Goal: Task Accomplishment & Management: Use online tool/utility

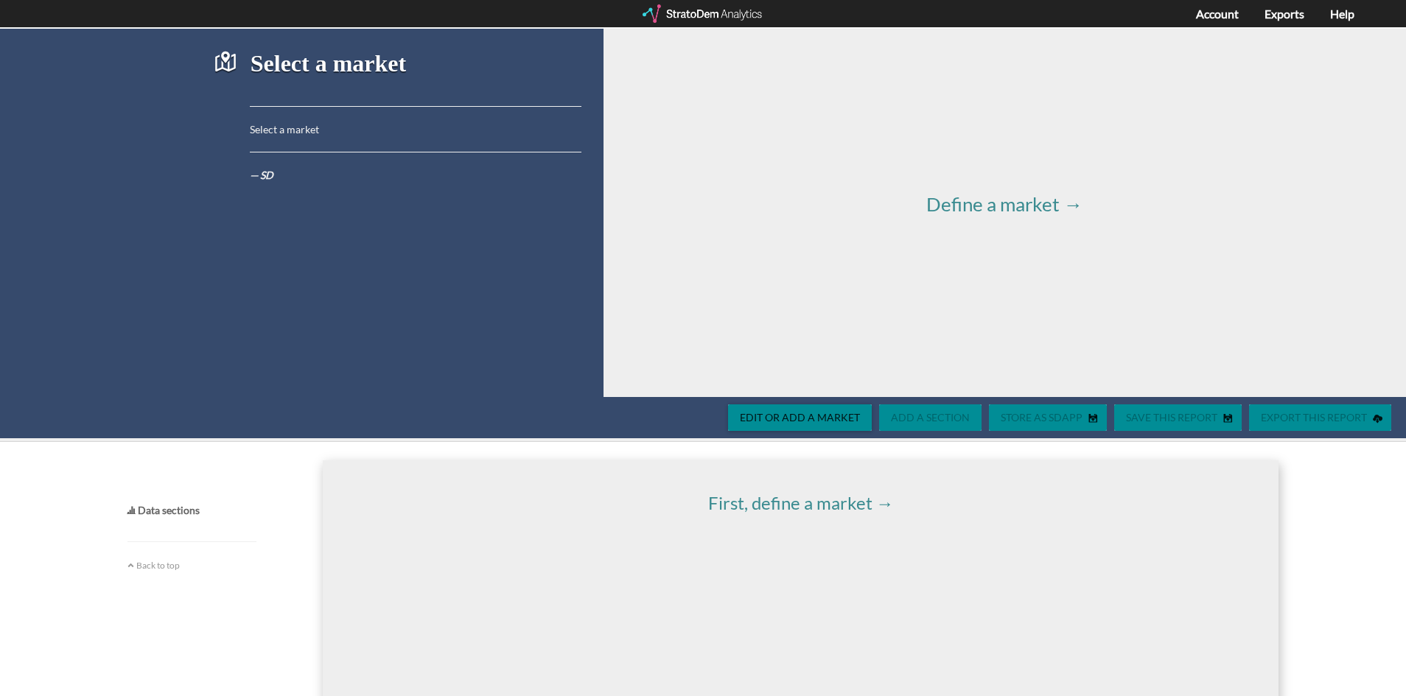
click at [597, 265] on div "Define a market →" at bounding box center [1000, 213] width 814 height 368
click at [730, 497] on link "First, define a market →" at bounding box center [801, 502] width 186 height 21
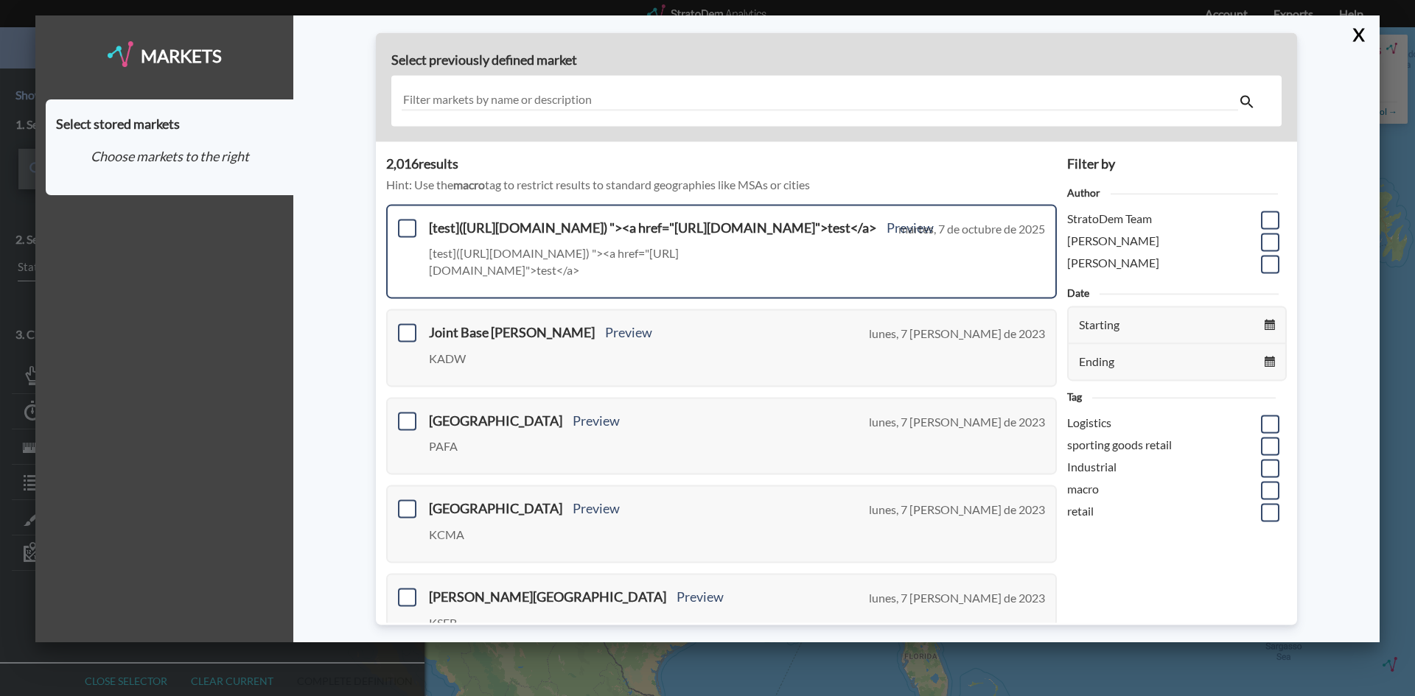
click at [508, 231] on h3 "[test]([URL][DOMAIN_NAME]) "><a href="[URL][DOMAIN_NAME]">test</a> Preview" at bounding box center [682, 228] width 506 height 15
click at [406, 224] on span at bounding box center [407, 228] width 18 height 18
click at [405, 222] on input "checkbox" at bounding box center [405, 222] width 0 height 0
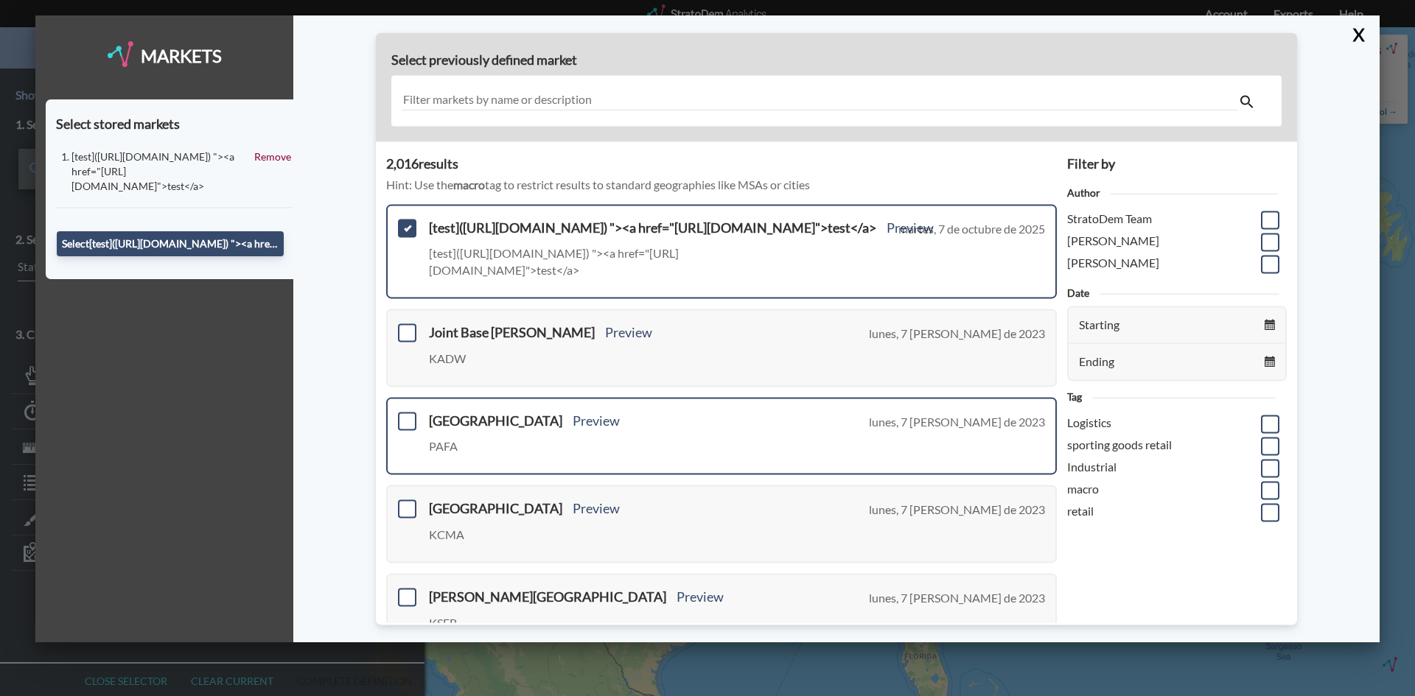
scroll to position [74, 0]
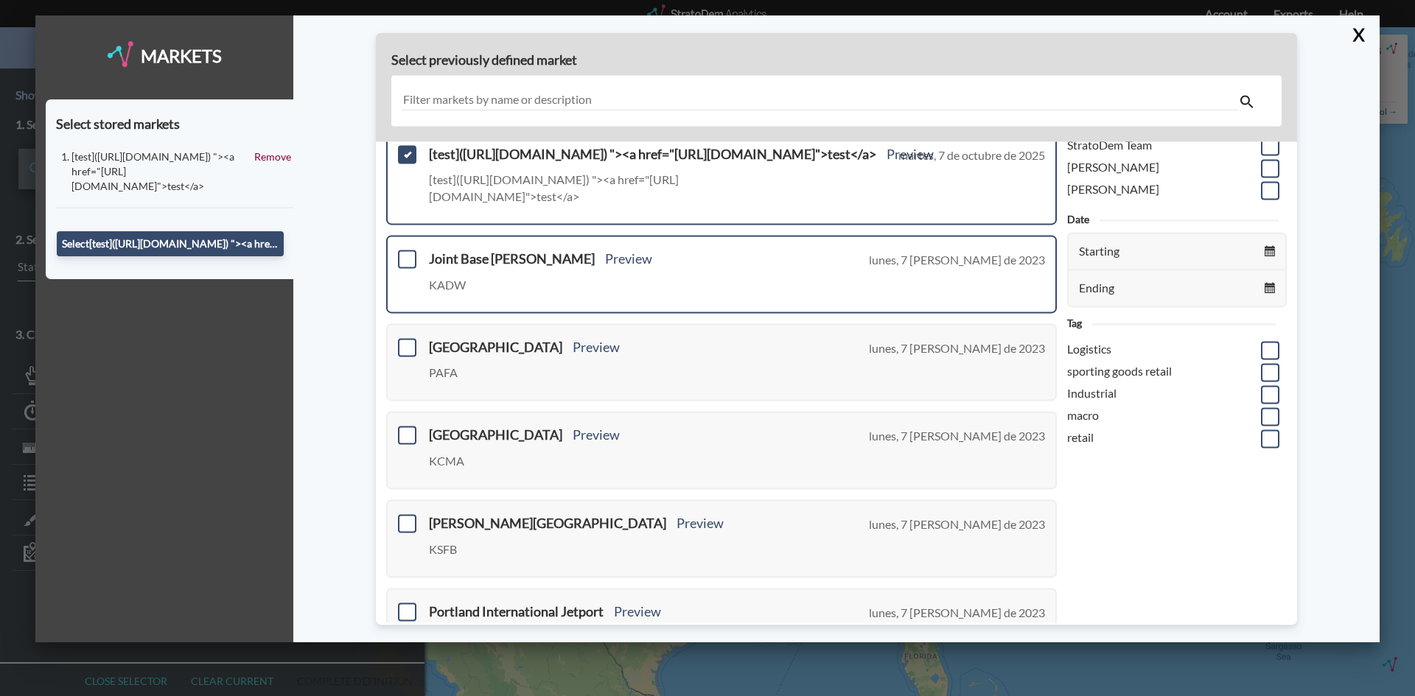
click at [395, 270] on div "Joint Base Andrews Preview KADW lunes, 7 de agosto de 2023" at bounding box center [721, 274] width 671 height 78
click at [404, 260] on span at bounding box center [407, 259] width 18 height 18
click at [405, 253] on input "checkbox" at bounding box center [405, 253] width 0 height 0
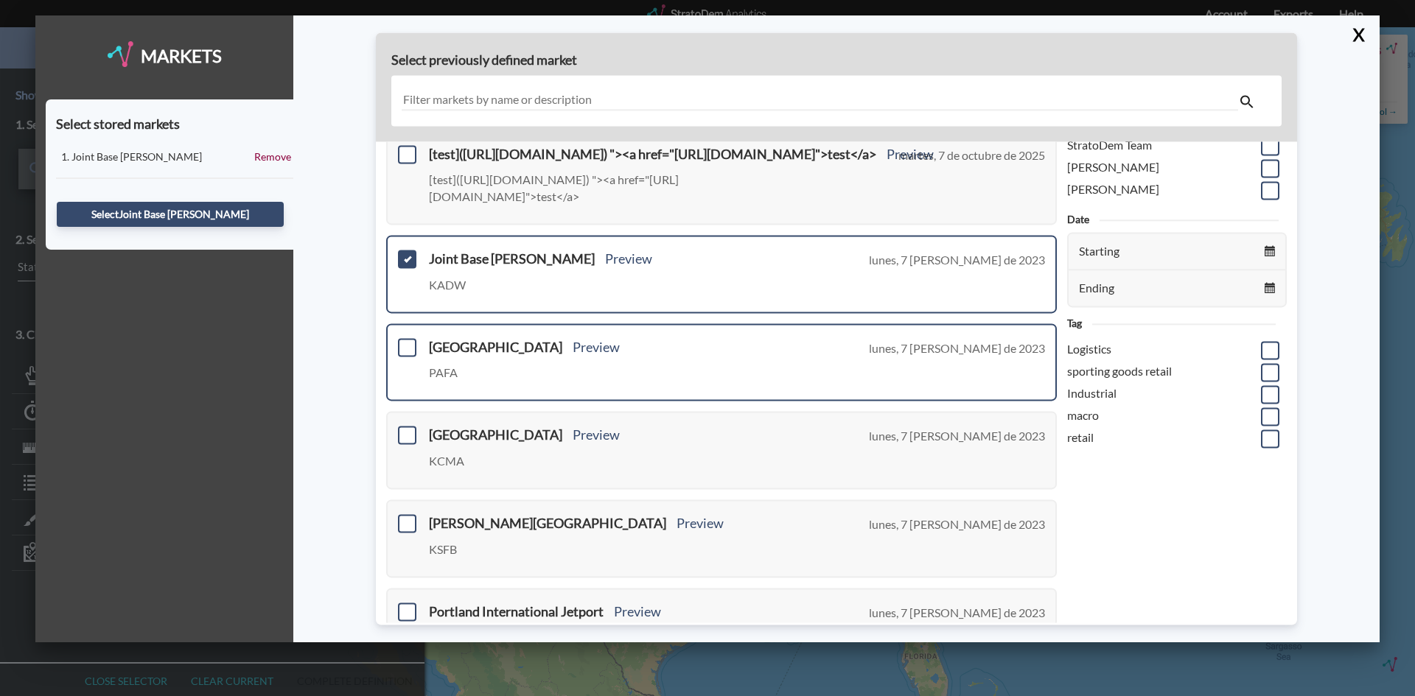
click at [409, 377] on div "Fairbanks International Airport Preview PAFA lunes, 7 de agosto de 2023" at bounding box center [721, 363] width 671 height 78
click at [404, 354] on span at bounding box center [407, 347] width 18 height 18
click at [405, 341] on input "checkbox" at bounding box center [405, 341] width 0 height 0
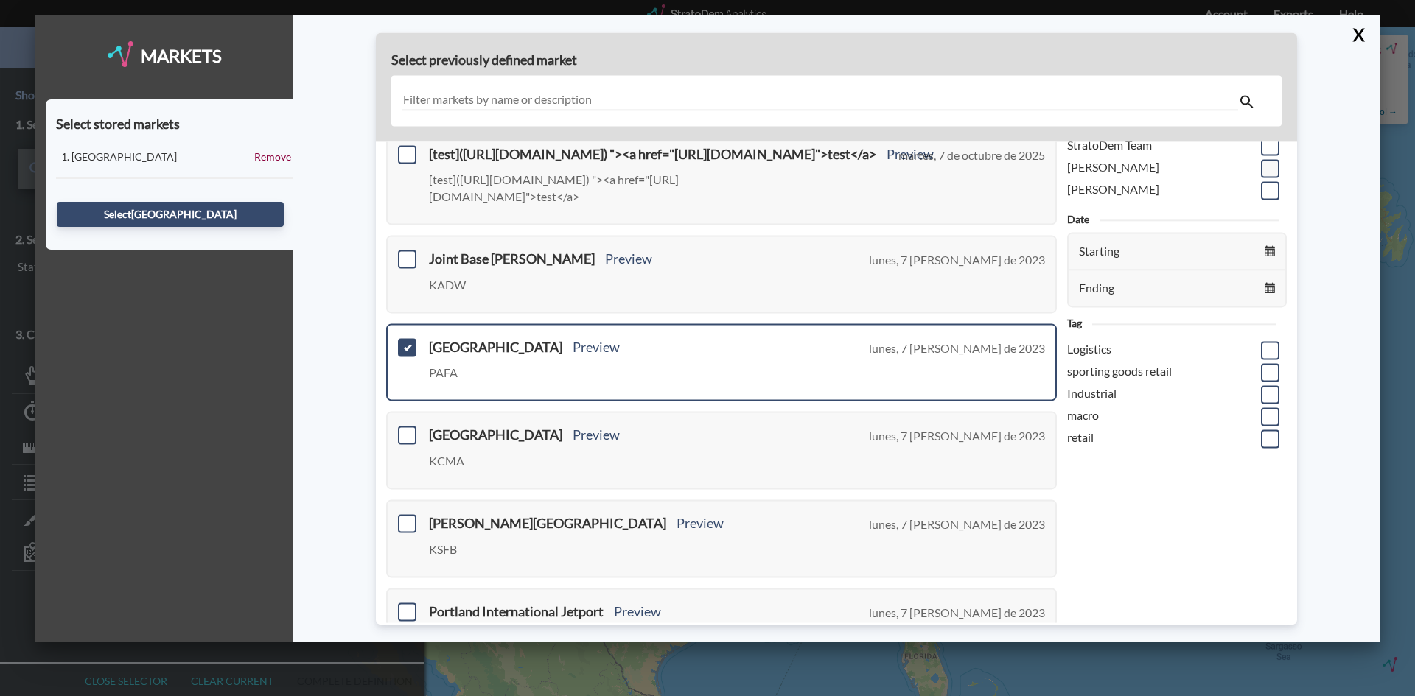
click at [1262, 176] on span at bounding box center [1270, 168] width 18 height 18
click at [1268, 162] on input "checkbox" at bounding box center [1268, 162] width 0 height 0
click at [1261, 192] on span at bounding box center [1270, 190] width 18 height 18
click at [1268, 184] on input "checkbox" at bounding box center [1268, 184] width 0 height 0
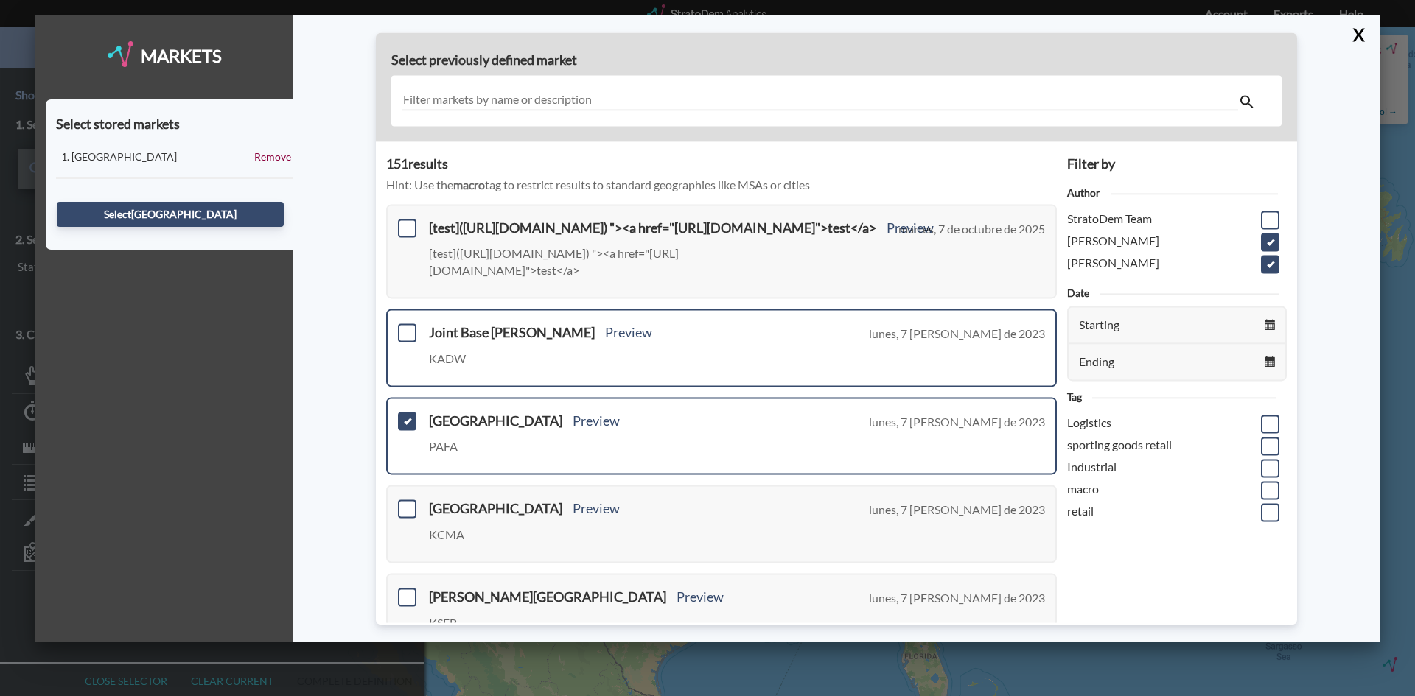
click at [408, 352] on div "Joint Base Andrews Preview KADW lunes, 7 de agosto de 2023" at bounding box center [721, 348] width 671 height 78
click at [408, 335] on span at bounding box center [407, 333] width 18 height 18
click at [405, 326] on input "checkbox" at bounding box center [405, 326] width 0 height 0
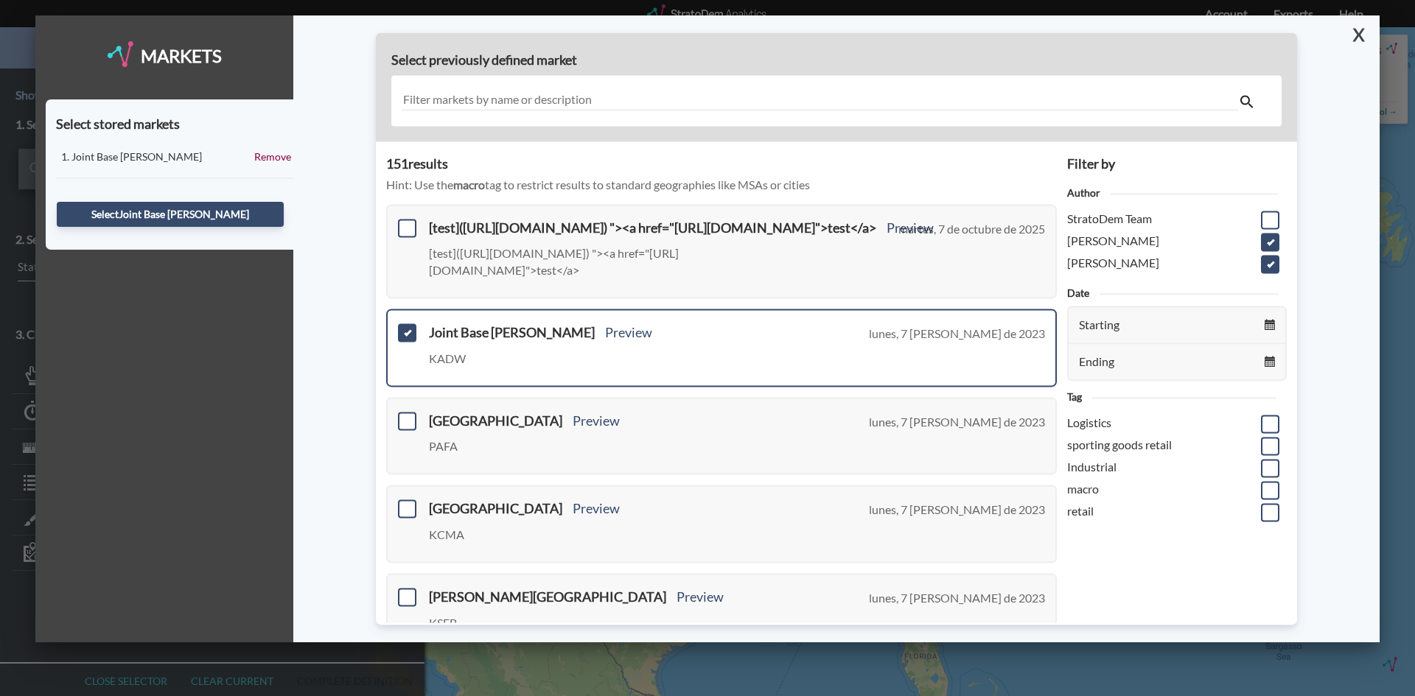
click at [1360, 38] on button "X" at bounding box center [1356, 34] width 26 height 38
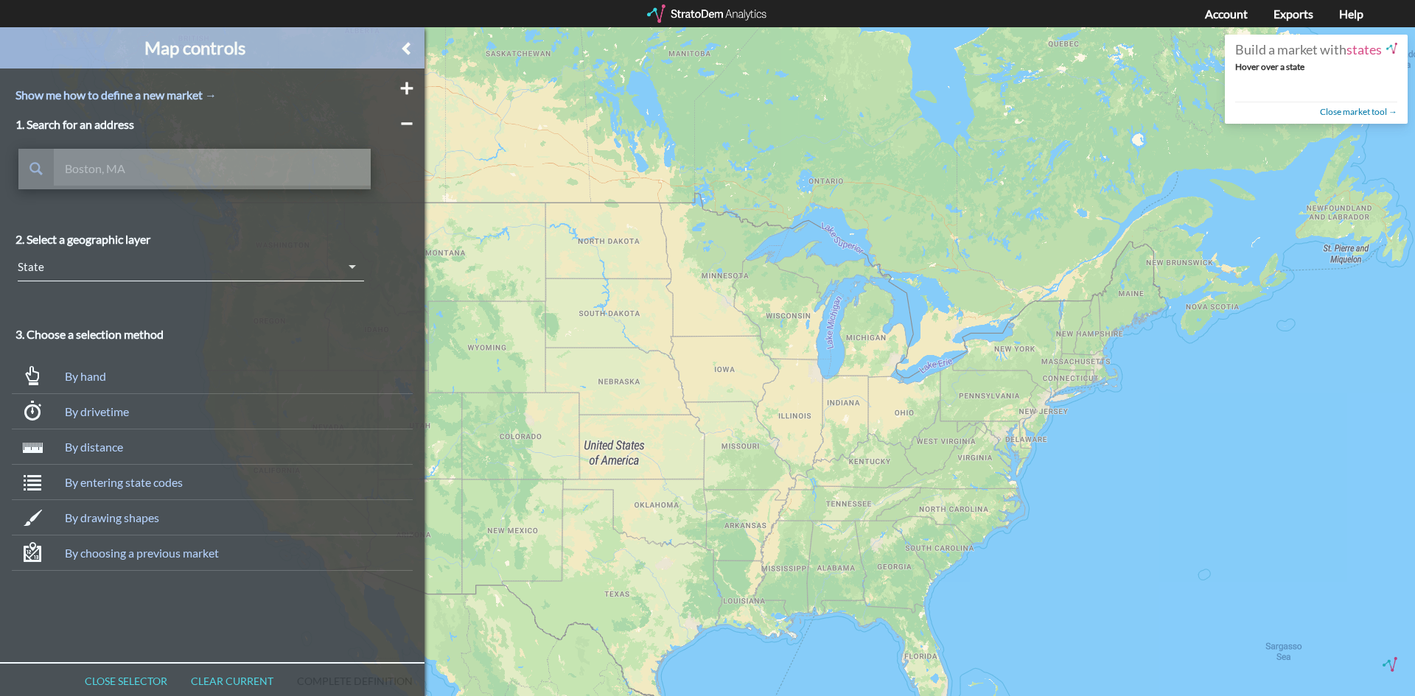
drag, startPoint x: 220, startPoint y: 56, endPoint x: 256, endPoint y: 55, distance: 36.1
click at [220, 56] on h3 "Map controls" at bounding box center [194, 47] width 389 height 19
click at [401, 53] on span "button" at bounding box center [406, 48] width 15 height 15
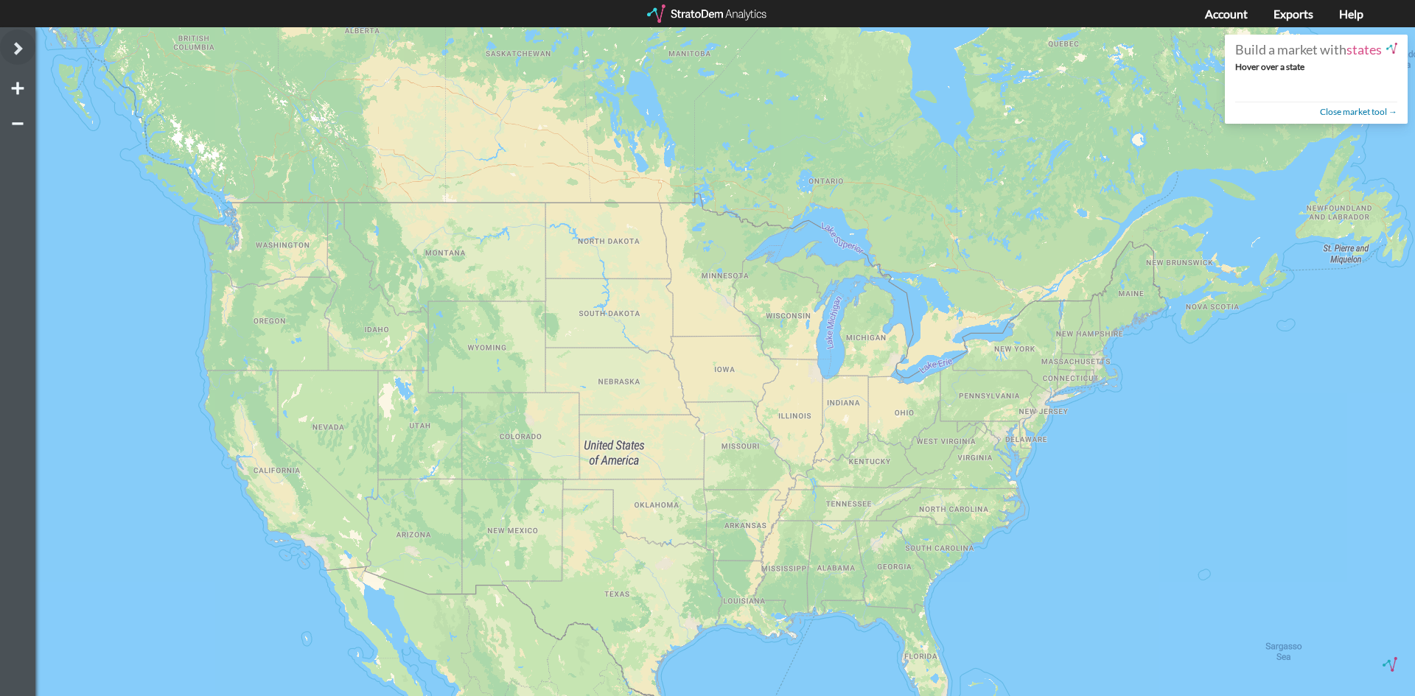
click at [20, 46] on span "button" at bounding box center [17, 48] width 15 height 15
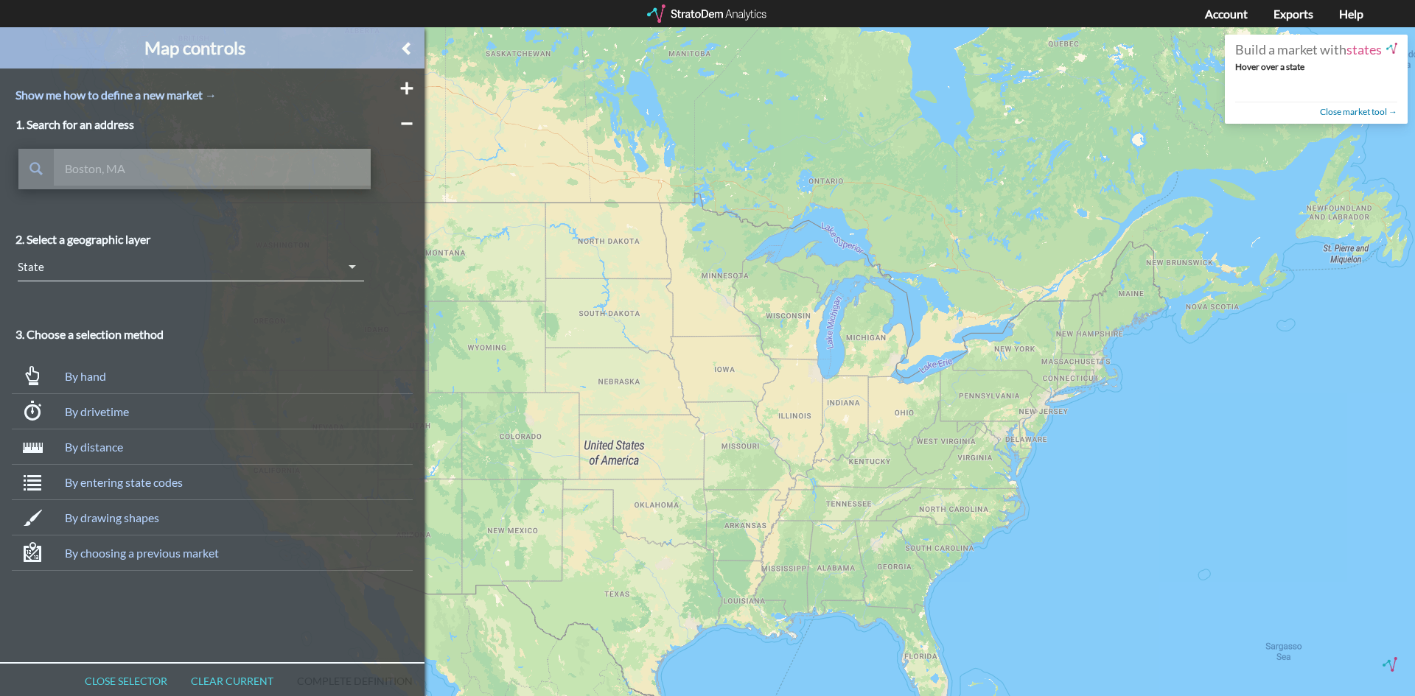
click at [1276, 58] on div "Build a market with states Hover over a state Close market tool →" at bounding box center [1316, 73] width 162 height 60
click at [1345, 110] on link "Close market tool →" at bounding box center [1358, 111] width 77 height 13
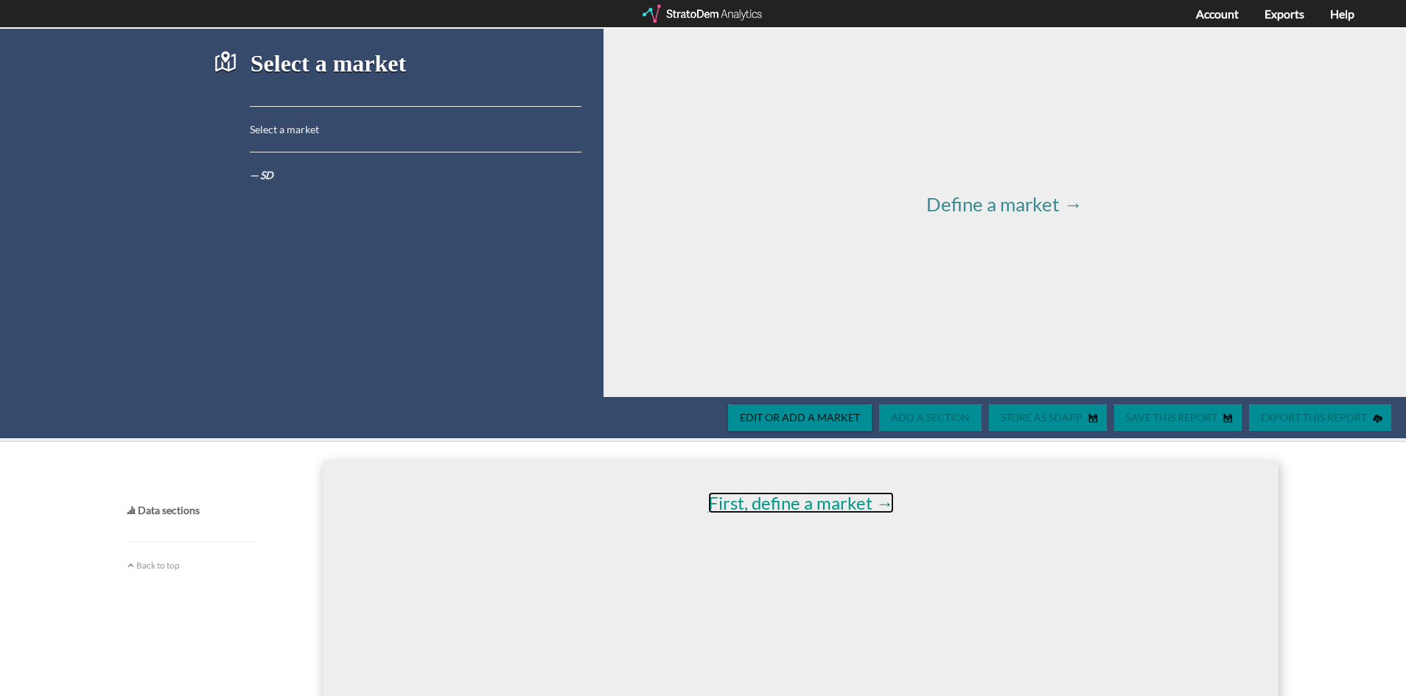
click at [817, 498] on link "First, define a market →" at bounding box center [801, 502] width 186 height 21
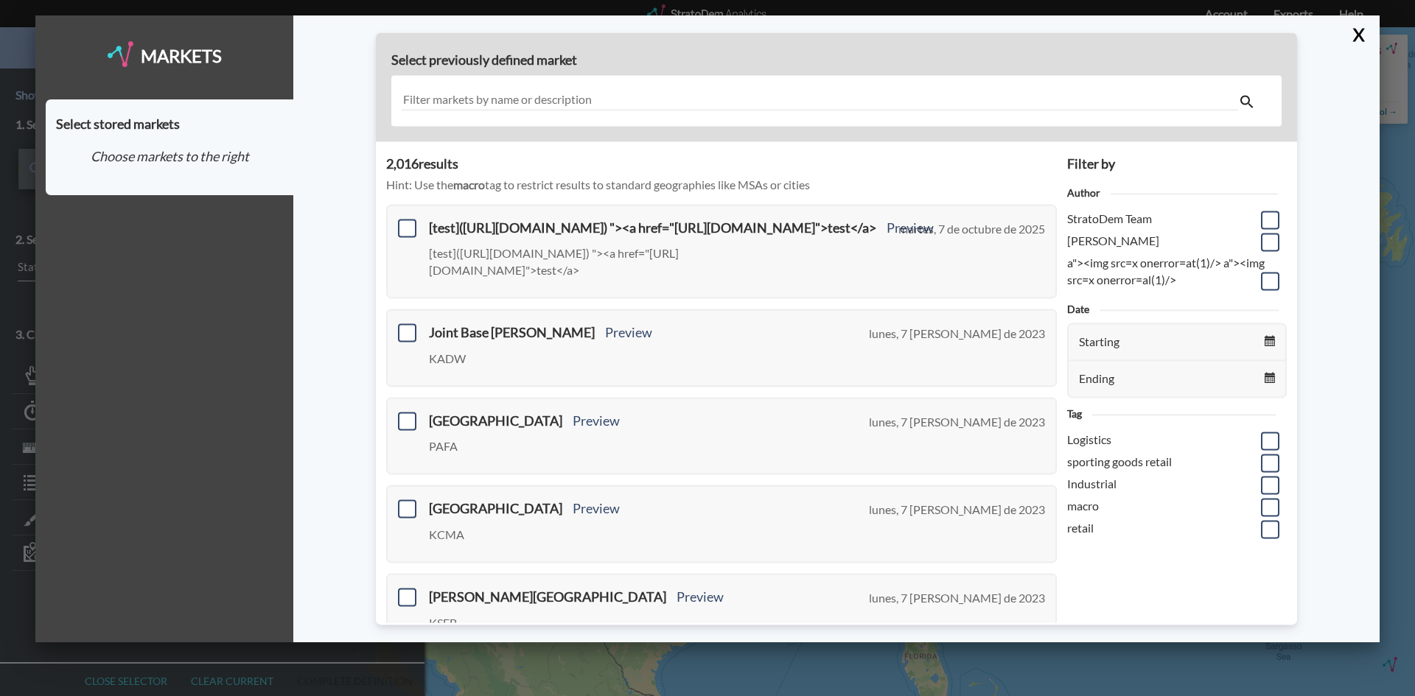
click at [1136, 281] on span "a"><img src=x onerror=at(1)/> a"><img src=x onerror=al(1)/>" at bounding box center [1166, 271] width 198 height 31
copy li "a"><img src=x onerror=at(1)/> a"><img src=x onerror=al(1)/>"
click at [1356, 37] on button "X" at bounding box center [1356, 34] width 26 height 38
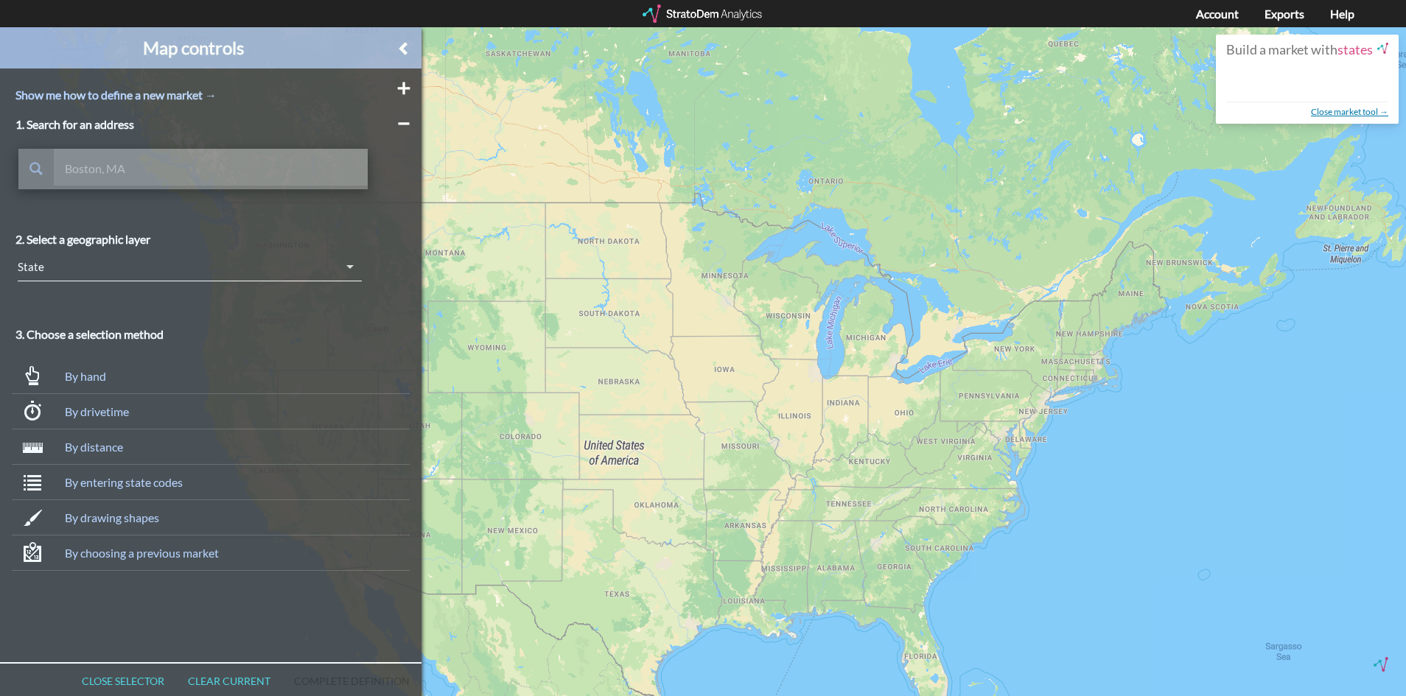
click at [1324, 116] on link "Close market tool →" at bounding box center [1349, 111] width 77 height 13
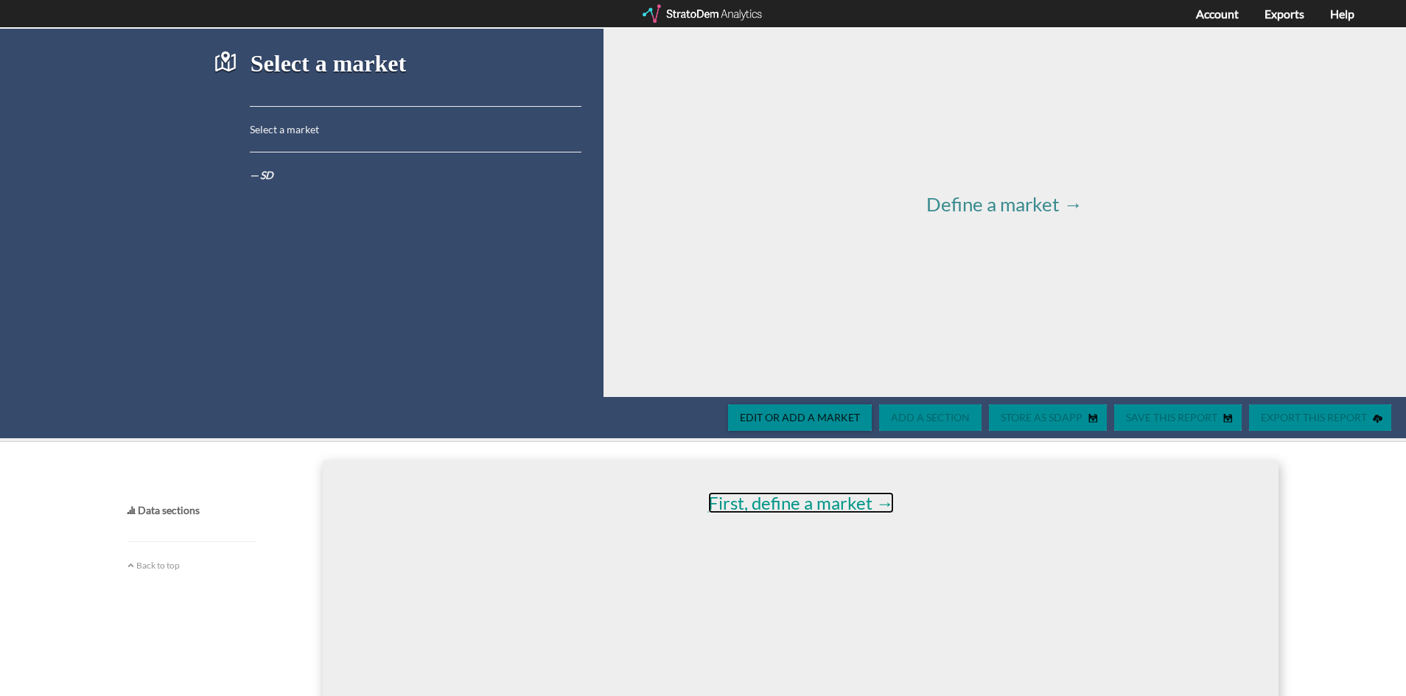
click at [782, 500] on link "First, define a market →" at bounding box center [801, 502] width 186 height 21
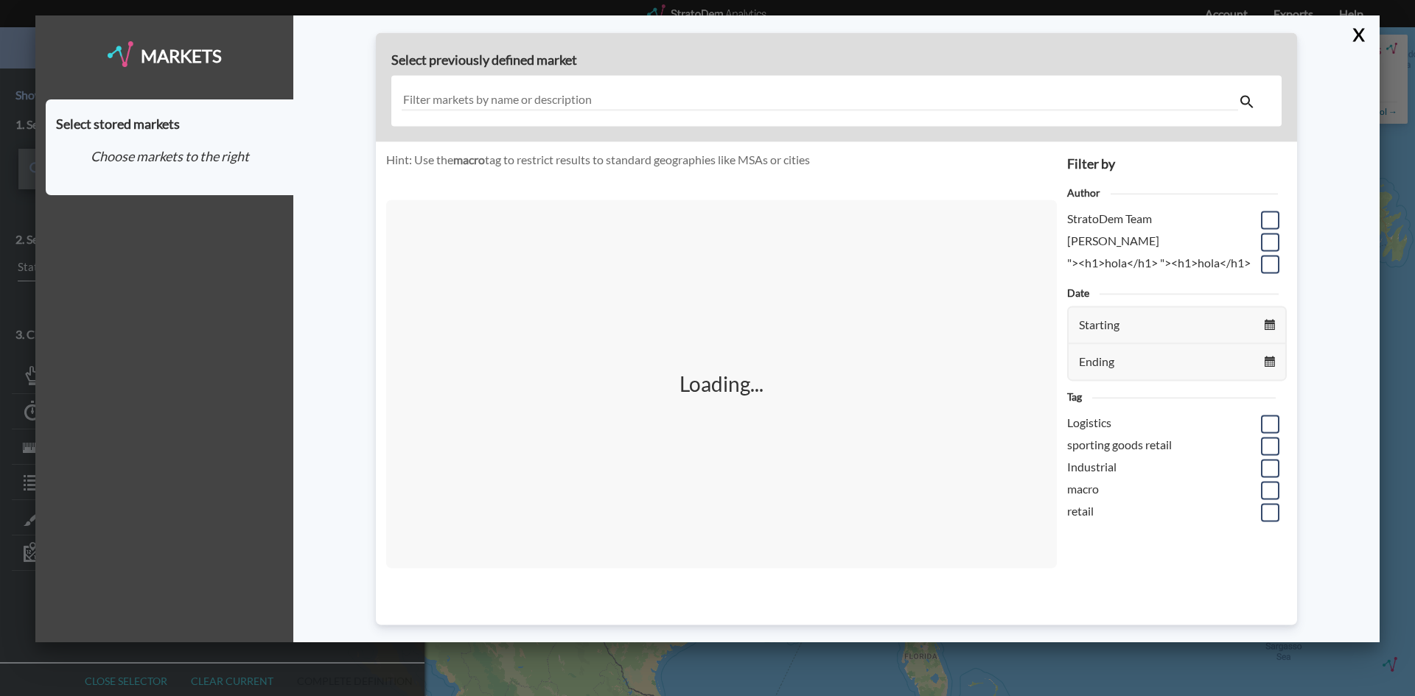
click at [1150, 260] on span ""><h1>hola</h1> "><h1>hola</h1>" at bounding box center [1159, 263] width 184 height 14
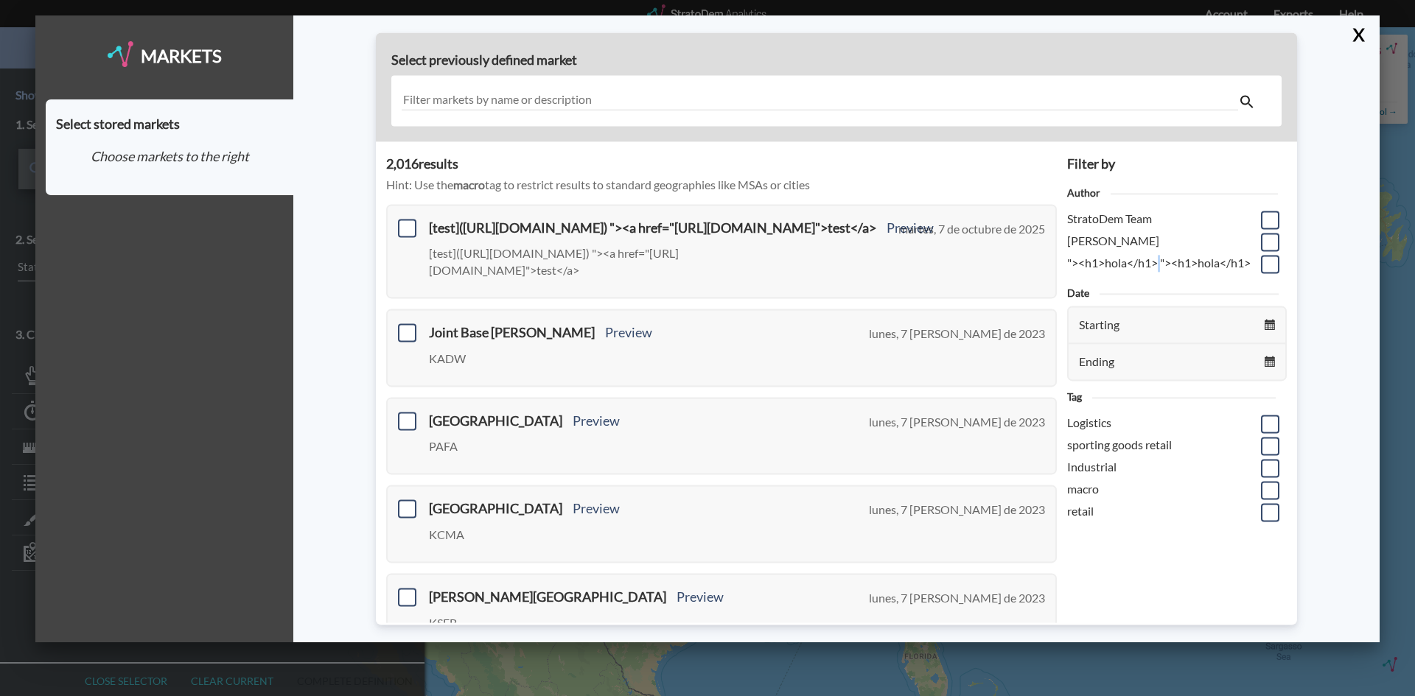
click at [1150, 260] on span ""><h1>hola</h1> "><h1>hola</h1>" at bounding box center [1159, 263] width 184 height 14
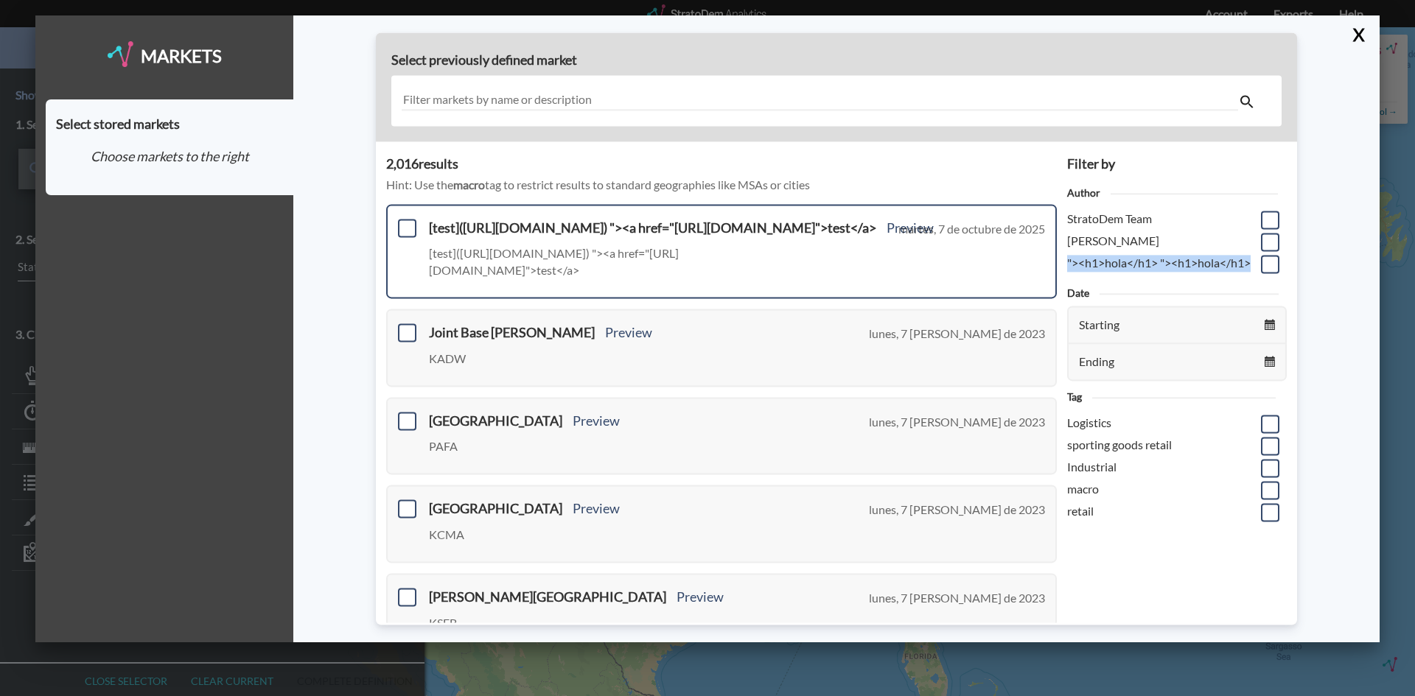
copy li ""><h1>hola</h1> "><h1>hola</h1>"
click at [498, 231] on h3 "[test](https://example.com) "><a href="https://example.com">test</a> Preview" at bounding box center [682, 228] width 506 height 15
click at [411, 219] on span at bounding box center [407, 228] width 18 height 18
click at [405, 222] on input "checkbox" at bounding box center [405, 222] width 0 height 0
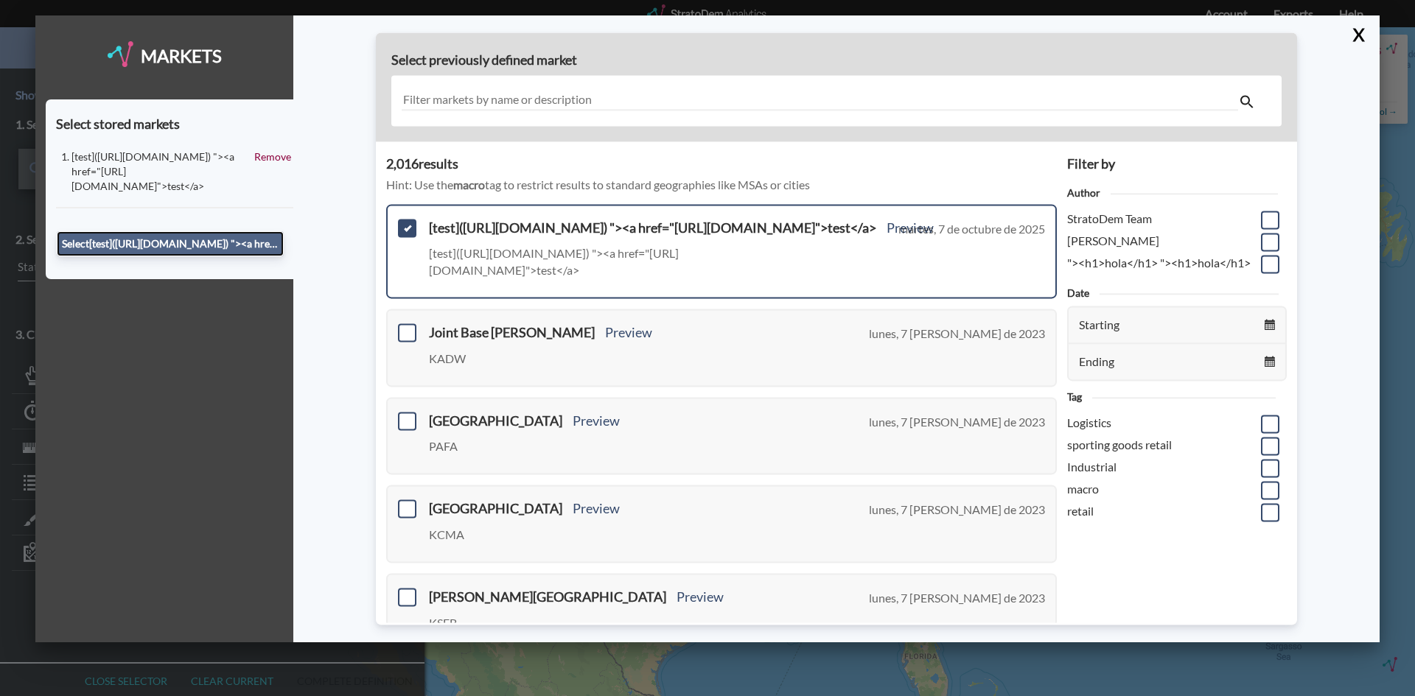
click at [187, 234] on button "Select [test](https://example.com) "><a href="https://example.com">test</a>" at bounding box center [170, 243] width 227 height 25
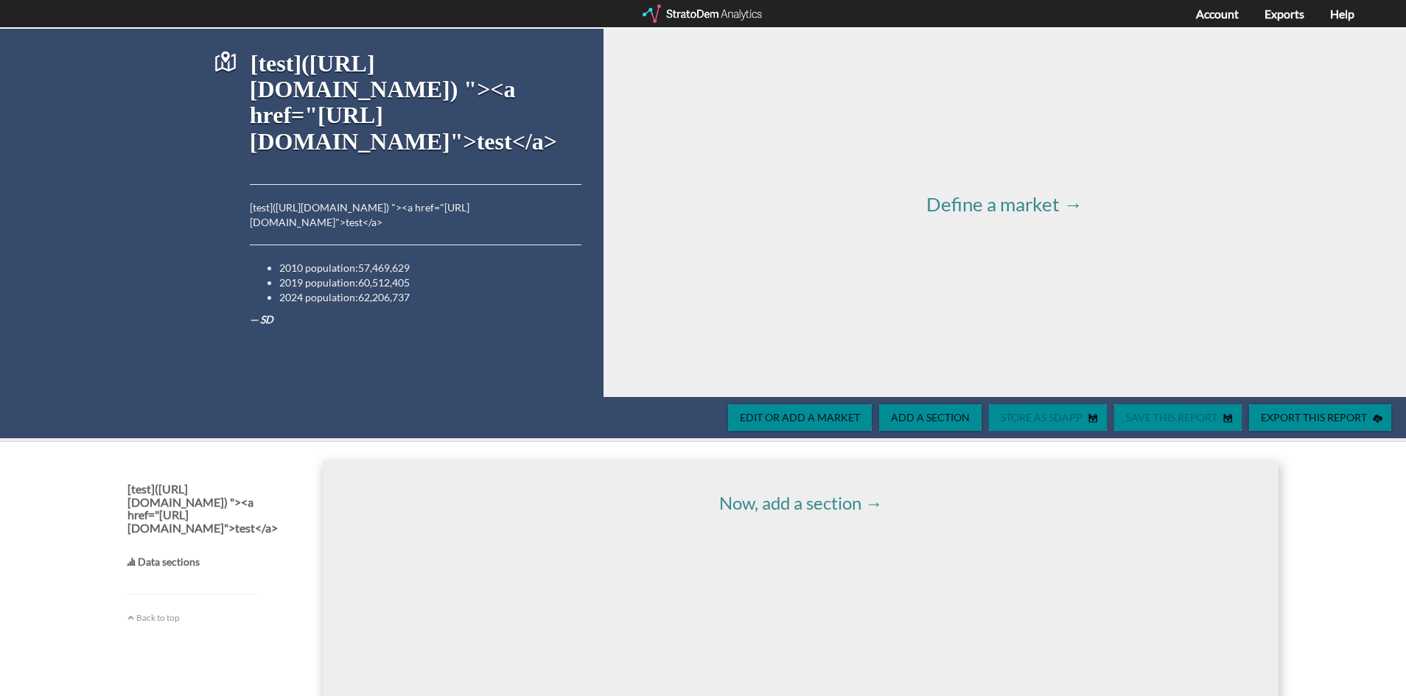
click at [269, 329] on div "[test](https://example.com) "><a href="https://example.com">test</a> [test](htt…" at bounding box center [397, 213] width 368 height 368
click at [256, 293] on div "[test](https://example.com) "><a href="https://example.com">test</a> [test](htt…" at bounding box center [397, 213] width 368 height 368
click at [309, 290] on li "2024 population: 62,206,737" at bounding box center [430, 297] width 302 height 15
click at [1030, 214] on span "Define a market →" at bounding box center [1004, 204] width 156 height 24
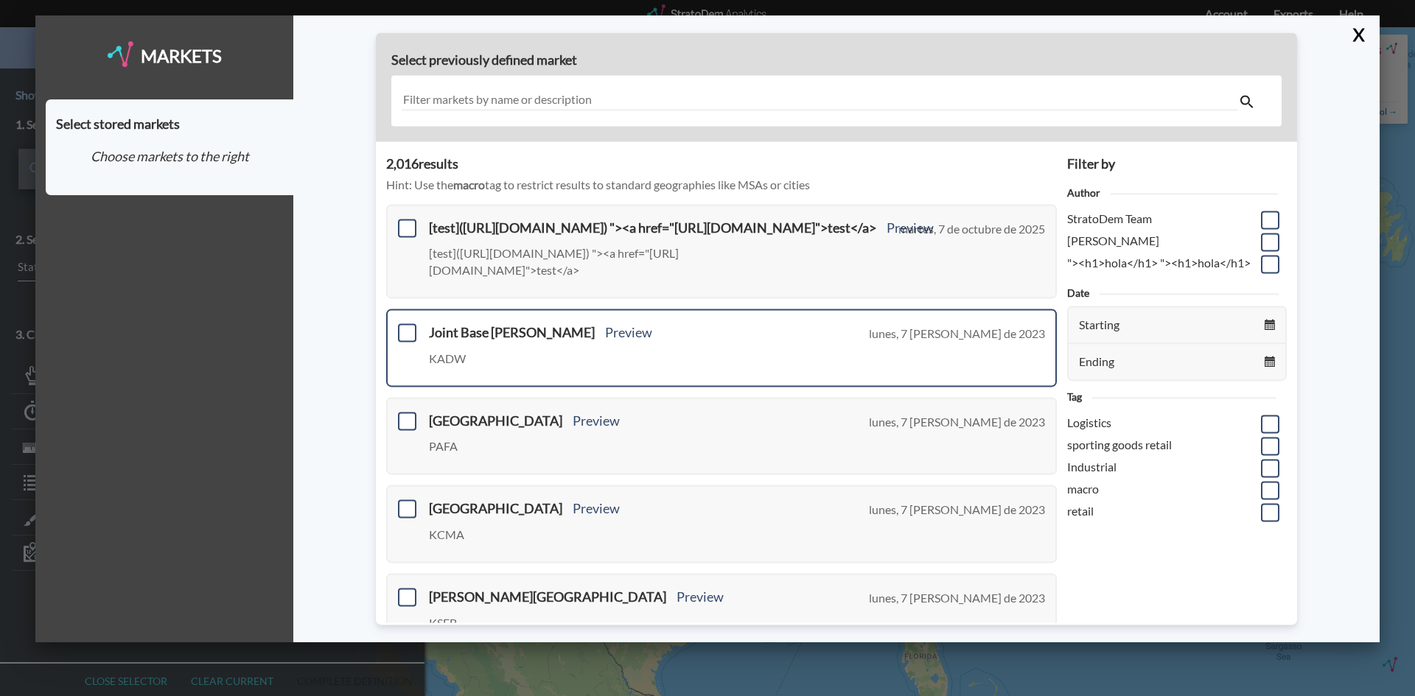
click at [407, 320] on div "Joint Base Andrews Preview KADW lunes, 7 de agosto de 2023" at bounding box center [721, 348] width 671 height 78
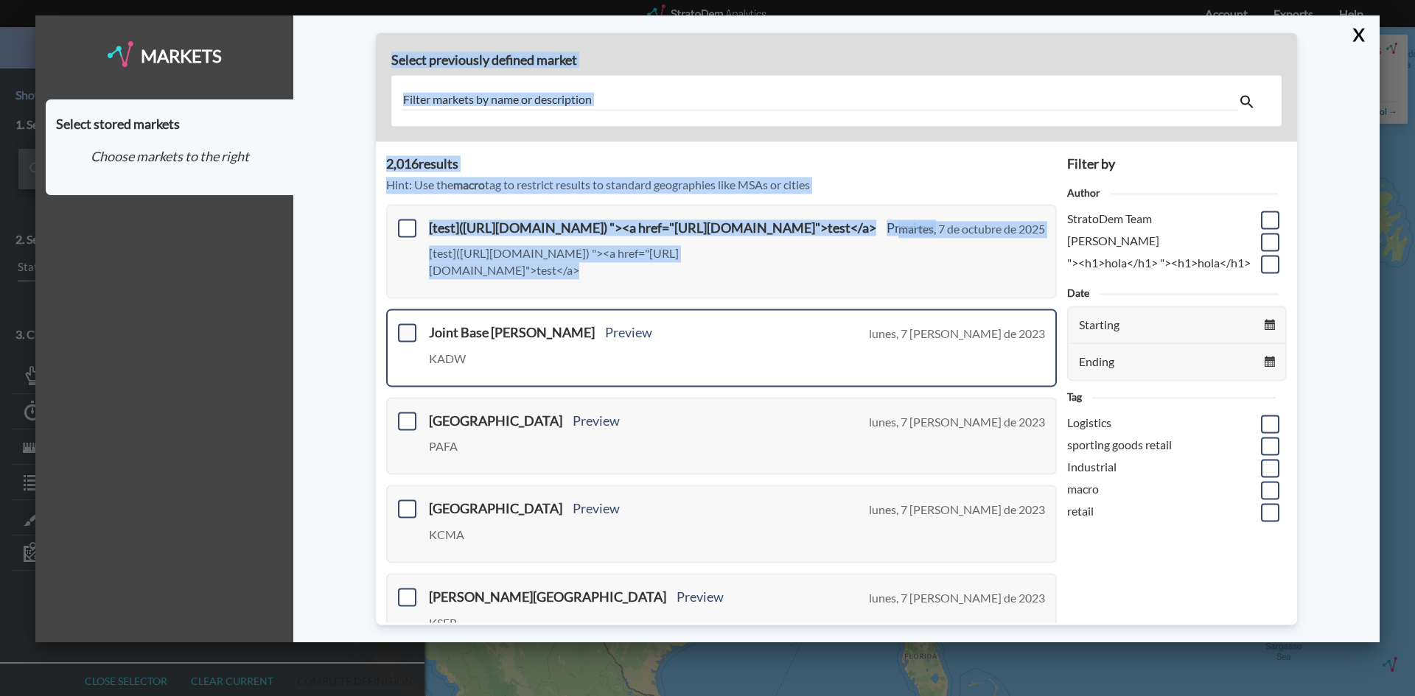
drag, startPoint x: 376, startPoint y: 329, endPoint x: 398, endPoint y: 334, distance: 22.7
click at [378, 329] on div "Select previously defined market 2,016 result s Hint: Use the macro tag to rest…" at bounding box center [836, 328] width 1086 height 627
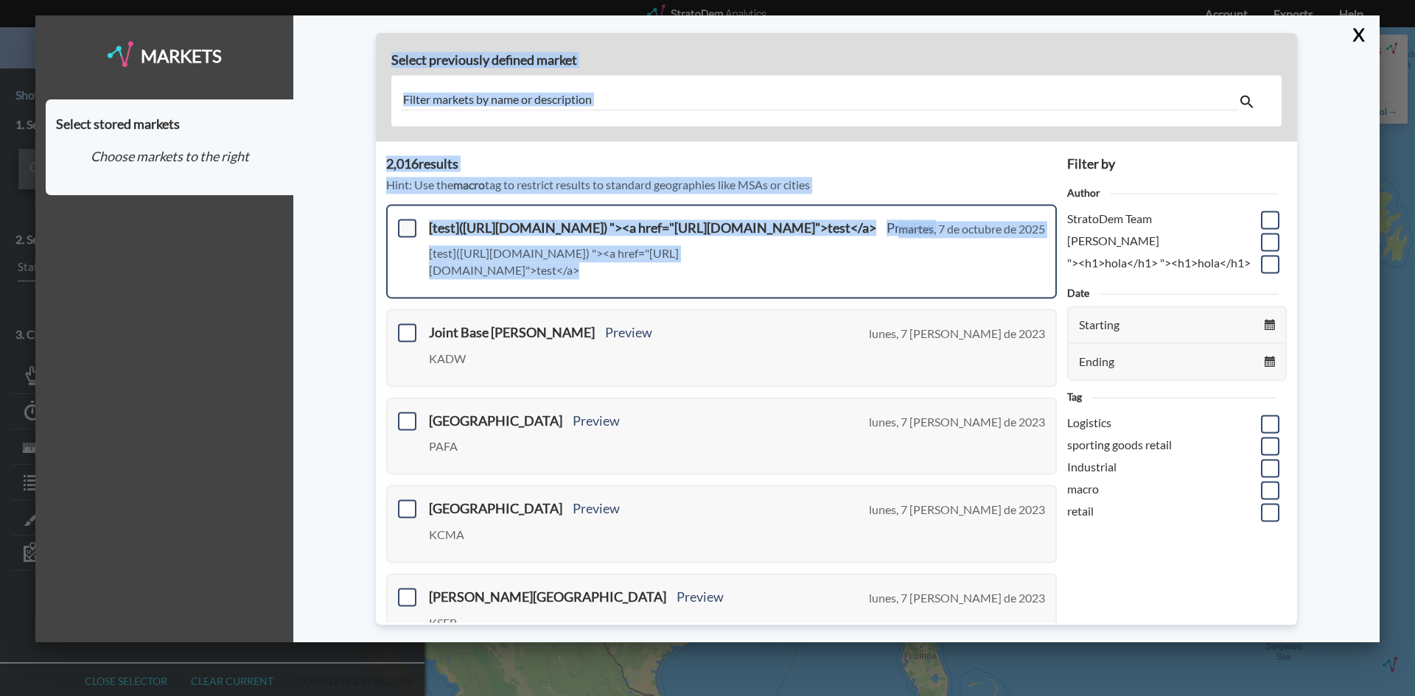
click at [405, 231] on span at bounding box center [407, 228] width 18 height 18
click at [405, 222] on input "checkbox" at bounding box center [405, 222] width 0 height 0
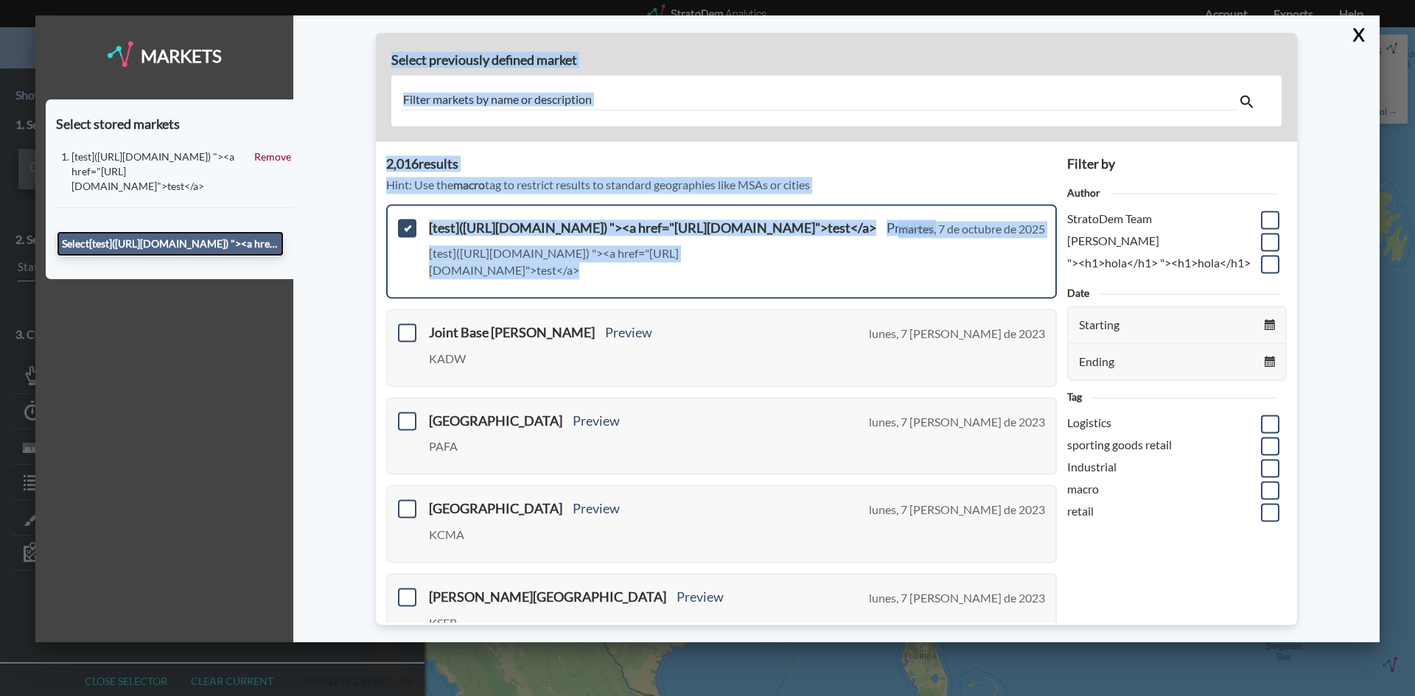
click at [248, 234] on button "Select [test](https://example.com) "><a href="https://example.com">test</a>" at bounding box center [170, 243] width 227 height 25
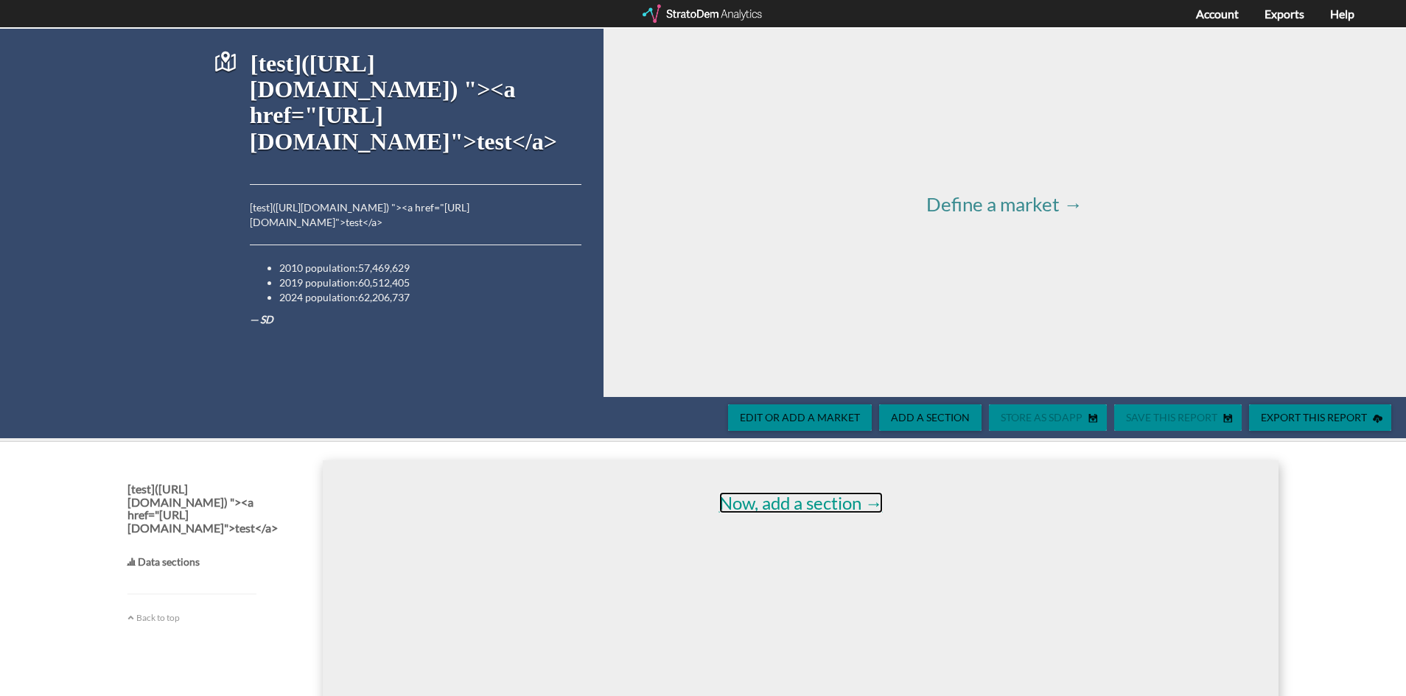
click at [787, 496] on link "Now, add a section →" at bounding box center [801, 502] width 164 height 21
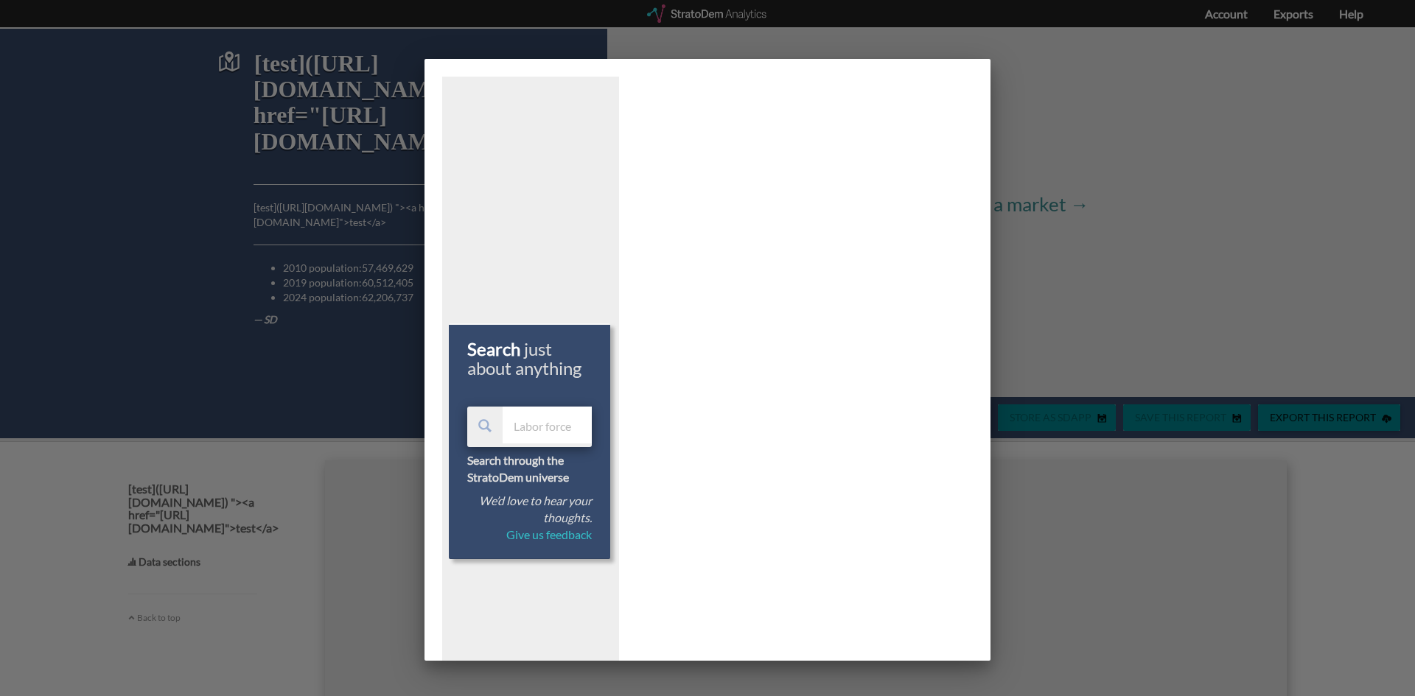
drag, startPoint x: 543, startPoint y: 430, endPoint x: 637, endPoint y: 535, distance: 141.4
click at [558, 428] on input "text" at bounding box center [547, 425] width 89 height 37
click at [566, 418] on input "text" at bounding box center [547, 425] width 89 height 37
click at [549, 422] on input "text" at bounding box center [547, 425] width 89 height 37
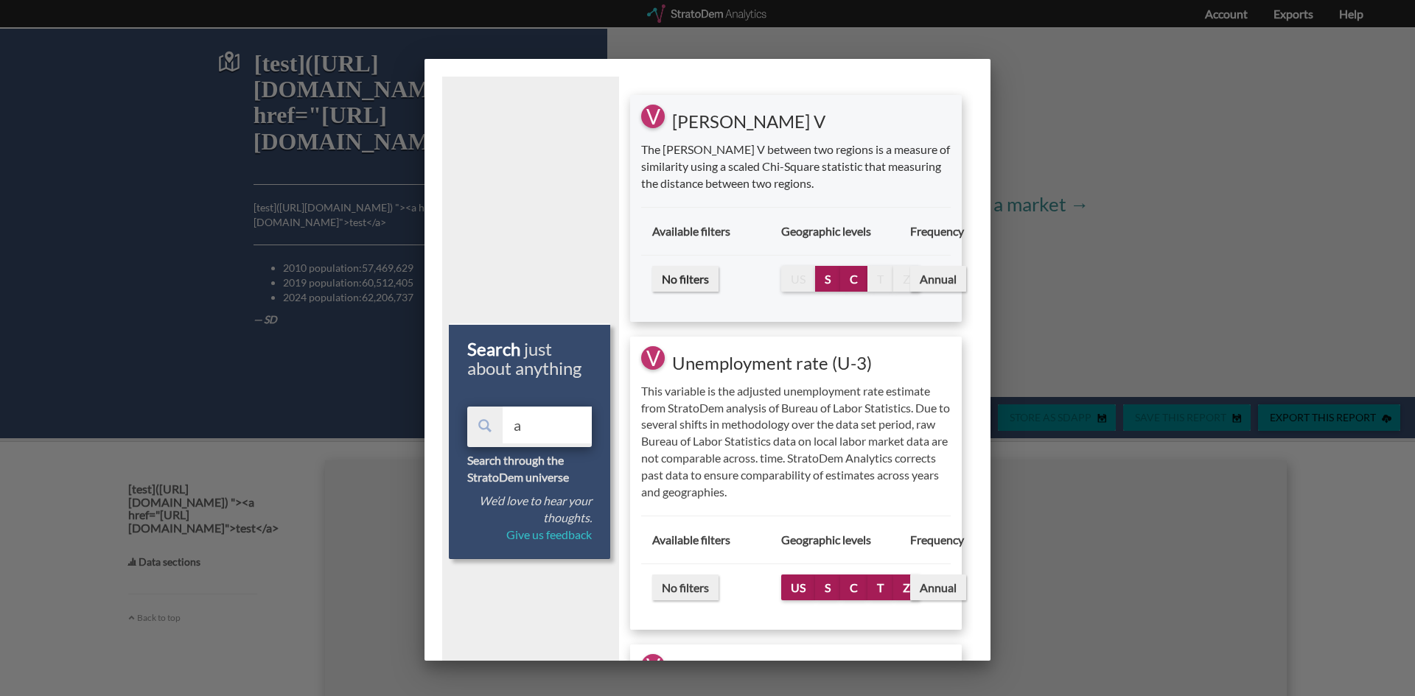
type input "a"
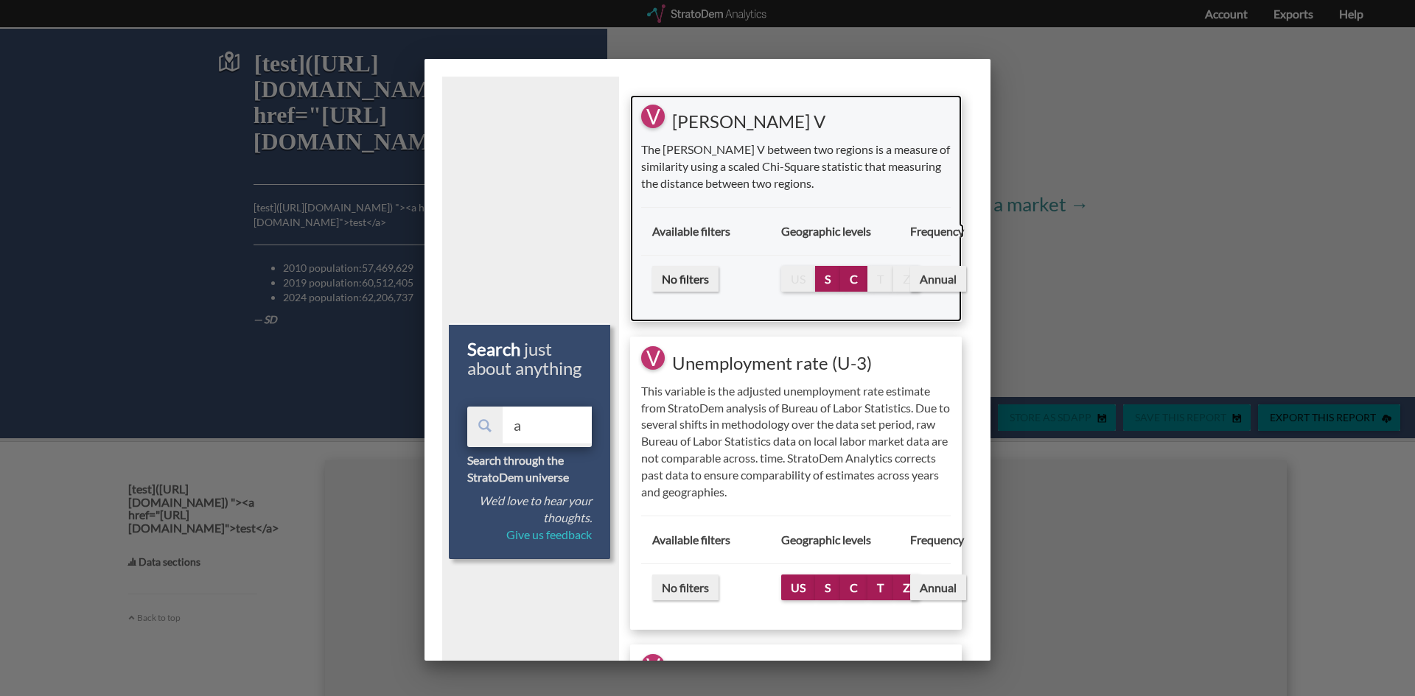
click at [856, 277] on span "C" at bounding box center [853, 279] width 27 height 26
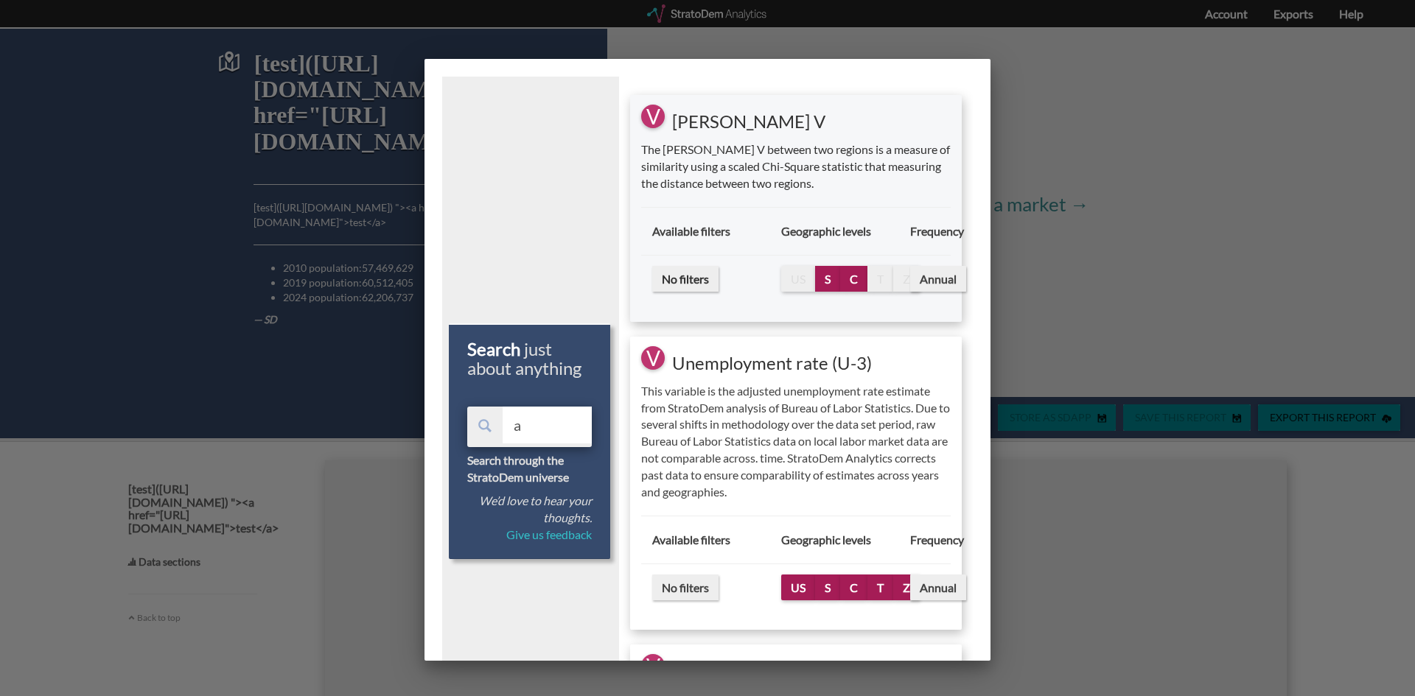
select select "10"
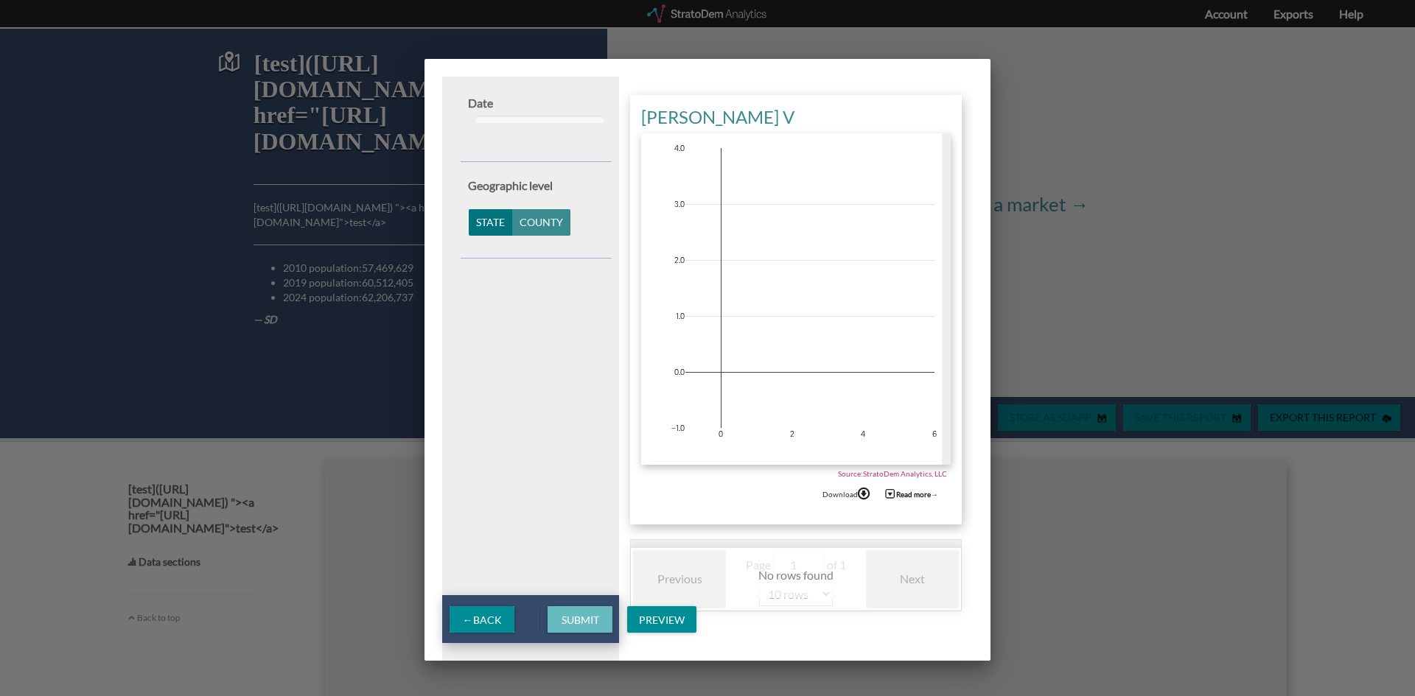
click at [583, 618] on span "Submit" at bounding box center [580, 620] width 61 height 13
click at [533, 184] on div "Geographic level" at bounding box center [540, 186] width 144 height 17
click at [548, 230] on button "County" at bounding box center [541, 222] width 58 height 27
click at [658, 625] on span "Preview" at bounding box center [661, 620] width 69 height 13
drag, startPoint x: 664, startPoint y: 548, endPoint x: 656, endPoint y: 550, distance: 8.2
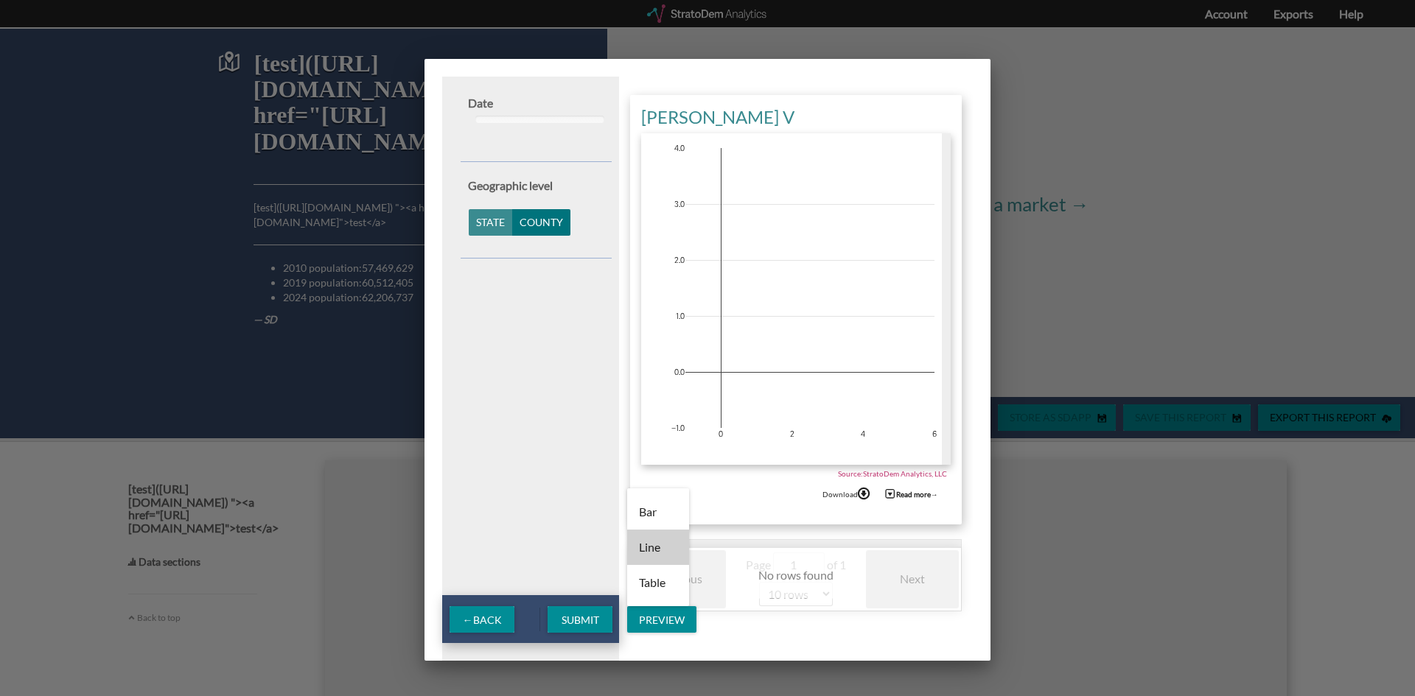
click at [663, 548] on div "Line" at bounding box center [658, 547] width 38 height 35
click at [603, 611] on div "Bar Line Table" at bounding box center [707, 348] width 1415 height 696
click at [590, 620] on span "Submit" at bounding box center [580, 620] width 61 height 13
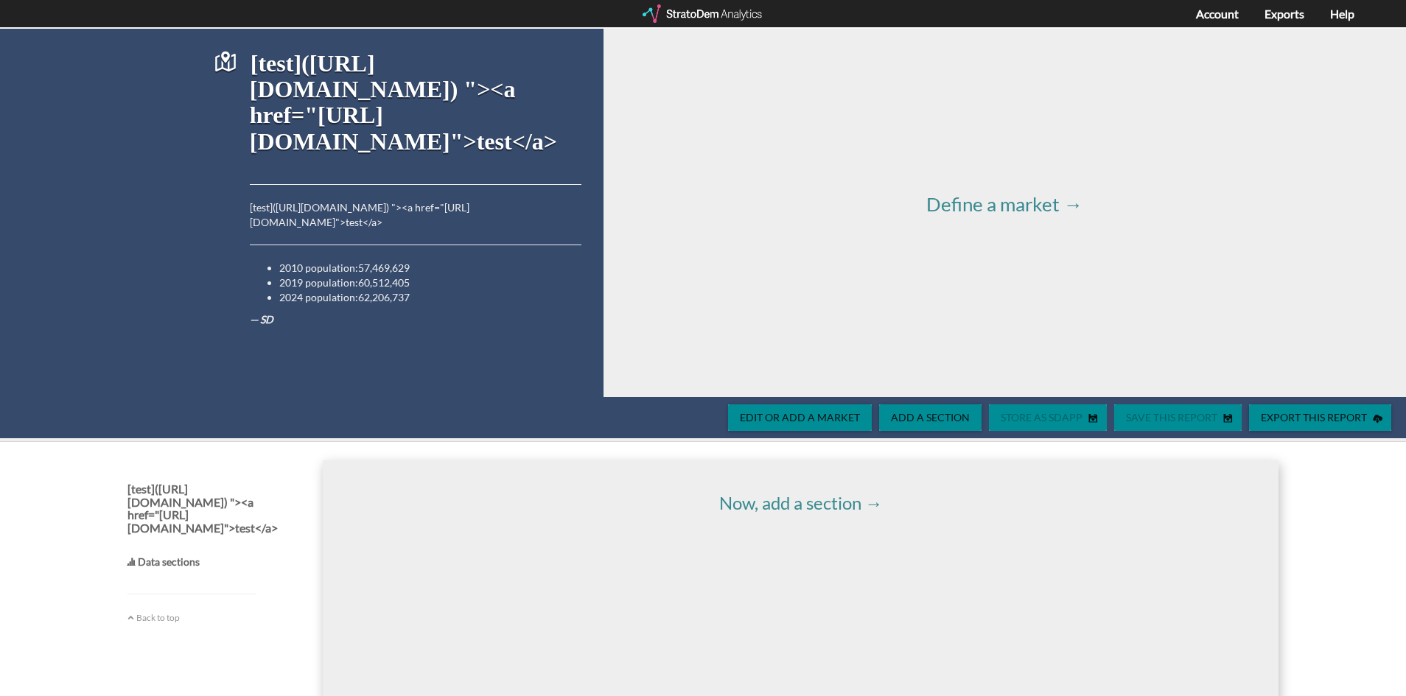
click at [929, 418] on span "Add a section" at bounding box center [930, 417] width 102 height 13
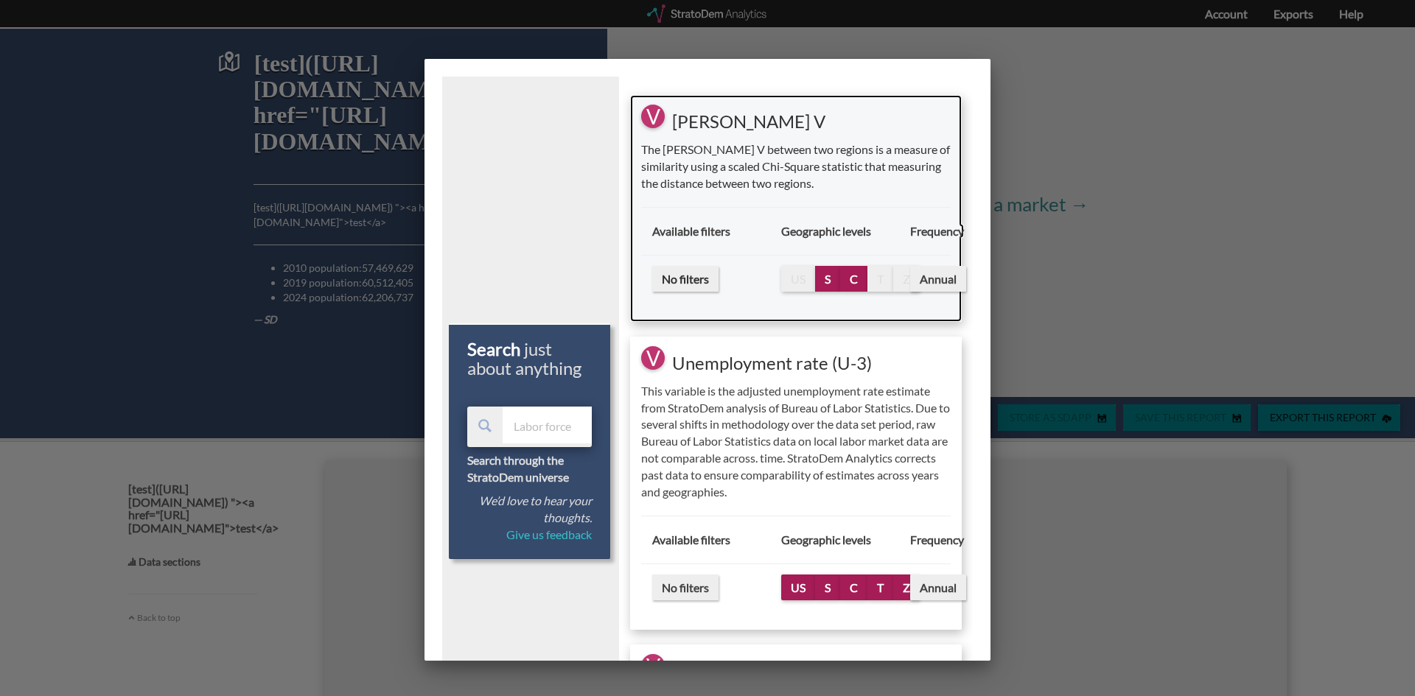
click at [825, 273] on span "S" at bounding box center [828, 279] width 6 height 14
click at [683, 269] on span "No filters" at bounding box center [685, 279] width 66 height 26
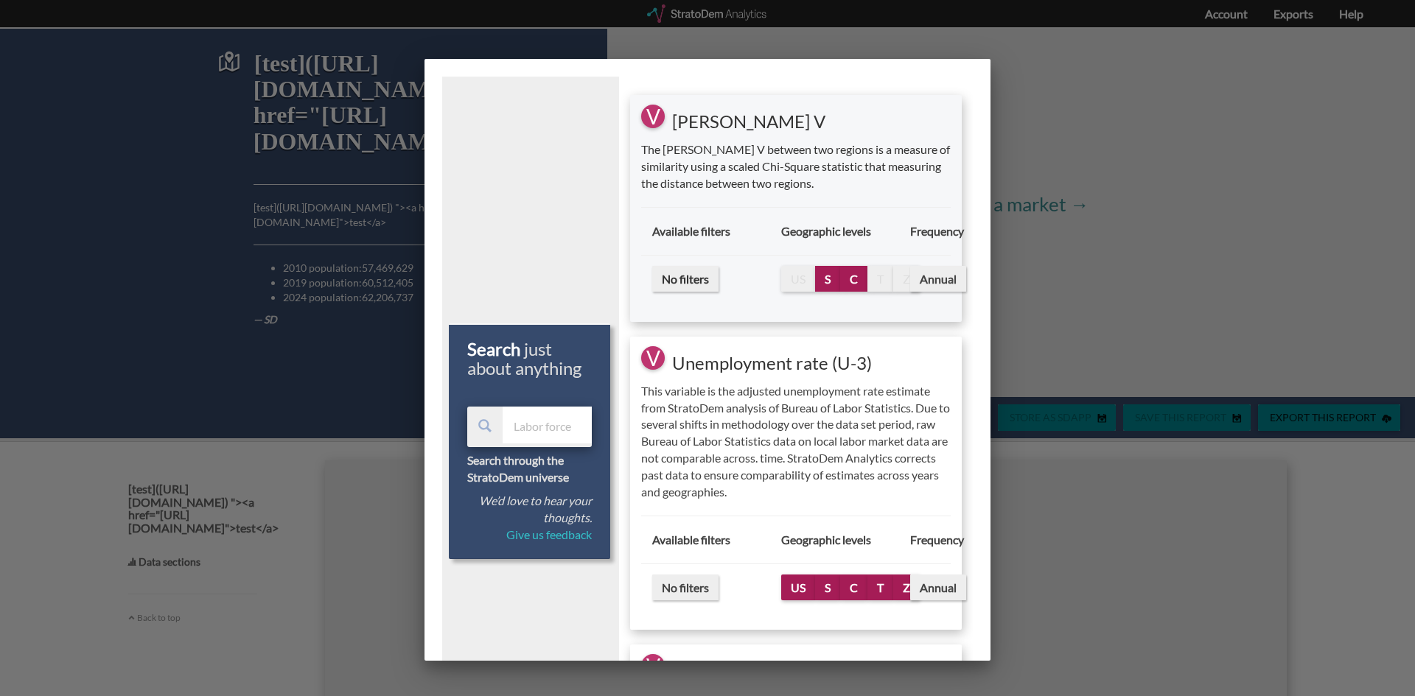
select select "10"
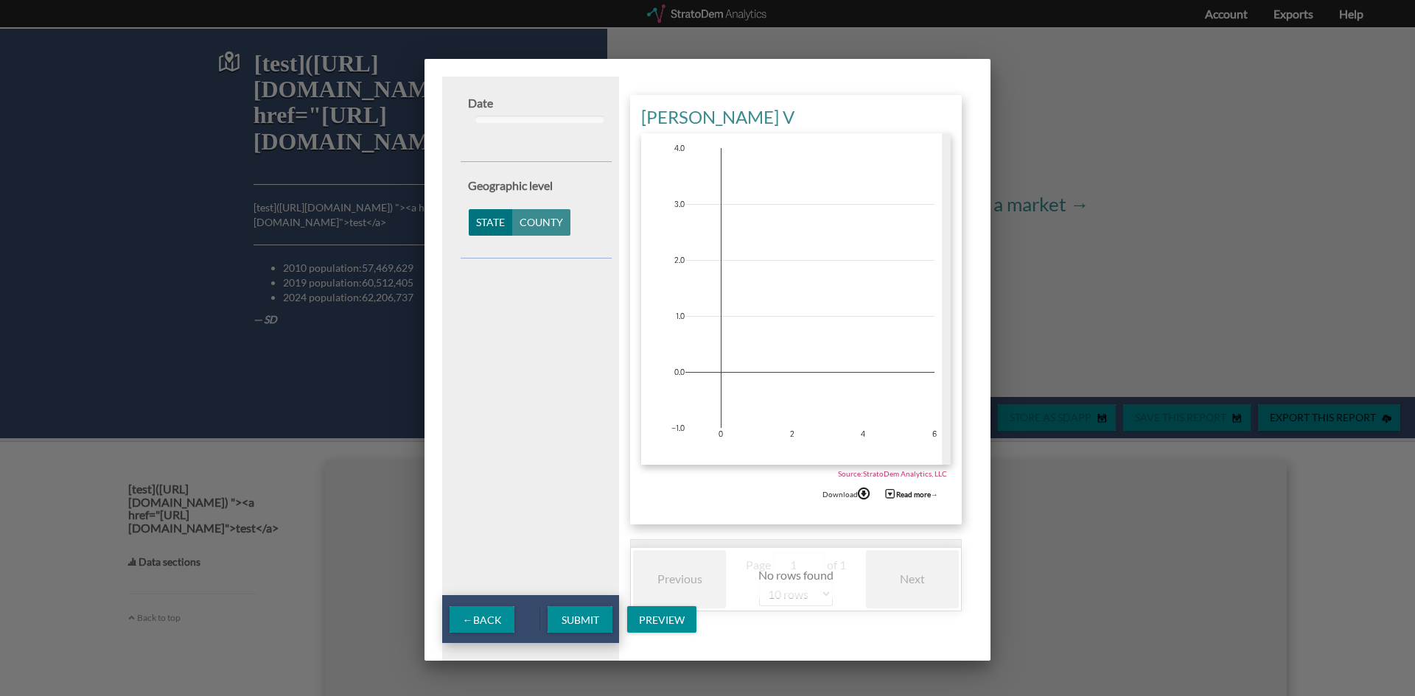
click at [616, 616] on div "Submit Preview" at bounding box center [622, 619] width 164 height 48
click at [583, 621] on span "Submit" at bounding box center [580, 620] width 61 height 13
drag, startPoint x: 495, startPoint y: 96, endPoint x: 559, endPoint y: 116, distance: 66.4
click at [559, 116] on div "Date 2010 : 2017 2010 2017 2000 2005 2010 2015 2020 2025 Geographic level State…" at bounding box center [536, 388] width 166 height 623
click at [529, 119] on div at bounding box center [540, 119] width 130 height 7
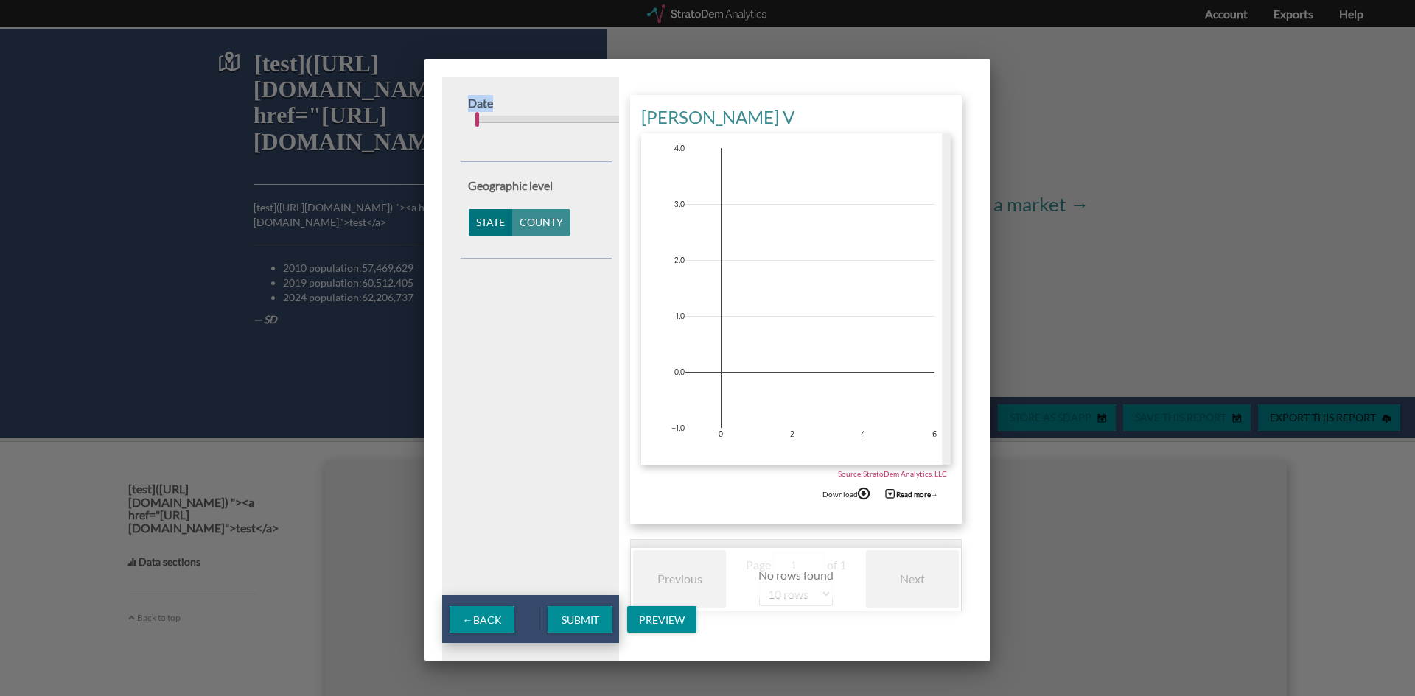
click at [516, 112] on div "2000 : 2017 2000 2017 2000 2005 2010 2015 2020 2025" at bounding box center [540, 119] width 130 height 15
drag, startPoint x: 514, startPoint y: 115, endPoint x: 495, endPoint y: 120, distance: 19.8
drag, startPoint x: 478, startPoint y: 115, endPoint x: 503, endPoint y: 119, distance: 24.7
click at [503, 119] on div "2000 : 2017 2000 2017 2000 2005 2010 2015 2020 2025" at bounding box center [540, 119] width 130 height 15
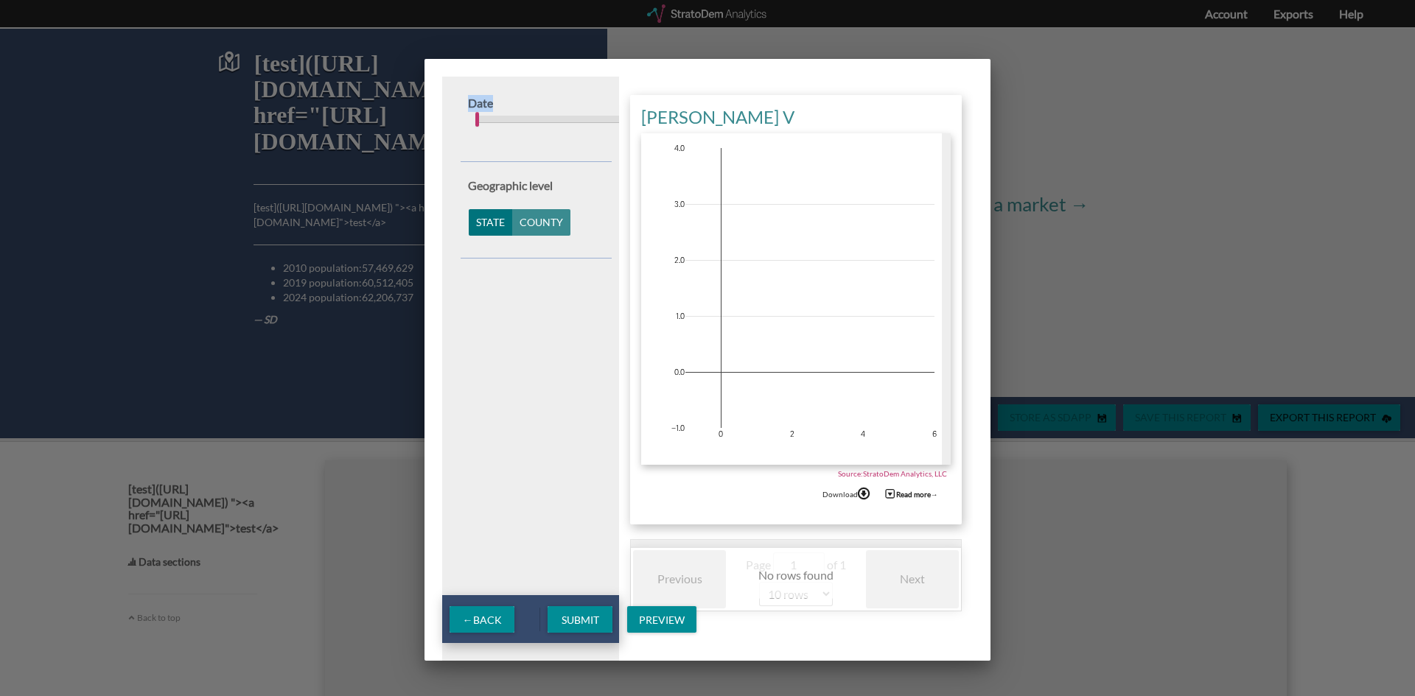
drag, startPoint x: 478, startPoint y: 119, endPoint x: 547, endPoint y: 127, distance: 69.7
click at [547, 127] on div "2000 : 2017 2000 2017 2000 2005 2010 2015 2020 2025" at bounding box center [540, 129] width 144 height 35
drag, startPoint x: 547, startPoint y: 127, endPoint x: 505, endPoint y: 119, distance: 42.6
click at [505, 119] on div "2000 : 2017 2000 2017 2000 2005 2010 2015 2020 2025" at bounding box center [540, 129] width 144 height 35
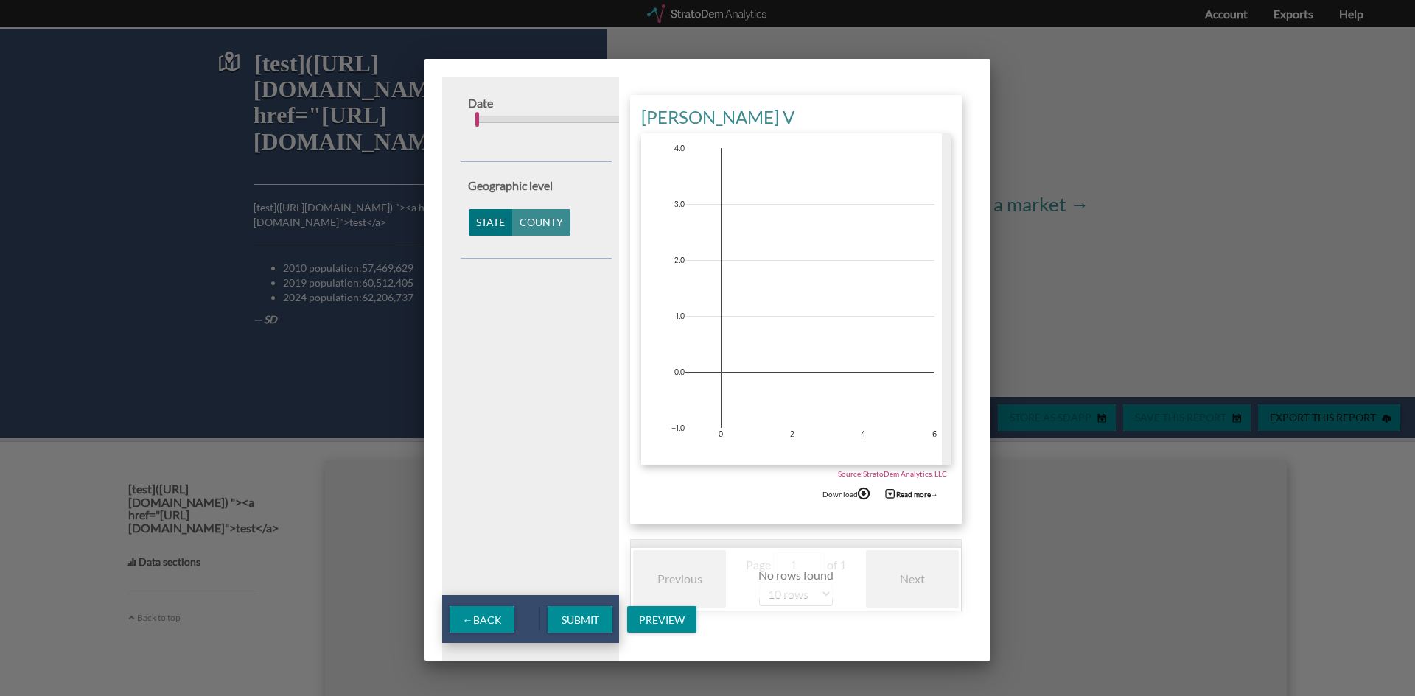
drag, startPoint x: 500, startPoint y: 116, endPoint x: 483, endPoint y: 113, distance: 17.8
click at [483, 113] on div "2000 : 2017 2000 2017 2000 2005 2010 2015 2020 2025" at bounding box center [540, 119] width 130 height 15
drag, startPoint x: 483, startPoint y: 113, endPoint x: 532, endPoint y: 125, distance: 50.8
click at [502, 118] on div "2000 : 2017 2000 2017 2000 2005 2010 2015 2020 2025" at bounding box center [540, 119] width 130 height 15
click at [534, 126] on div "2000 : 2017 2000 2017 2000 2005 2010 2015 2020 2025" at bounding box center [540, 119] width 130 height 15
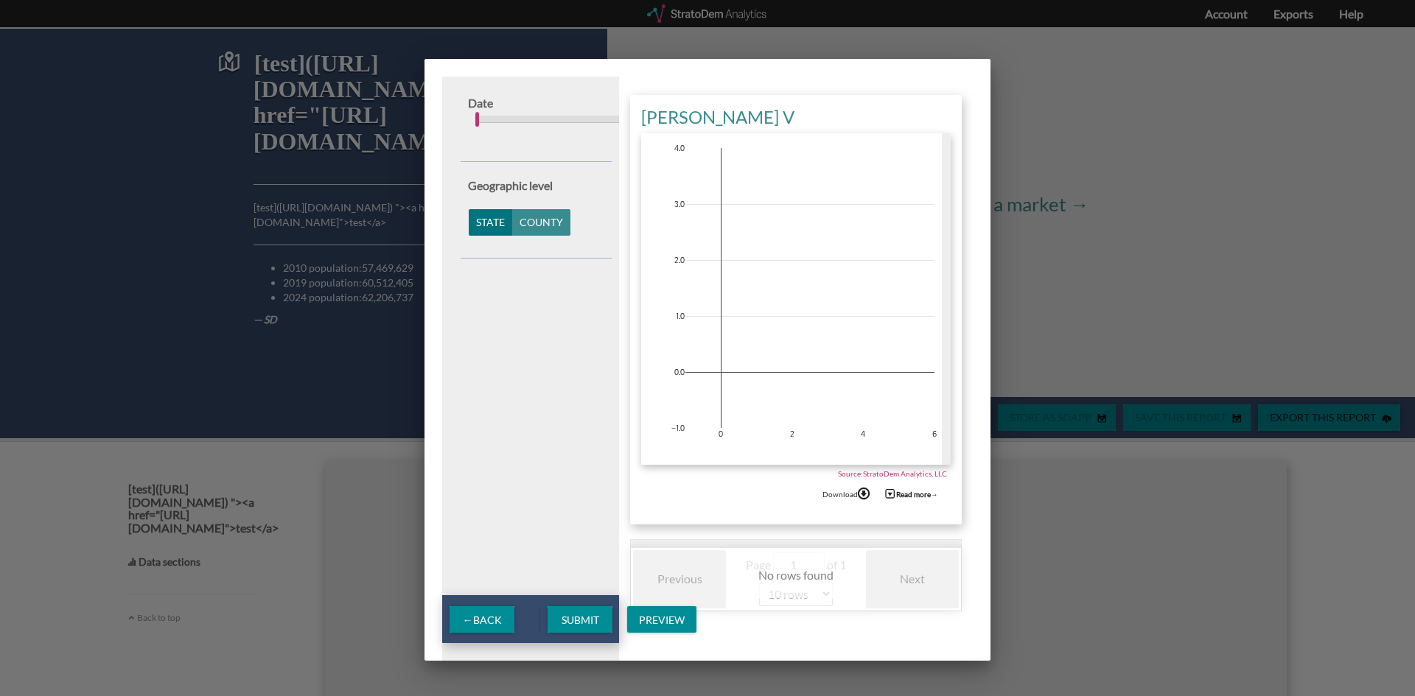
drag, startPoint x: 534, startPoint y: 126, endPoint x: 609, endPoint y: 125, distance: 74.4
click at [545, 126] on div "2000 : 2017 2000 2017 2000 2005 2010 2015 2020 2025" at bounding box center [540, 119] width 130 height 15
click at [592, 621] on span "Submit" at bounding box center [580, 620] width 61 height 13
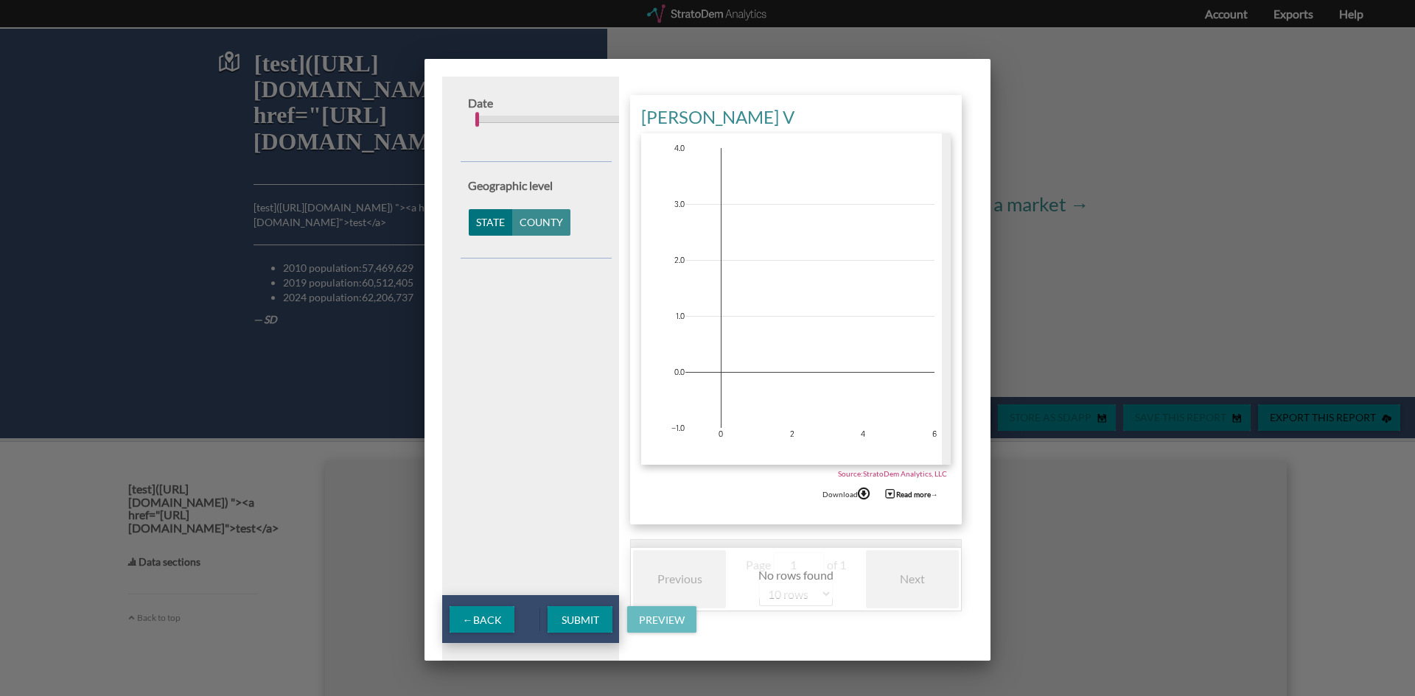
click at [652, 615] on span "Preview" at bounding box center [661, 620] width 69 height 13
click at [1055, 309] on div "Bar Line Table" at bounding box center [707, 348] width 1415 height 696
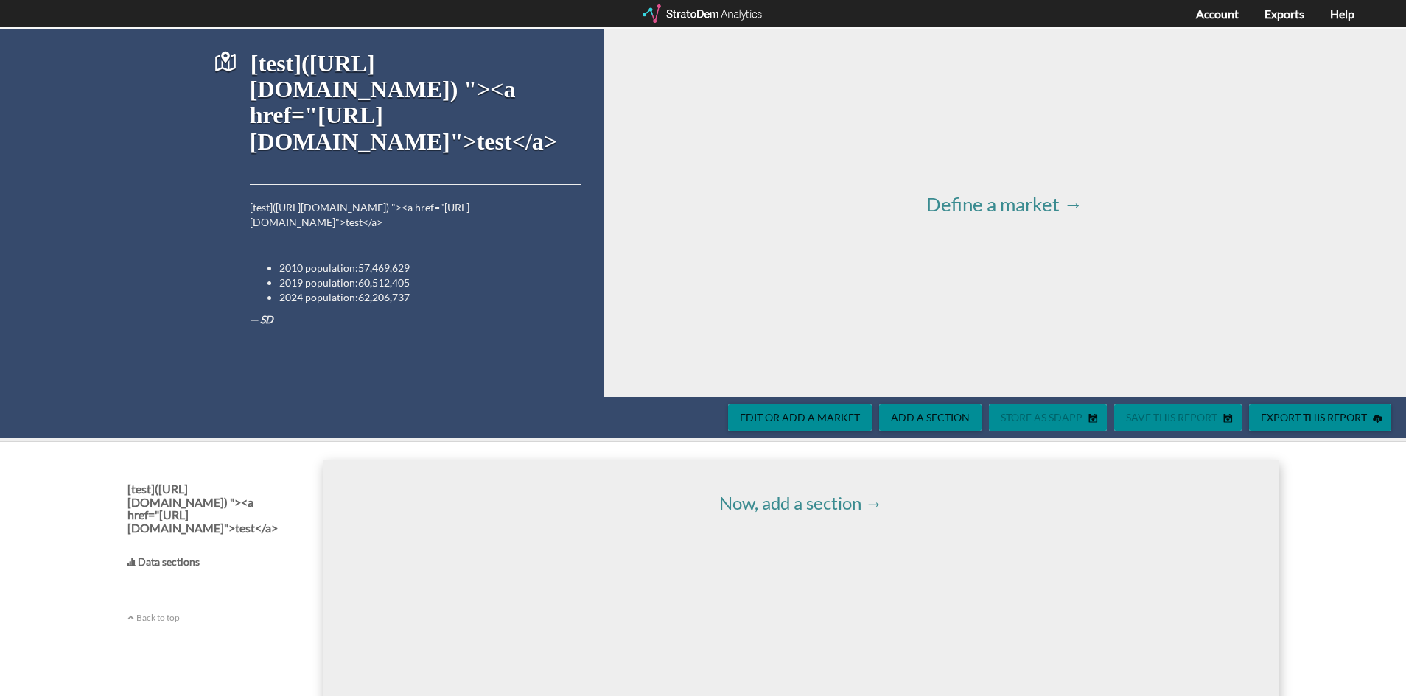
drag, startPoint x: 1144, startPoint y: 514, endPoint x: 1110, endPoint y: 508, distance: 35.1
click at [819, 509] on link "Now, add a section →" at bounding box center [801, 502] width 164 height 21
select select "10"
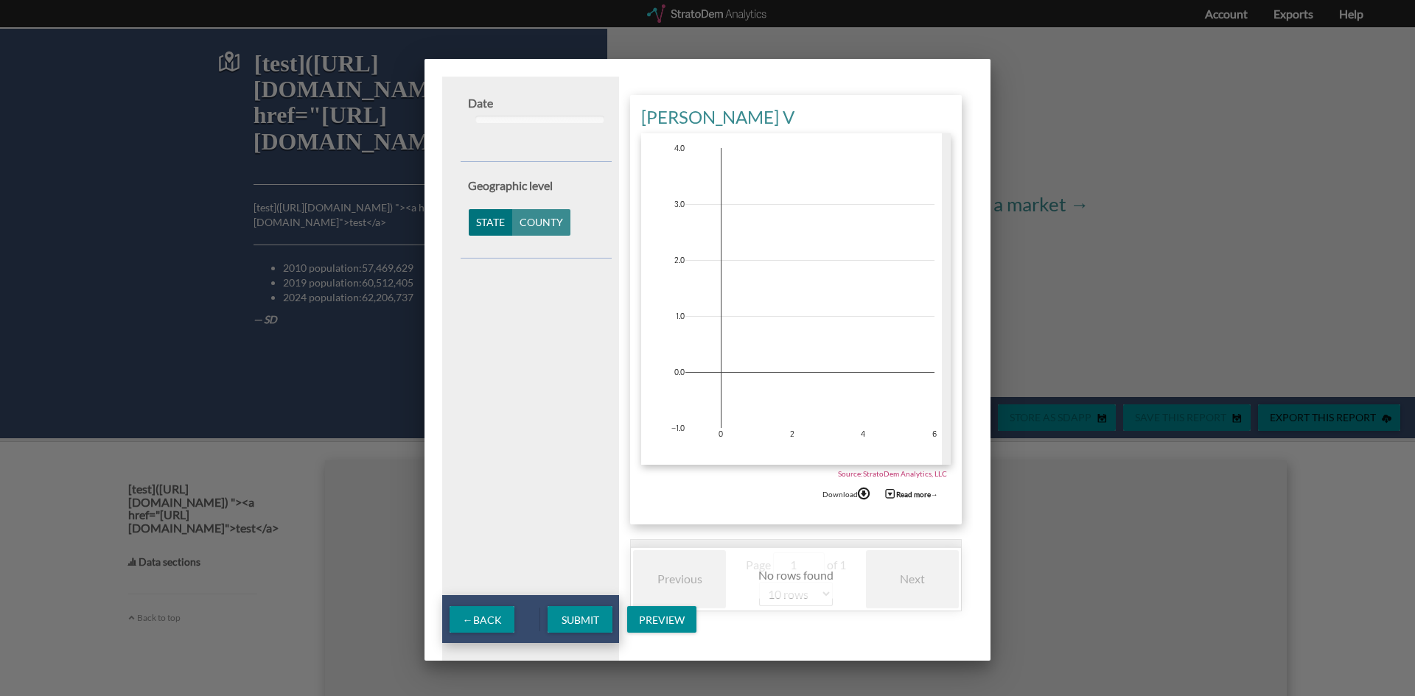
click at [465, 118] on div "Date 2010 : 2017 2010 2017 2000 2005 2010 2015 2020 2025" at bounding box center [536, 121] width 151 height 52
click at [511, 601] on div "← Back" at bounding box center [491, 619] width 98 height 48
click at [490, 626] on span "← Back" at bounding box center [482, 620] width 39 height 13
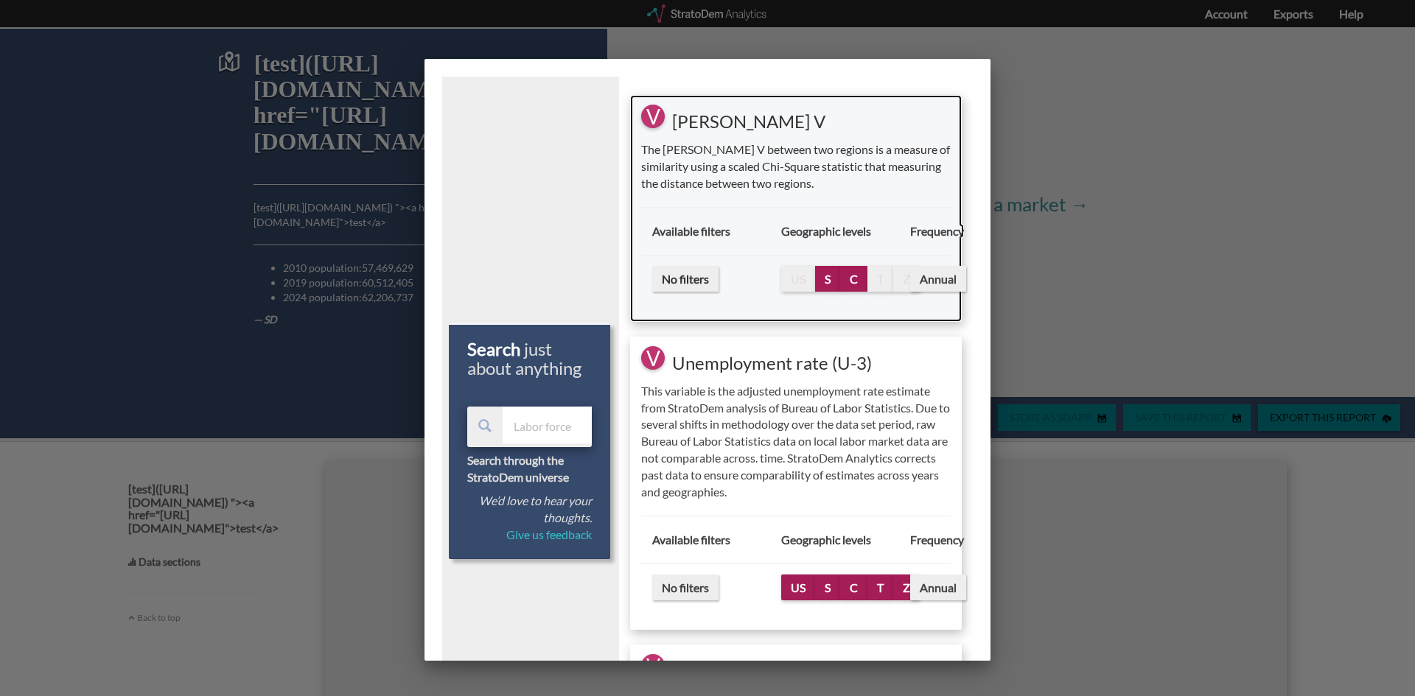
click at [698, 279] on span "No filters" at bounding box center [685, 279] width 66 height 26
click at [931, 279] on span "Annual" at bounding box center [938, 279] width 56 height 26
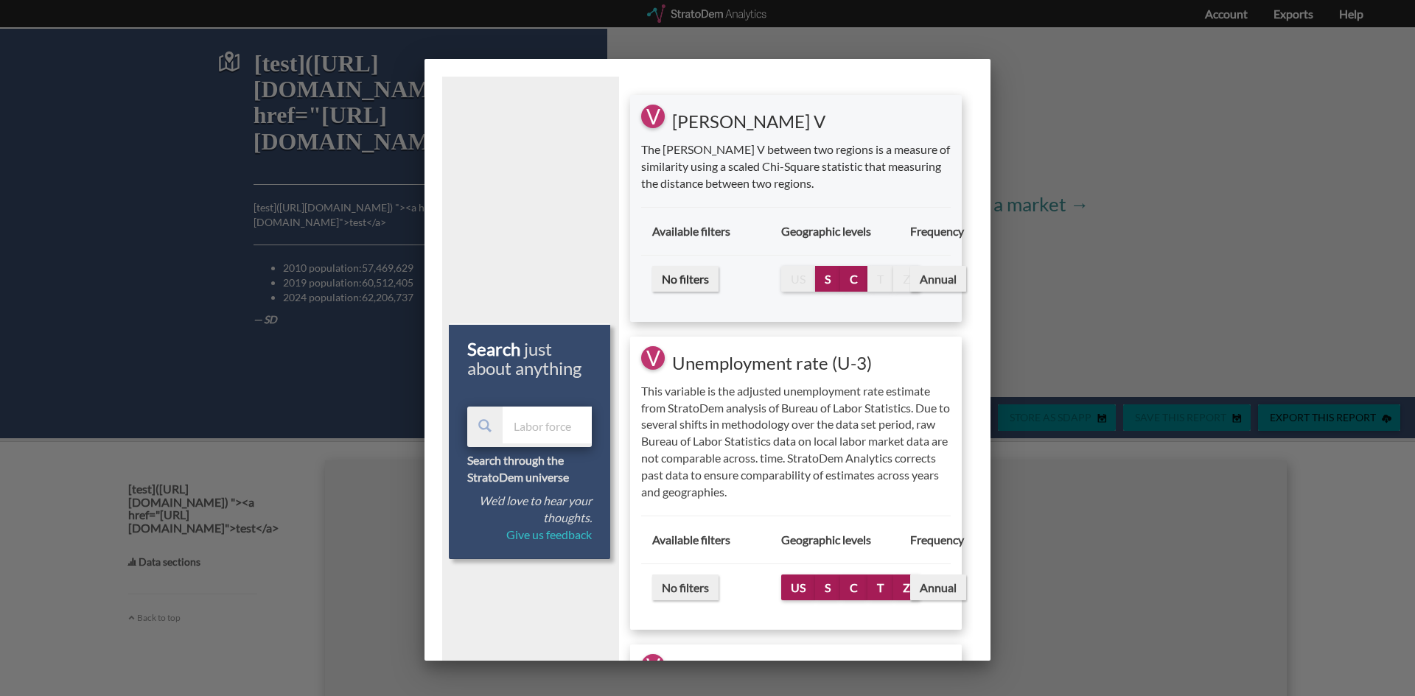
select select "10"
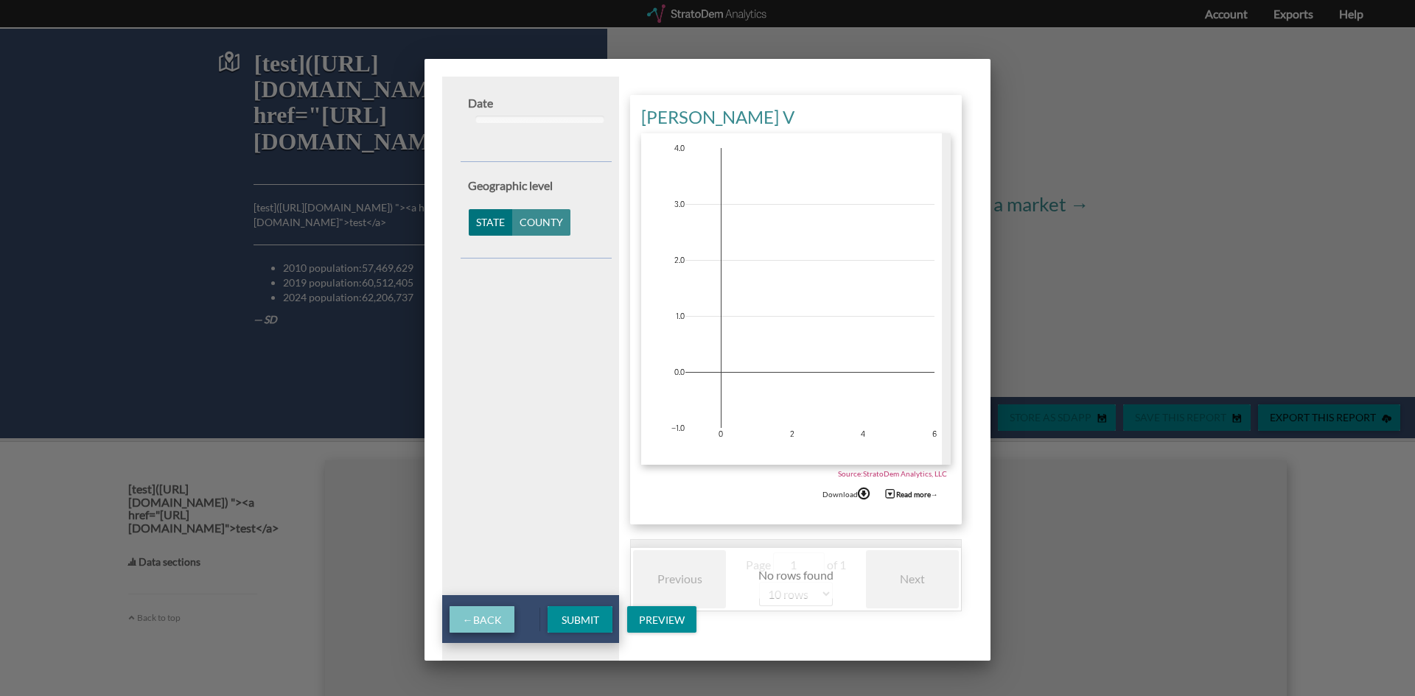
click at [463, 618] on strong "←" at bounding box center [468, 620] width 10 height 13
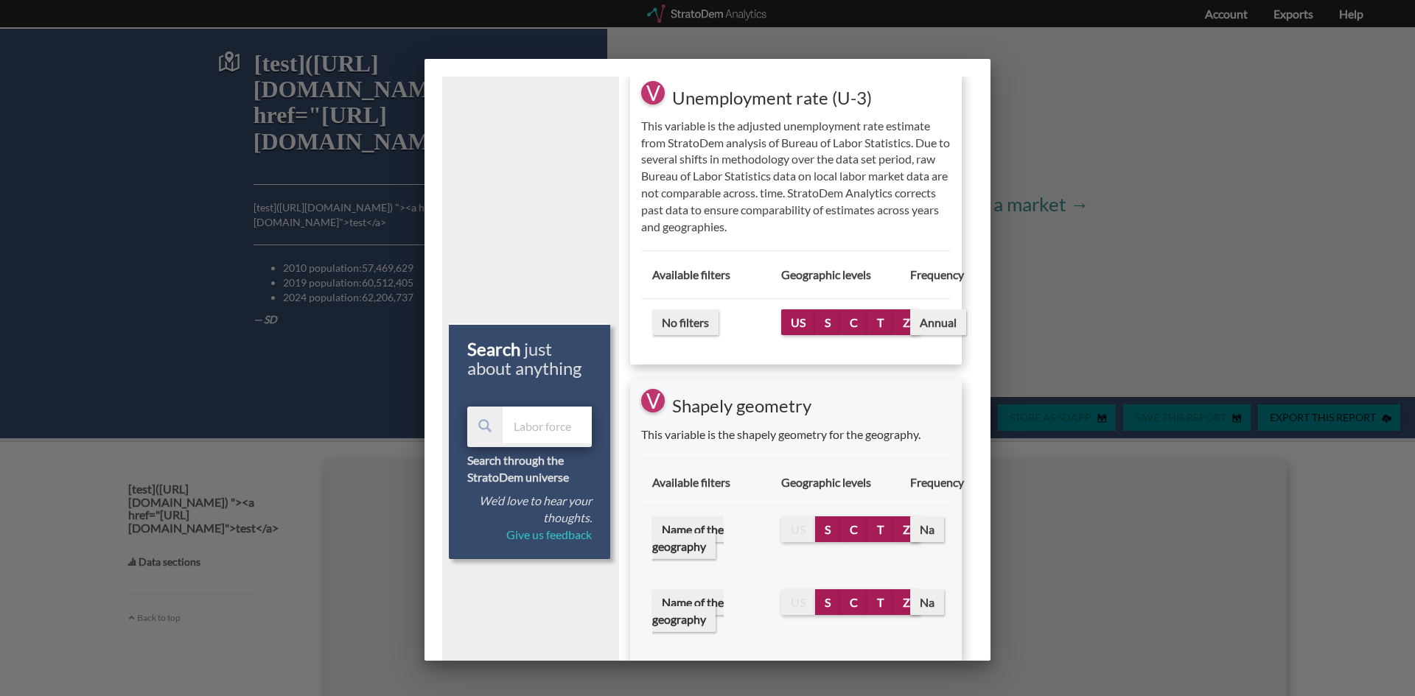
scroll to position [295, 0]
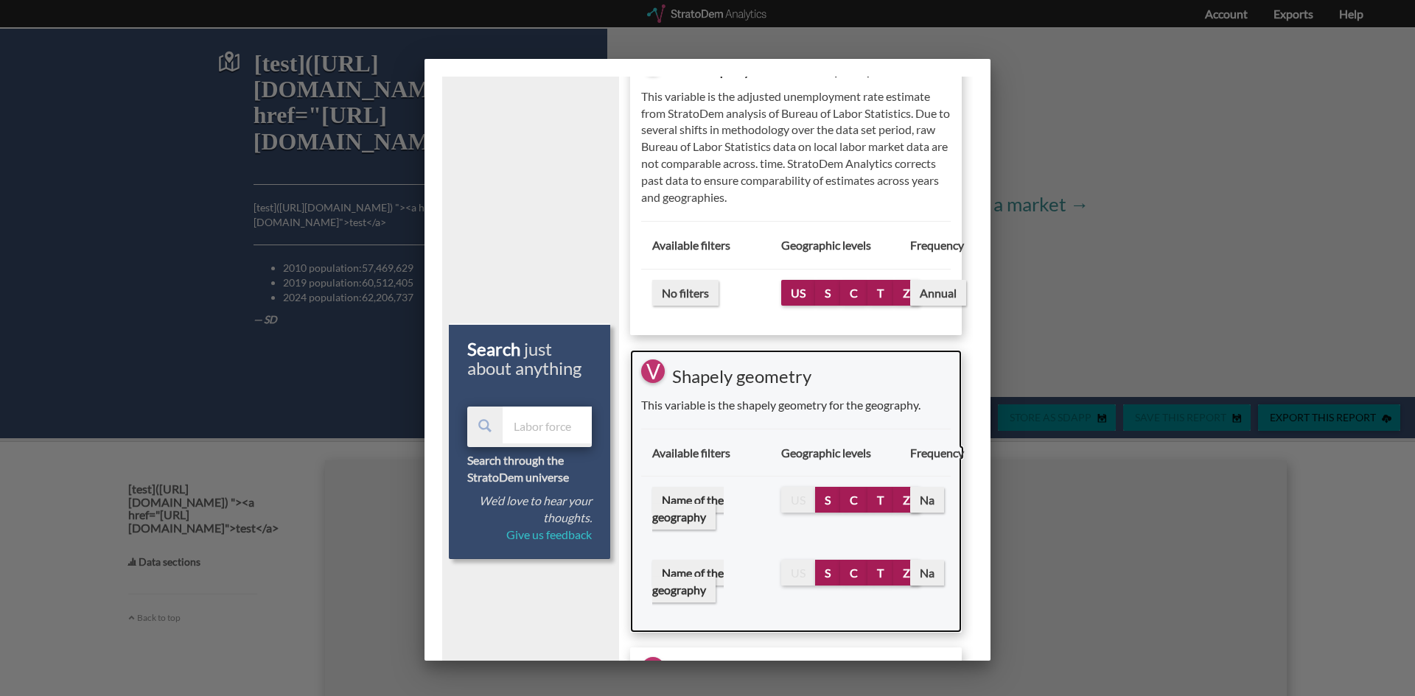
click at [927, 503] on span "Na" at bounding box center [927, 500] width 34 height 26
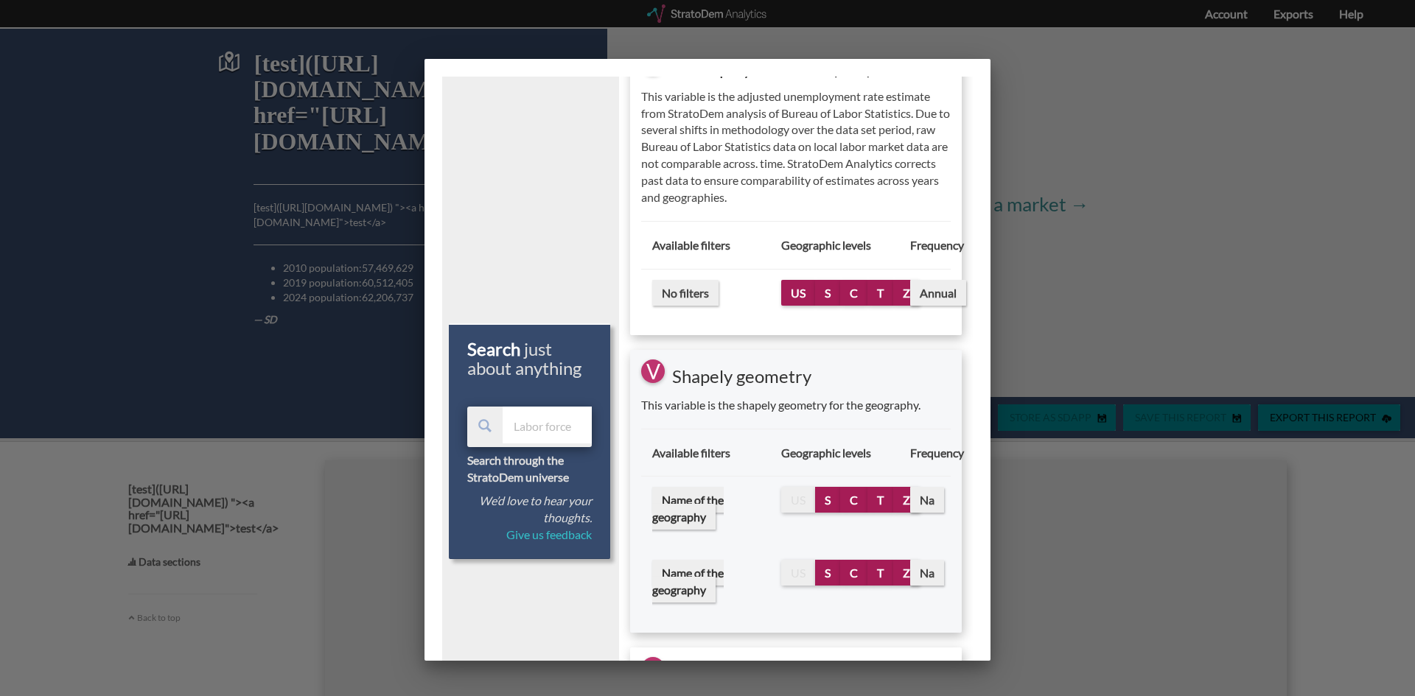
scroll to position [0, 0]
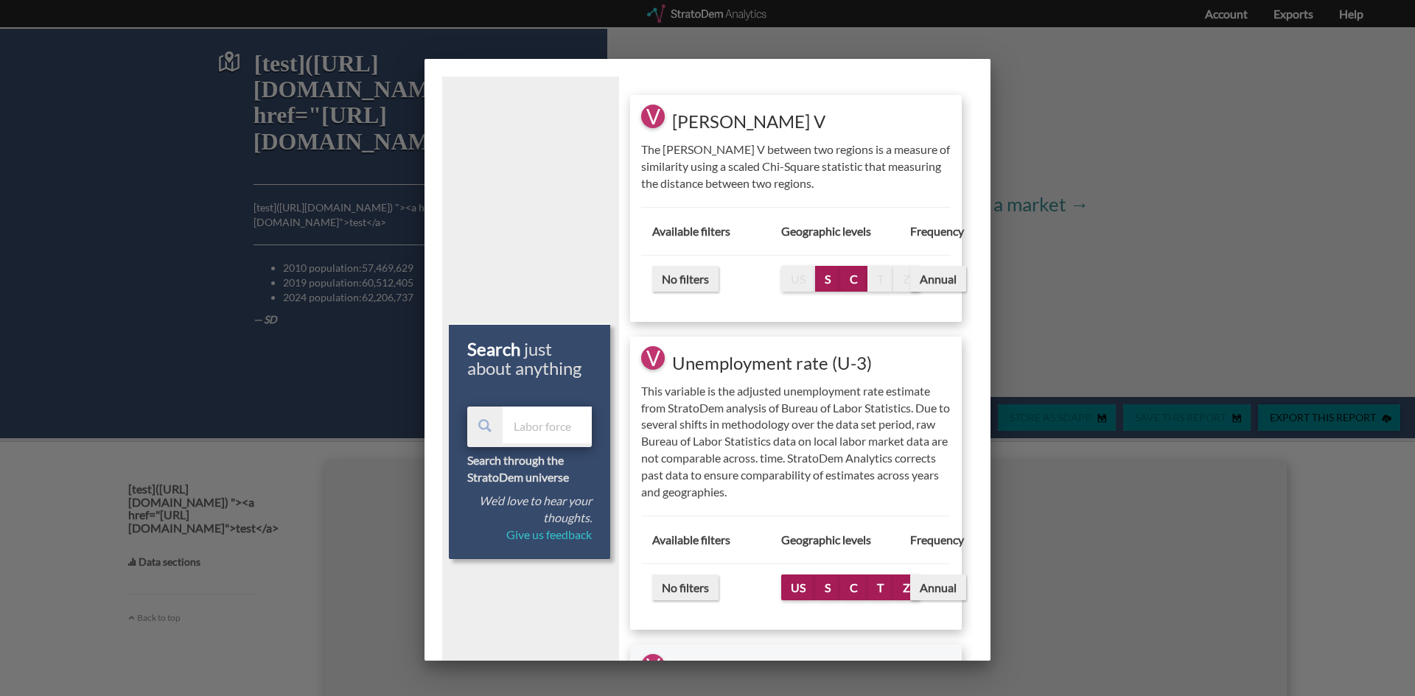
select select "10"
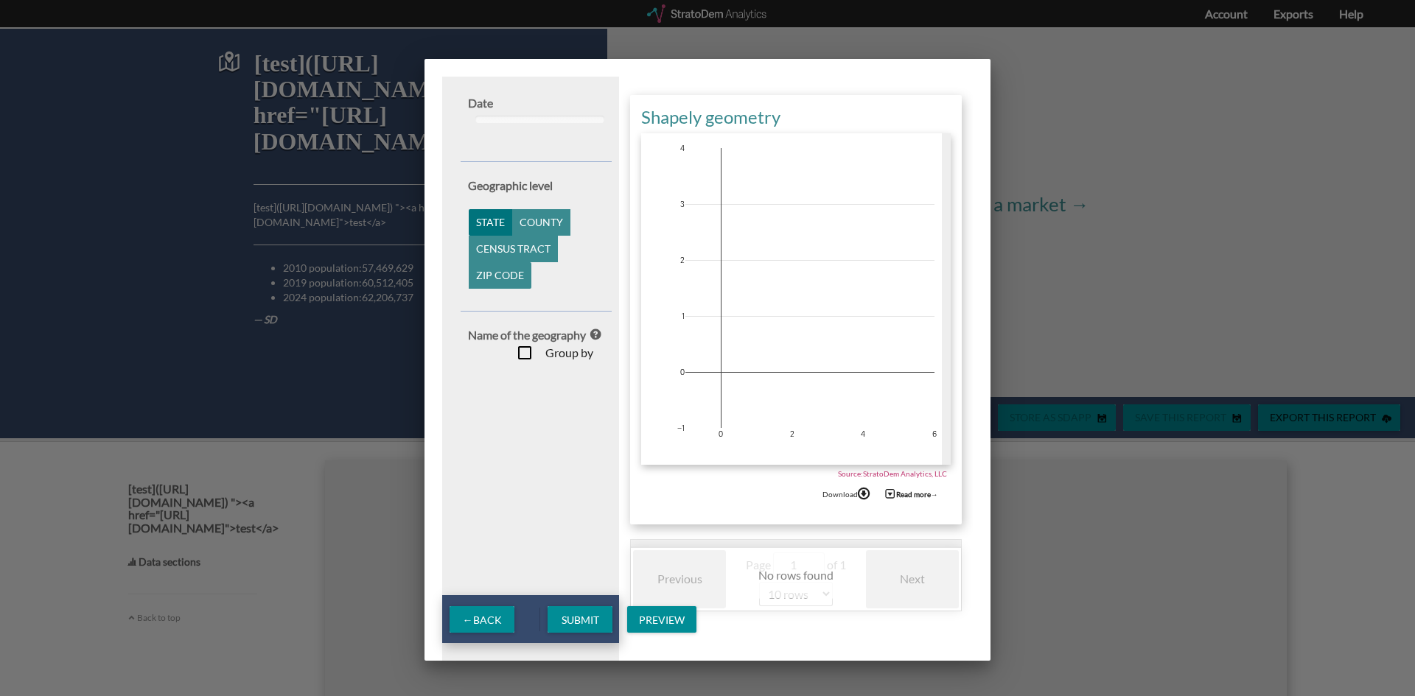
click at [624, 623] on div "Submit Preview" at bounding box center [622, 619] width 164 height 48
click at [651, 619] on span "Preview" at bounding box center [661, 620] width 69 height 13
click at [655, 547] on div "Line" at bounding box center [658, 547] width 38 height 35
click at [643, 620] on span "Preview" at bounding box center [661, 620] width 69 height 13
click at [649, 512] on div "Bar" at bounding box center [658, 511] width 38 height 35
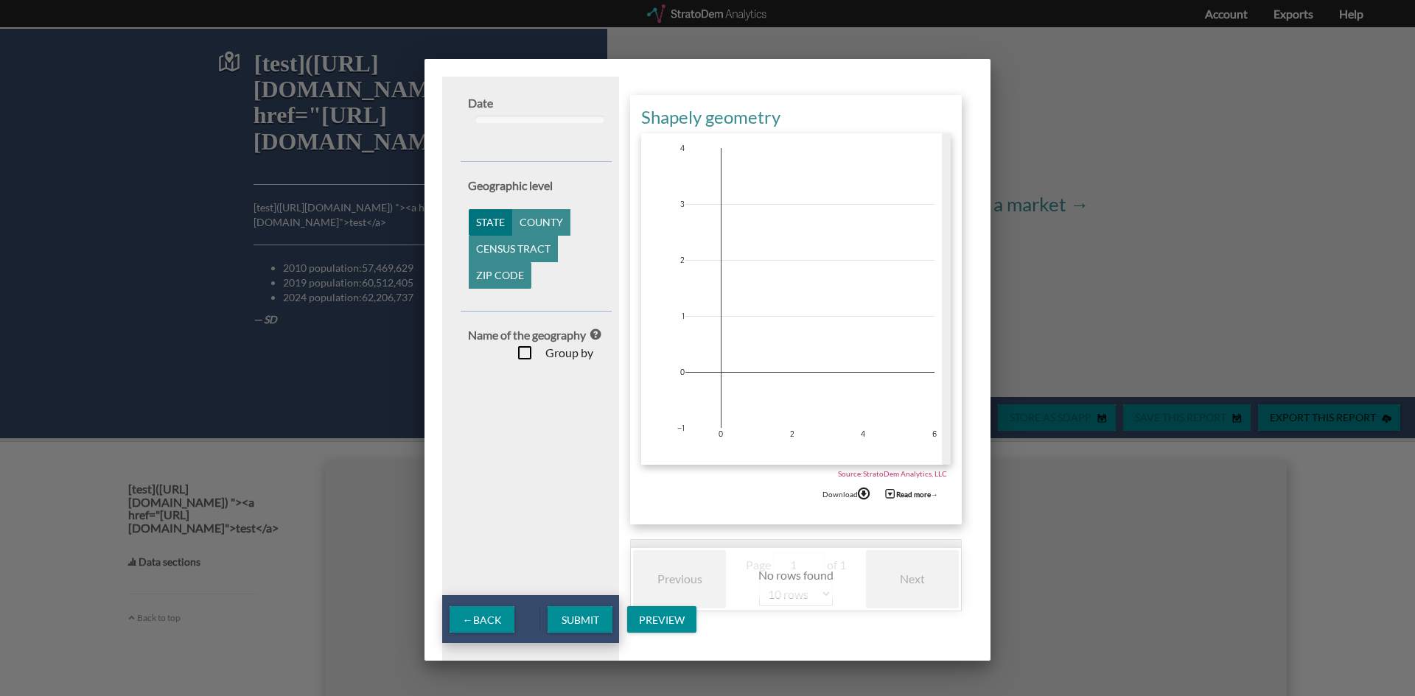
click at [489, 624] on span "← Back" at bounding box center [482, 620] width 39 height 13
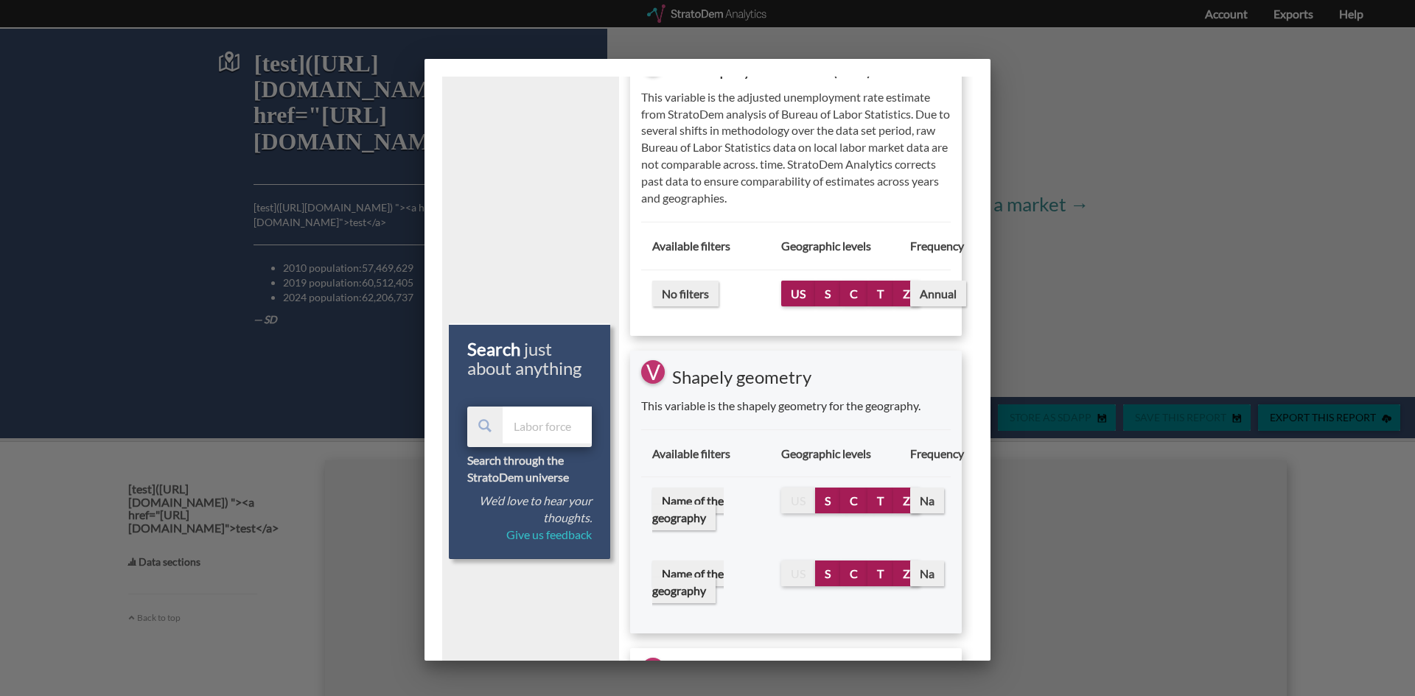
scroll to position [295, 0]
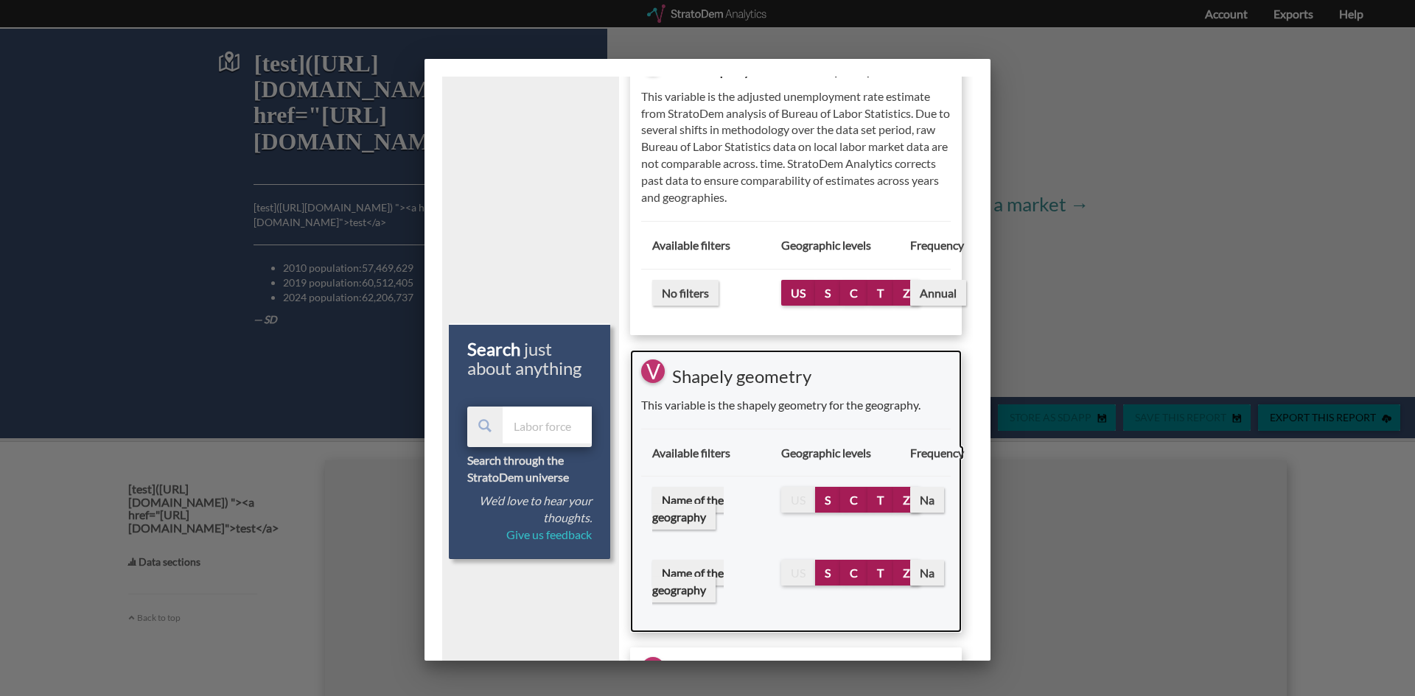
click at [685, 500] on span "Name of the geography" at bounding box center [687, 508] width 71 height 43
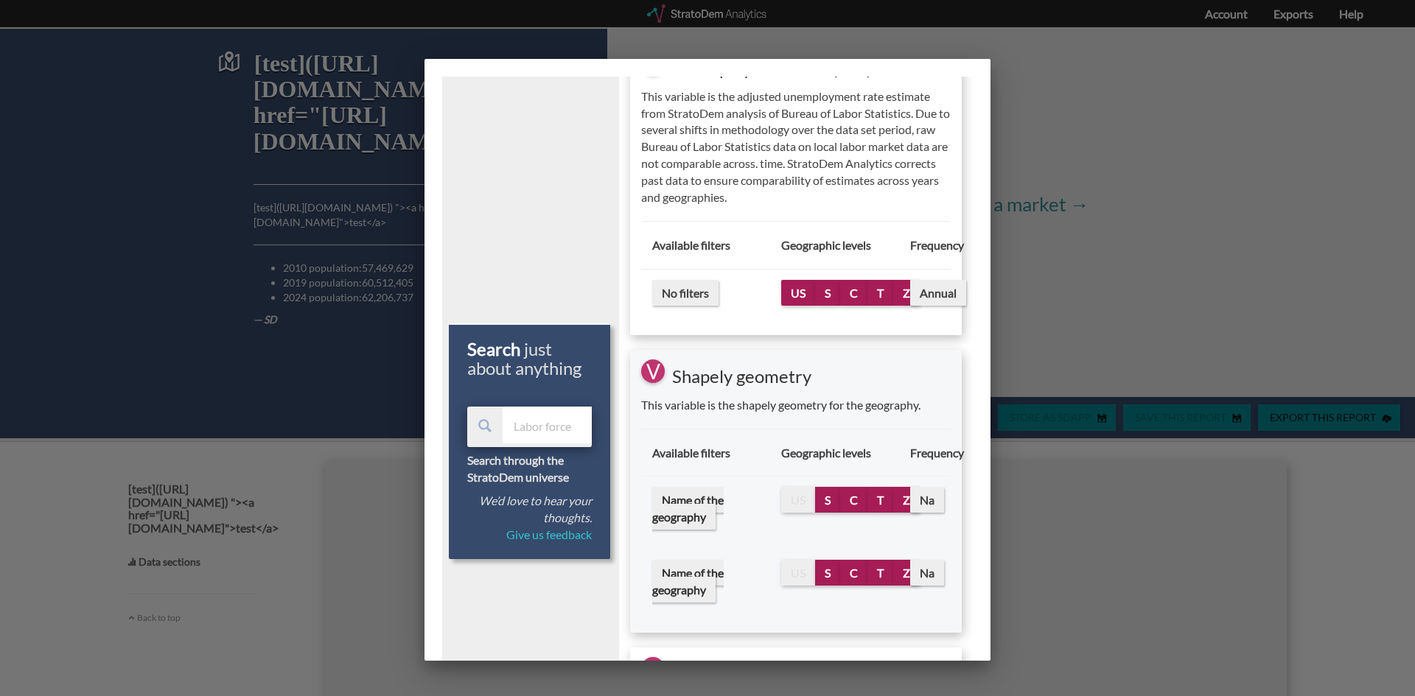
select select "10"
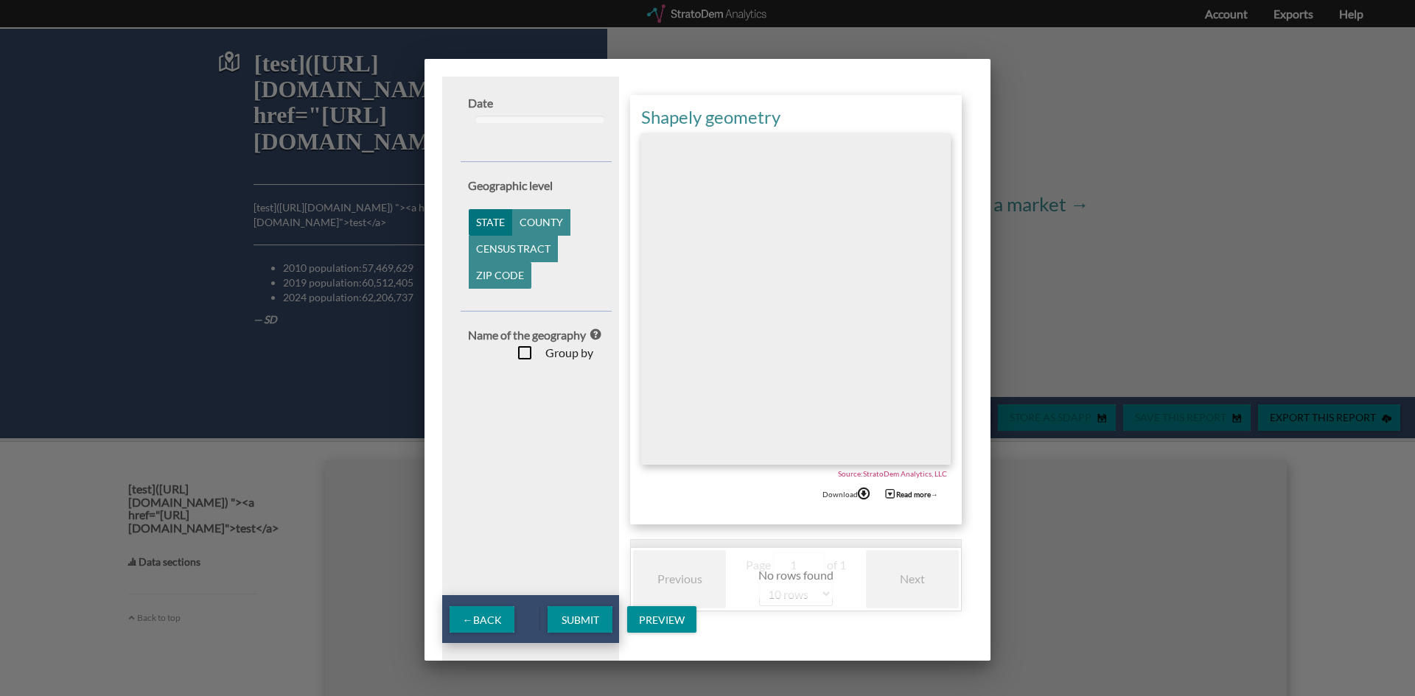
scroll to position [0, 0]
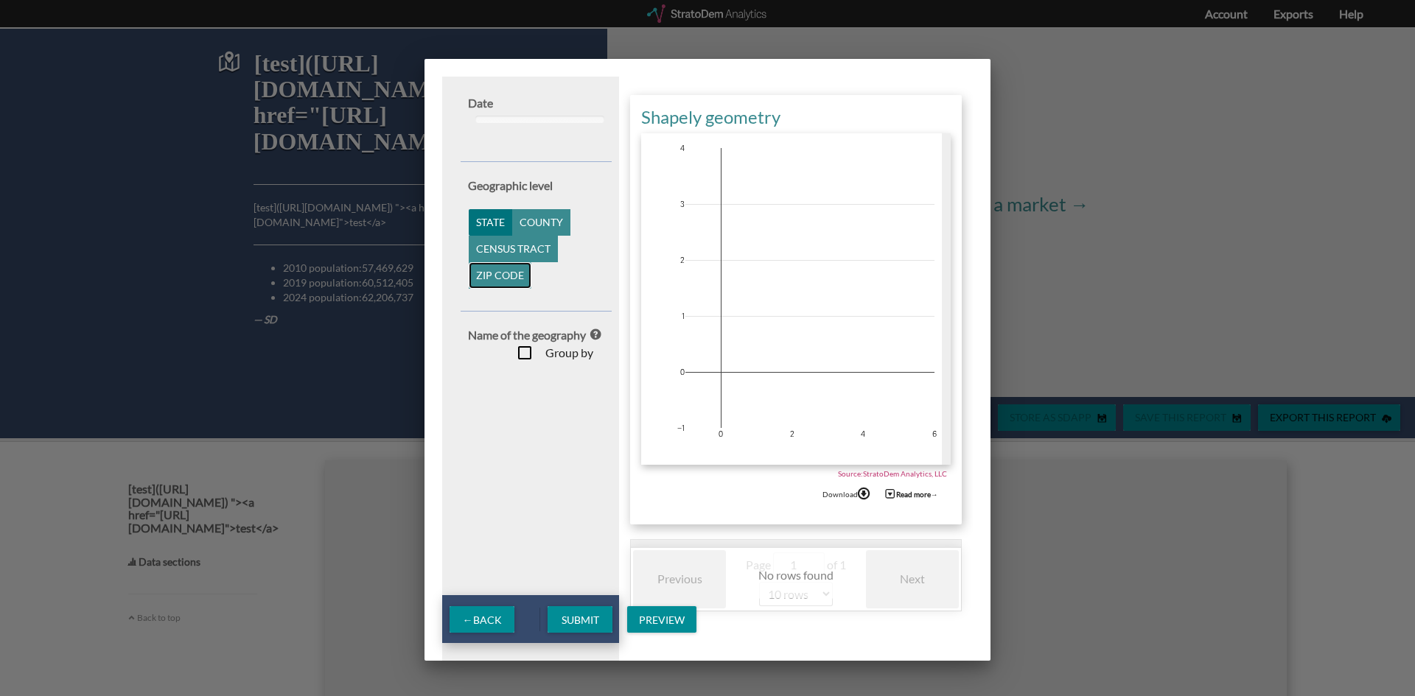
click at [514, 265] on button "Zip code" at bounding box center [500, 275] width 63 height 27
click at [517, 251] on button "Census tract" at bounding box center [513, 249] width 89 height 27
click at [537, 227] on button "County" at bounding box center [541, 222] width 58 height 27
click at [483, 226] on button "State" at bounding box center [490, 222] width 43 height 27
click at [636, 621] on span "Preview" at bounding box center [661, 620] width 69 height 13
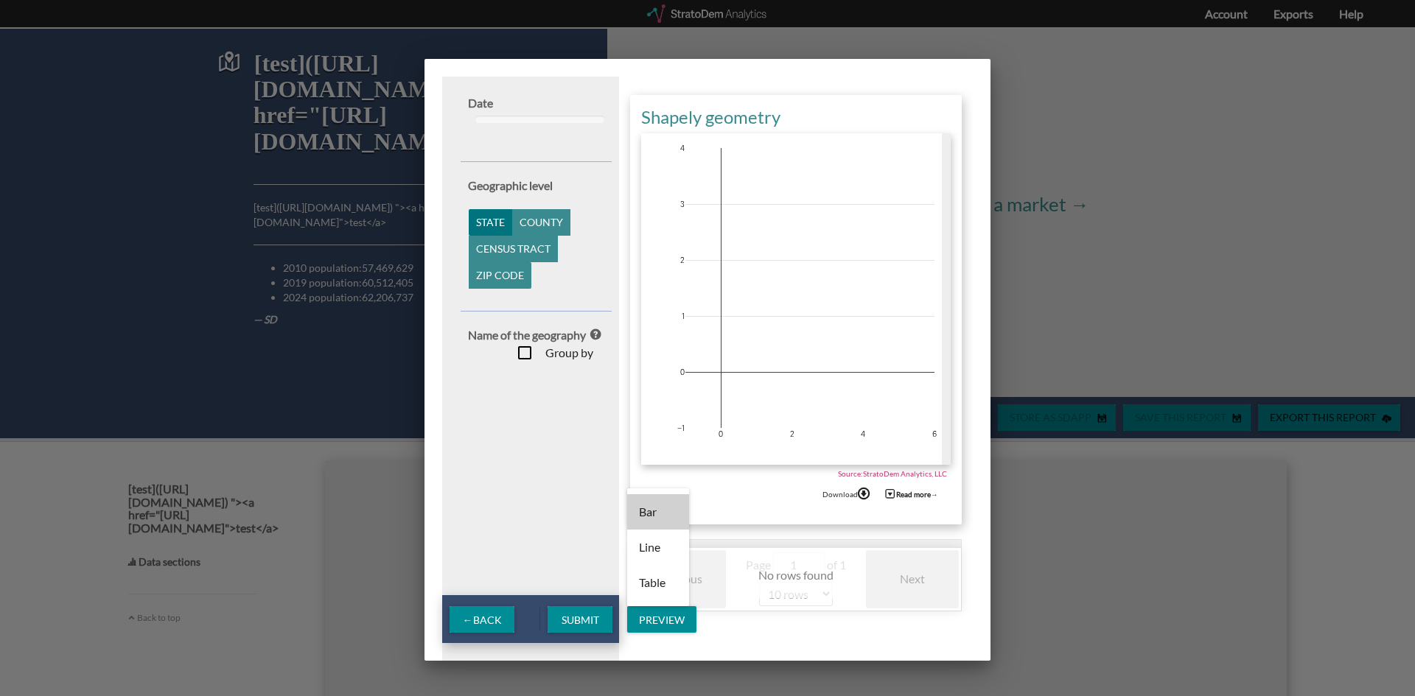
click at [643, 507] on div "Bar" at bounding box center [658, 511] width 38 height 35
drag, startPoint x: 764, startPoint y: 561, endPoint x: 775, endPoint y: 582, distance: 23.7
click at [765, 563] on span "Page 1 of 1" at bounding box center [796, 566] width 100 height 26
drag, startPoint x: 775, startPoint y: 565, endPoint x: 797, endPoint y: 579, distance: 25.6
click at [797, 579] on div "Page 1 of 1 5 rows 10 rows 20 rows 25 rows 50 rows 100 rows" at bounding box center [795, 580] width 139 height 59
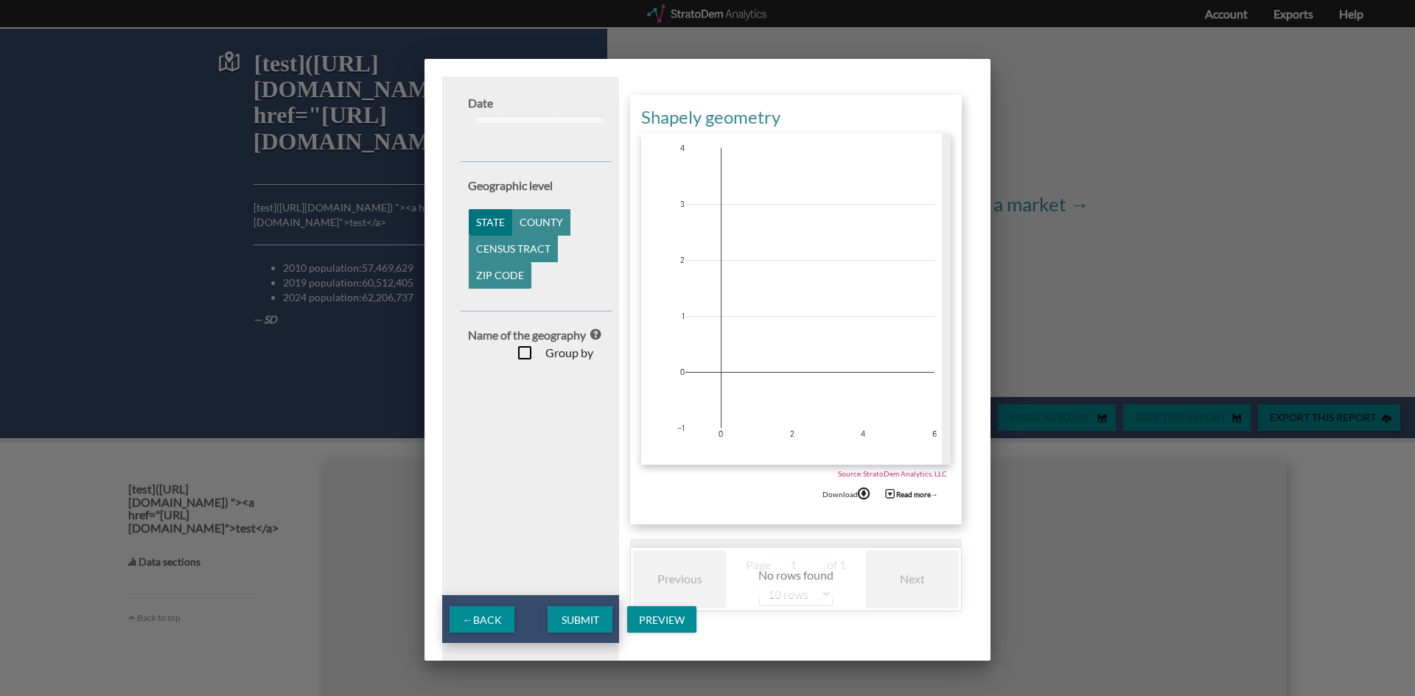
click at [799, 574] on input "1" at bounding box center [799, 566] width 52 height 26
click at [870, 570] on div "Previous Page 1 of 1 5 rows 10 rows 20 rows 25 rows 50 rows 100 rows Next" at bounding box center [796, 579] width 330 height 65
drag, startPoint x: 794, startPoint y: 598, endPoint x: 789, endPoint y: 590, distance: 10.6
click at [789, 590] on select "5 rows 10 rows 20 rows 25 rows 50 rows 100 rows" at bounding box center [796, 594] width 74 height 24
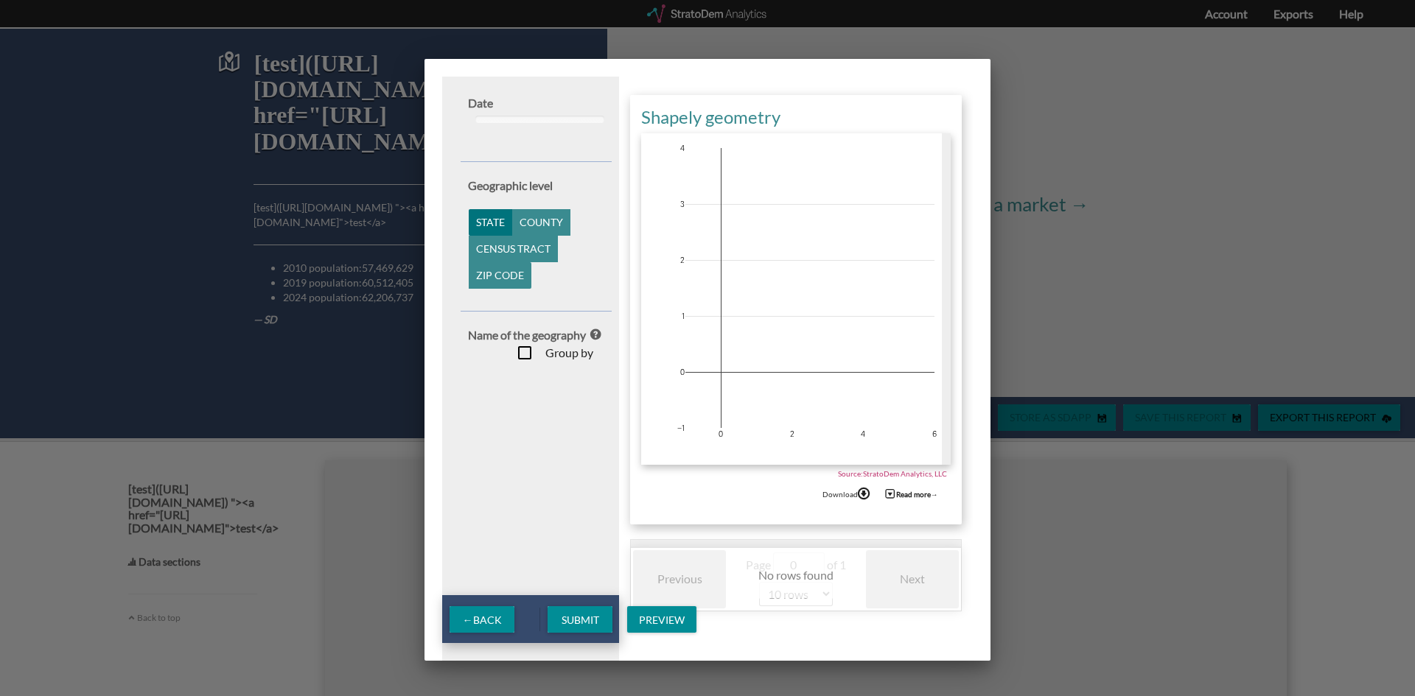
drag, startPoint x: 789, startPoint y: 590, endPoint x: 788, endPoint y: 553, distance: 36.1
click at [789, 588] on select "5 rows 10 rows 20 rows 25 rows 50 rows 100 rows" at bounding box center [796, 594] width 74 height 24
click at [790, 546] on div at bounding box center [796, 546] width 330 height 1
type input "0"
drag, startPoint x: 814, startPoint y: 562, endPoint x: 839, endPoint y: 563, distance: 25.8
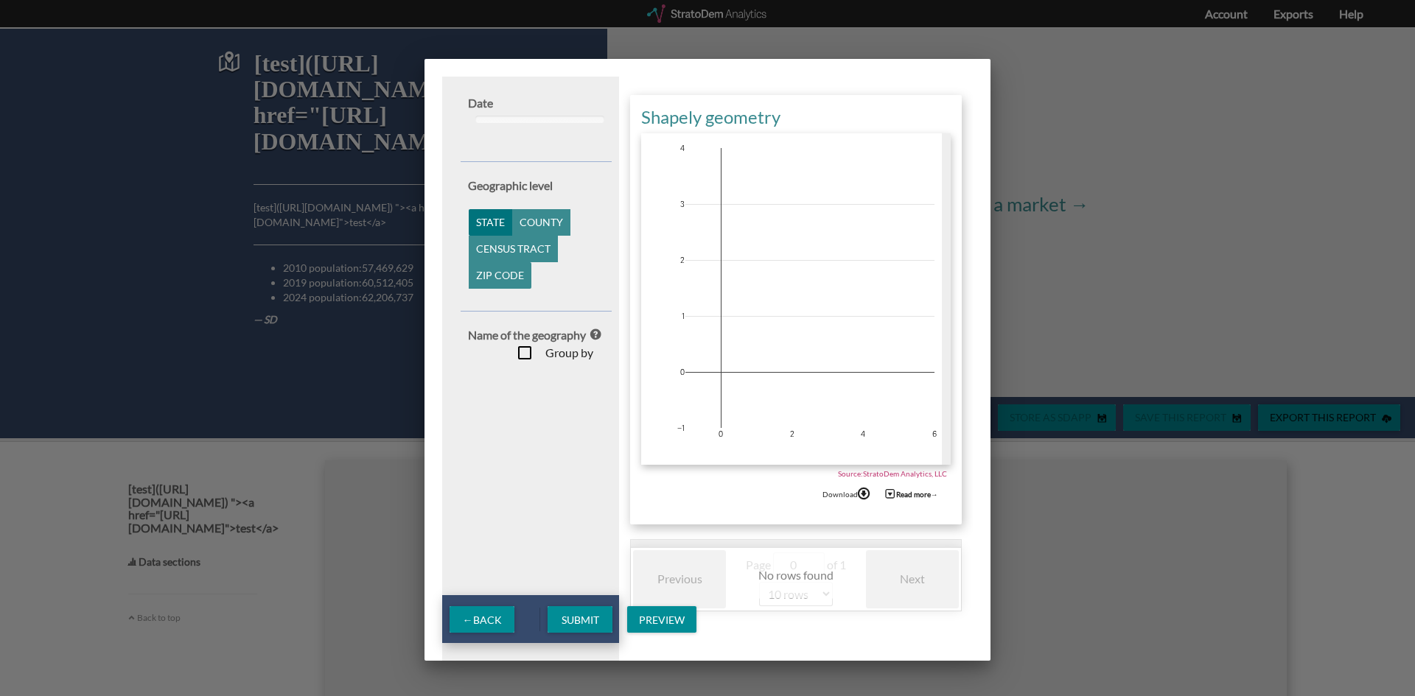
click at [825, 563] on input "0" at bounding box center [799, 566] width 52 height 26
click at [842, 565] on span "1" at bounding box center [842, 565] width 7 height 14
click at [480, 627] on div "← Back" at bounding box center [482, 620] width 65 height 27
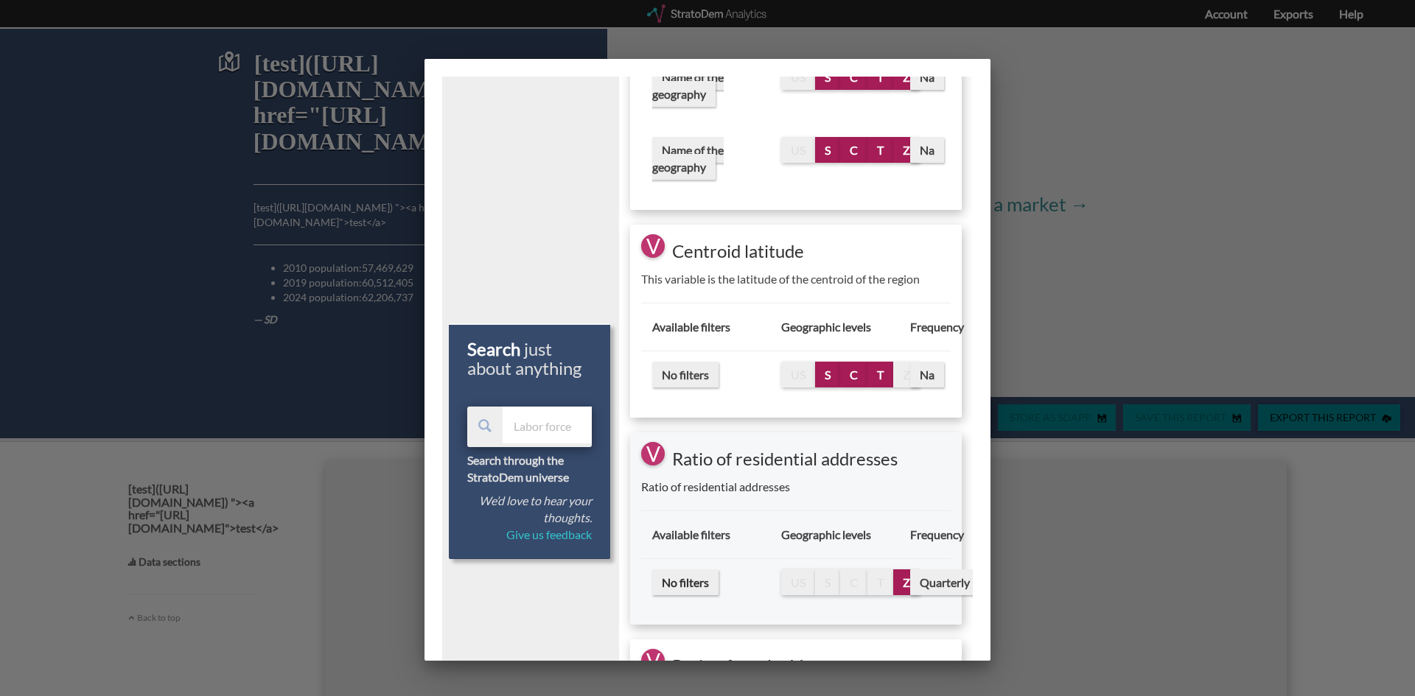
scroll to position [811, 0]
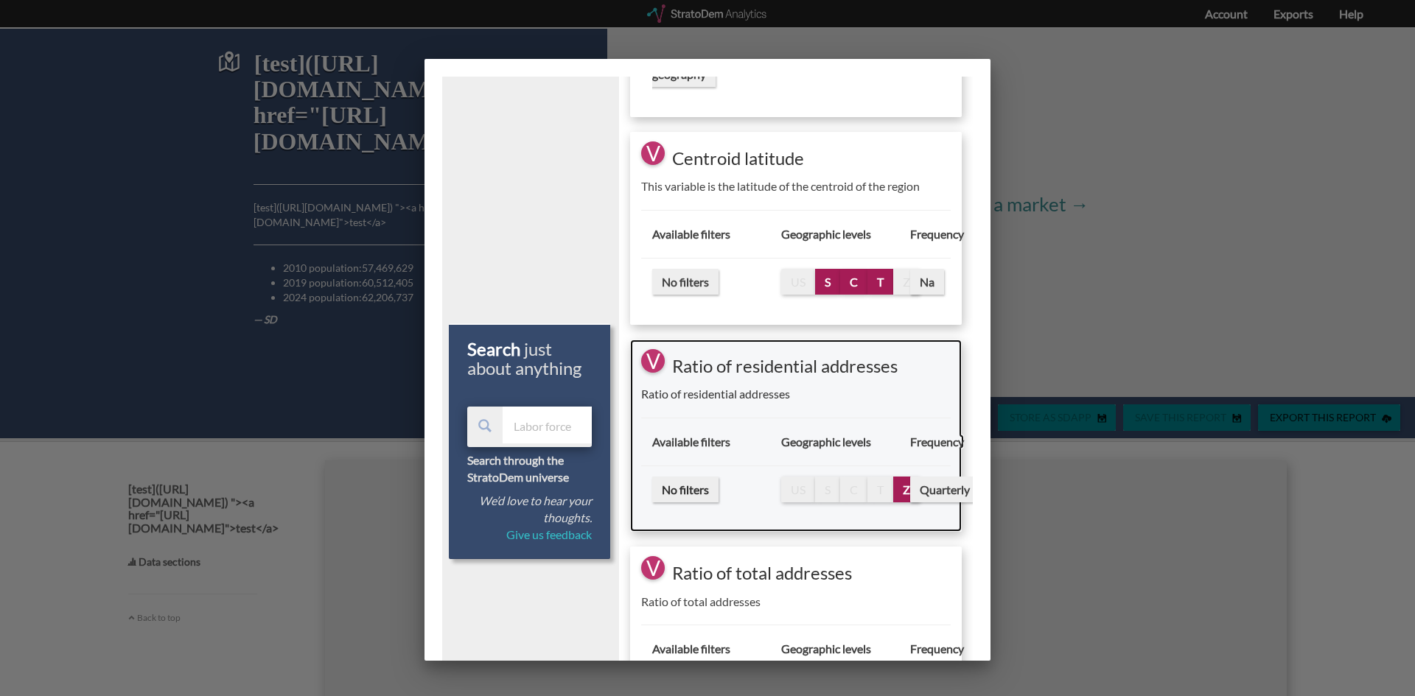
click at [900, 495] on div "Quarterly" at bounding box center [925, 490] width 52 height 17
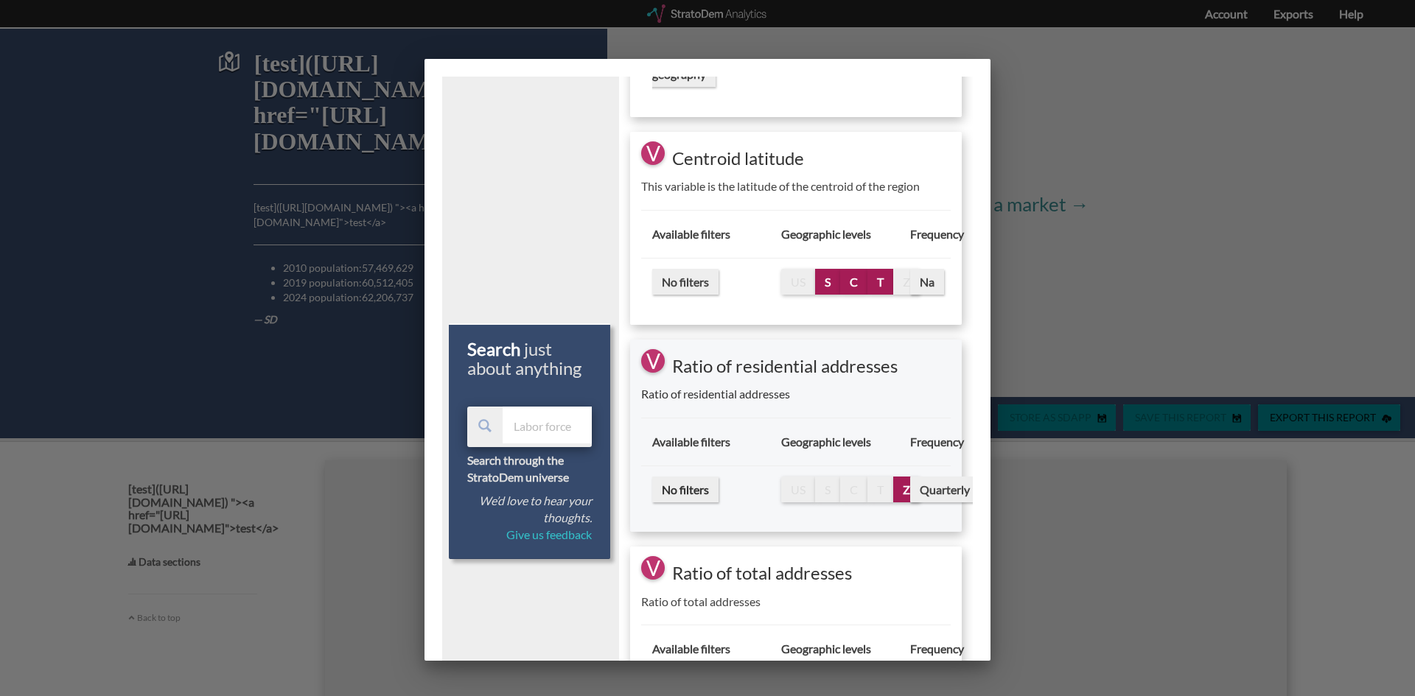
select select "10"
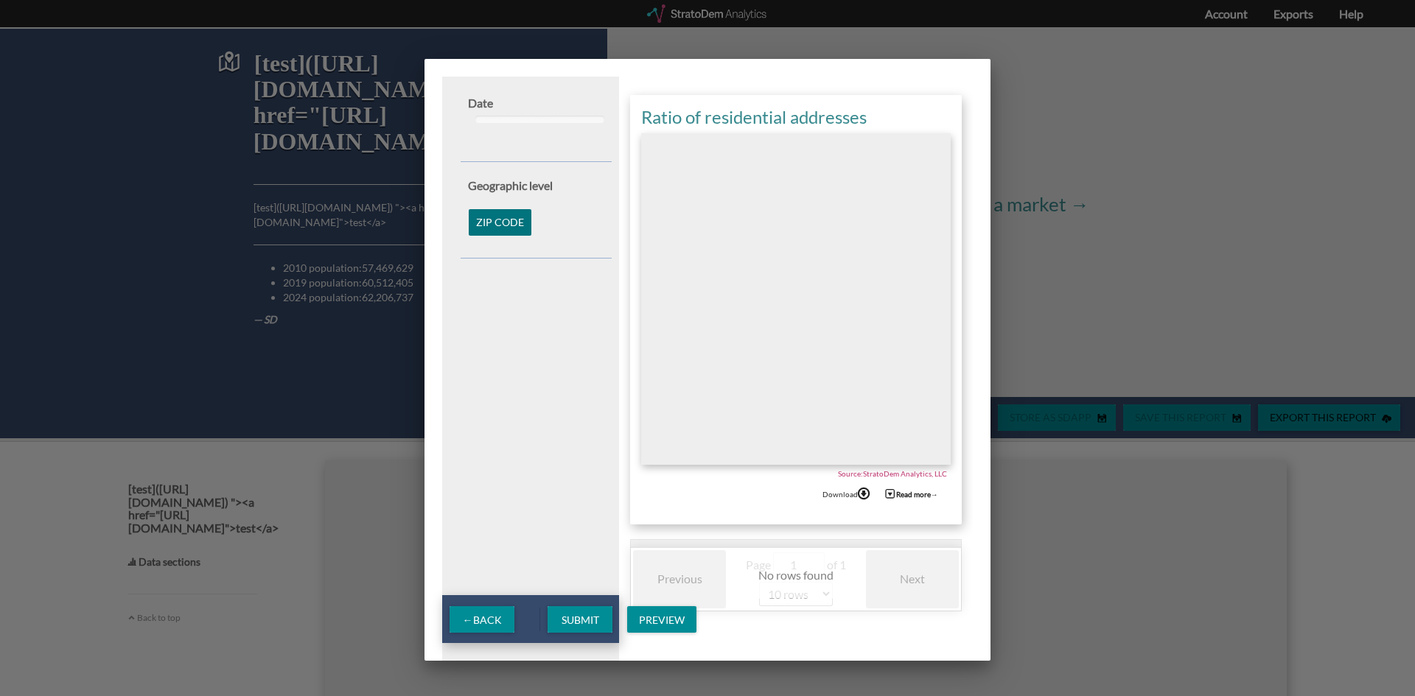
scroll to position [0, 0]
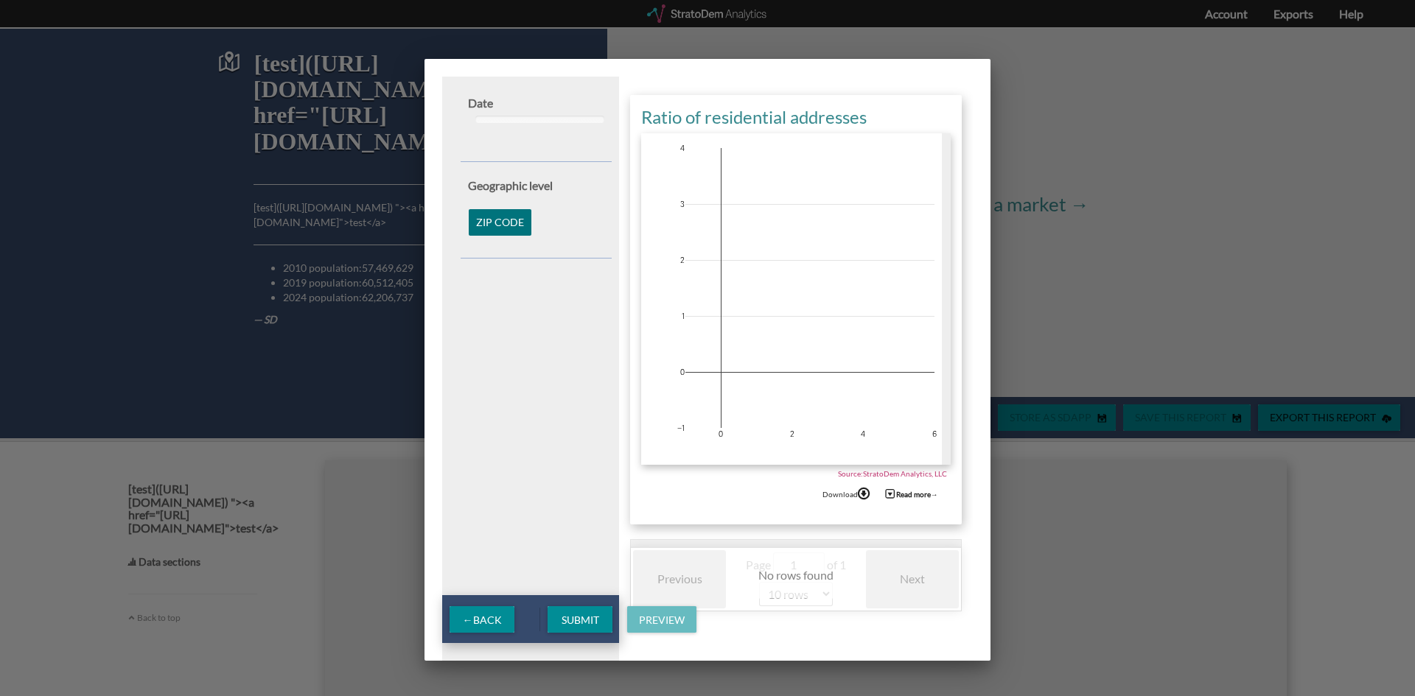
click at [665, 620] on span "Preview" at bounding box center [661, 620] width 69 height 13
click at [650, 544] on div "Line" at bounding box center [658, 547] width 38 height 35
click at [584, 620] on span "Submit" at bounding box center [580, 620] width 61 height 13
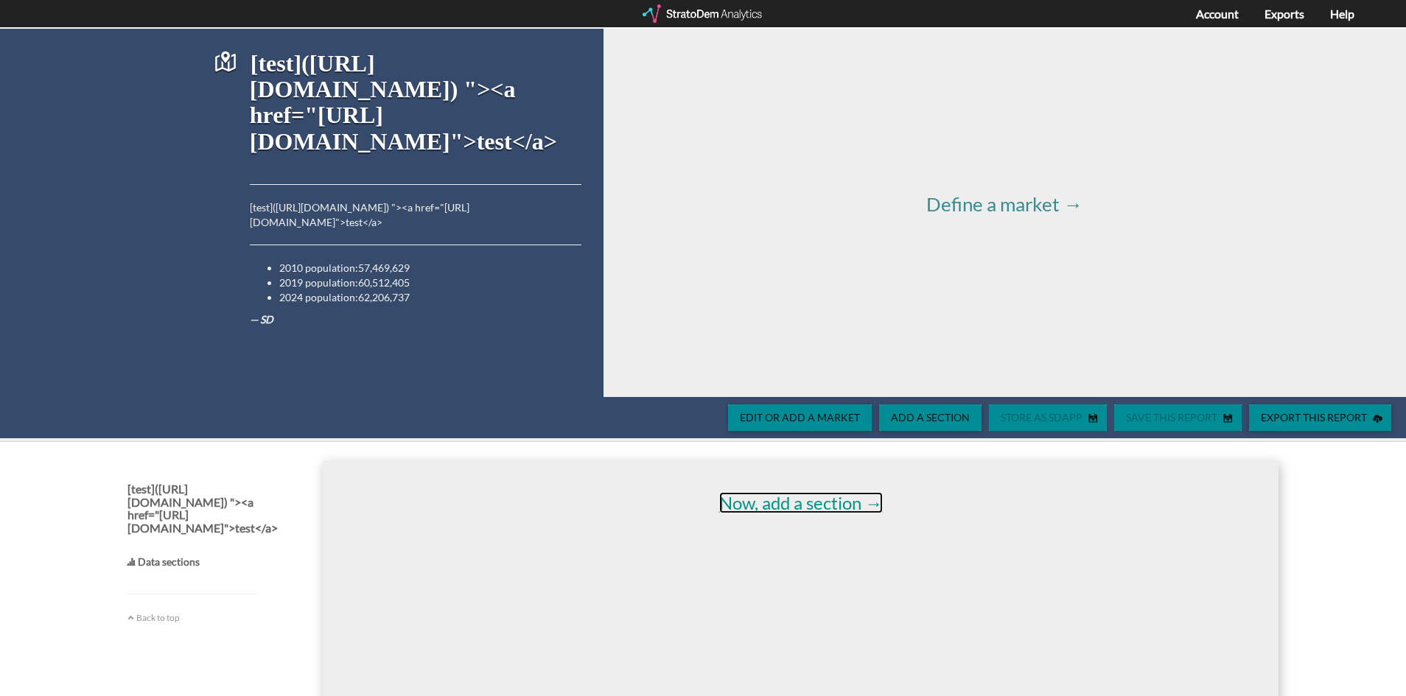
click at [775, 501] on link "Now, add a section →" at bounding box center [801, 502] width 164 height 21
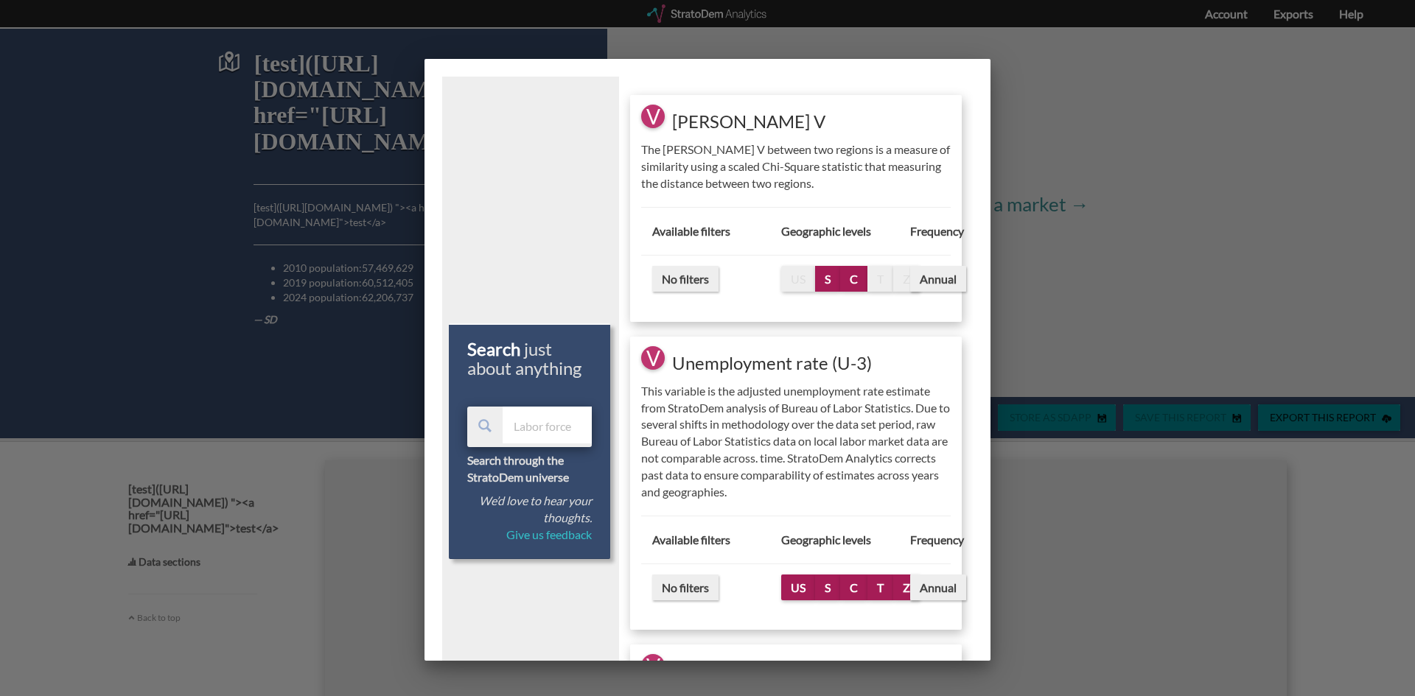
click at [541, 427] on input "text" at bounding box center [547, 425] width 89 height 37
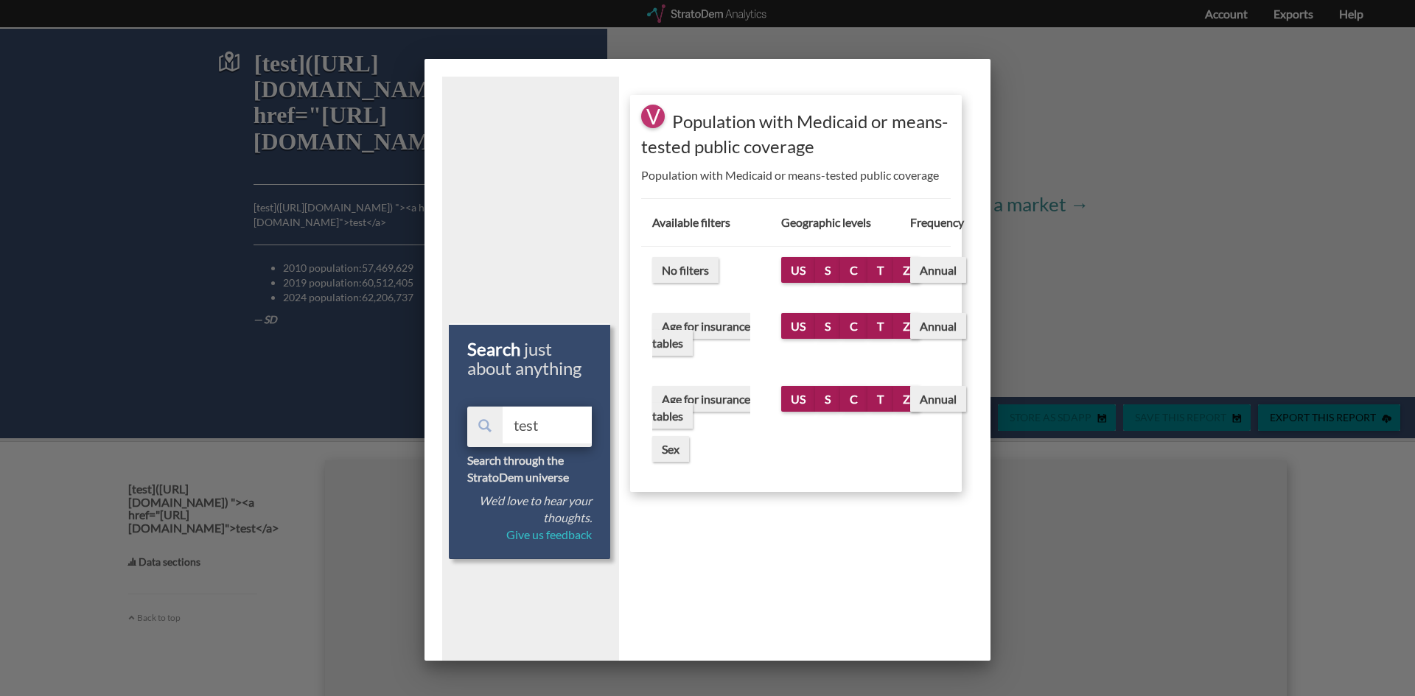
click at [522, 427] on input "test" at bounding box center [547, 425] width 89 height 37
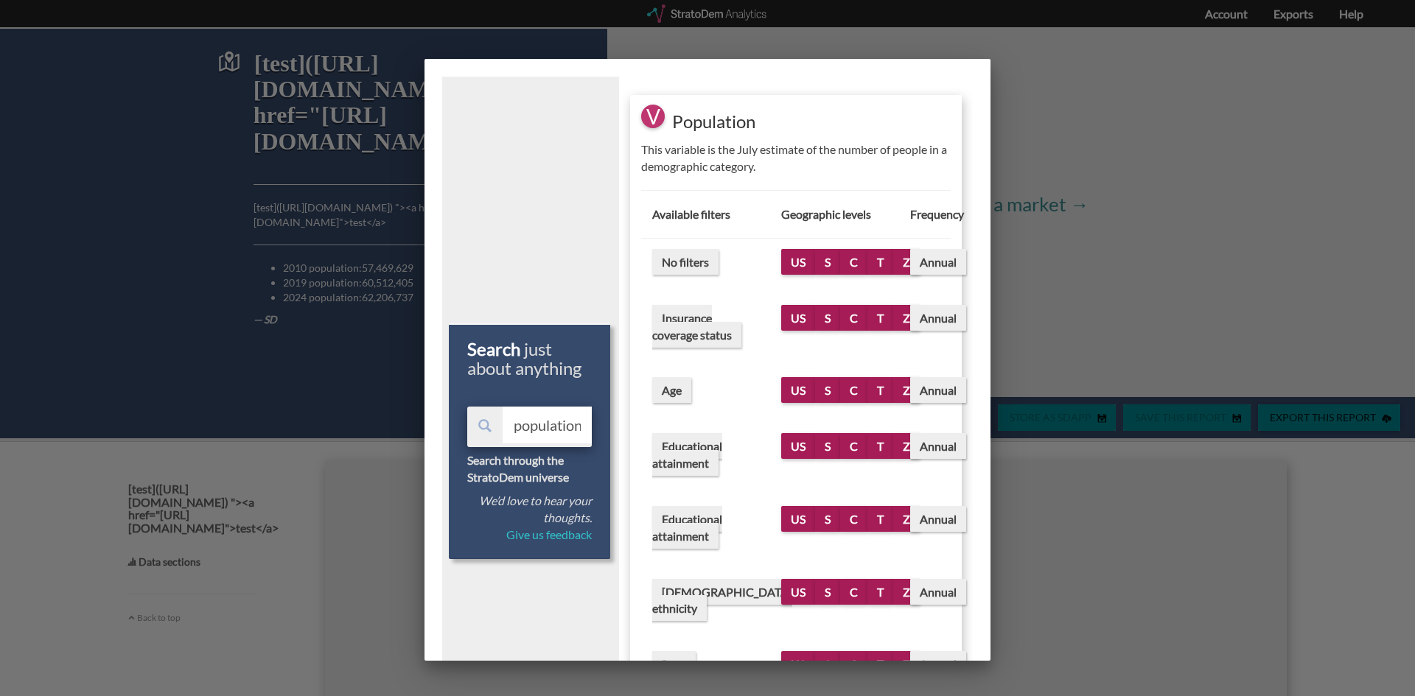
scroll to position [0, 2]
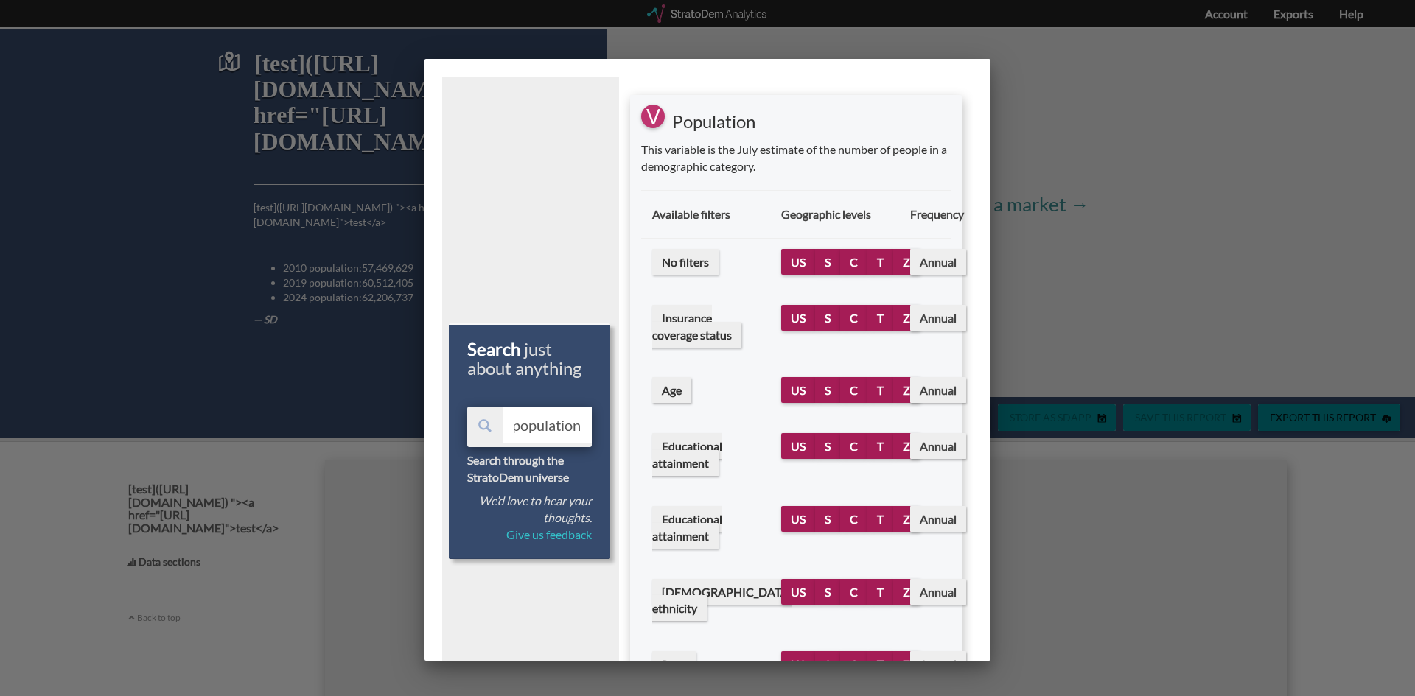
type input "population"
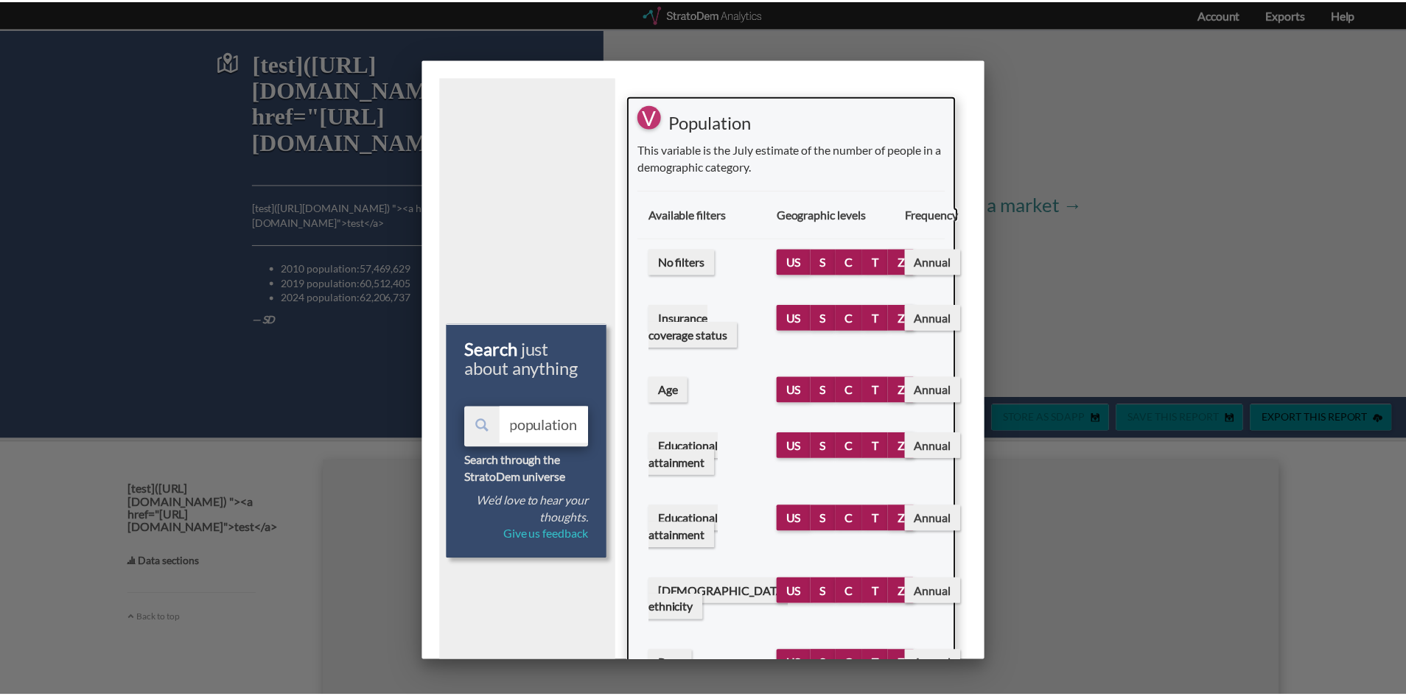
scroll to position [0, 0]
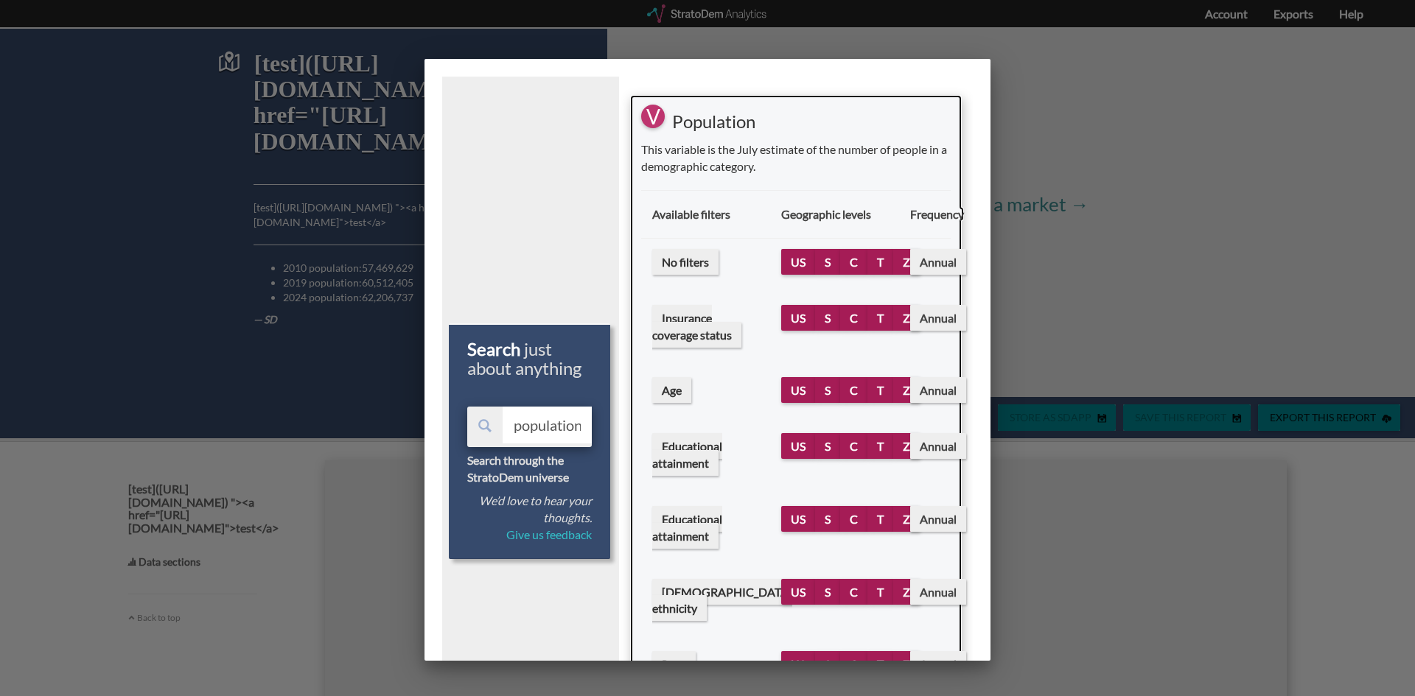
click at [698, 332] on span "Insurance coverage status" at bounding box center [696, 326] width 89 height 43
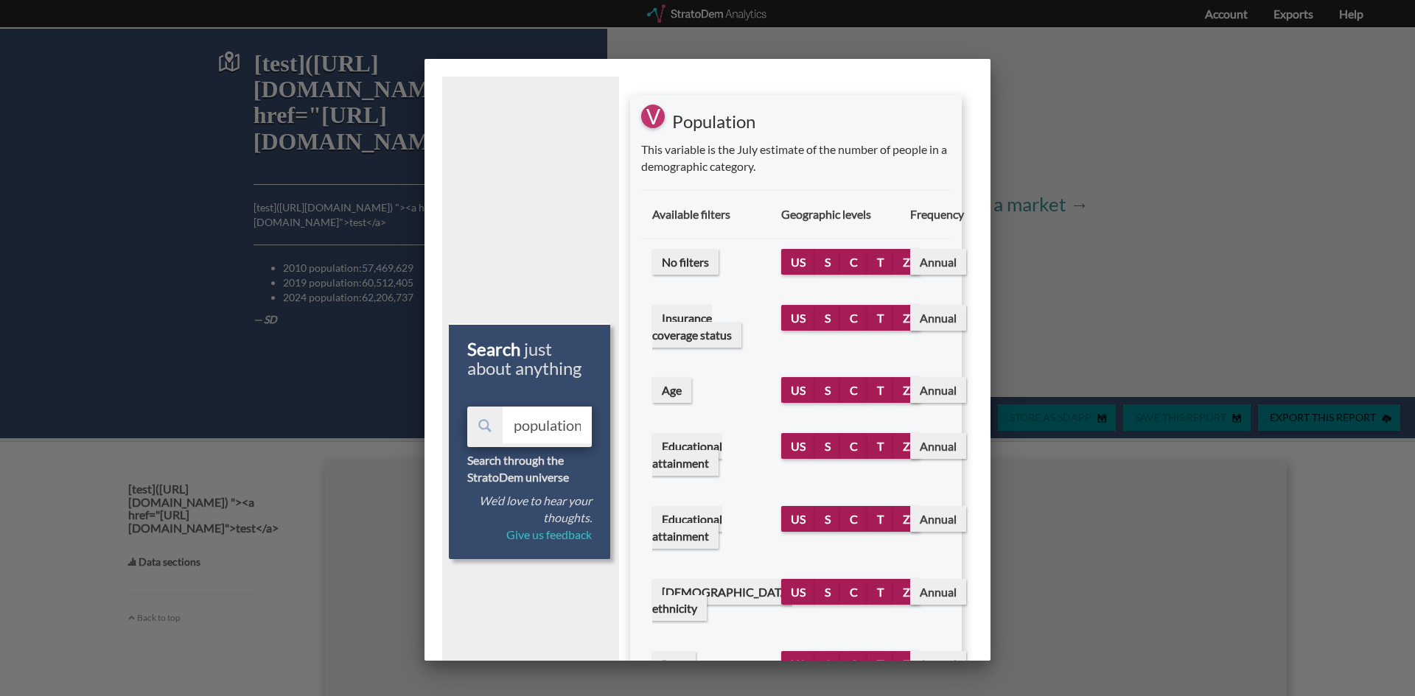
select select "10"
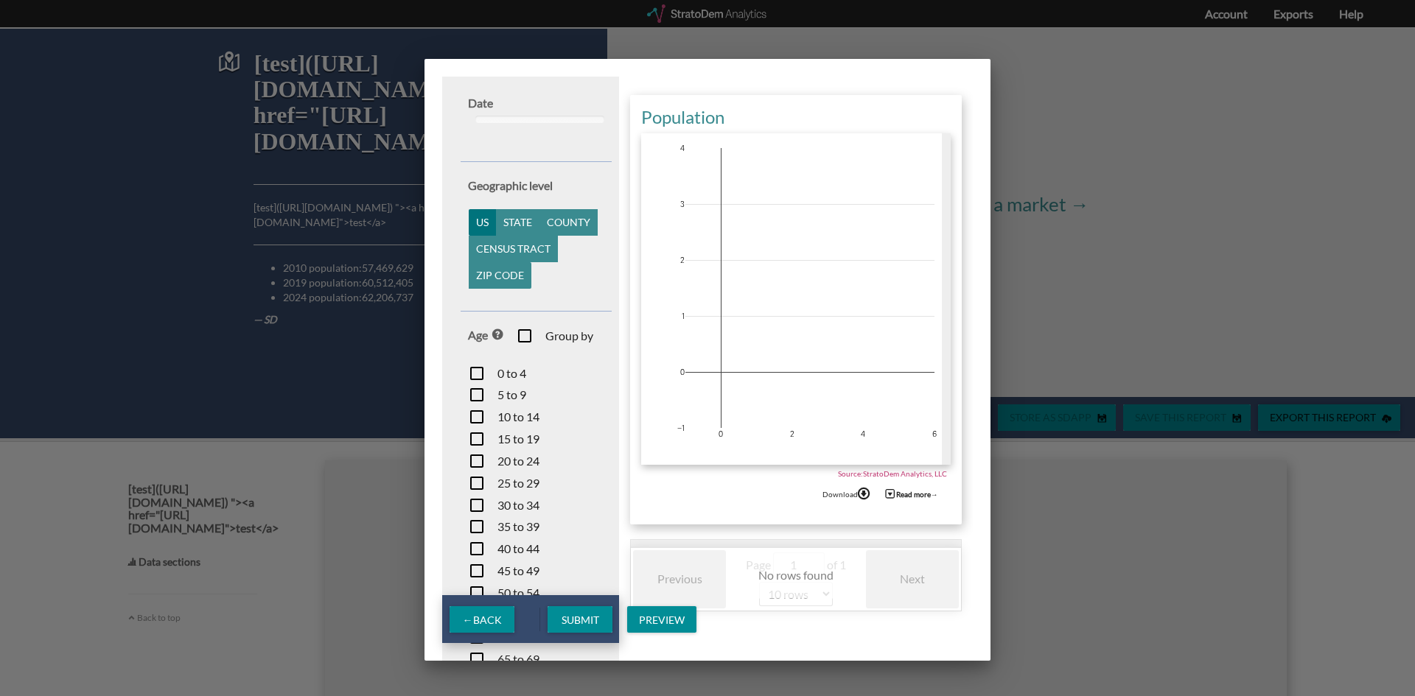
click at [516, 331] on input "checkbox" at bounding box center [554, 337] width 77 height 21
checkbox input "true"
click at [469, 368] on input "checkbox" at bounding box center [497, 375] width 58 height 21
checkbox input "true"
drag, startPoint x: 476, startPoint y: 388, endPoint x: 474, endPoint y: 402, distance: 13.4
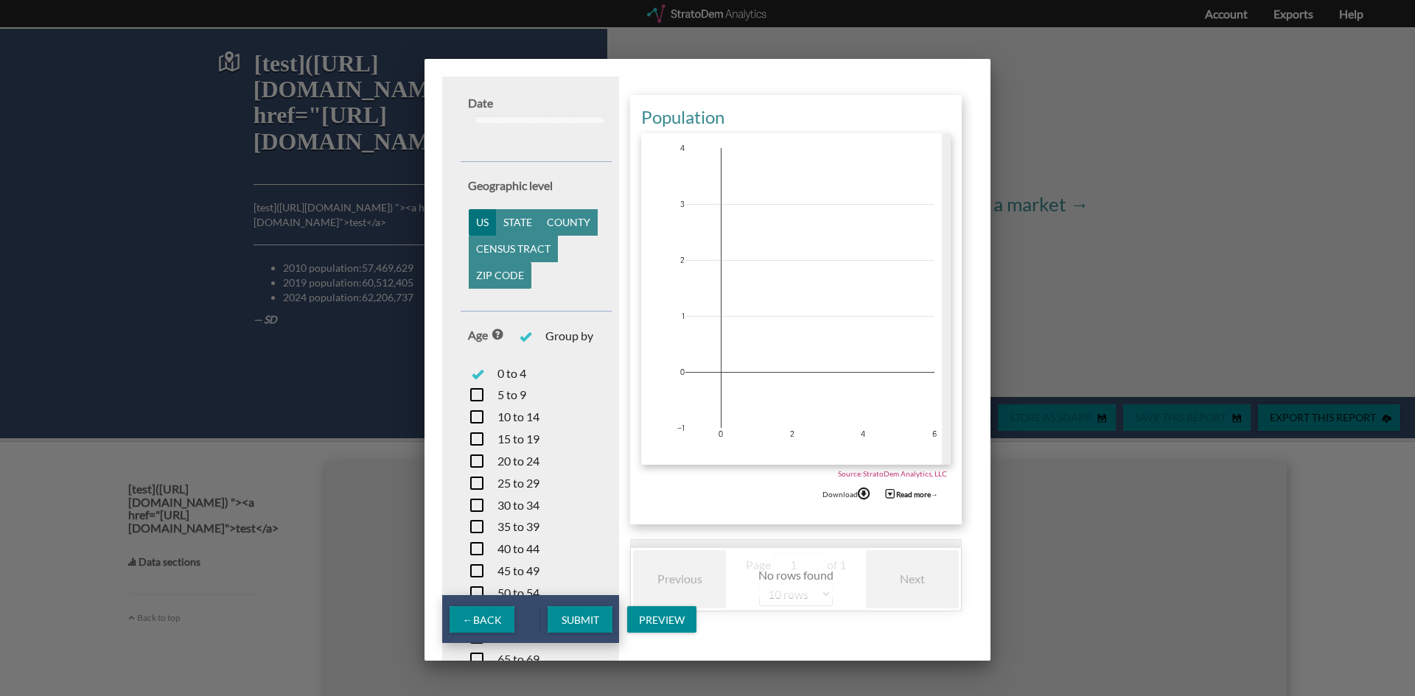
click at [475, 389] on input "checkbox" at bounding box center [497, 396] width 58 height 21
checkbox input "true"
click at [474, 410] on input "checkbox" at bounding box center [503, 418] width 71 height 21
checkbox input "true"
click at [474, 438] on input "checkbox" at bounding box center [503, 440] width 71 height 21
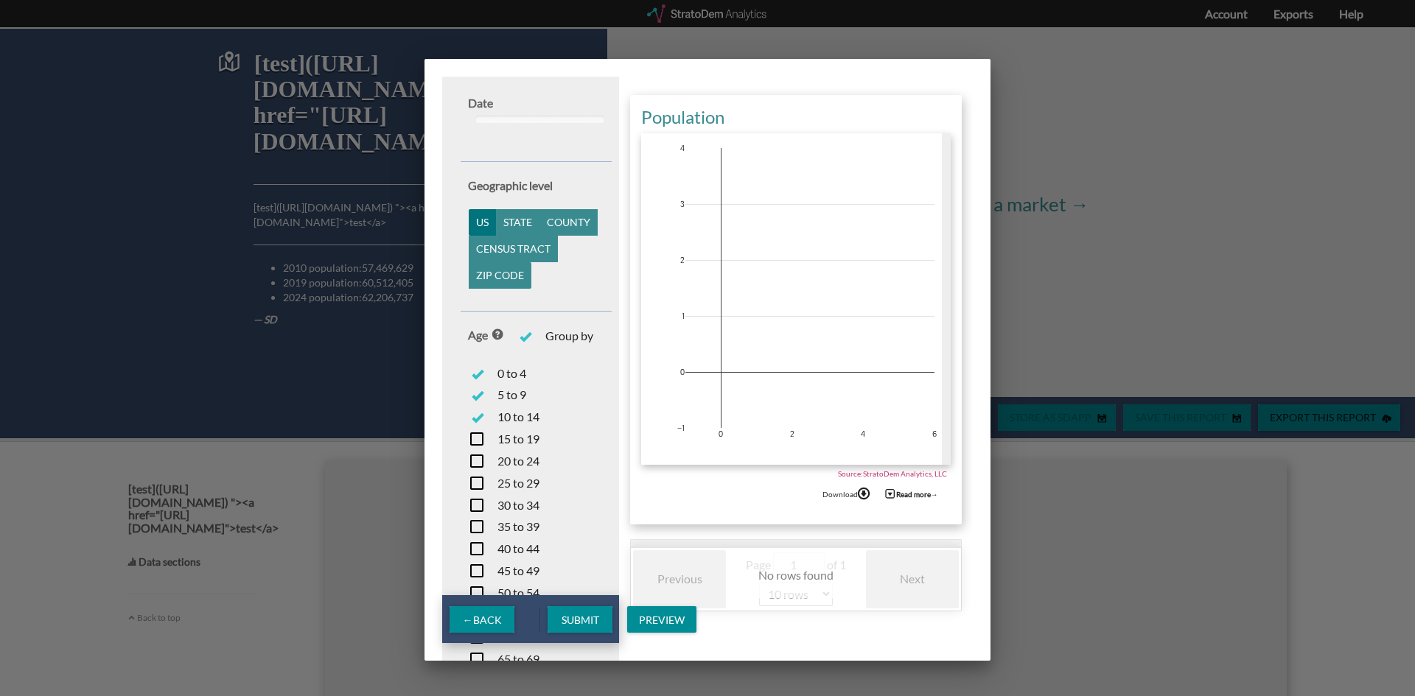
checkbox input "true"
click at [474, 459] on input "checkbox" at bounding box center [503, 462] width 71 height 21
checkbox input "true"
click at [474, 479] on input "checkbox" at bounding box center [503, 485] width 71 height 21
checkbox input "true"
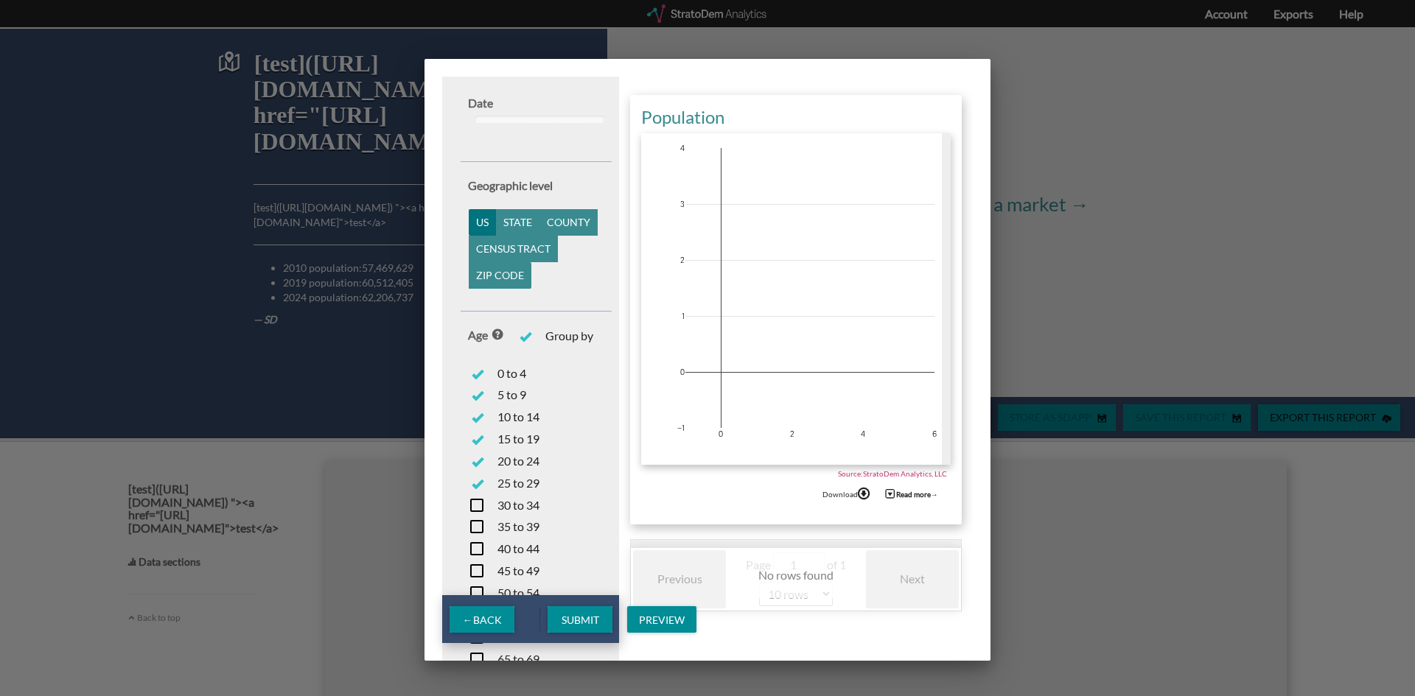
click at [478, 503] on input "checkbox" at bounding box center [503, 507] width 71 height 21
checkbox input "true"
click at [528, 218] on button "State" at bounding box center [517, 222] width 43 height 27
click at [657, 610] on div "Preview" at bounding box center [661, 620] width 69 height 27
click at [649, 508] on div "Bar" at bounding box center [658, 511] width 38 height 35
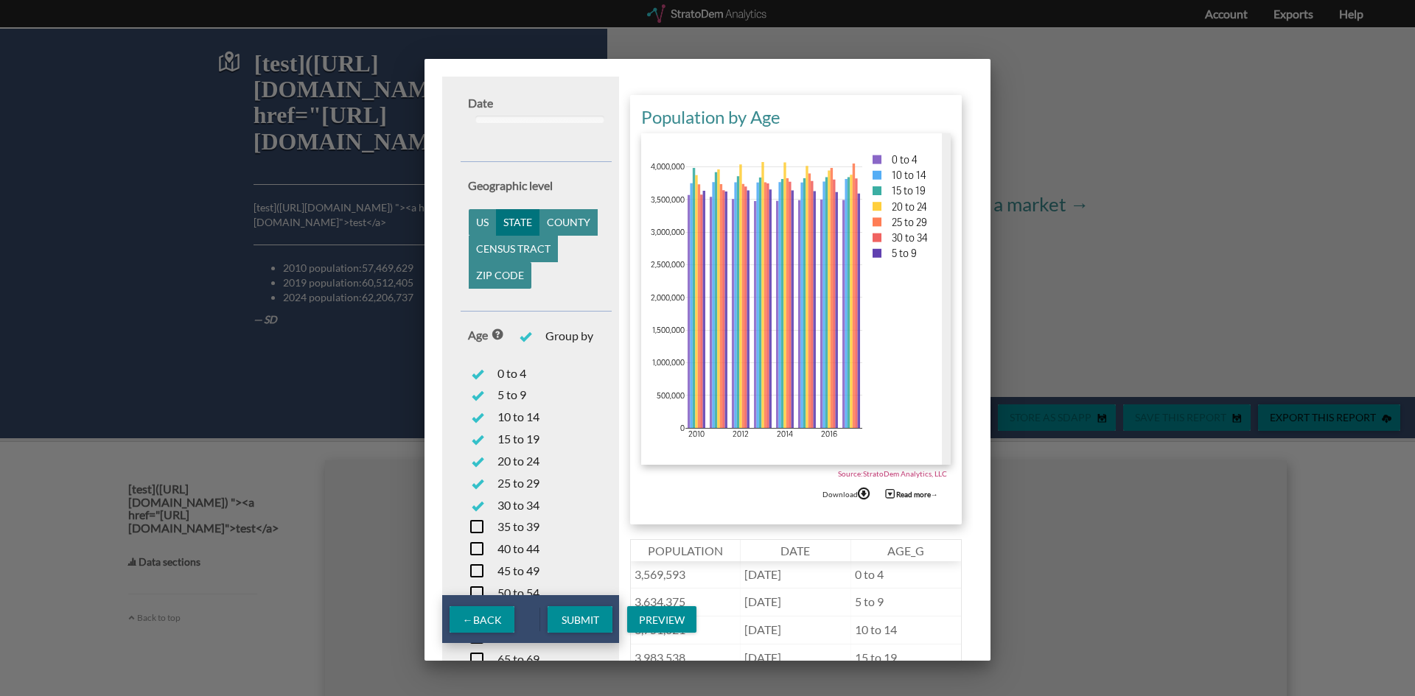
click at [592, 605] on div "Submit Preview" at bounding box center [622, 619] width 164 height 48
click at [657, 621] on span "Preview" at bounding box center [661, 620] width 69 height 13
click at [797, 604] on div "Bar Line Table" at bounding box center [707, 348] width 1415 height 696
click at [576, 618] on span "Submit" at bounding box center [580, 620] width 61 height 13
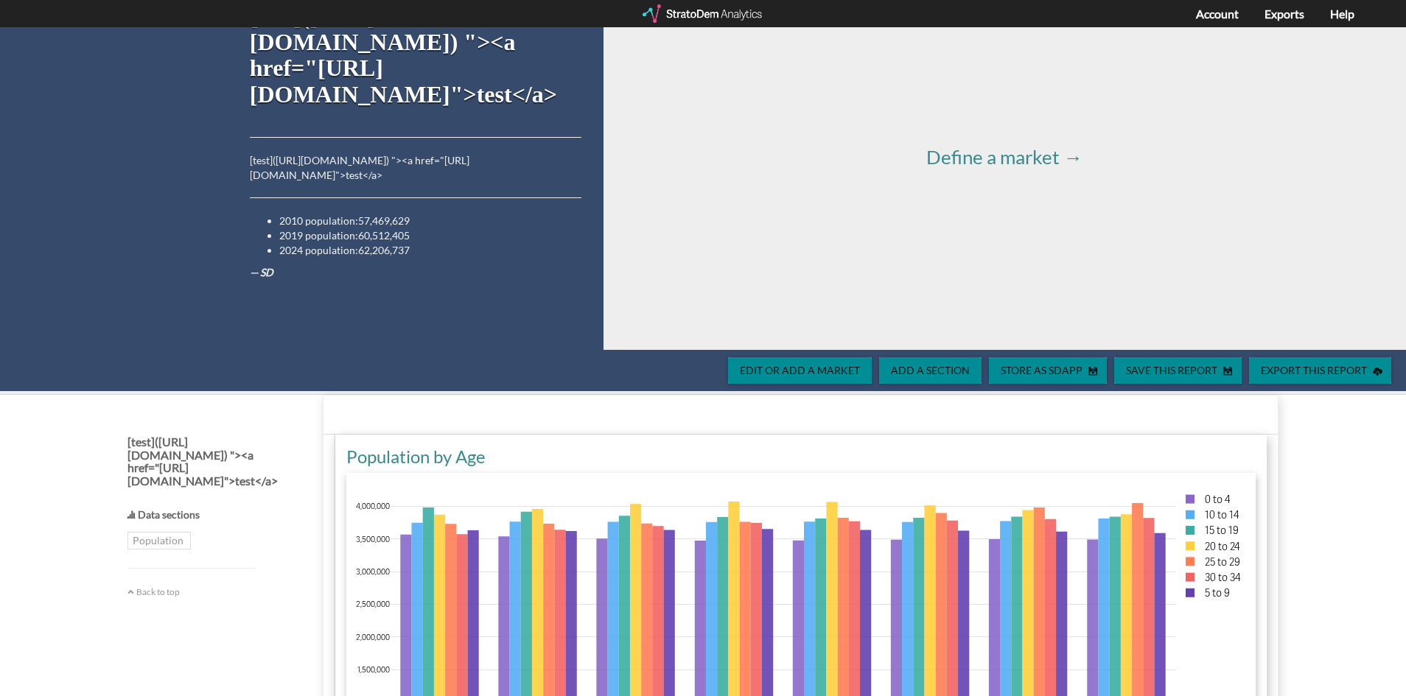
scroll to position [74, 0]
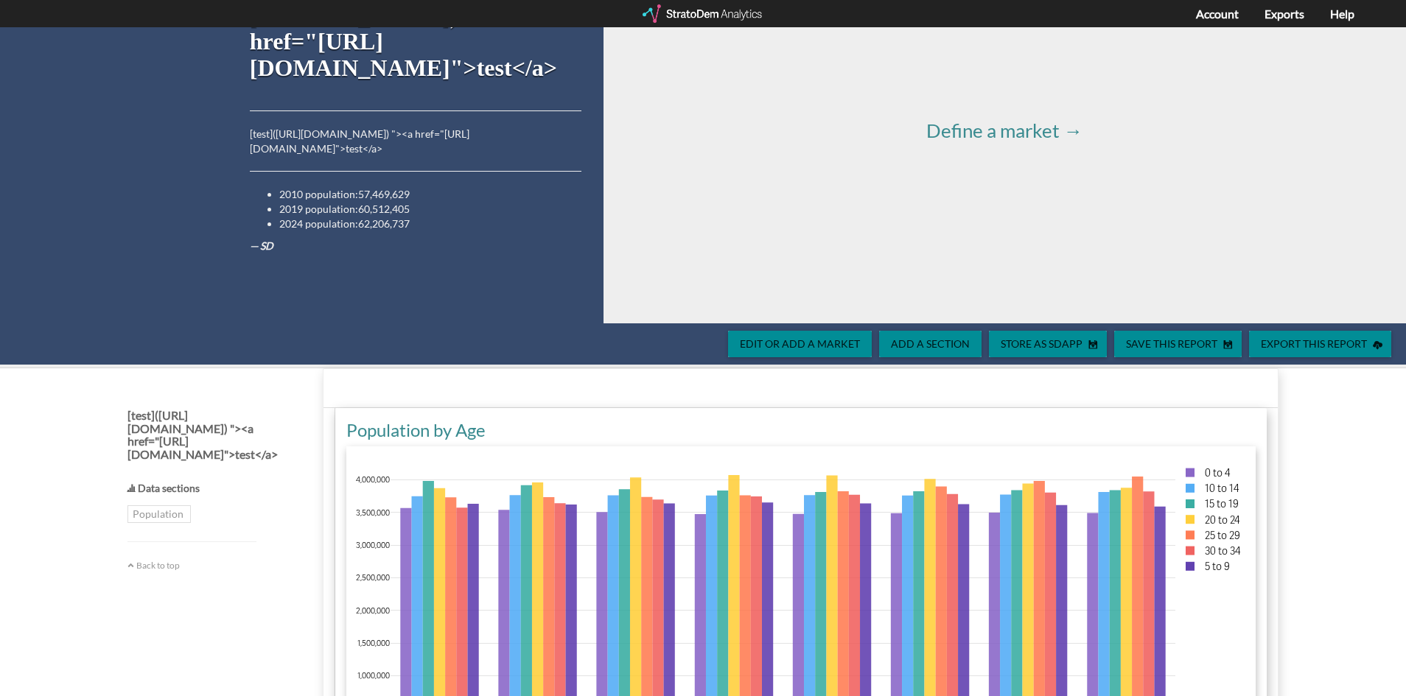
click at [413, 426] on div "Population by Age" at bounding box center [800, 430] width 909 height 25
click at [475, 433] on div "Population by Age" at bounding box center [800, 430] width 909 height 25
click at [476, 433] on div "Population by Age" at bounding box center [800, 430] width 909 height 25
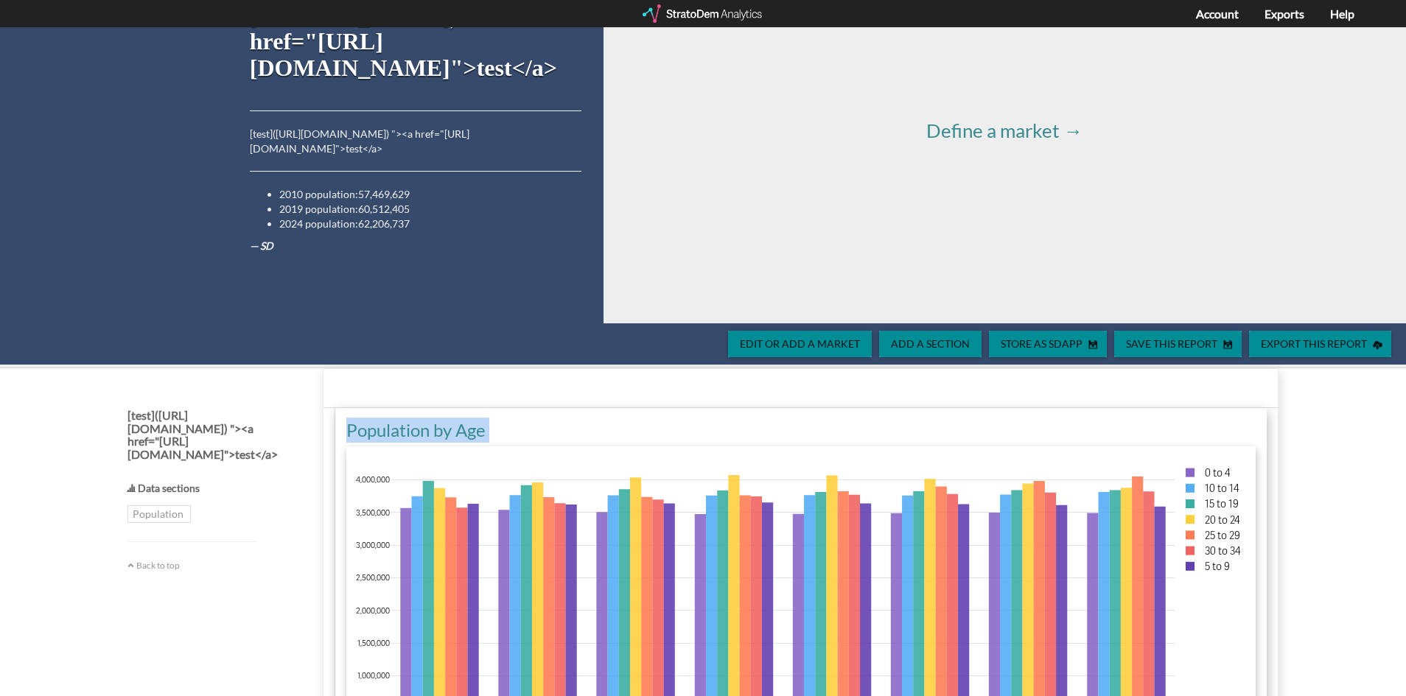
click at [414, 430] on div "Population by Age" at bounding box center [800, 430] width 909 height 25
click at [150, 514] on strong "Population" at bounding box center [158, 515] width 63 height 18
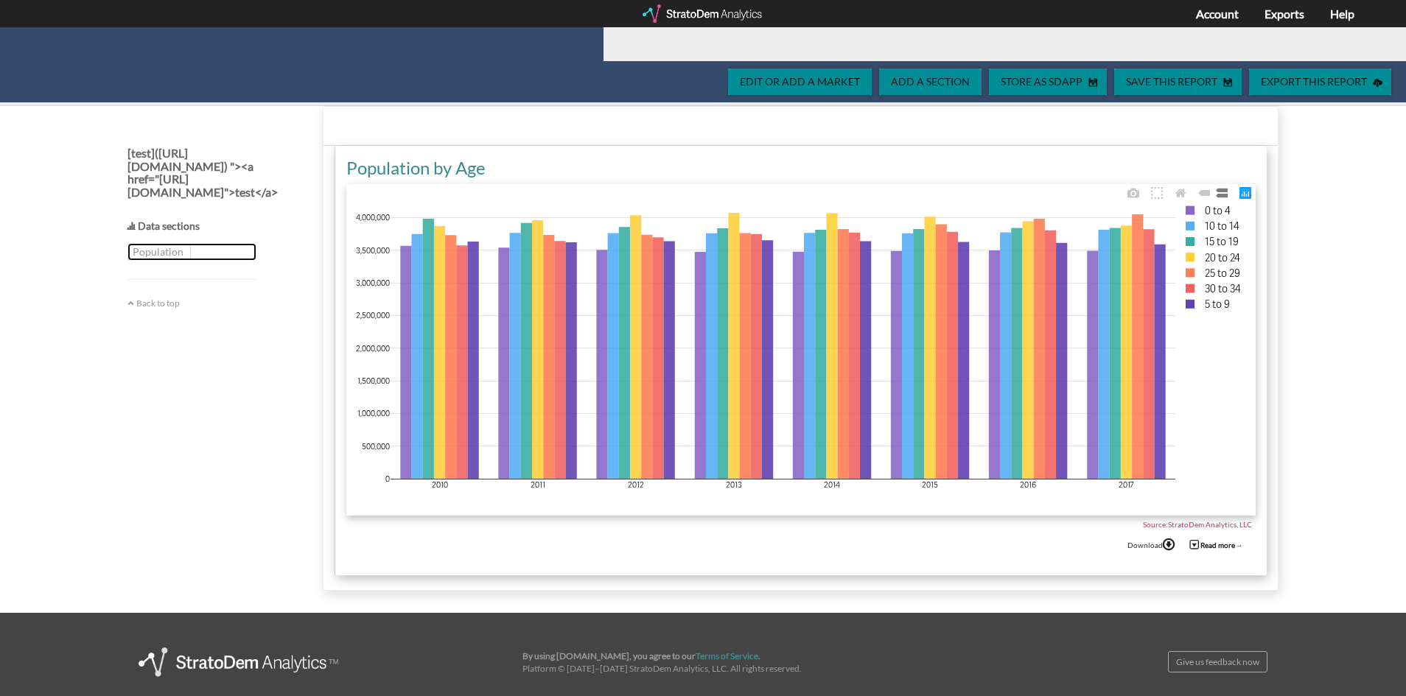
scroll to position [253, 0]
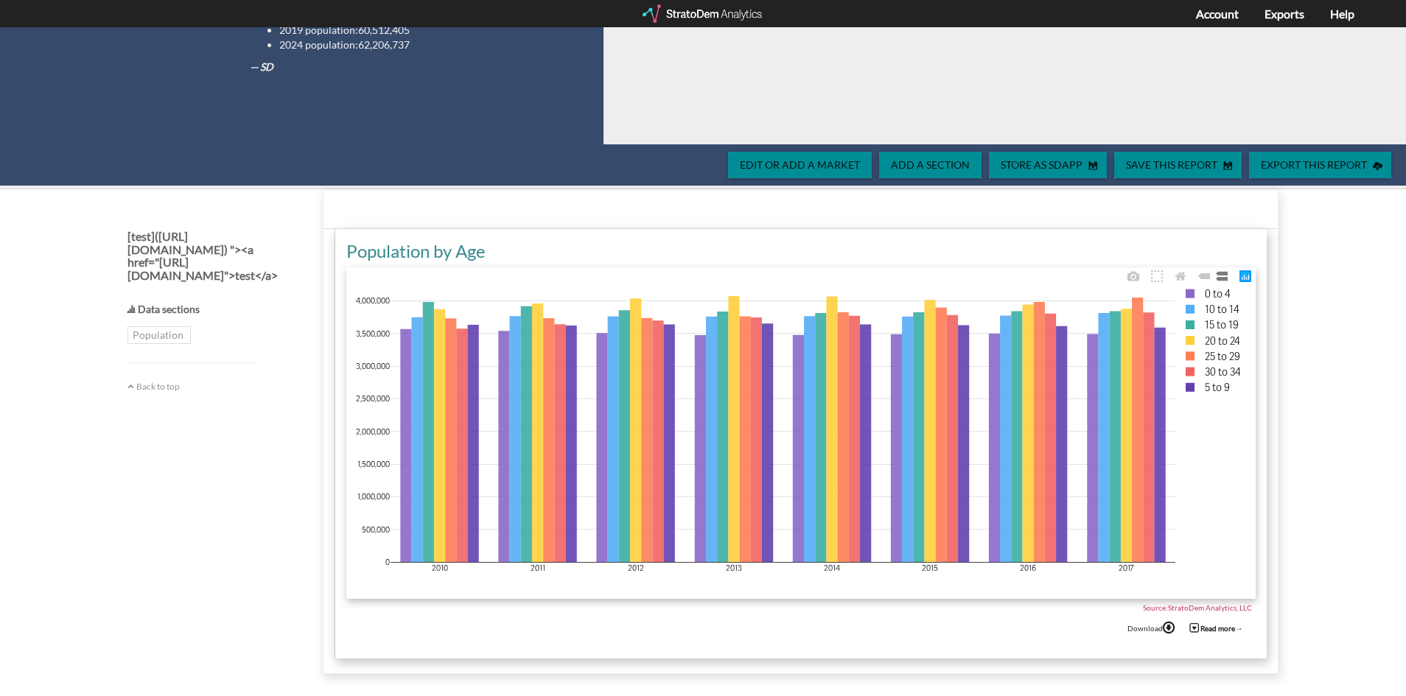
click at [1226, 334] on rect at bounding box center [1226, 340] width 102 height 15
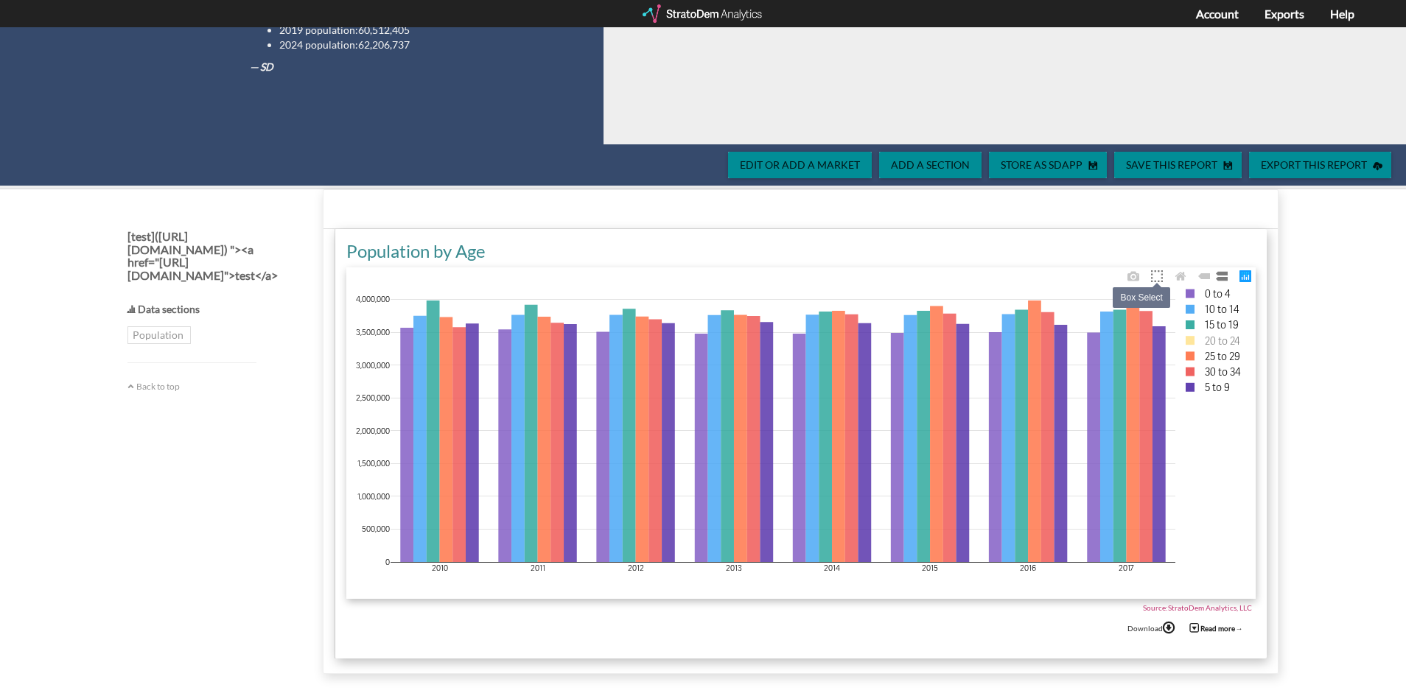
click at [1157, 275] on icon at bounding box center [1157, 276] width 12 height 12
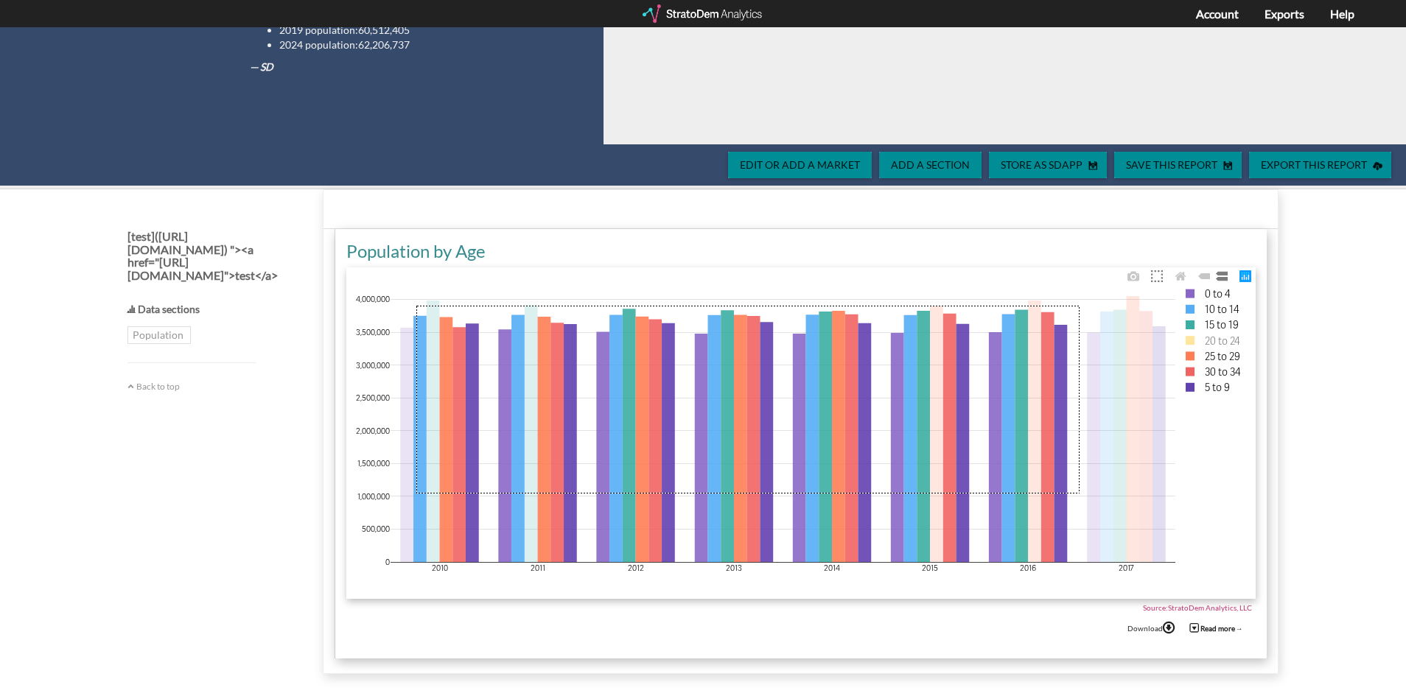
drag, startPoint x: 417, startPoint y: 307, endPoint x: 1074, endPoint y: 494, distance: 682.8
drag, startPoint x: 932, startPoint y: 410, endPoint x: 992, endPoint y: 375, distance: 70.0
click at [1170, 606] on span "StratoDem Analytics, LLC" at bounding box center [1210, 608] width 84 height 9
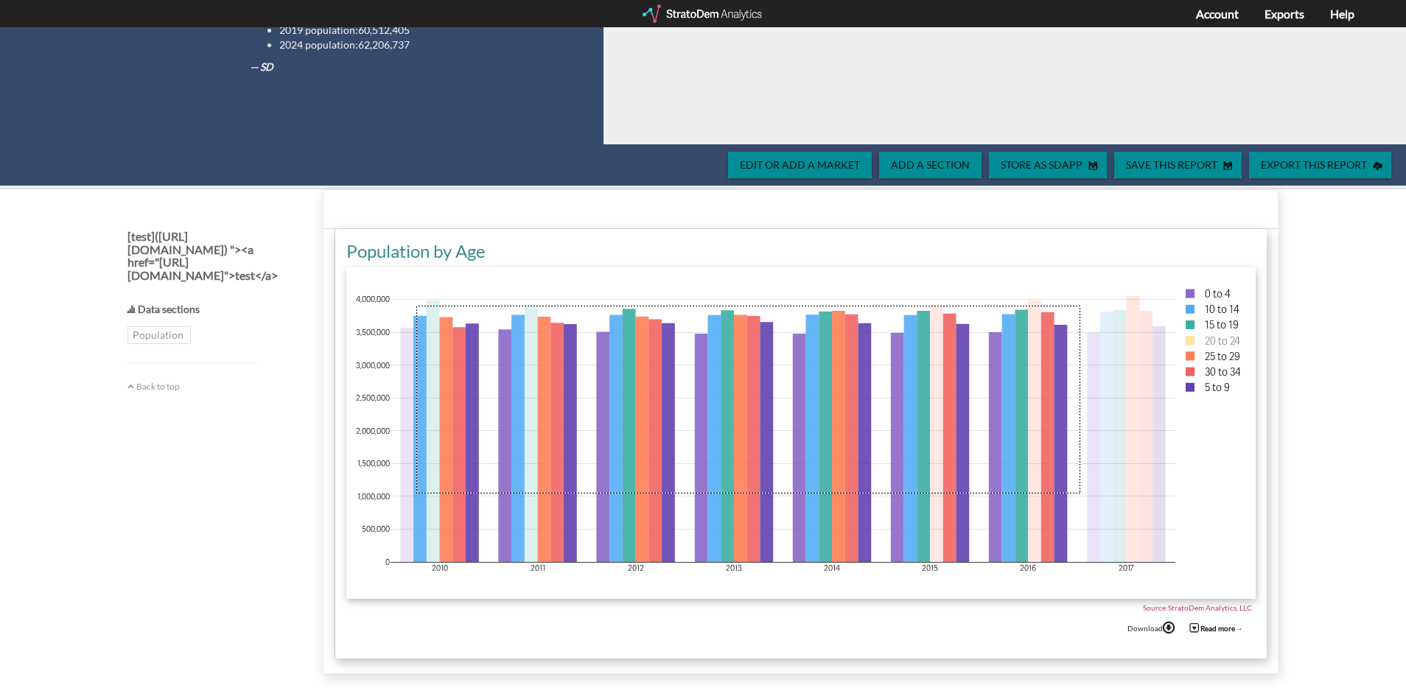
click at [386, 248] on div "Population by Age" at bounding box center [800, 251] width 909 height 25
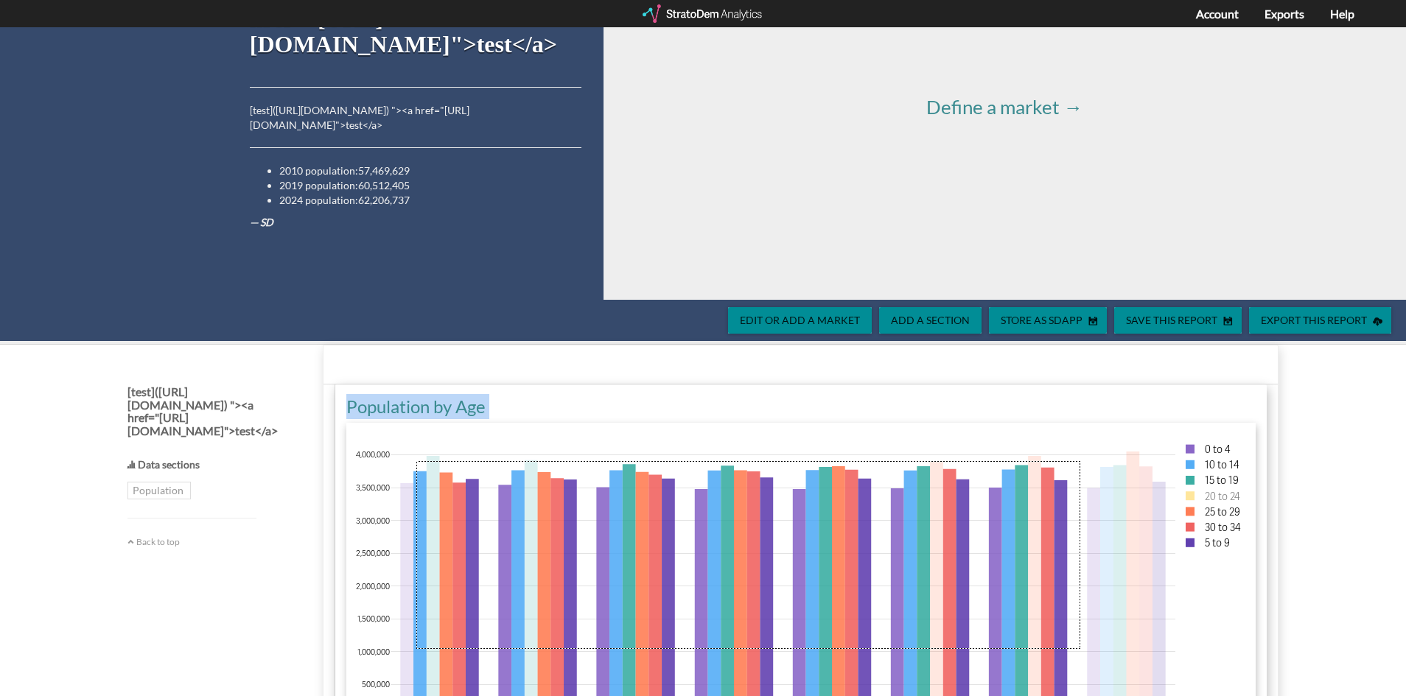
scroll to position [0, 0]
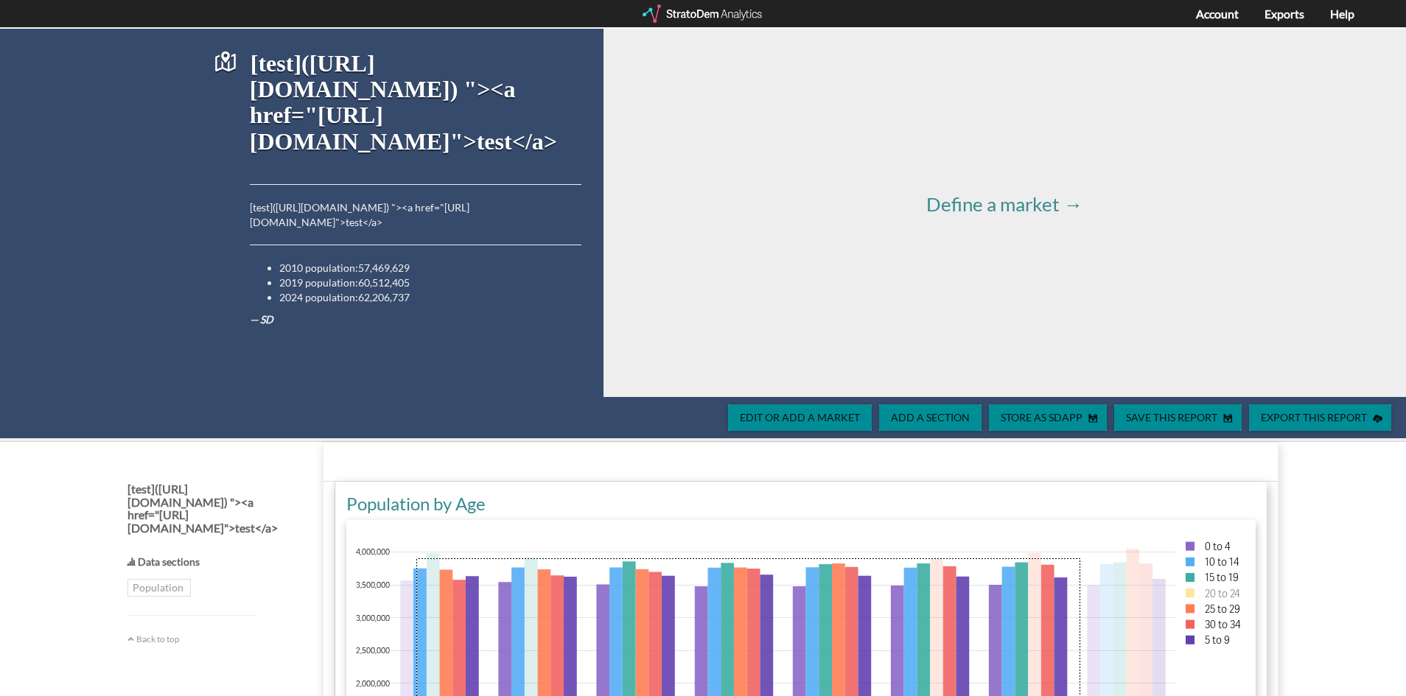
click at [982, 220] on div "Define a market →" at bounding box center [1005, 213] width 803 height 368
click at [987, 210] on span "Define a market →" at bounding box center [1004, 204] width 156 height 24
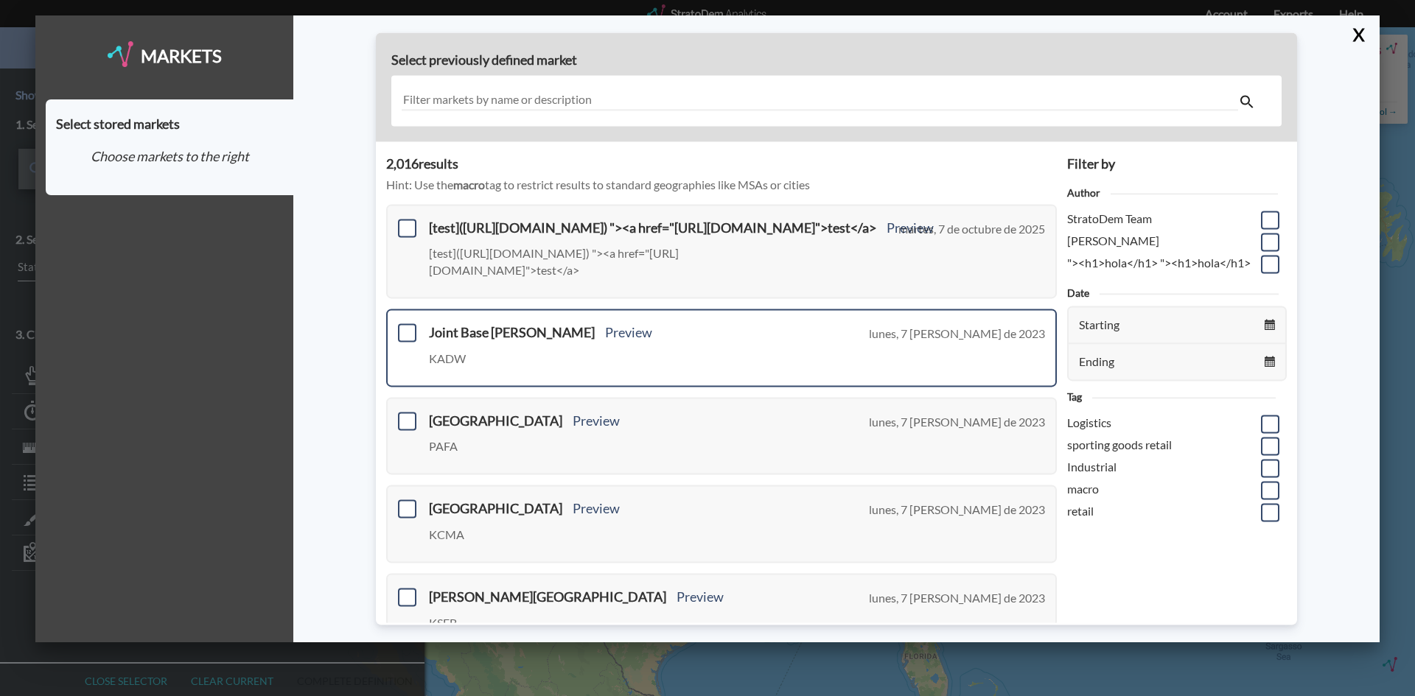
click at [396, 326] on div "Joint Base Andrews Preview KADW lunes, 7 de agosto de 2023" at bounding box center [721, 348] width 671 height 78
click at [404, 332] on span at bounding box center [407, 333] width 18 height 18
click at [405, 326] on input "checkbox" at bounding box center [405, 326] width 0 height 0
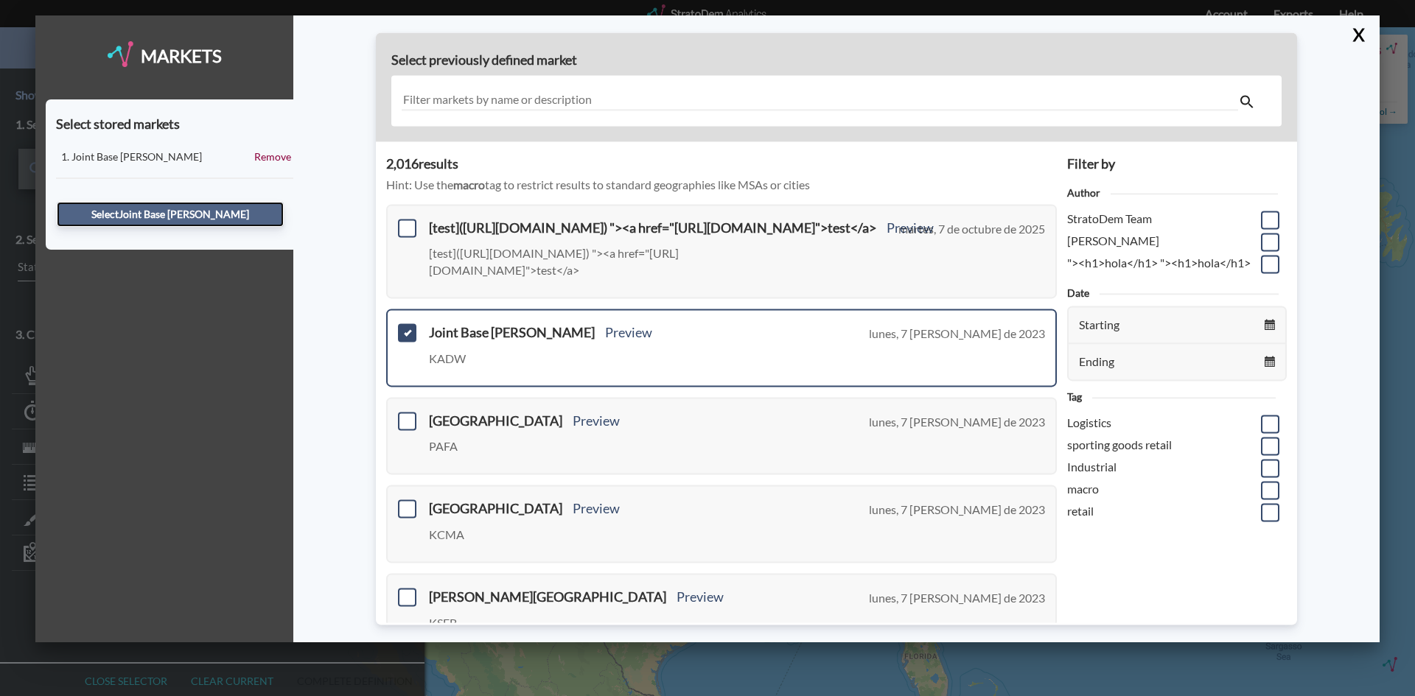
click at [211, 210] on button "Select Joint Base Andrews" at bounding box center [170, 214] width 227 height 25
click at [154, 217] on button "Select Joint Base Andrews" at bounding box center [170, 214] width 227 height 25
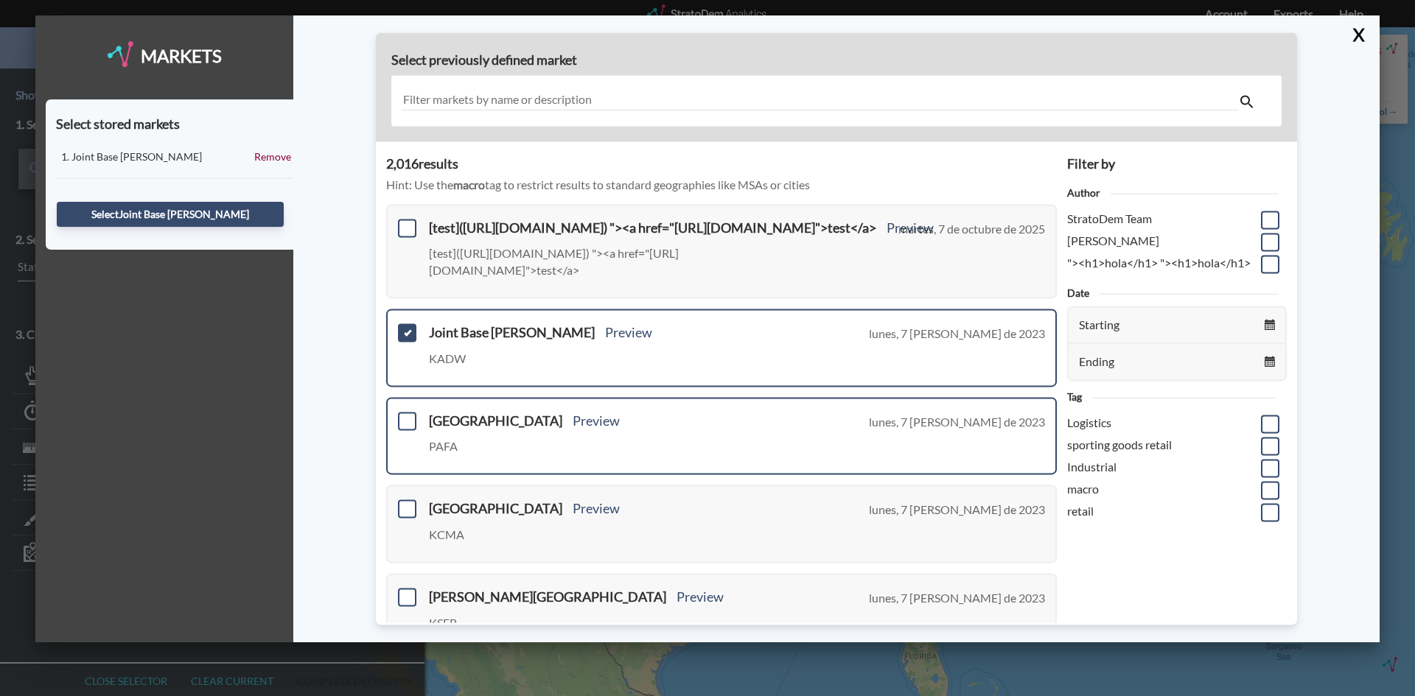
click at [394, 426] on div "Fairbanks International Airport Preview PAFA lunes, 7 de agosto de 2023" at bounding box center [721, 436] width 671 height 78
click at [403, 420] on span at bounding box center [407, 421] width 18 height 18
click at [405, 415] on input "checkbox" at bounding box center [405, 415] width 0 height 0
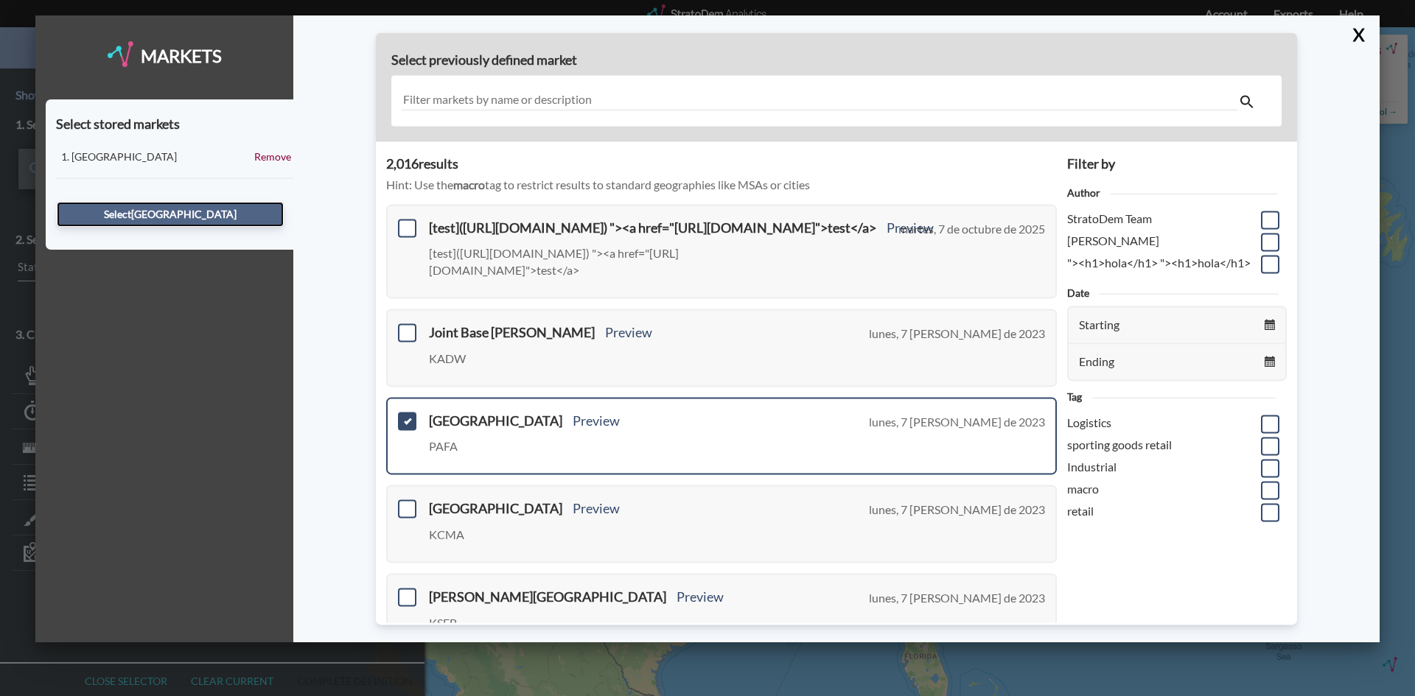
click at [220, 220] on button "Select Fairbanks International Airport" at bounding box center [170, 214] width 227 height 25
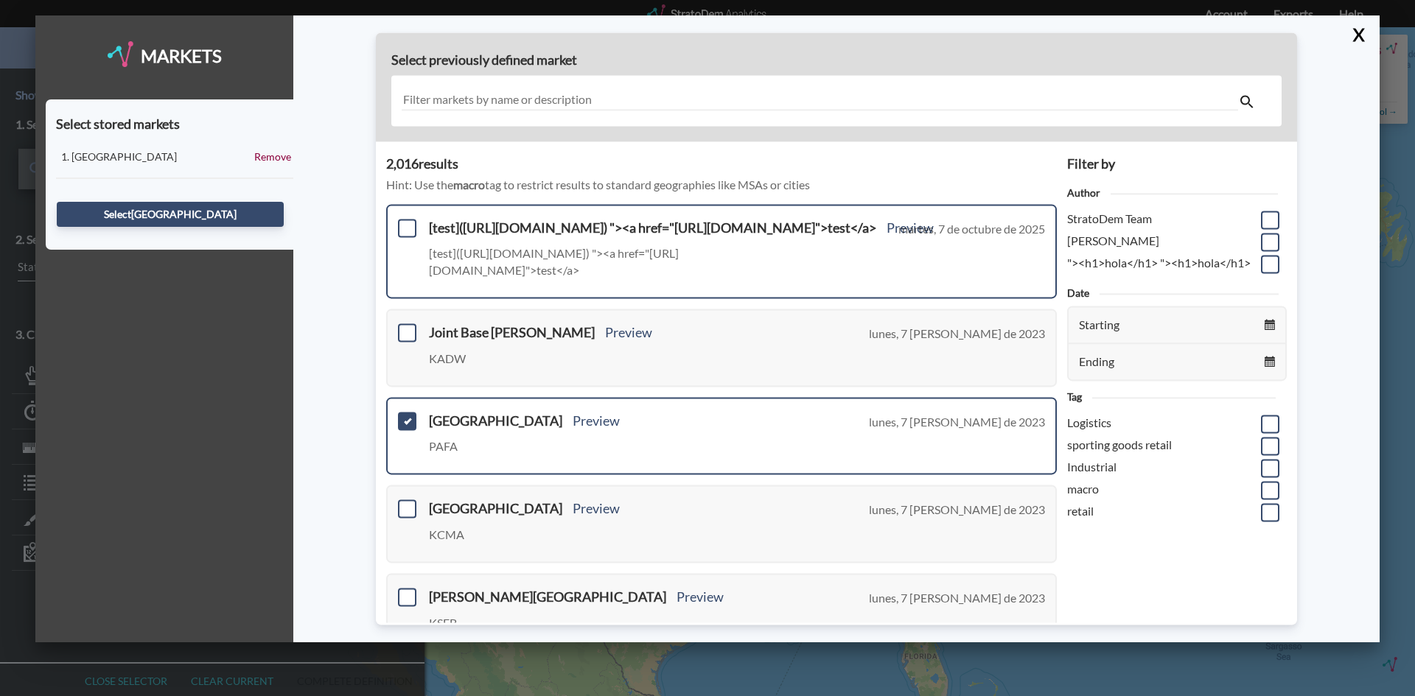
click at [396, 235] on div "[test](https://example.com) "><a href="https://example.com">test</a> Preview [t…" at bounding box center [721, 251] width 671 height 94
drag, startPoint x: 381, startPoint y: 232, endPoint x: 409, endPoint y: 236, distance: 28.2
click at [383, 233] on div "2,016 result s Hint: Use the macro tag to restrict results to standard geograph…" at bounding box center [721, 640] width 691 height 999
click at [415, 236] on span at bounding box center [407, 228] width 18 height 18
click at [405, 222] on input "checkbox" at bounding box center [405, 222] width 0 height 0
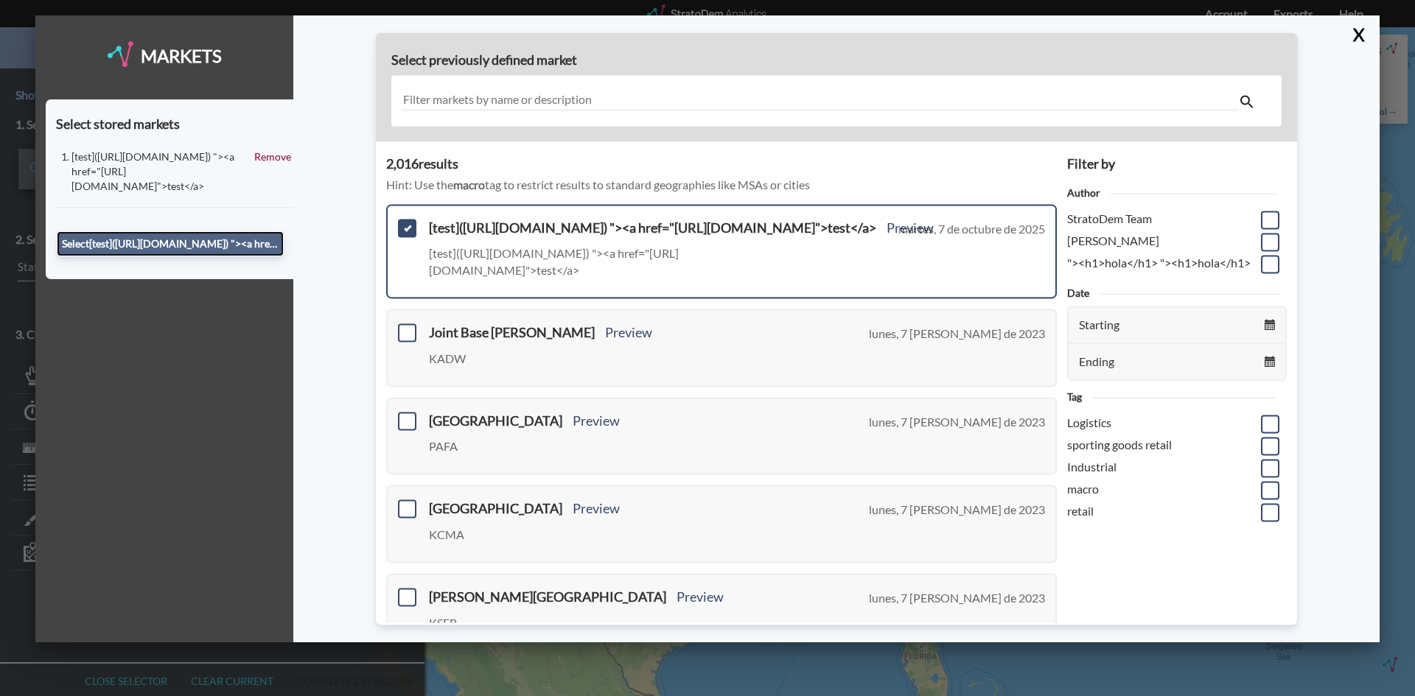
click at [220, 231] on button "Select [test](https://example.com) "><a href="https://example.com">test</a>" at bounding box center [170, 243] width 227 height 25
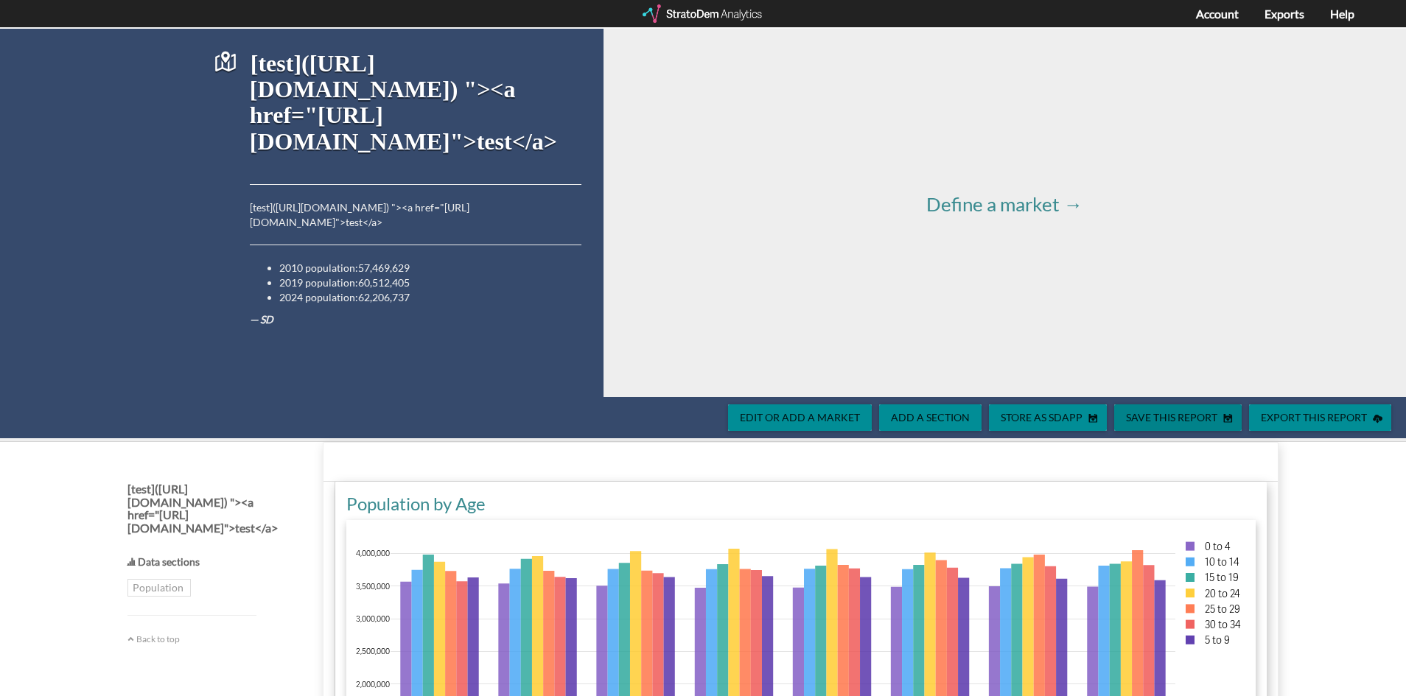
click at [1200, 413] on span "Save this report" at bounding box center [1168, 417] width 109 height 13
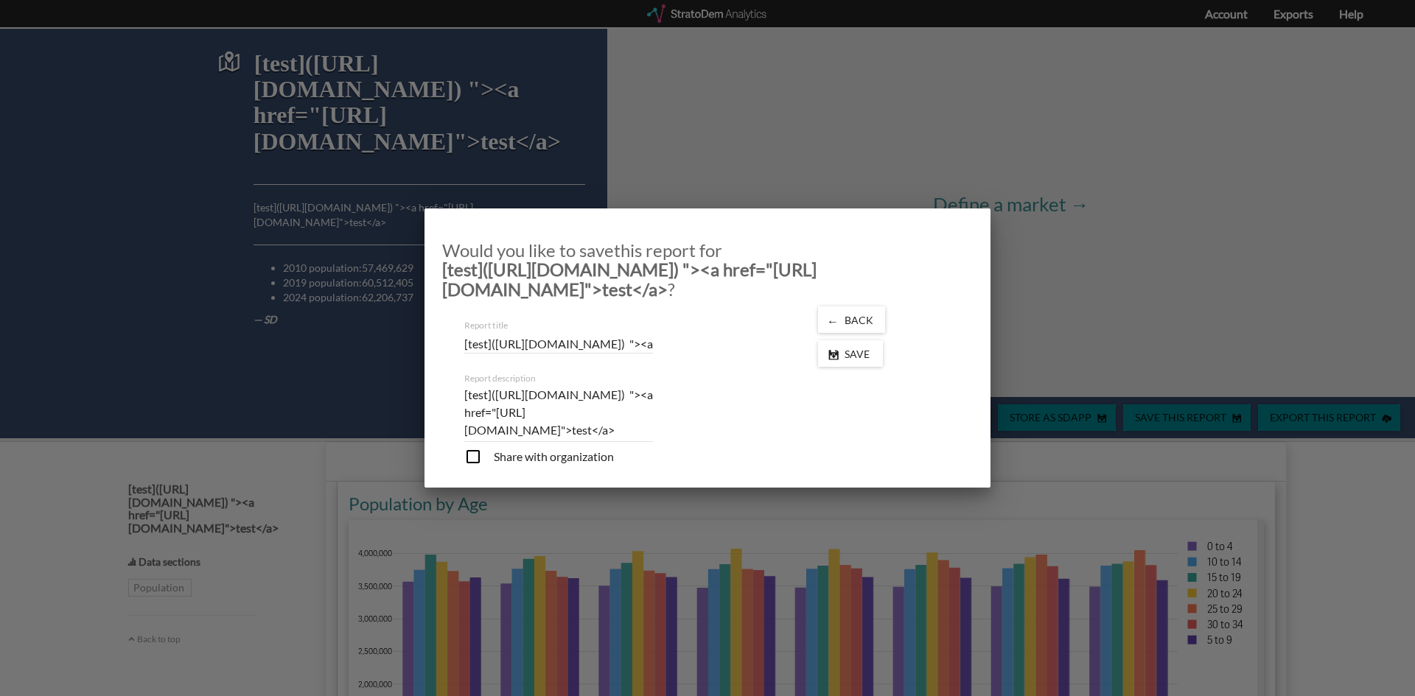
click at [572, 398] on textarea "[test](https://example.com) "><a href="https://example.com">test</a>" at bounding box center [558, 412] width 189 height 53
click at [469, 456] on input "checkbox" at bounding box center [539, 458] width 150 height 21
checkbox input "true"
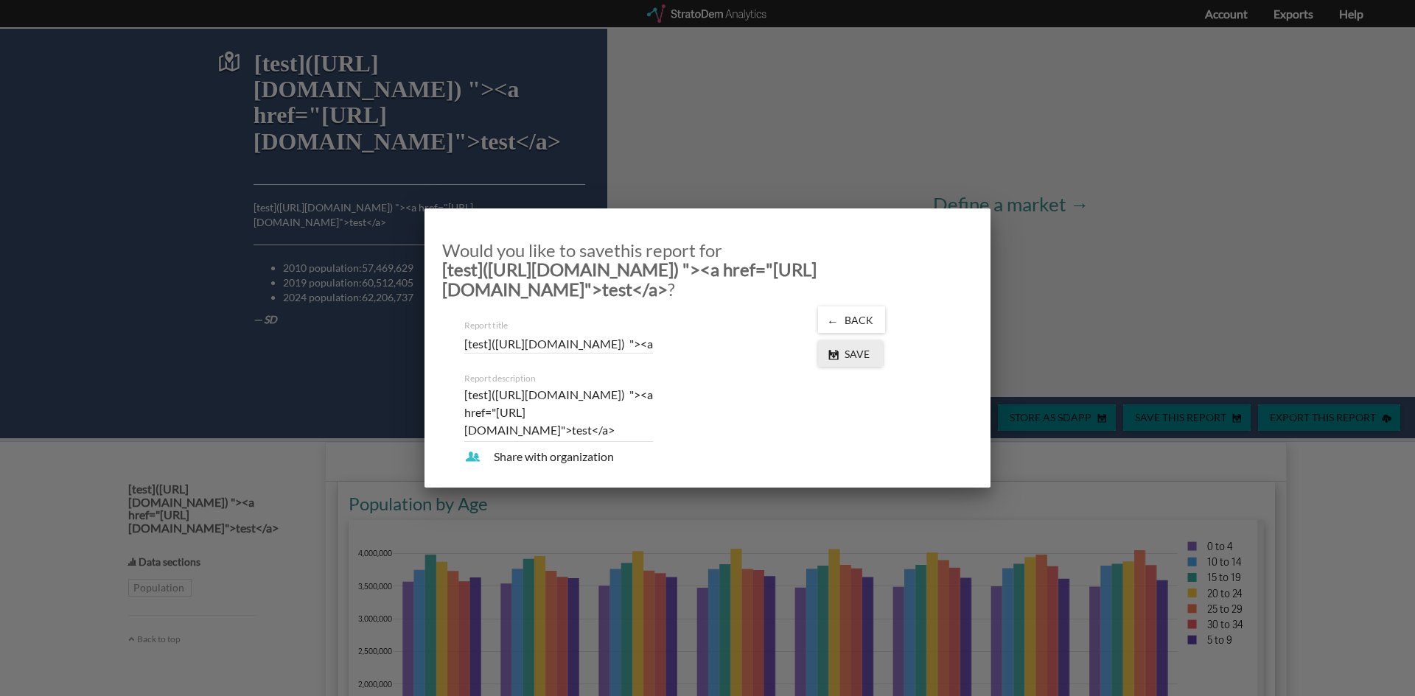
click at [854, 357] on span "Save" at bounding box center [860, 354] width 43 height 13
click at [463, 463] on div "Share with organization" at bounding box center [619, 459] width 332 height 22
click at [484, 458] on input "checkbox" at bounding box center [539, 458] width 150 height 21
click at [523, 458] on input "checkbox" at bounding box center [539, 458] width 150 height 21
checkbox input "true"
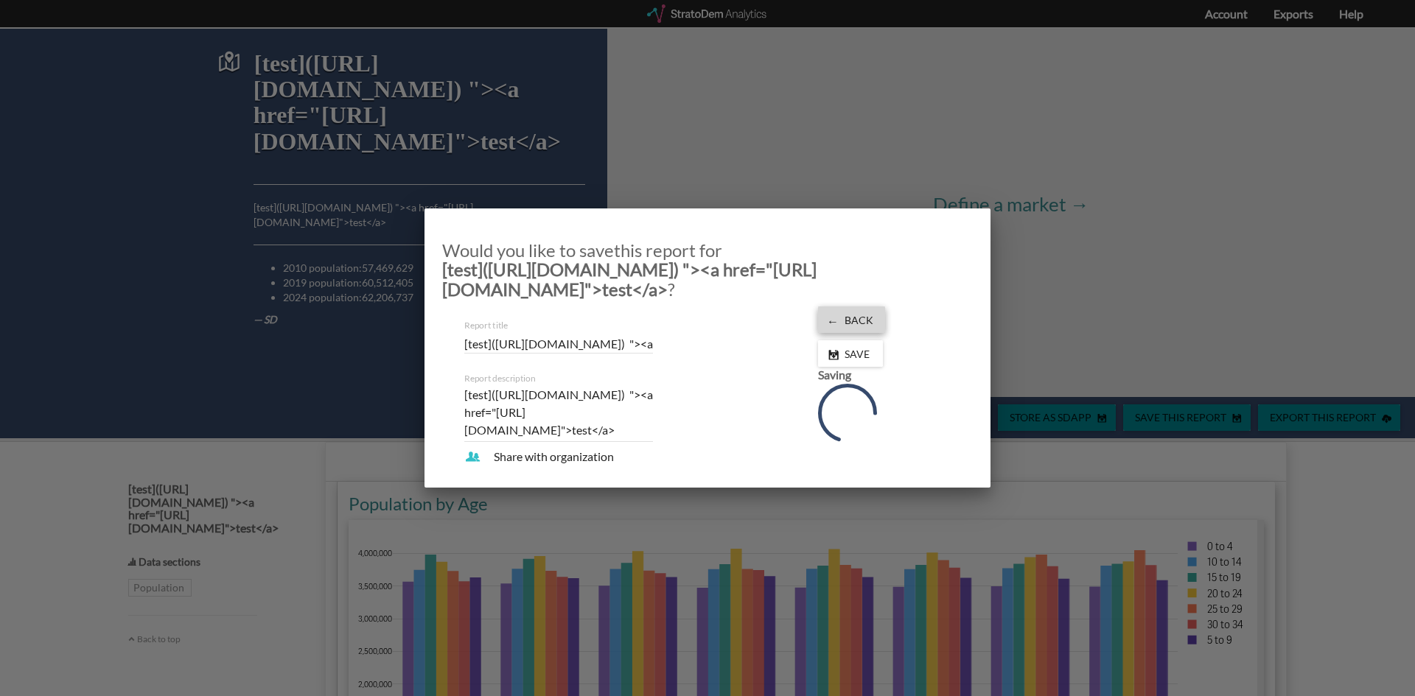
click at [859, 319] on span "Back" at bounding box center [862, 320] width 46 height 13
drag, startPoint x: 951, startPoint y: 254, endPoint x: 1019, endPoint y: 245, distance: 68.3
click at [954, 254] on h3 "Would you like to save this report for [test](https://example.com) "><a href="h…" at bounding box center [707, 270] width 531 height 58
click at [1087, 241] on div at bounding box center [707, 348] width 1415 height 696
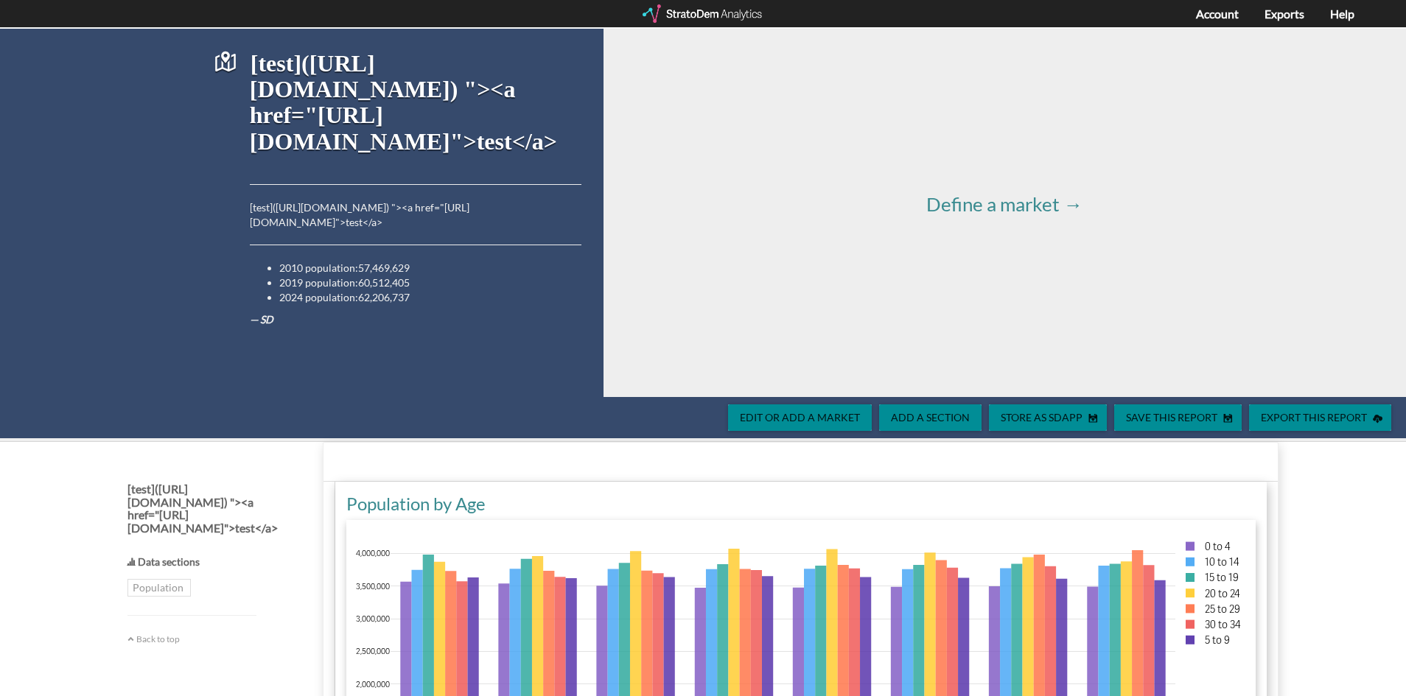
drag, startPoint x: 945, startPoint y: 277, endPoint x: 909, endPoint y: 337, distance: 69.4
click at [1316, 420] on span "Export this report" at bounding box center [1311, 417] width 124 height 13
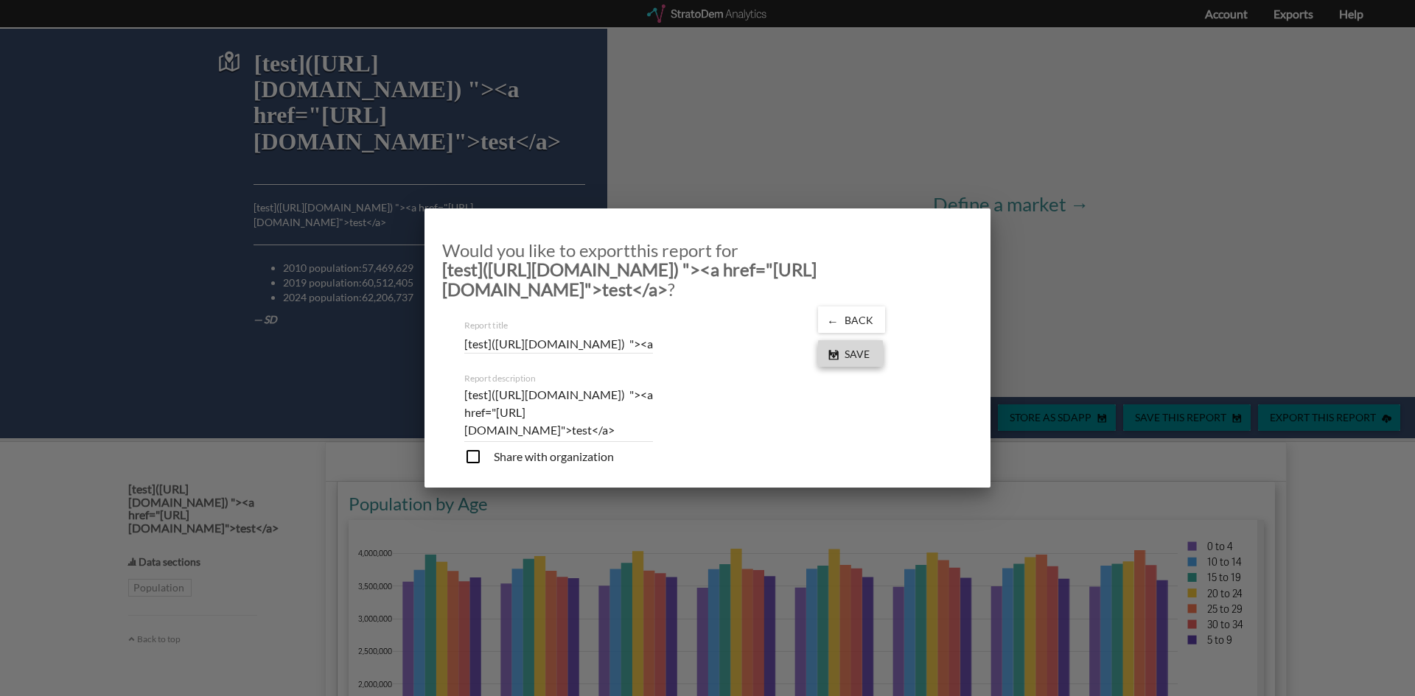
click at [857, 355] on span "Save" at bounding box center [860, 354] width 43 height 13
click at [1125, 281] on div at bounding box center [707, 348] width 1415 height 696
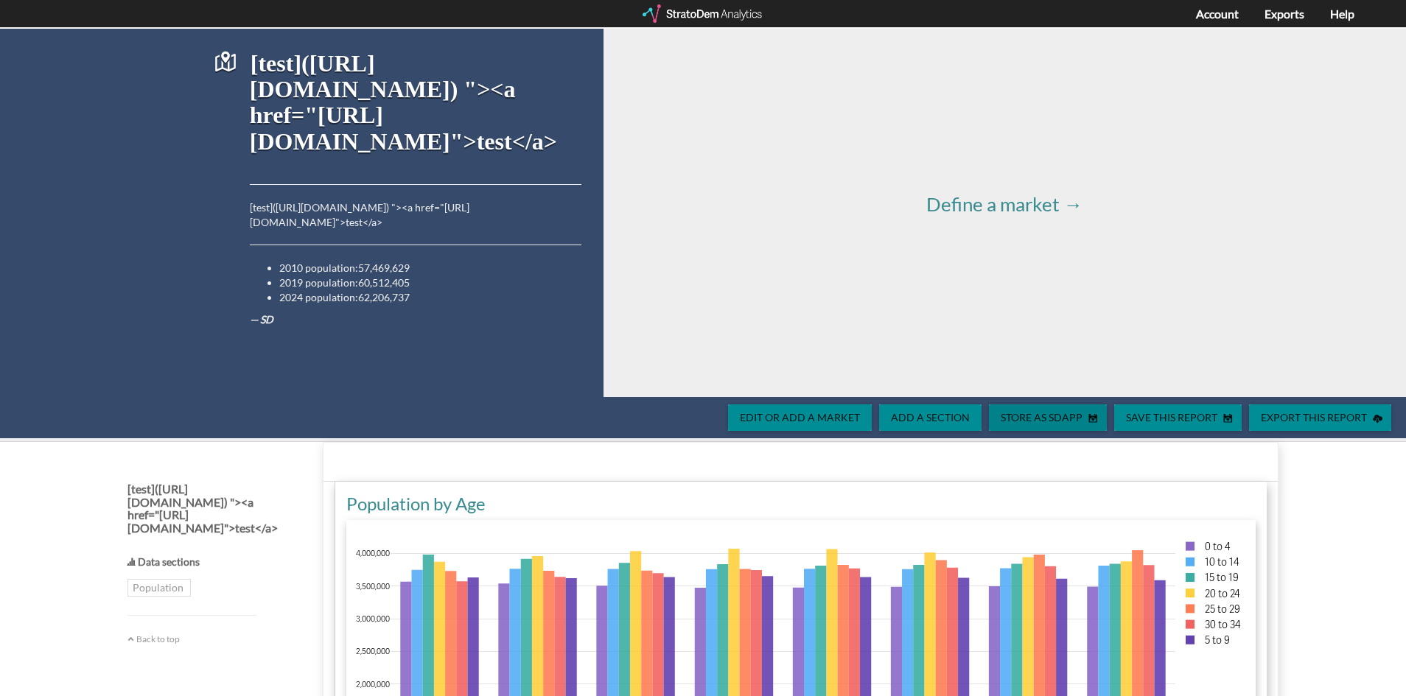
click at [1024, 427] on div "Store as SDApp" at bounding box center [1048, 418] width 118 height 27
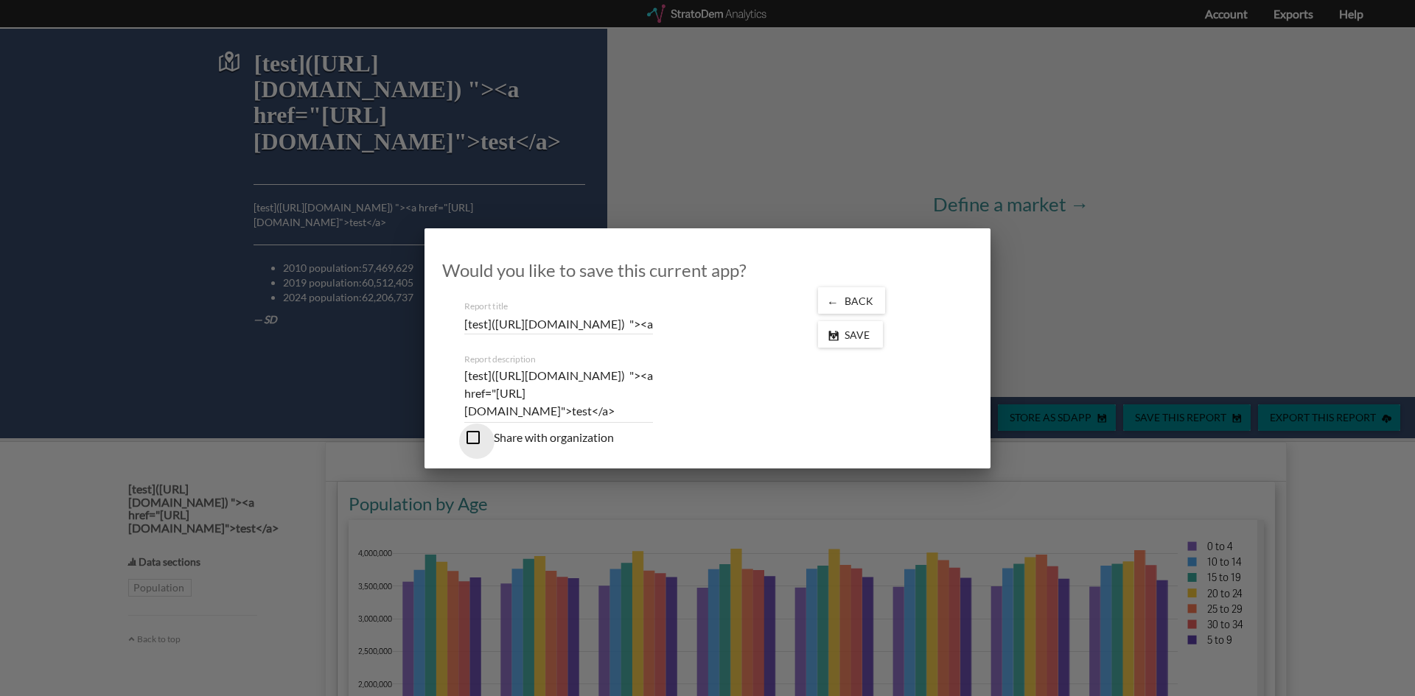
click at [471, 438] on input "checkbox" at bounding box center [539, 439] width 150 height 21
checkbox input "true"
click at [505, 402] on textarea "[test](https://example.com) "><a href="https://example.com">test</a>" at bounding box center [558, 393] width 189 height 53
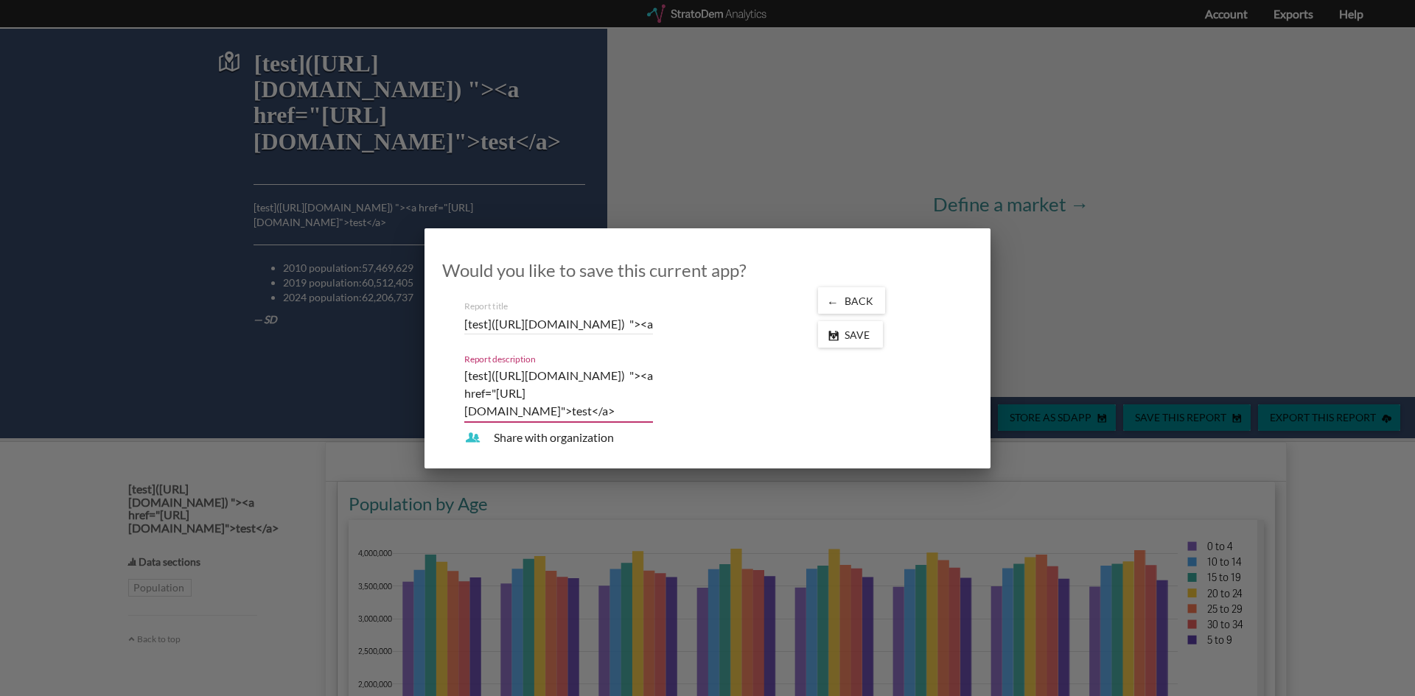
type textarea """
type textarea "">"
type textarea ""><"
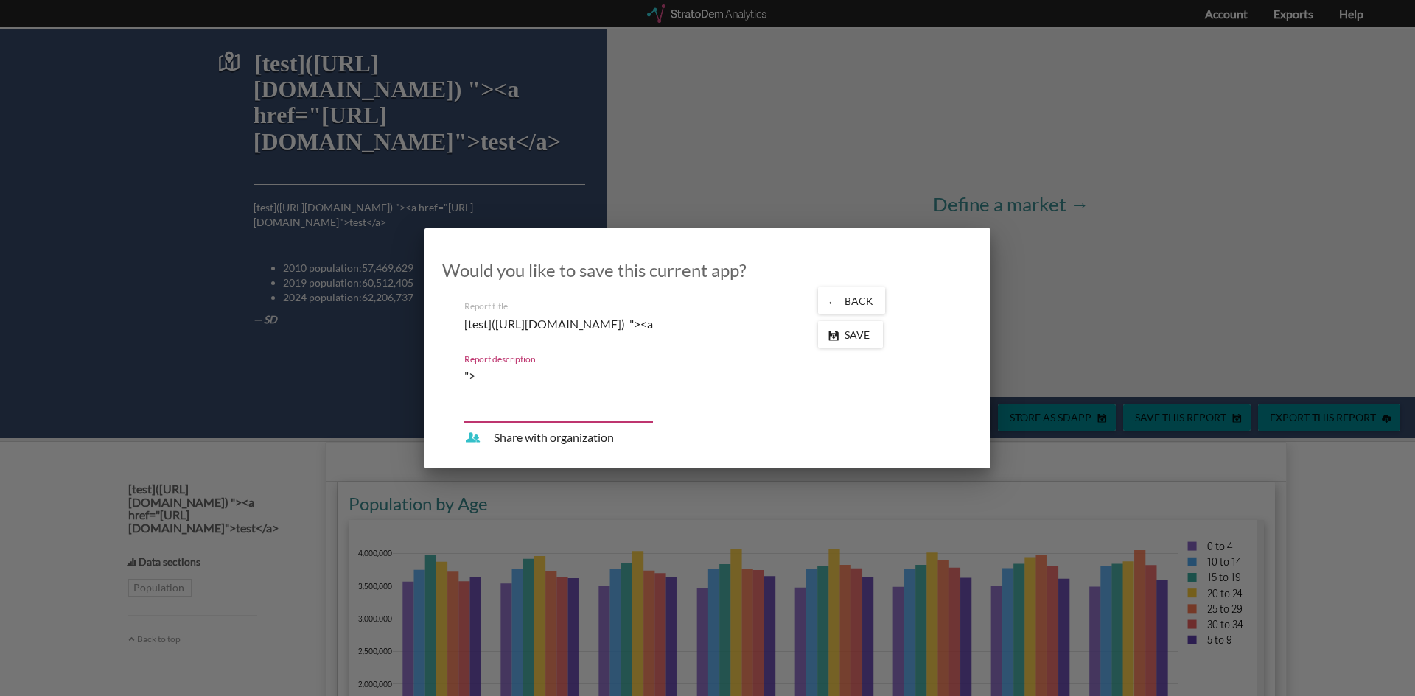
type textarea ""><"
type textarea ""><i"
type textarea ""><im"
type textarea ""><img"
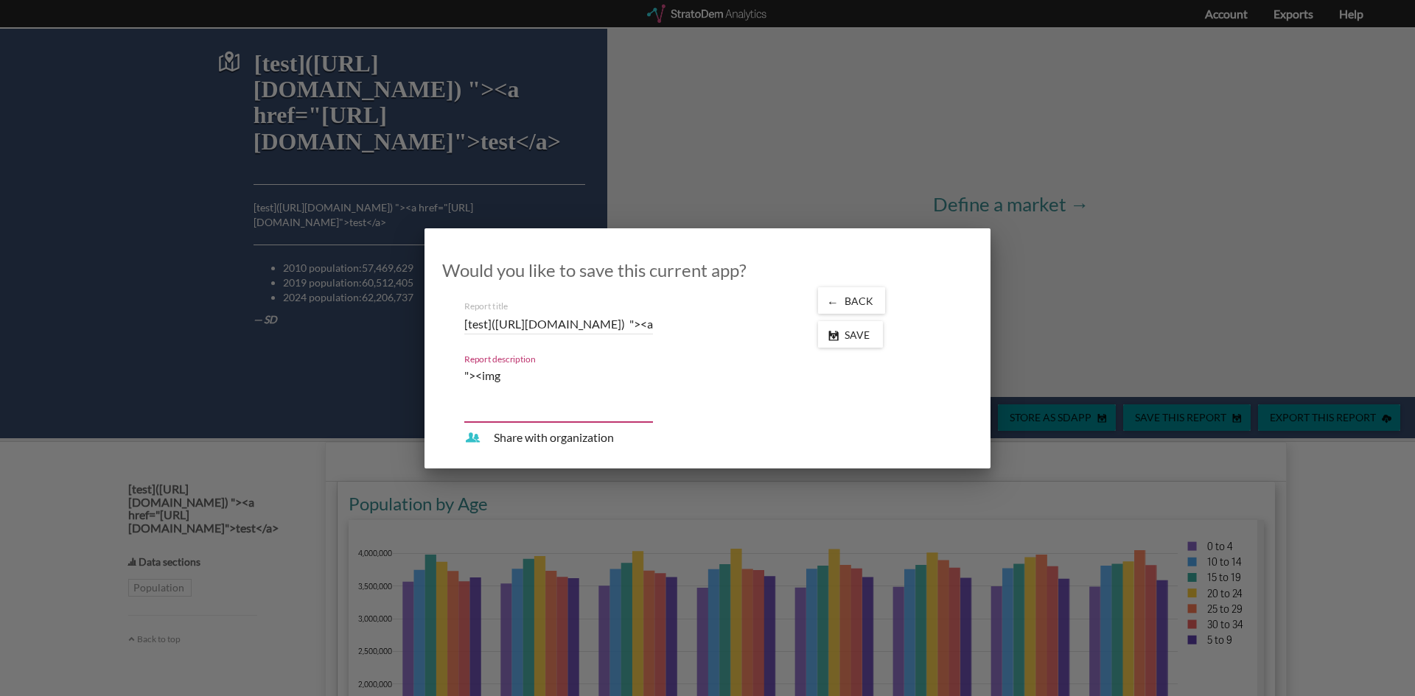
type textarea ""><img"
type textarea ""><img s"
type textarea ""><img sr"
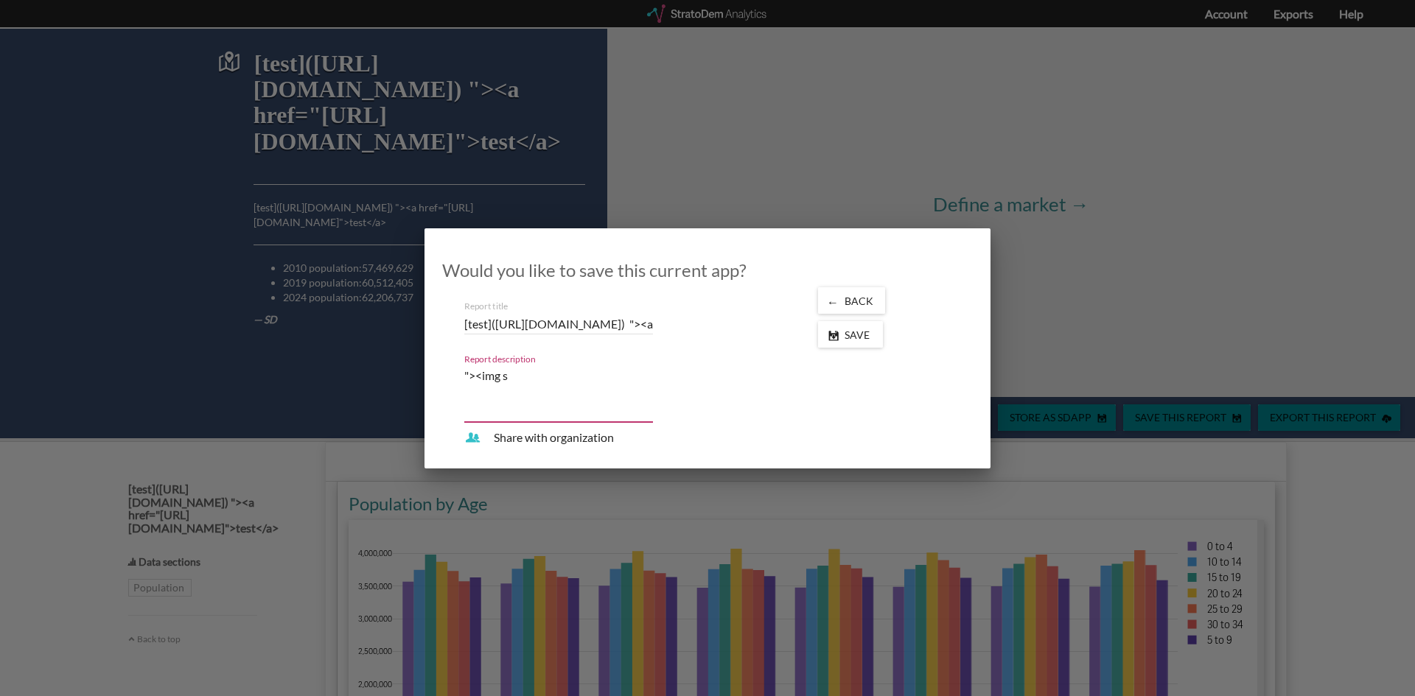
type textarea ""><img sr"
type textarea ""><img src"
type textarea ""><img src="
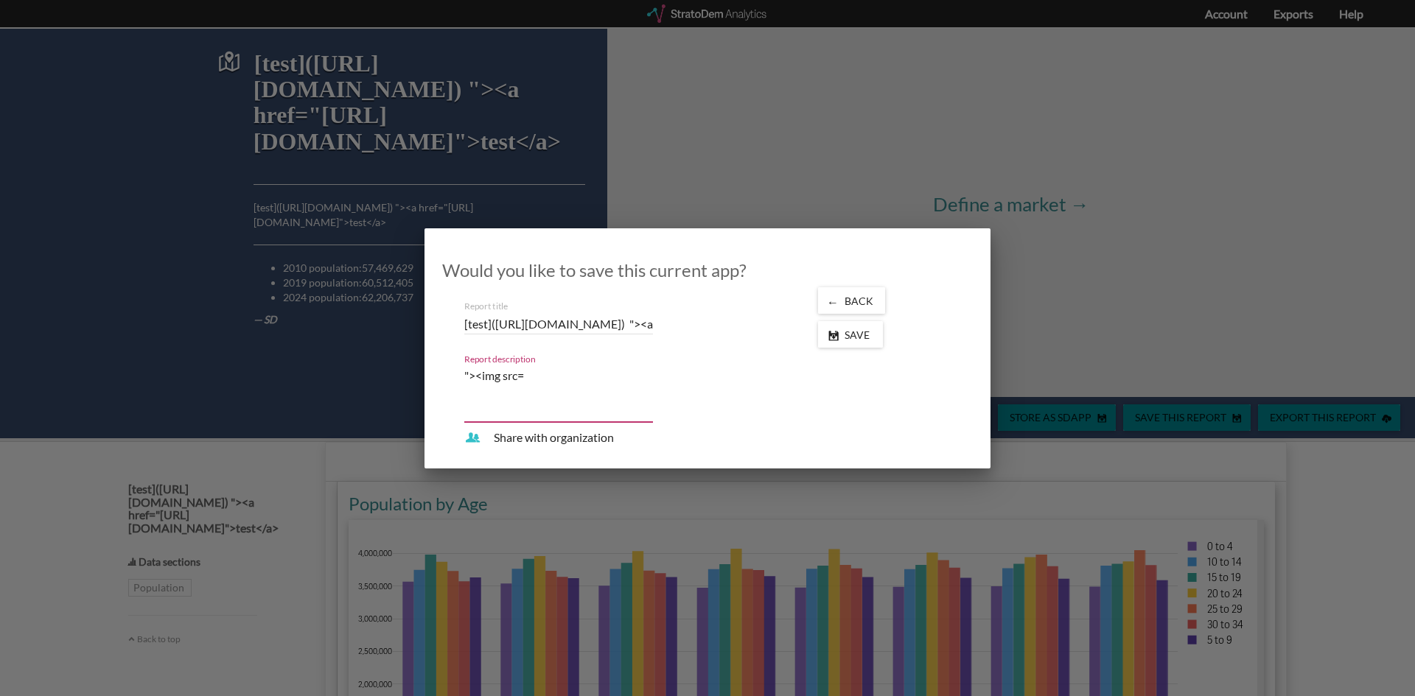
type textarea ""><img src=x"
type textarea ""><img src=x o"
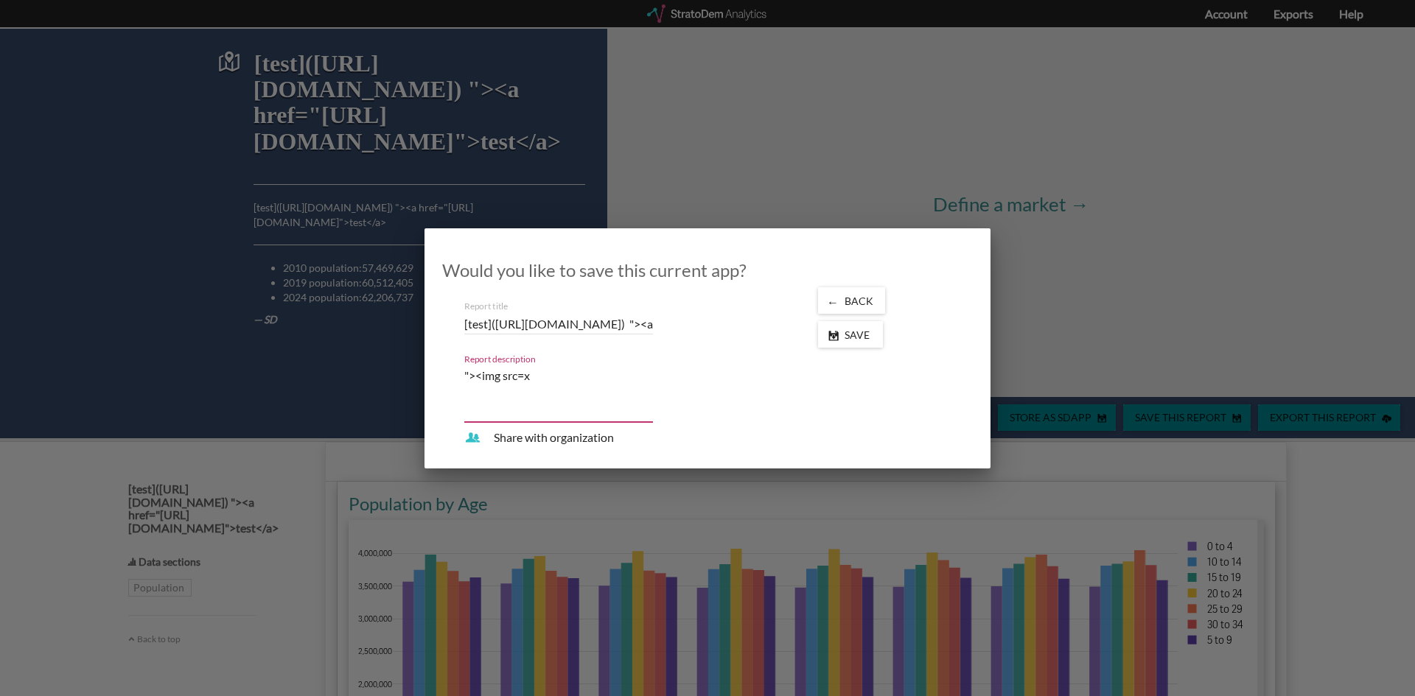
type textarea ""><img src=x o"
type textarea ""><img src=x on"
type textarea ""><img src=x one"
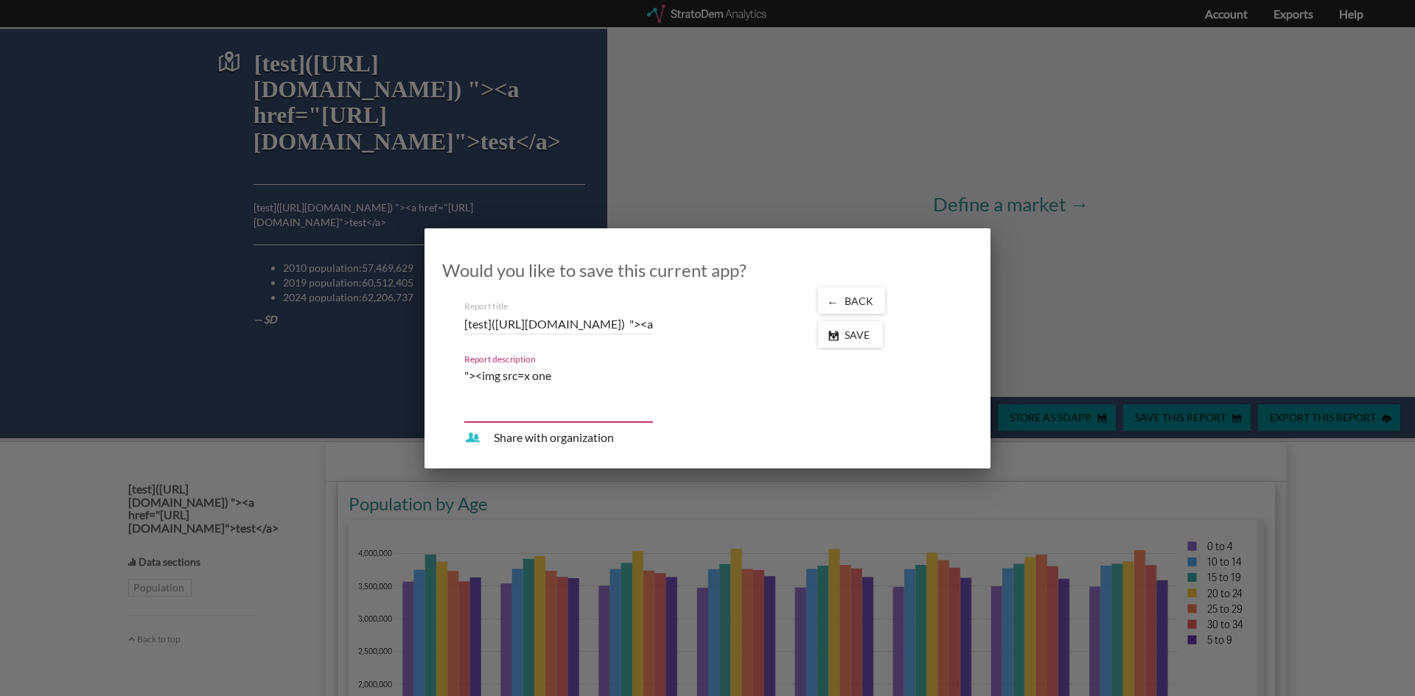
type textarea ""><img src=x oner"
type textarea ""><img src=x onerr"
type textarea ""><img src=x onerro"
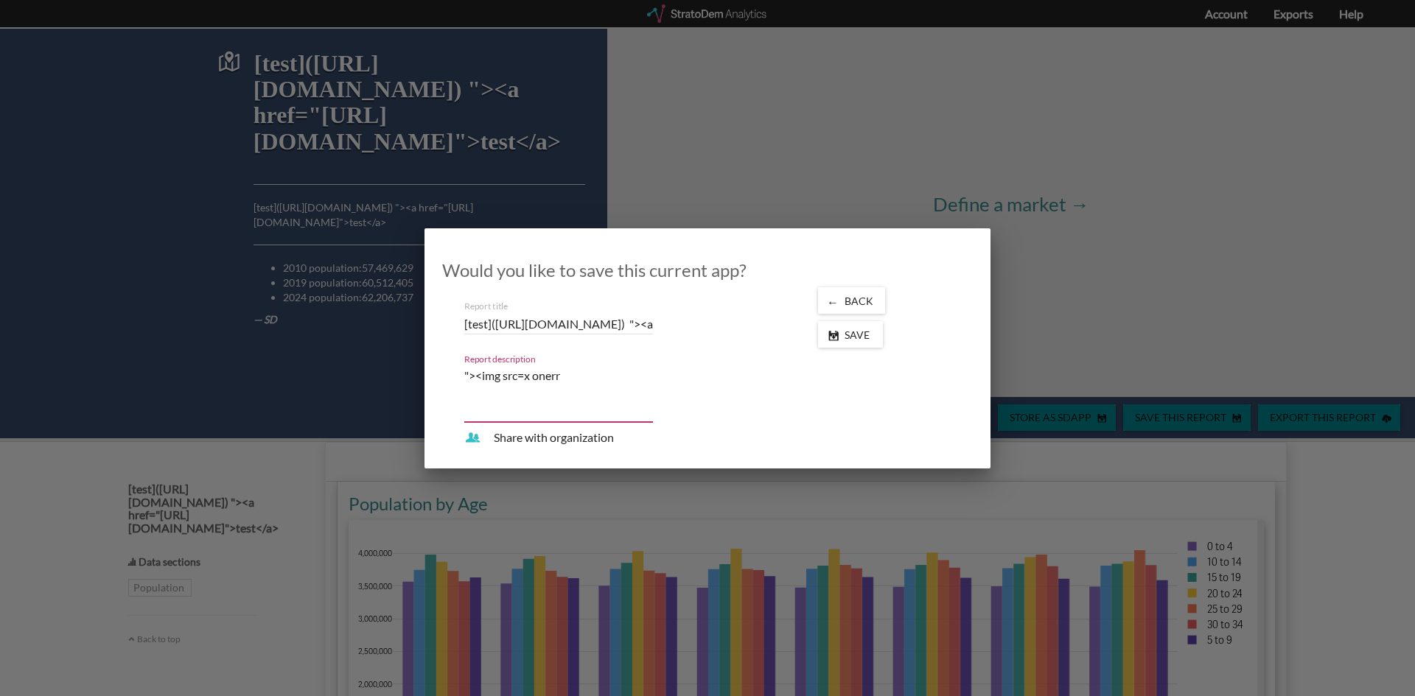
type textarea ""><img src=x onerro"
type textarea ""><img src=x onerror"
type textarea ""><img src=x onerror="
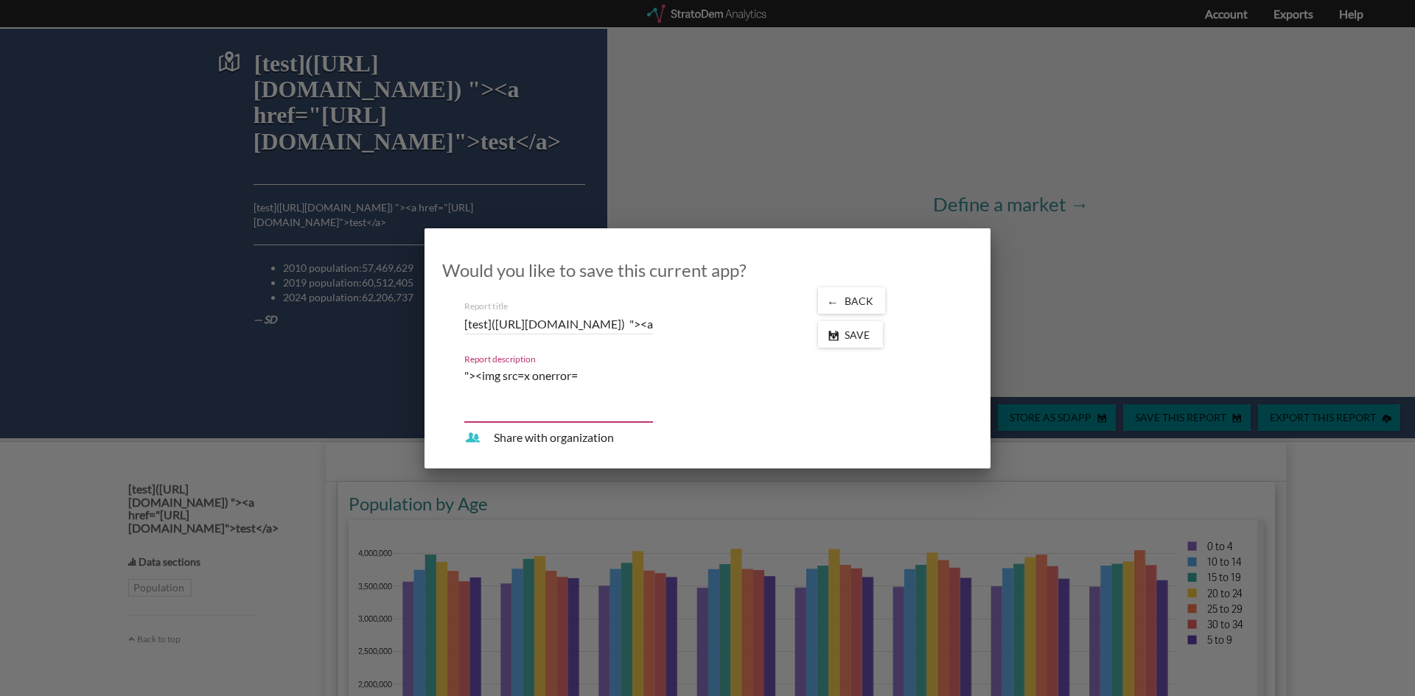
type textarea ""><img src=x onerror=a"
type textarea ""><img src=x onerror=al"
type textarea ""><img src=x onerror=ale"
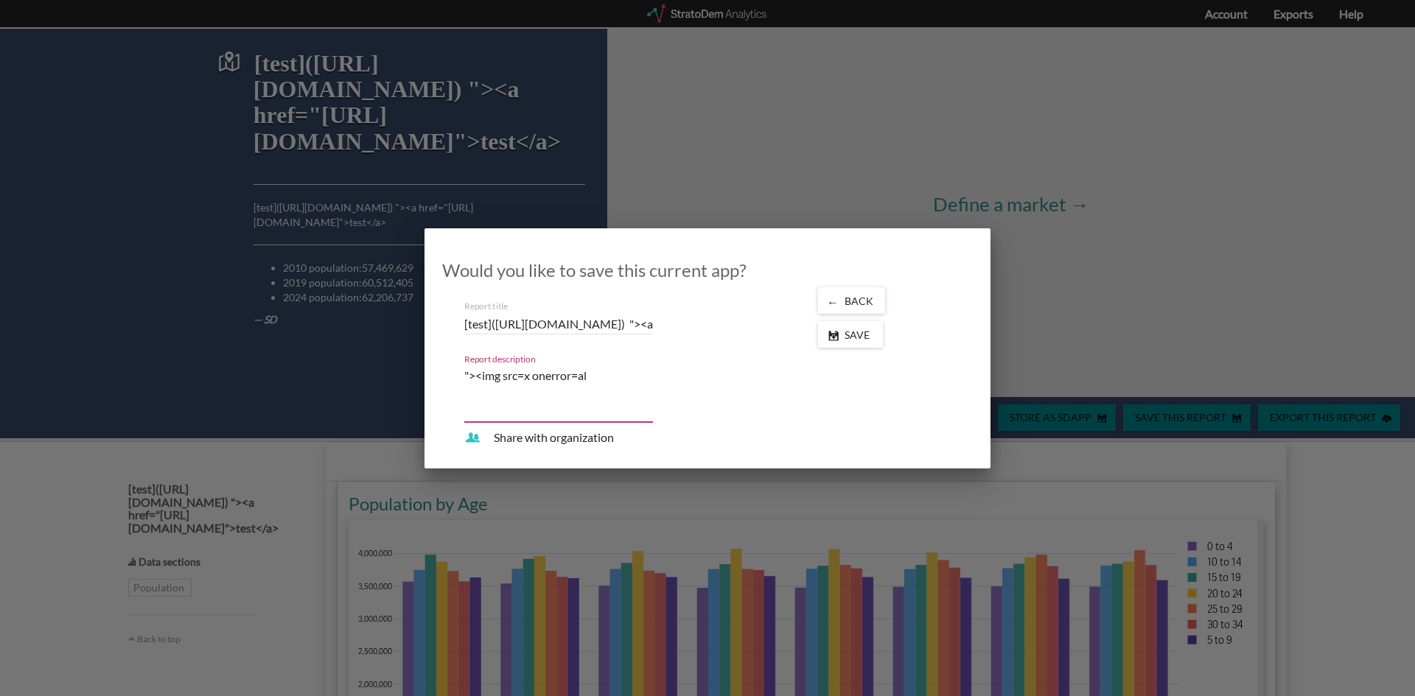
type textarea ""><img src=x onerror=ale"
type textarea ""><img src=x onerror=aler"
type textarea ""><img src=x onerror=alert"
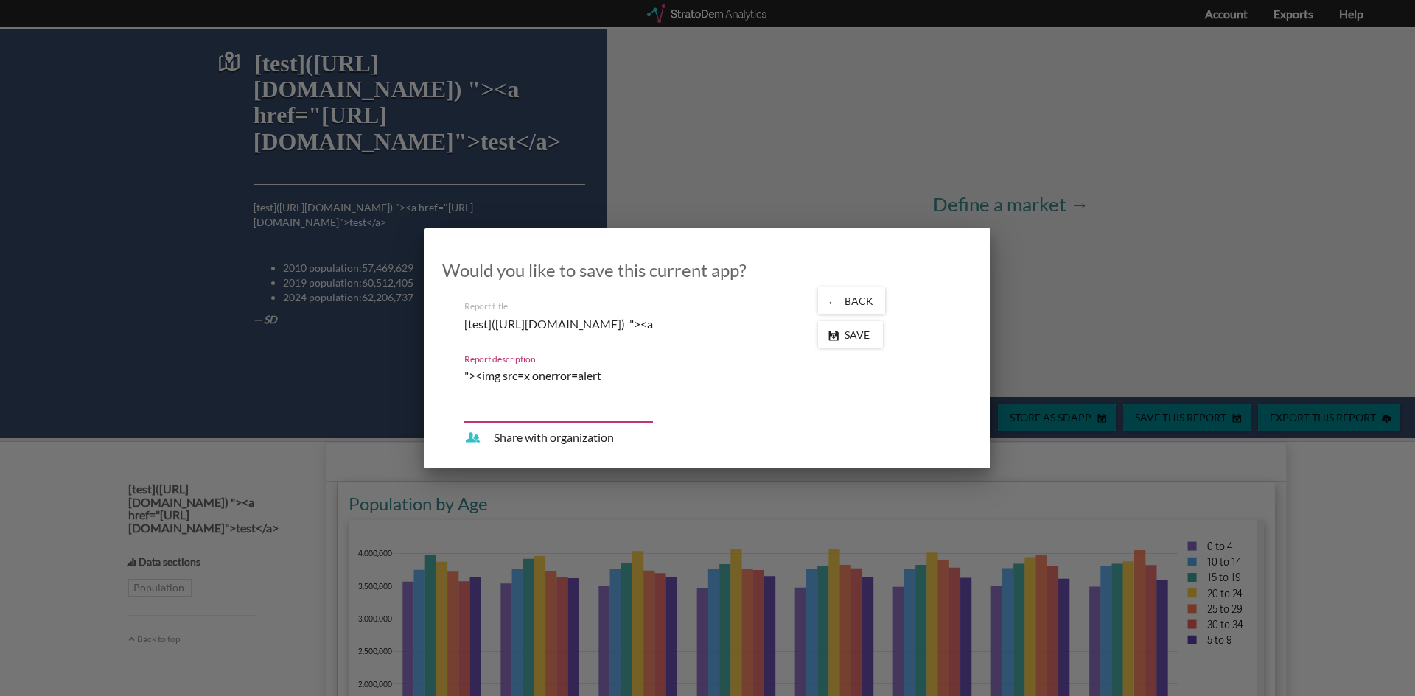
type textarea ""><img src=x onerror=alert("
type textarea ""><img src=x onerror=alert(1"
type textarea ""><img src=x onerror=alert(1)"
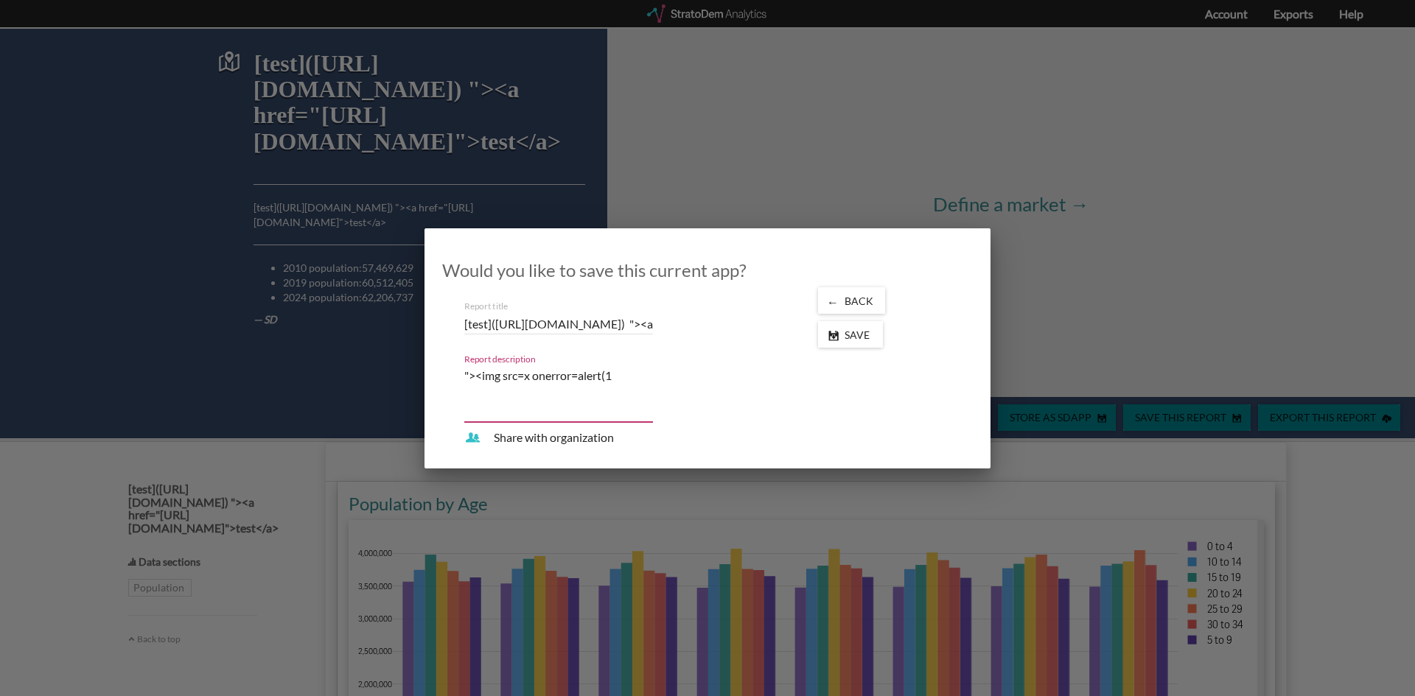
type textarea ""><img src=x onerror=alert(1)"
type textarea ""><img src=x onerror=alert(1)/"
type textarea ""><img src=x onerror=alert(1)/>"
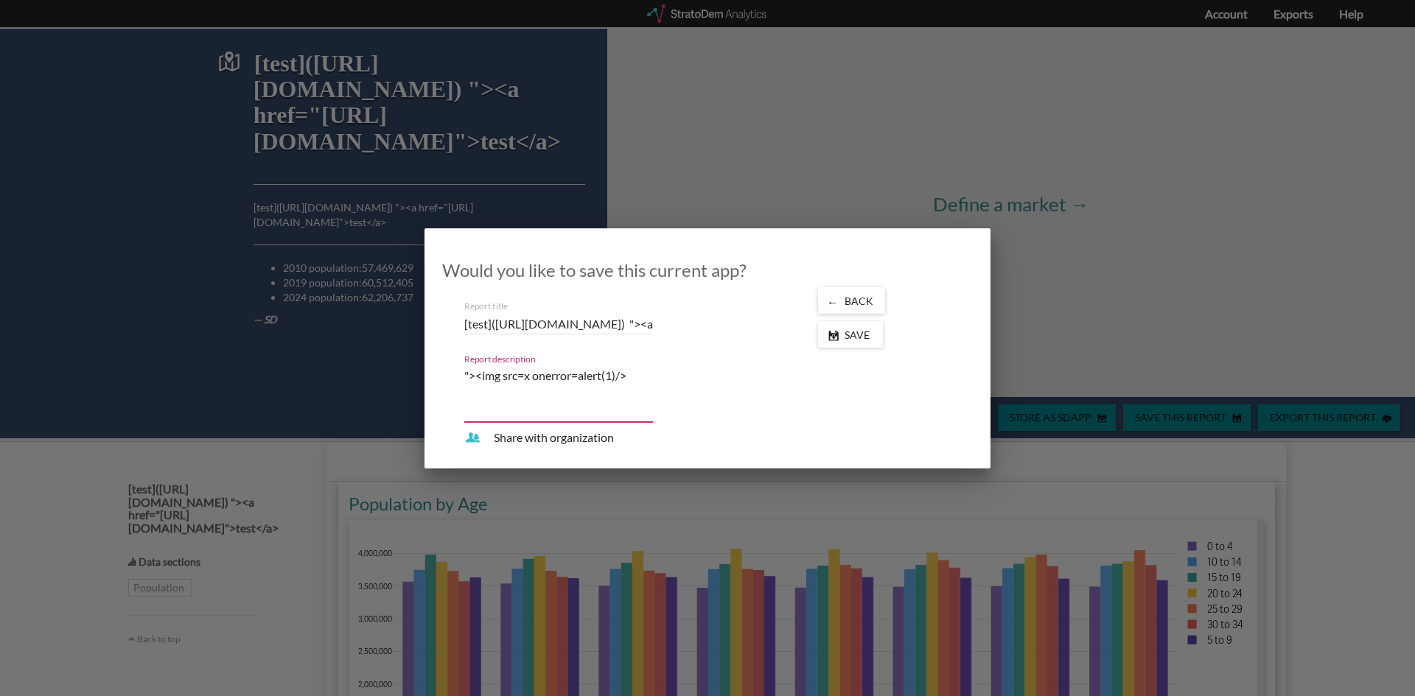
click at [560, 326] on input "[test](https://example.com) "><a href="https://example.com">test</a>" at bounding box center [558, 324] width 189 height 53
paste input ""><img src=x onerror=alert(1)/"
type input ""><img src=x onerror=alert(1)/>"
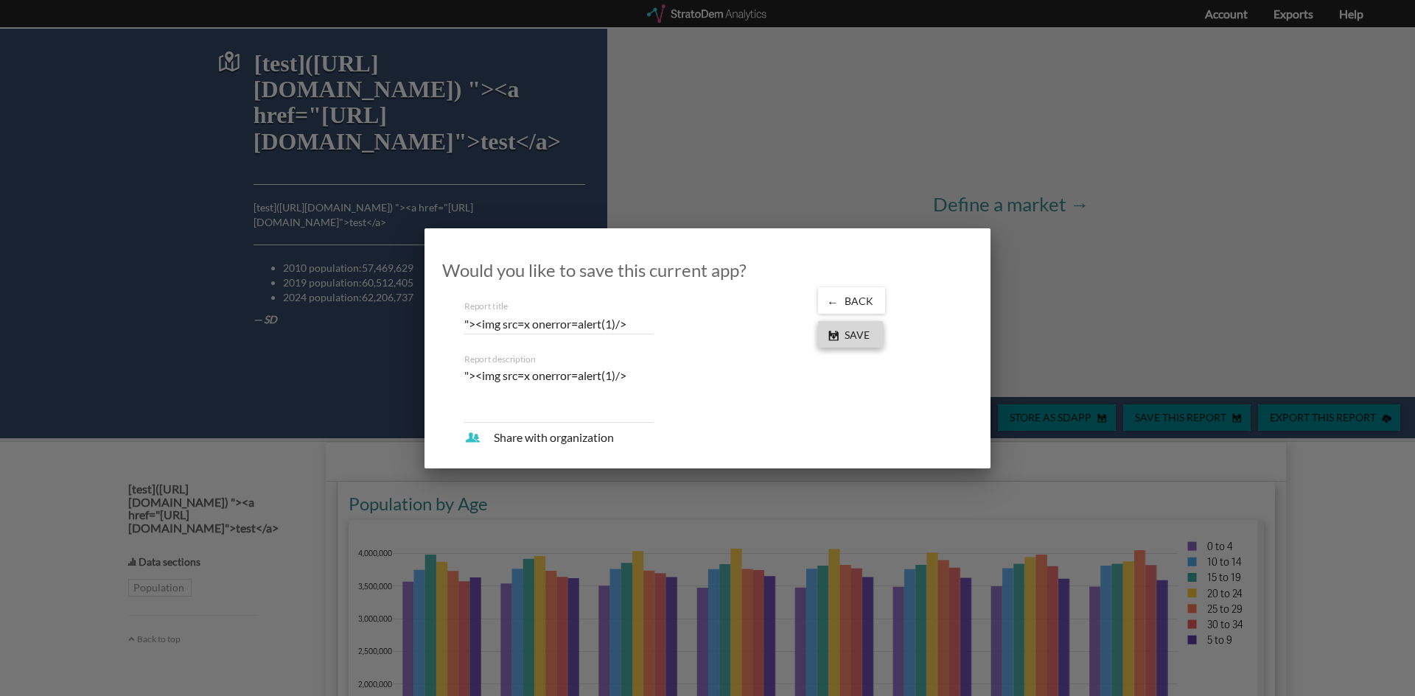
click at [862, 333] on span "Save" at bounding box center [860, 335] width 43 height 13
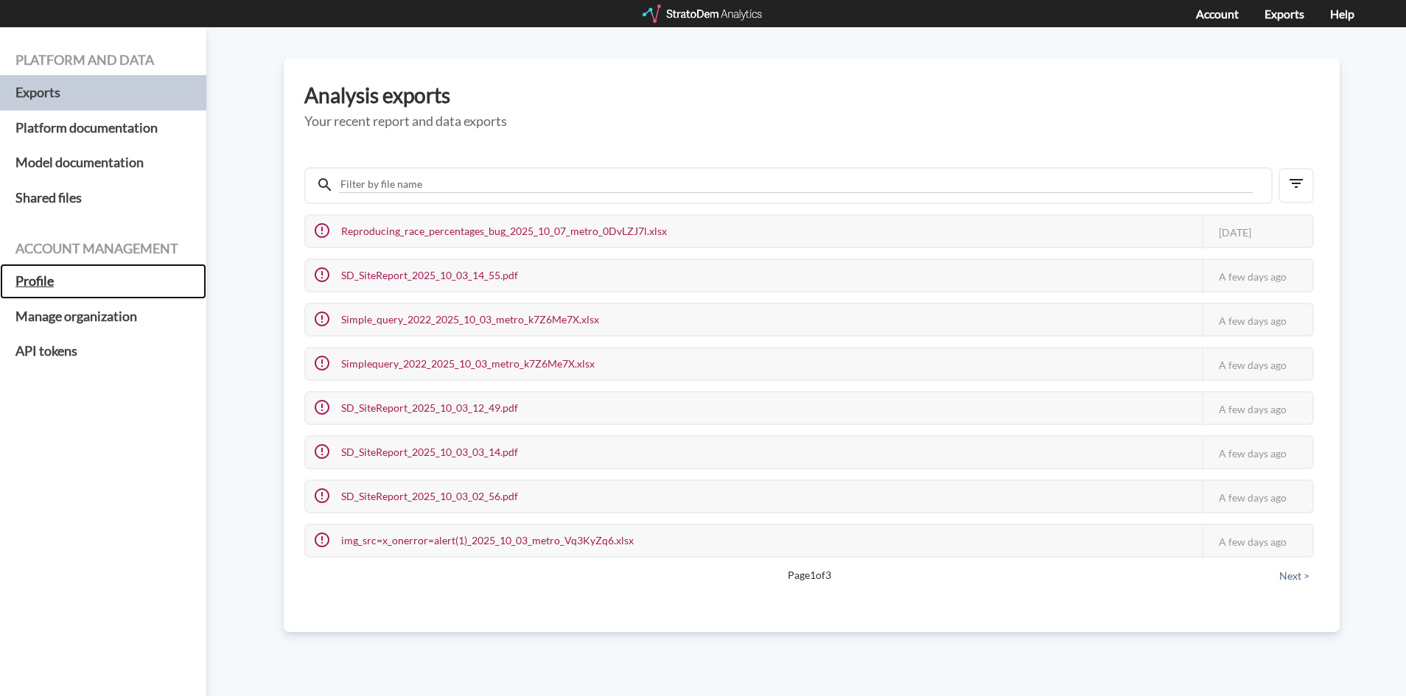
click at [30, 282] on h5 "Profile" at bounding box center [103, 281] width 206 height 35
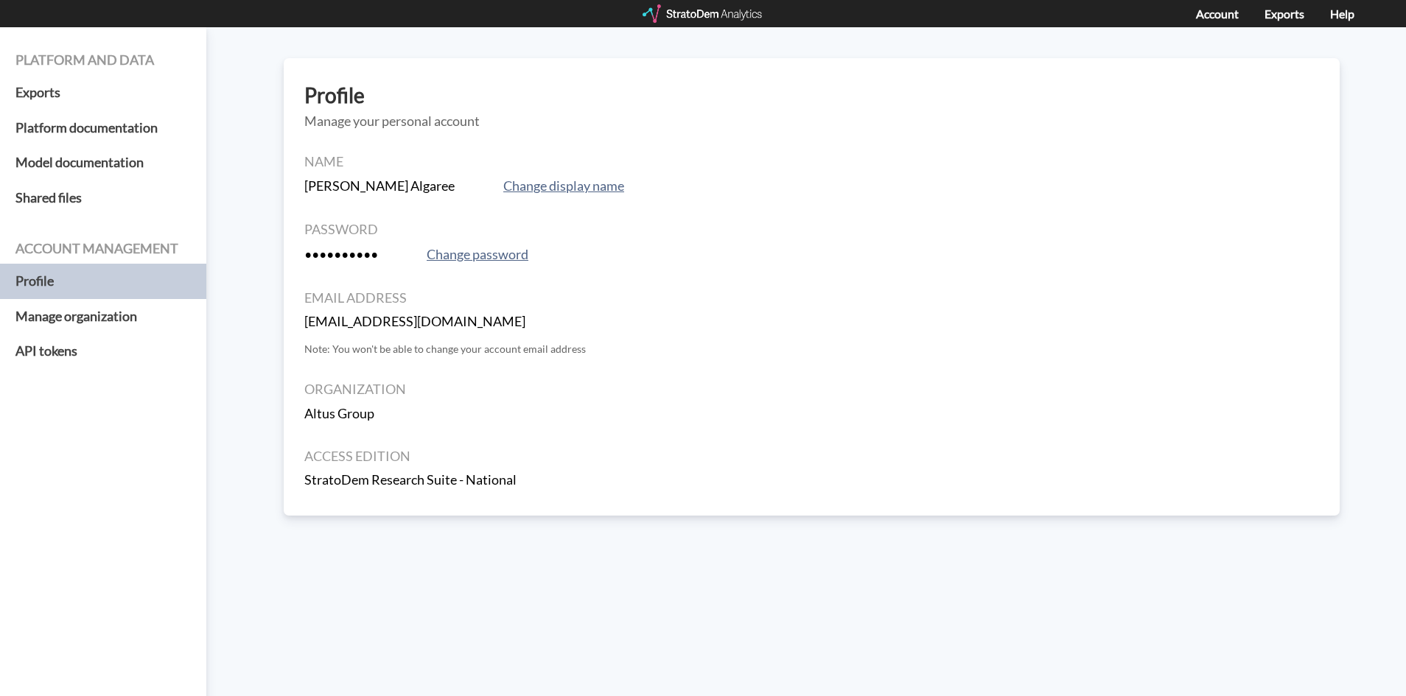
click at [510, 169] on div "Name Leonel Algaree Change display name" at bounding box center [811, 176] width 1015 height 43
click at [515, 184] on button "Change display name" at bounding box center [564, 186] width 130 height 21
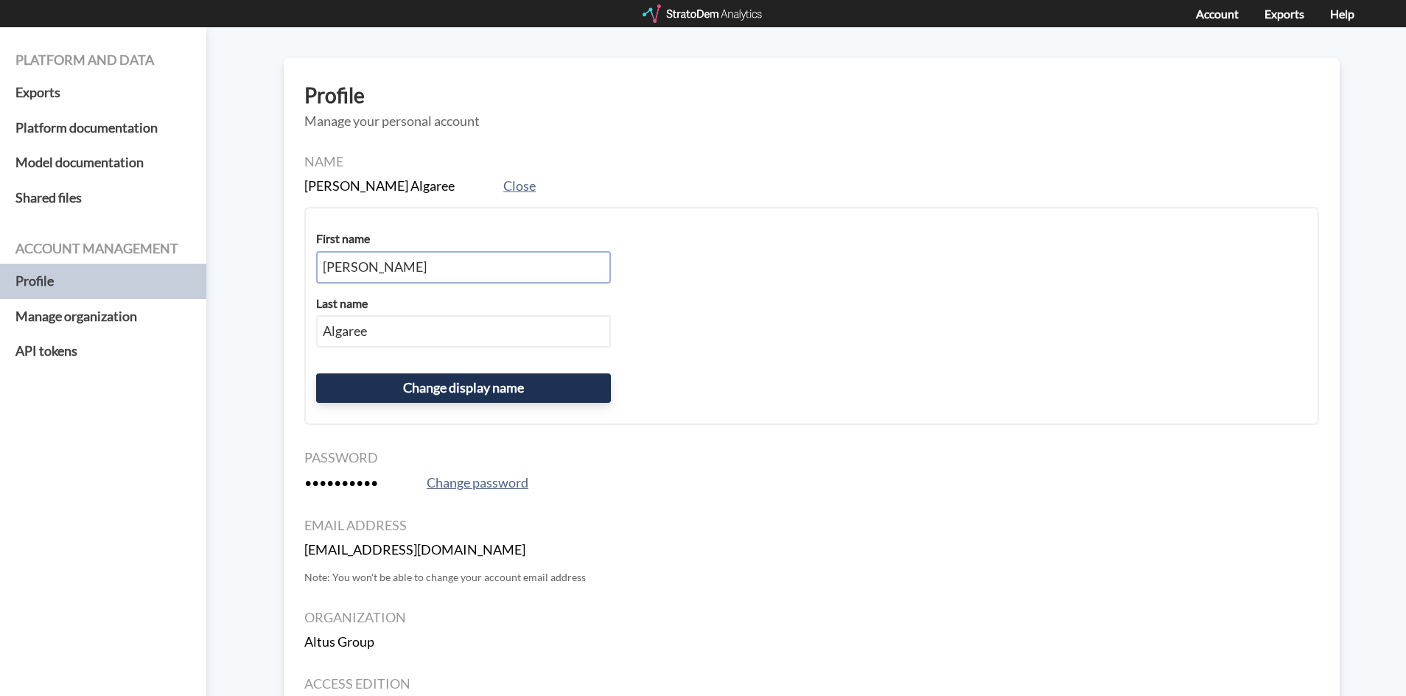
click at [419, 280] on input "Leonel" at bounding box center [463, 267] width 295 height 32
click at [420, 278] on input "Leonel" at bounding box center [463, 267] width 295 height 32
type input """
click at [439, 303] on div "First name "><img src=x onerror=a(1)/> Last name Algaree Change display name" at bounding box center [811, 316] width 1015 height 218
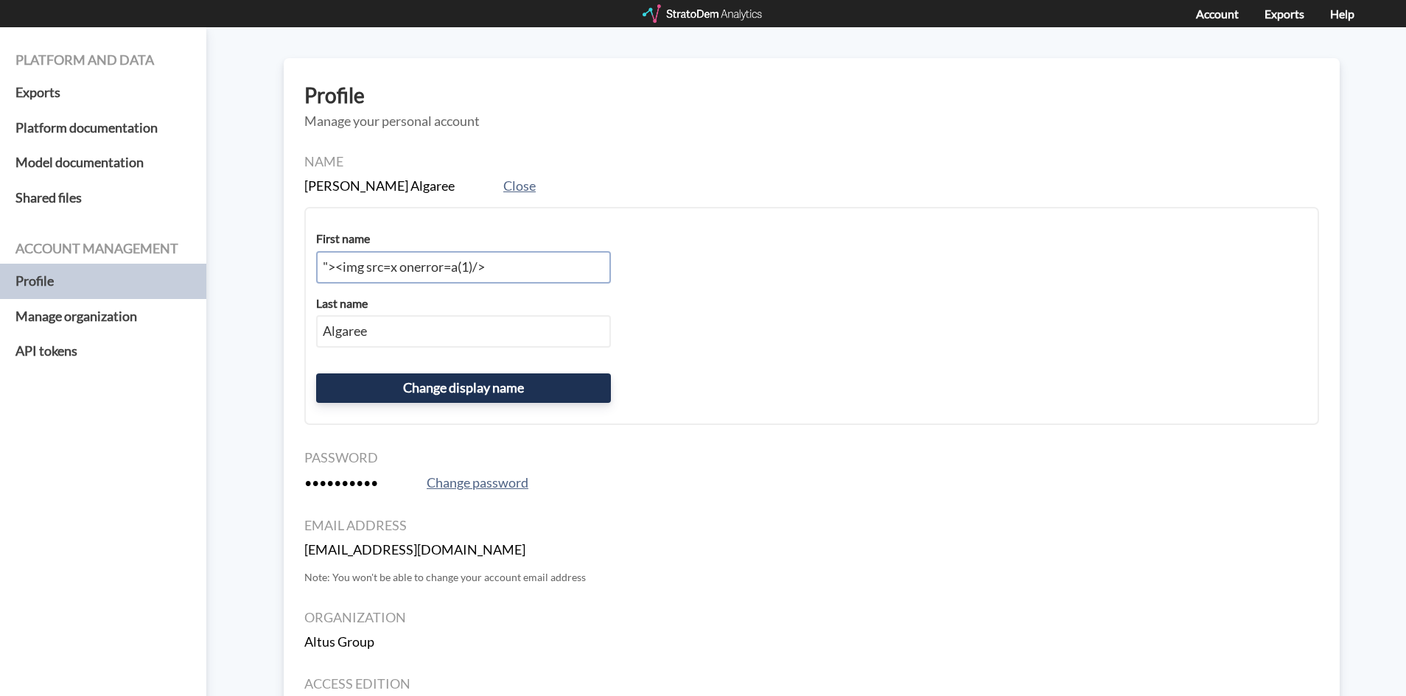
click at [461, 270] on input ""><img src=x onerror=a(1)/>" at bounding box center [463, 267] width 295 height 32
type input ""><img src=x onerror=alert(1)/>"
paste input ""><img src=x onerror=alert(1)/>"
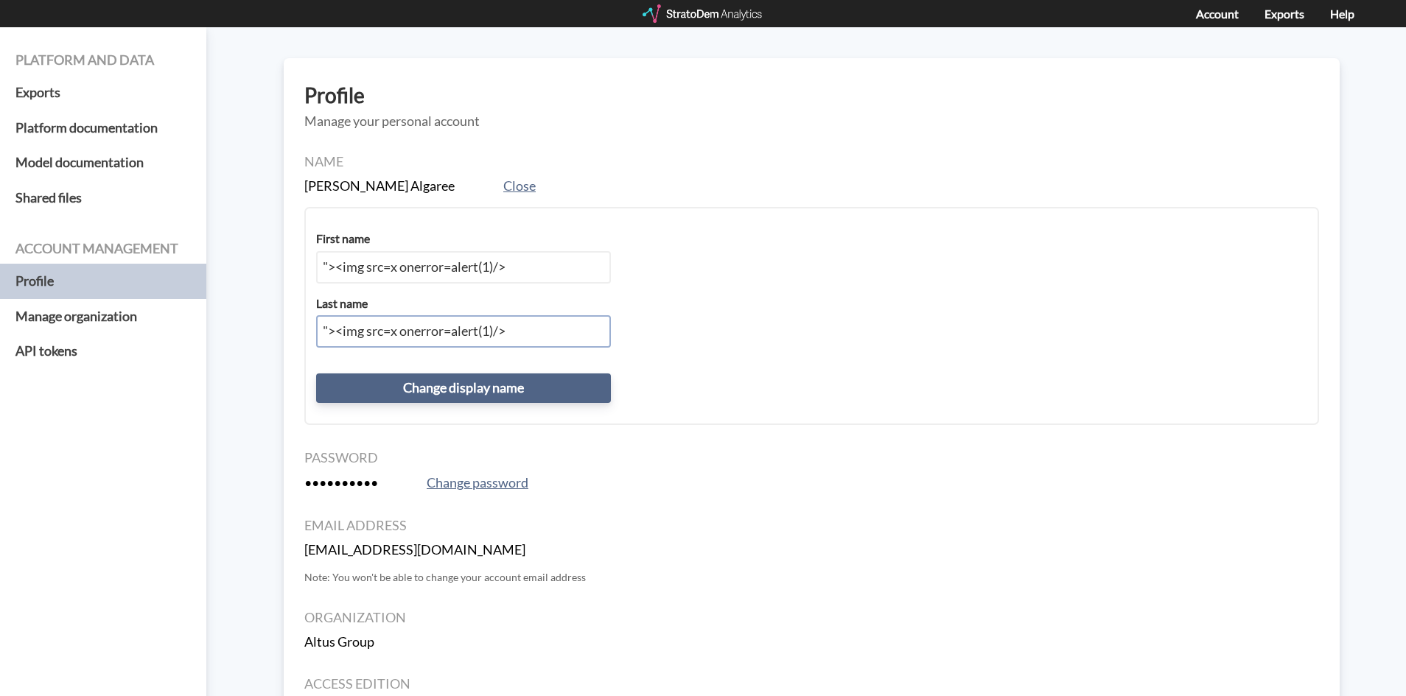
type input ""><img src=x onerror=alert(1)/>"
click at [454, 393] on button "Change display name" at bounding box center [463, 388] width 295 height 29
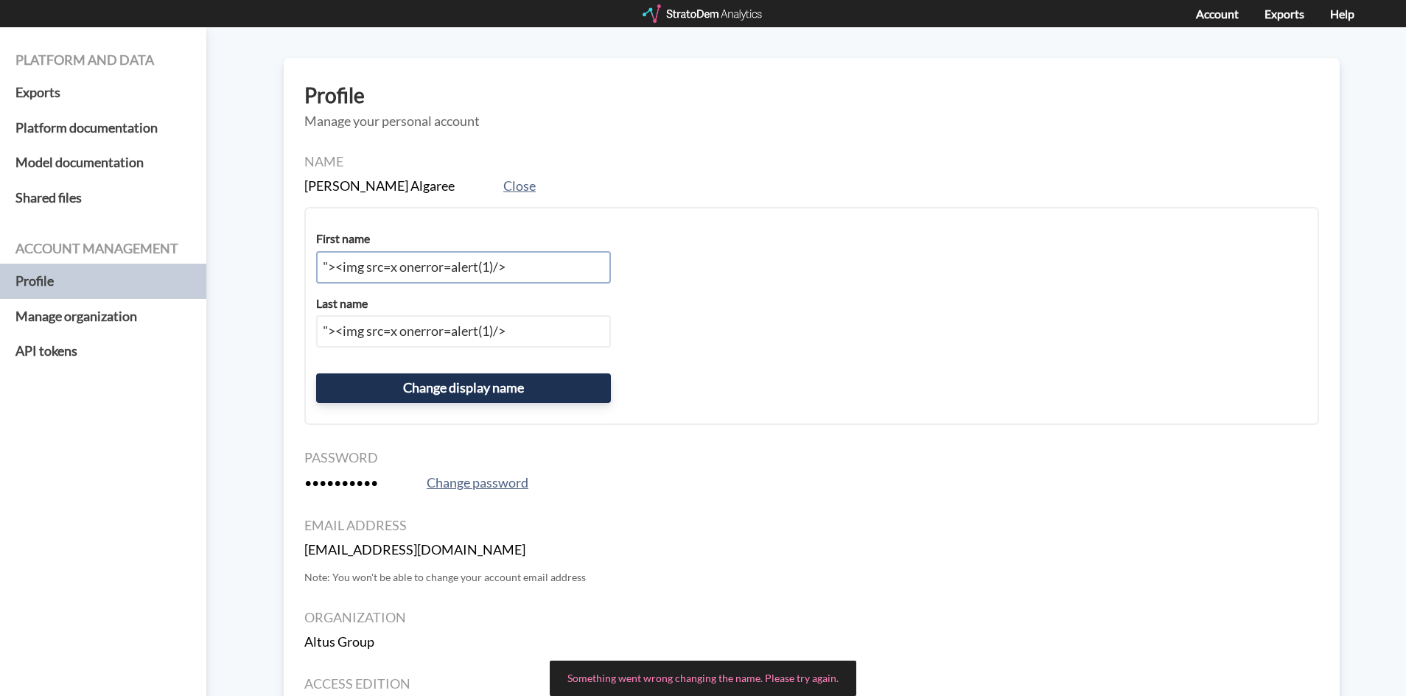
click at [323, 271] on input ""><img src=x onerror=alert(1)/>" at bounding box center [463, 267] width 295 height 32
type input "a"><img src=x onerror=alert(1)/>"
click at [322, 326] on input ""><img src=x onerror=alert(1)/>" at bounding box center [463, 331] width 295 height 32
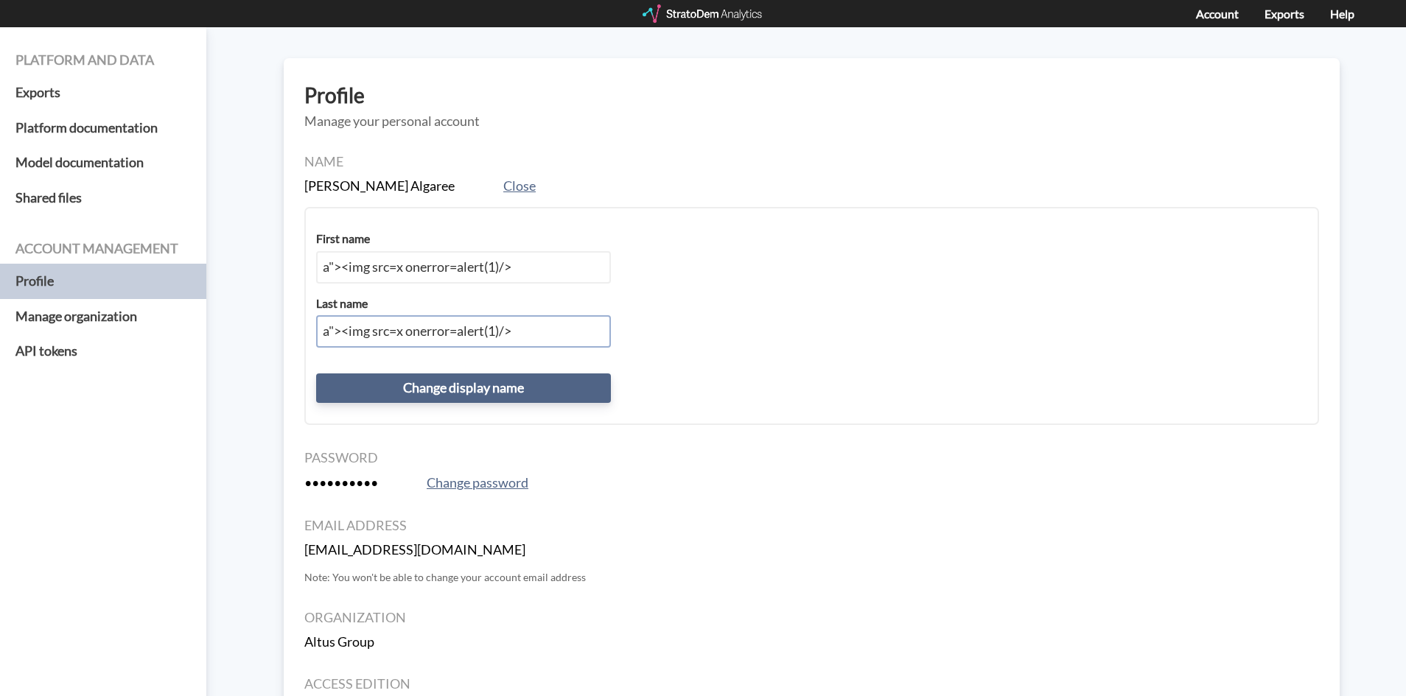
type input "a"><img src=x onerror=alert(1)/>"
click at [393, 378] on button "Change display name" at bounding box center [463, 388] width 295 height 29
click at [464, 392] on button "Change display name" at bounding box center [463, 388] width 295 height 29
click at [332, 264] on input "a"><img src=x onerror=alert(1)/>" at bounding box center [463, 267] width 295 height 32
click at [467, 268] on input "a"><img src=x onerror=alert(1)/>" at bounding box center [463, 267] width 295 height 32
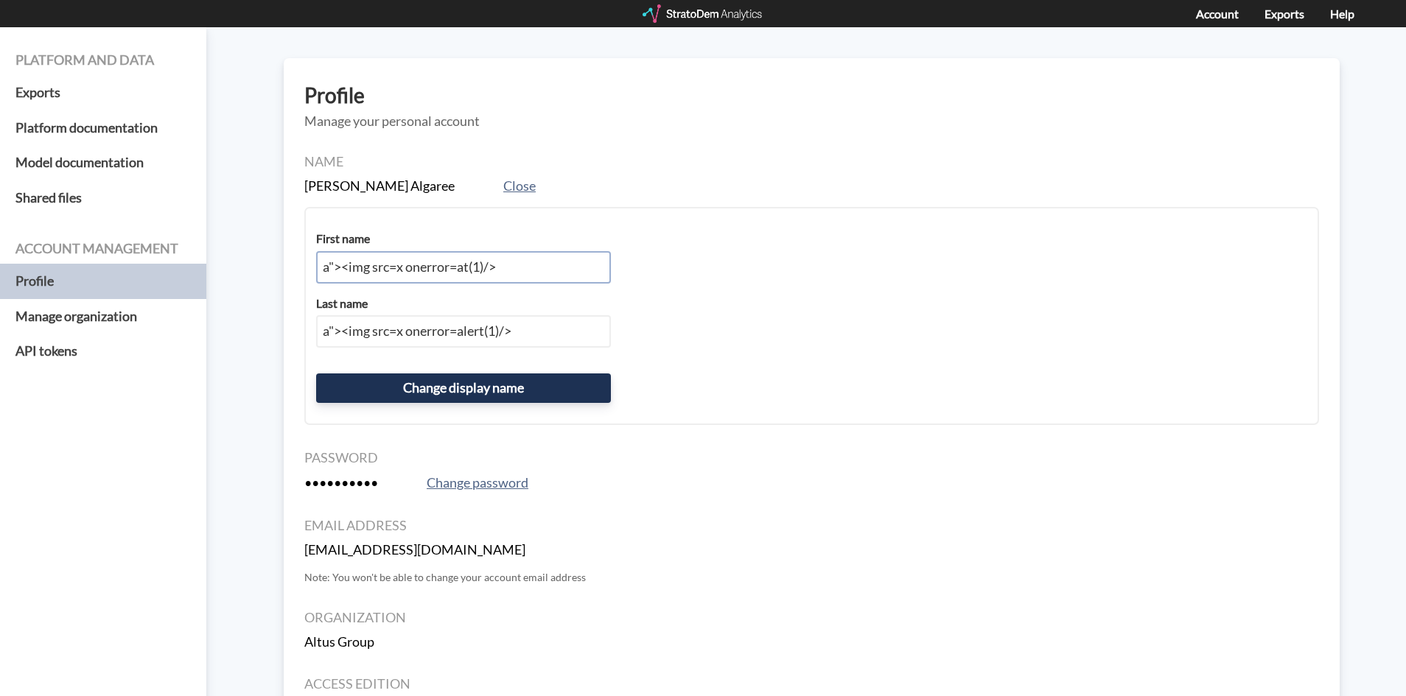
type input "a"><img src=x onerror=at(1)/>"
click at [472, 340] on input "a"><img src=x onerror=alert(1)/>" at bounding box center [463, 331] width 295 height 32
type input "a"><img src=x onerror=al(1)/>"
click at [447, 395] on button "Change display name" at bounding box center [463, 388] width 295 height 29
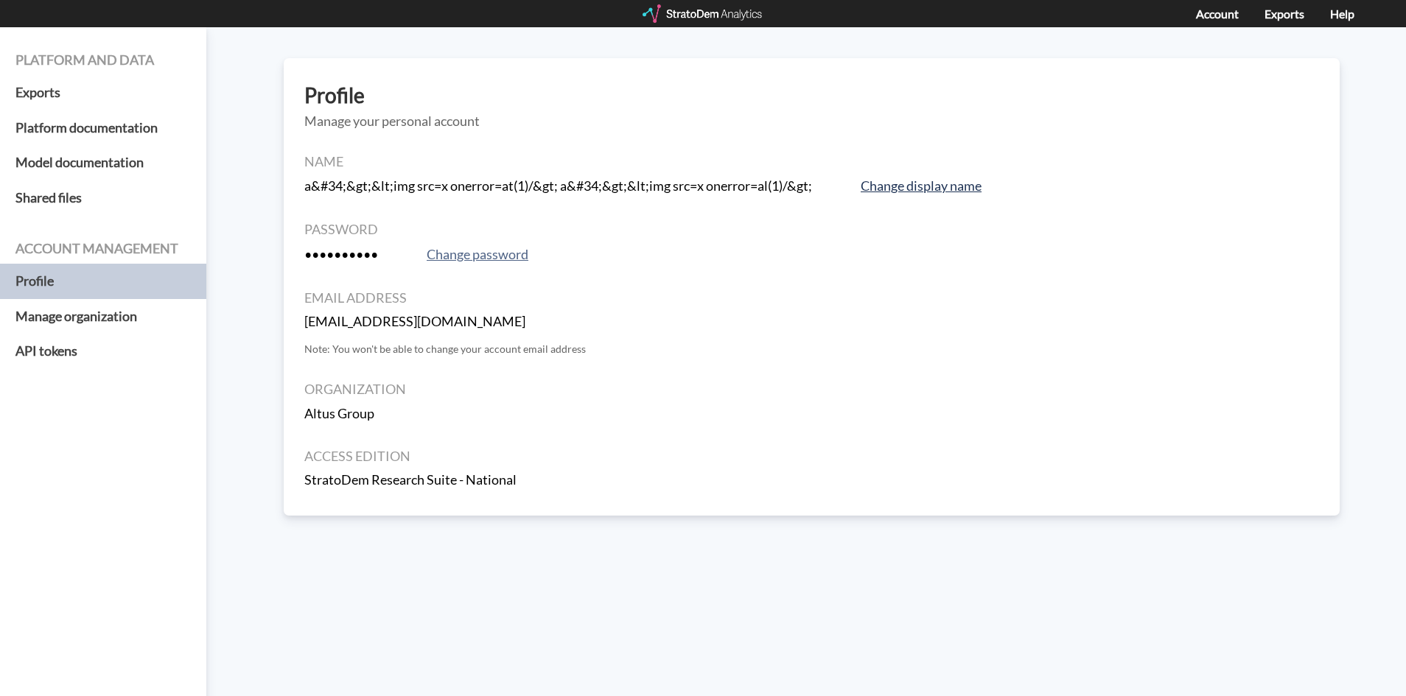
click at [962, 195] on button "Change display name" at bounding box center [921, 186] width 130 height 21
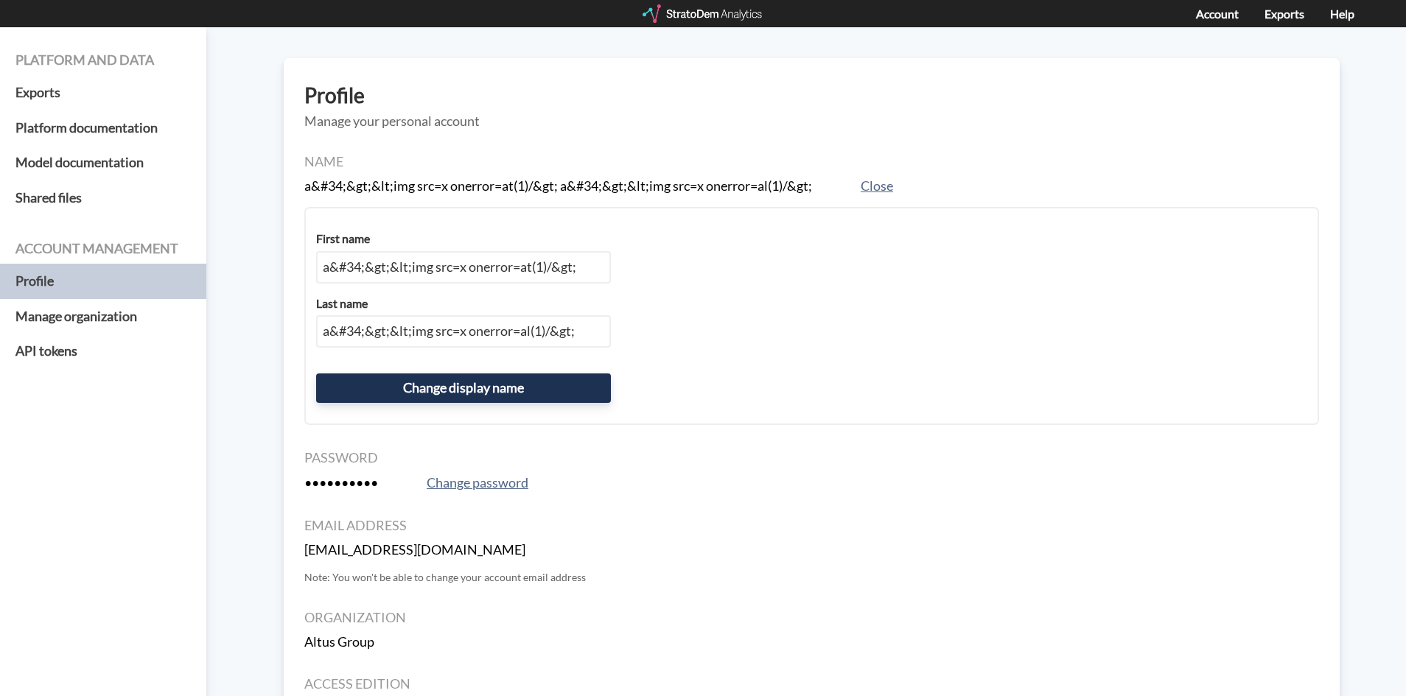
click at [962, 189] on div "a&#34;&gt;&lt;img src=x onerror=at(1)/&gt; a&#34;&gt;&lt;img src=x onerror=al(1…" at bounding box center [811, 186] width 1015 height 21
drag, startPoint x: 504, startPoint y: 292, endPoint x: 505, endPoint y: 268, distance: 23.6
click at [503, 292] on div "First name a&#34;&gt;&lt;img src=x onerror=at(1)/&gt; Last name a&#34;&gt;&lt;i…" at bounding box center [811, 316] width 1015 height 218
click at [505, 268] on input "a&#34;&gt;&lt;img src=x onerror=at(1)/&gt;" at bounding box center [463, 267] width 295 height 32
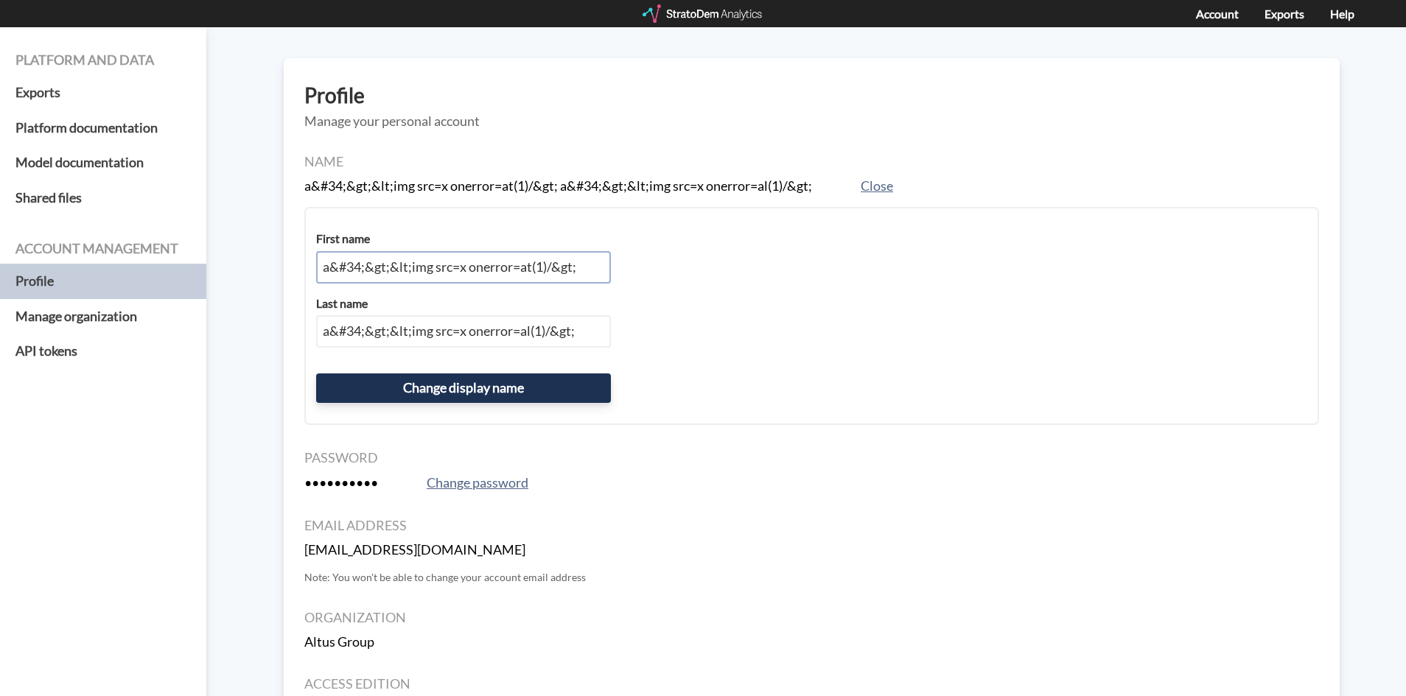
click at [505, 268] on input "a&#34;&gt;&lt;img src=x onerror=at(1)/&gt;" at bounding box center [463, 267] width 295 height 32
type input ""><h1>hola</h1>"
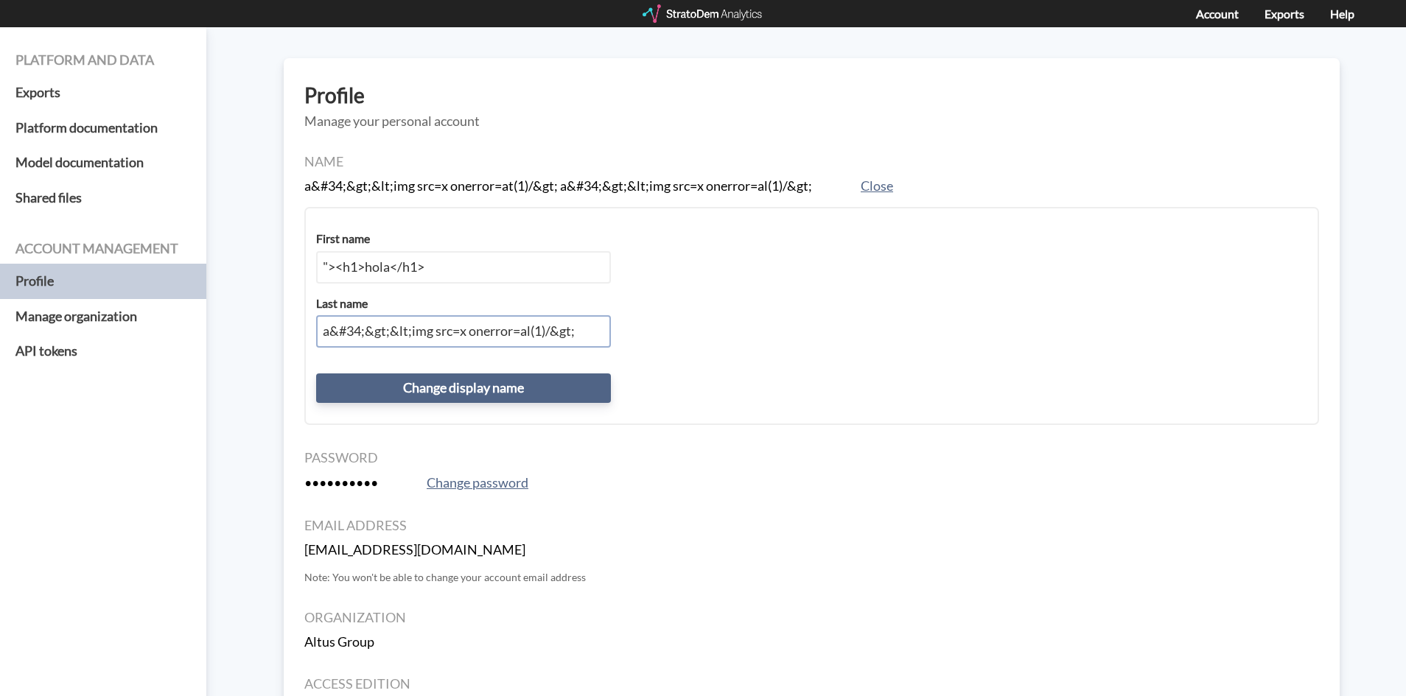
paste input ""><h1>hola</h1>"
type input ""><h1>hola</h1>"
click at [500, 388] on button "Change display name" at bounding box center [463, 388] width 295 height 29
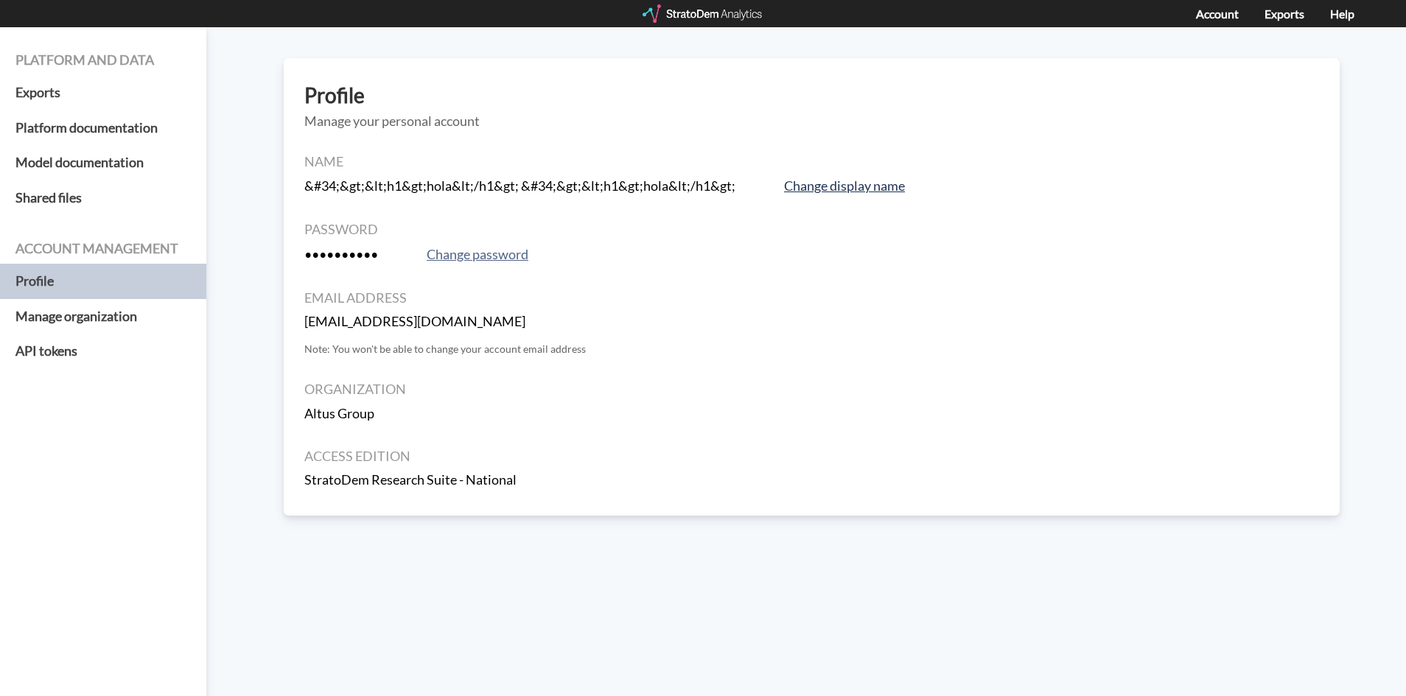
click at [853, 186] on button "Change display name" at bounding box center [845, 186] width 130 height 21
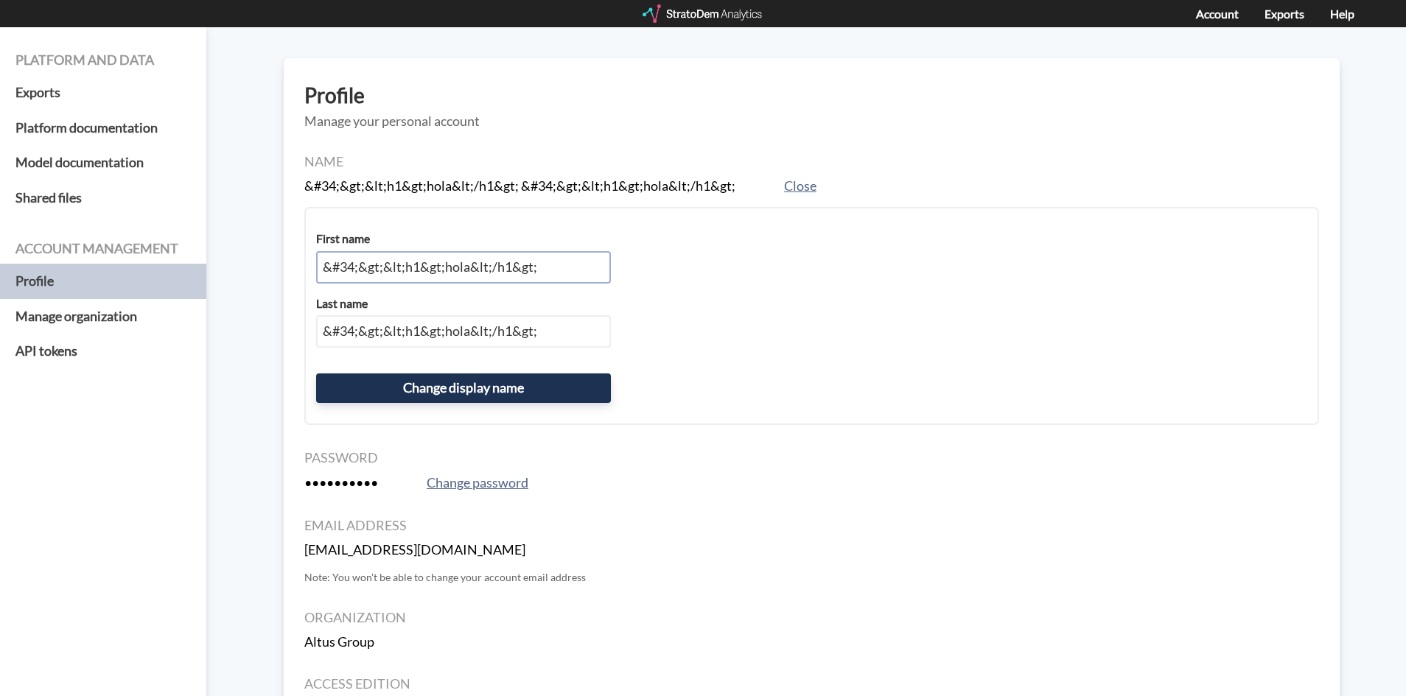
click at [448, 259] on input "&#34;&gt;&lt;h1&gt;hola&lt;/h1&gt;" at bounding box center [463, 267] width 295 height 32
type input "Leonel"
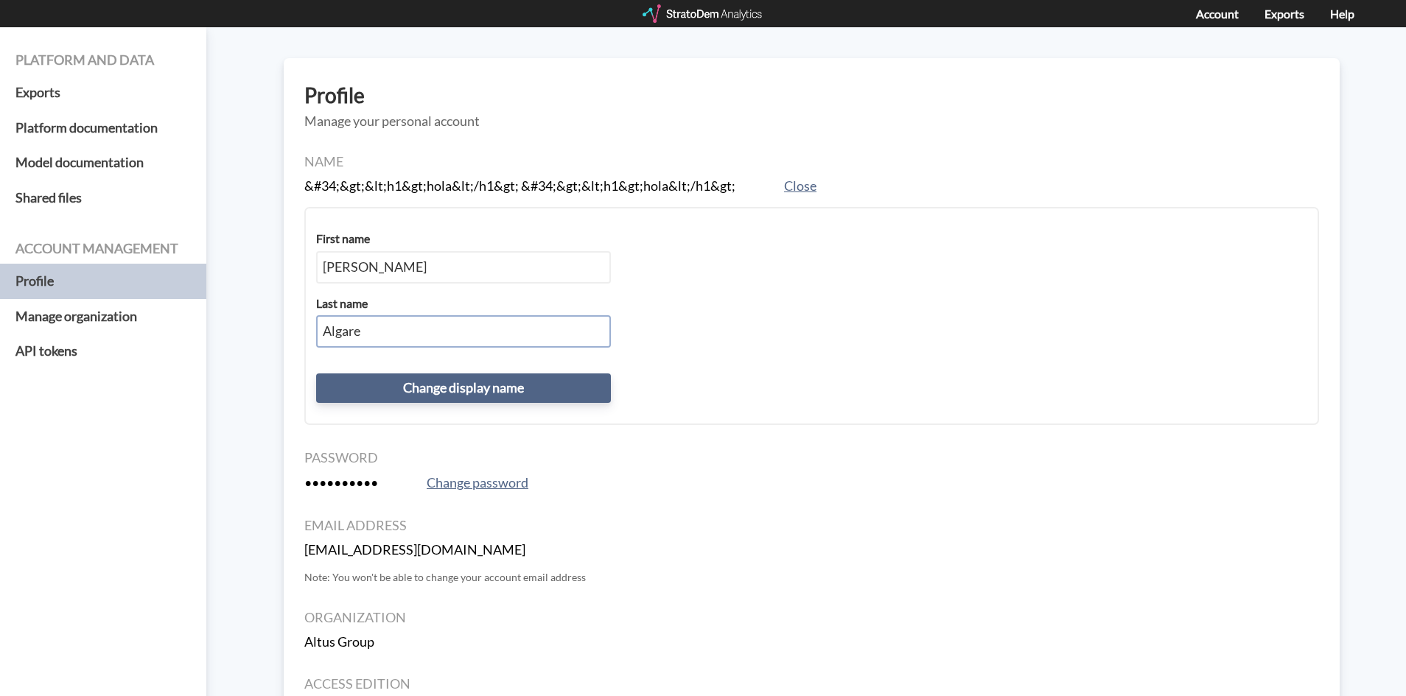
type input "Algare"
click at [556, 386] on button "Change display name" at bounding box center [463, 388] width 295 height 29
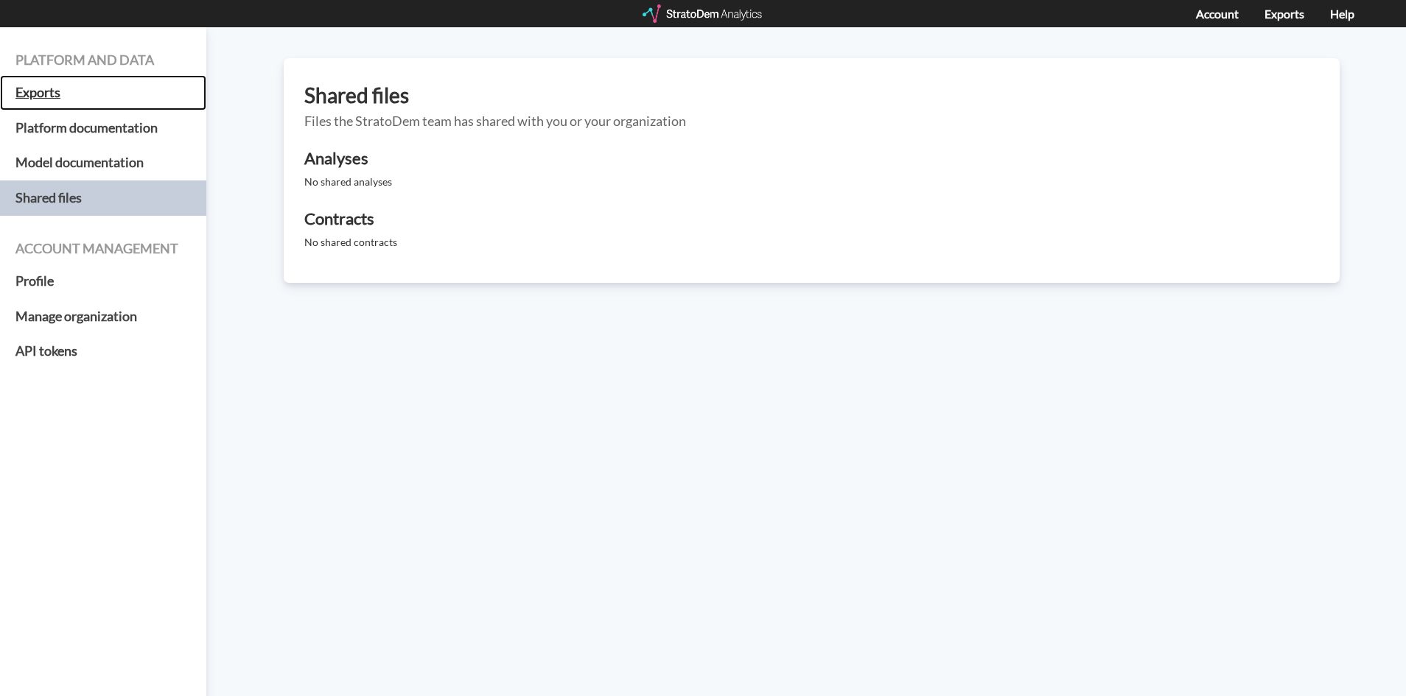
click at [37, 90] on h5 "Exports" at bounding box center [103, 92] width 206 height 35
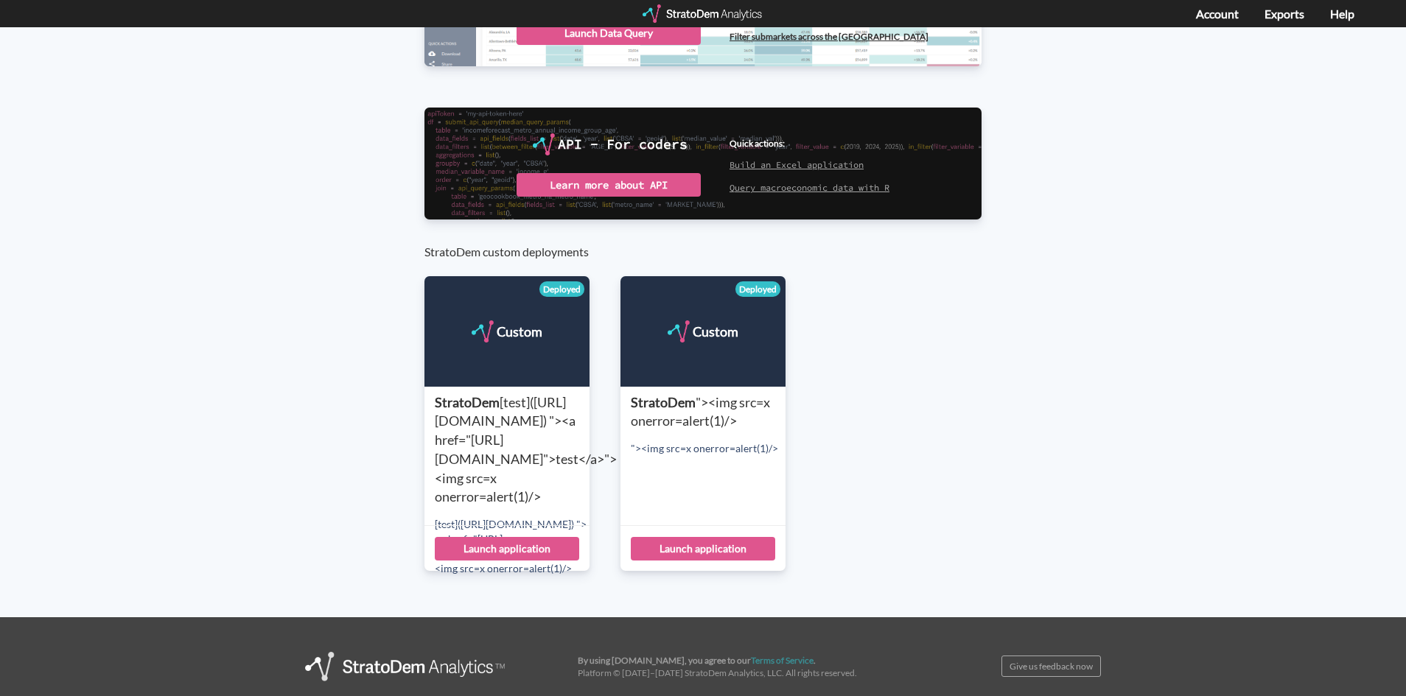
scroll to position [295, 0]
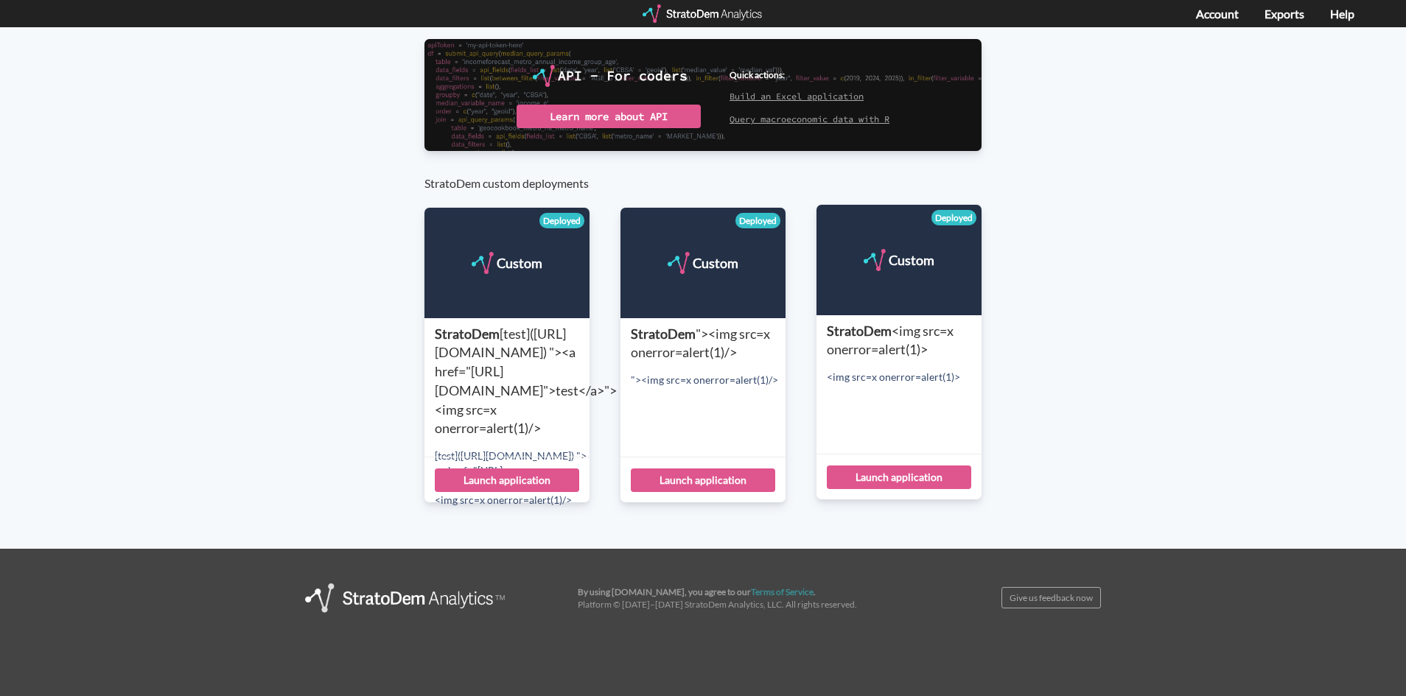
scroll to position [305, 0]
click at [918, 371] on div "<img src=x onerror=alert(1)>" at bounding box center [904, 377] width 155 height 15
click at [920, 480] on div "Launch application" at bounding box center [899, 478] width 144 height 24
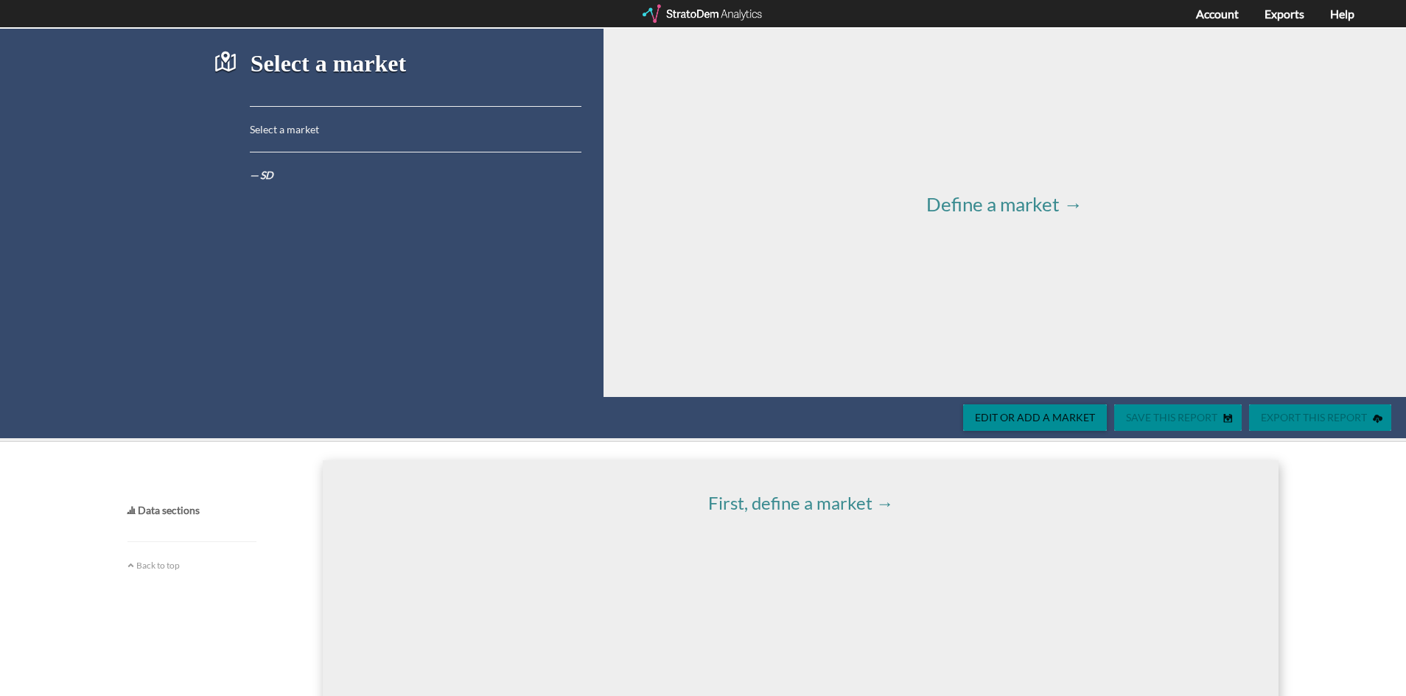
click at [1289, 403] on div "Export this report Save this report Edit or add a market" at bounding box center [703, 417] width 1406 height 41
click at [1044, 410] on div "Edit or add a market" at bounding box center [1035, 418] width 144 height 27
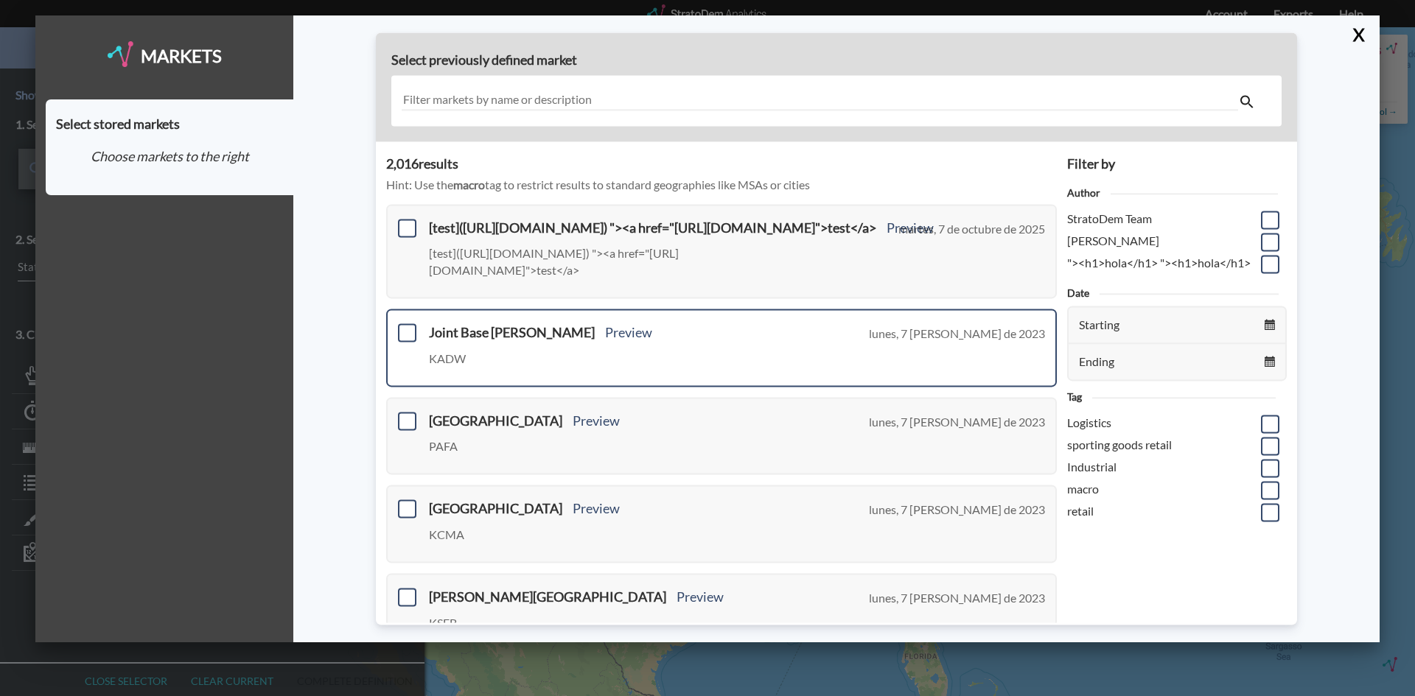
drag, startPoint x: 408, startPoint y: 223, endPoint x: 873, endPoint y: 352, distance: 482.4
click at [400, 225] on span at bounding box center [407, 228] width 18 height 18
click at [405, 222] on input "checkbox" at bounding box center [405, 222] width 0 height 0
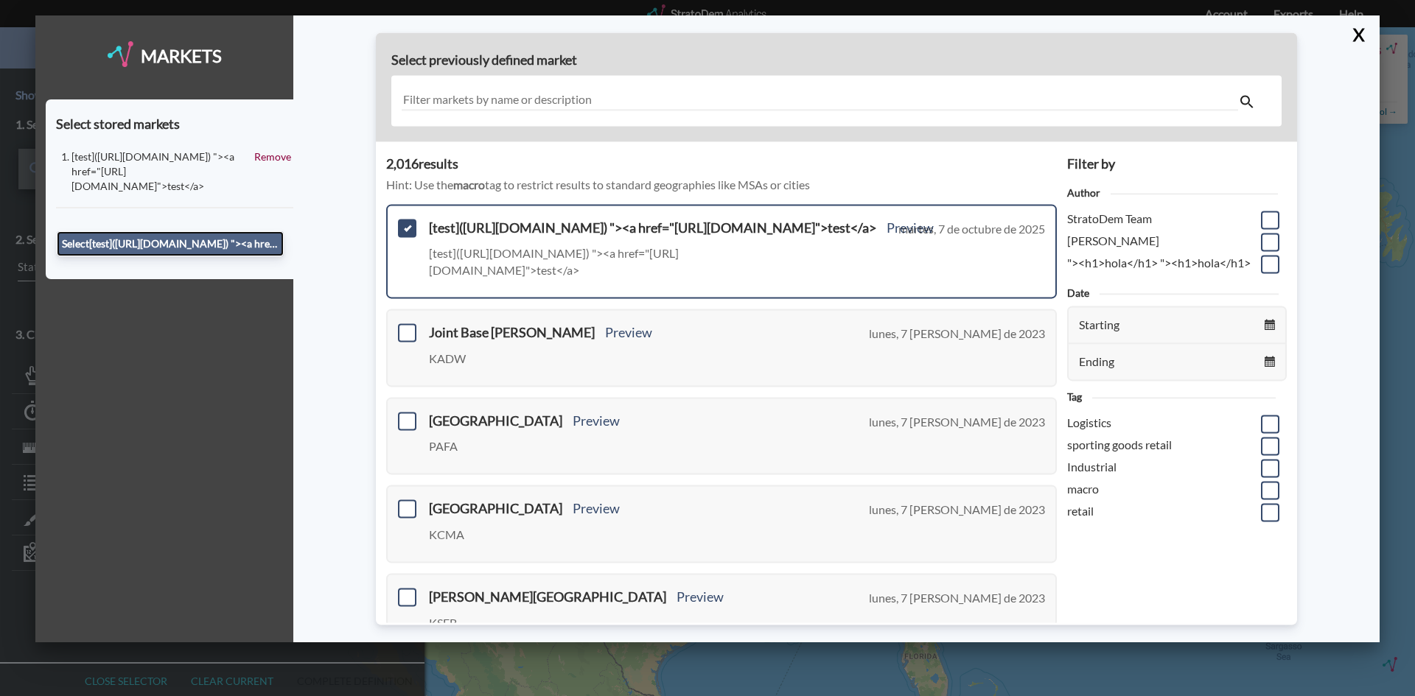
click at [210, 231] on button "Select [test]([URL][DOMAIN_NAME]) "><a href="[URL][DOMAIN_NAME]">test</a>" at bounding box center [170, 243] width 227 height 25
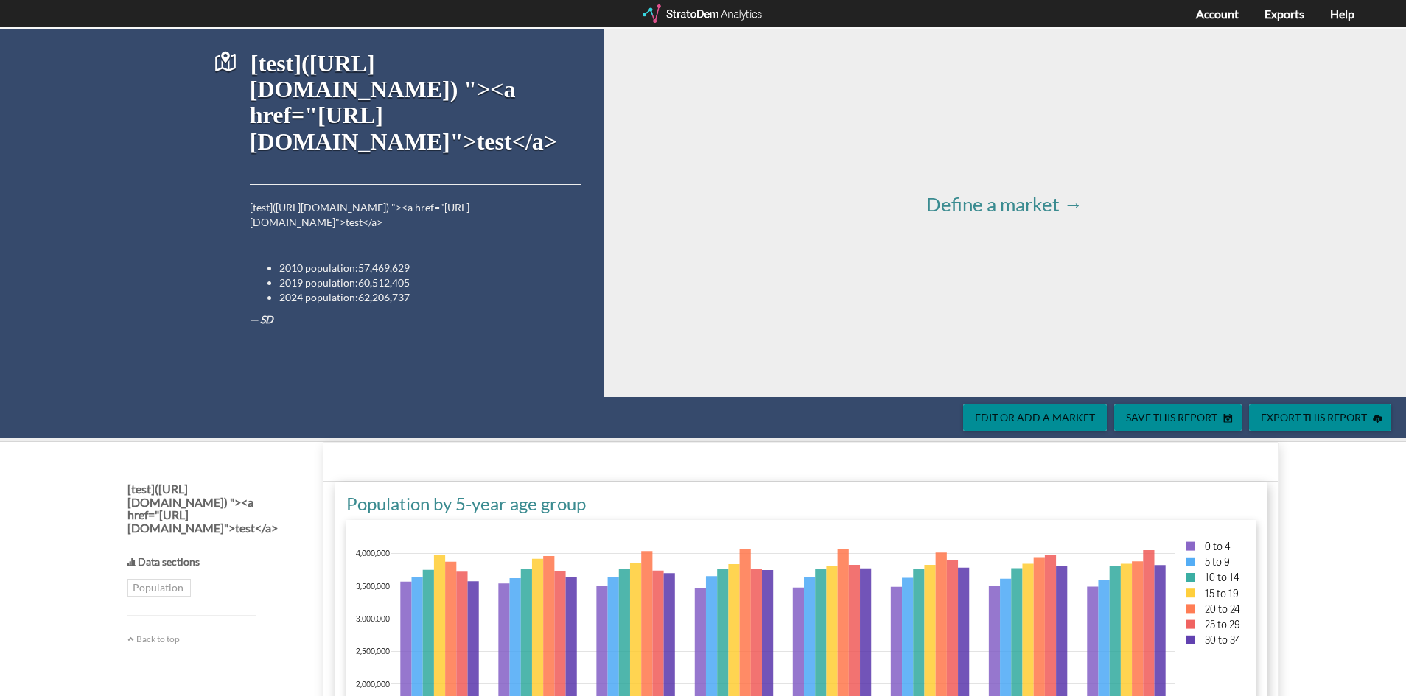
click at [1175, 414] on span "Save this report" at bounding box center [1168, 417] width 109 height 13
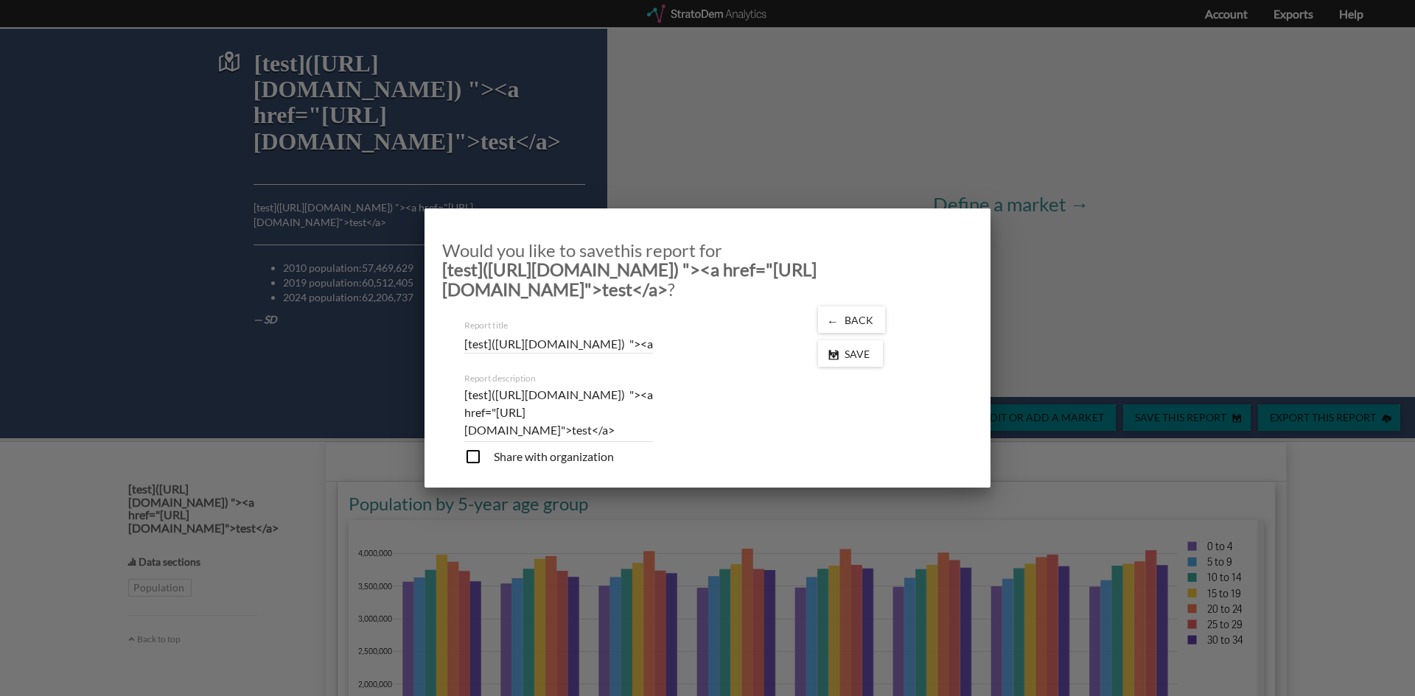
click at [850, 355] on span "Save" at bounding box center [860, 354] width 43 height 13
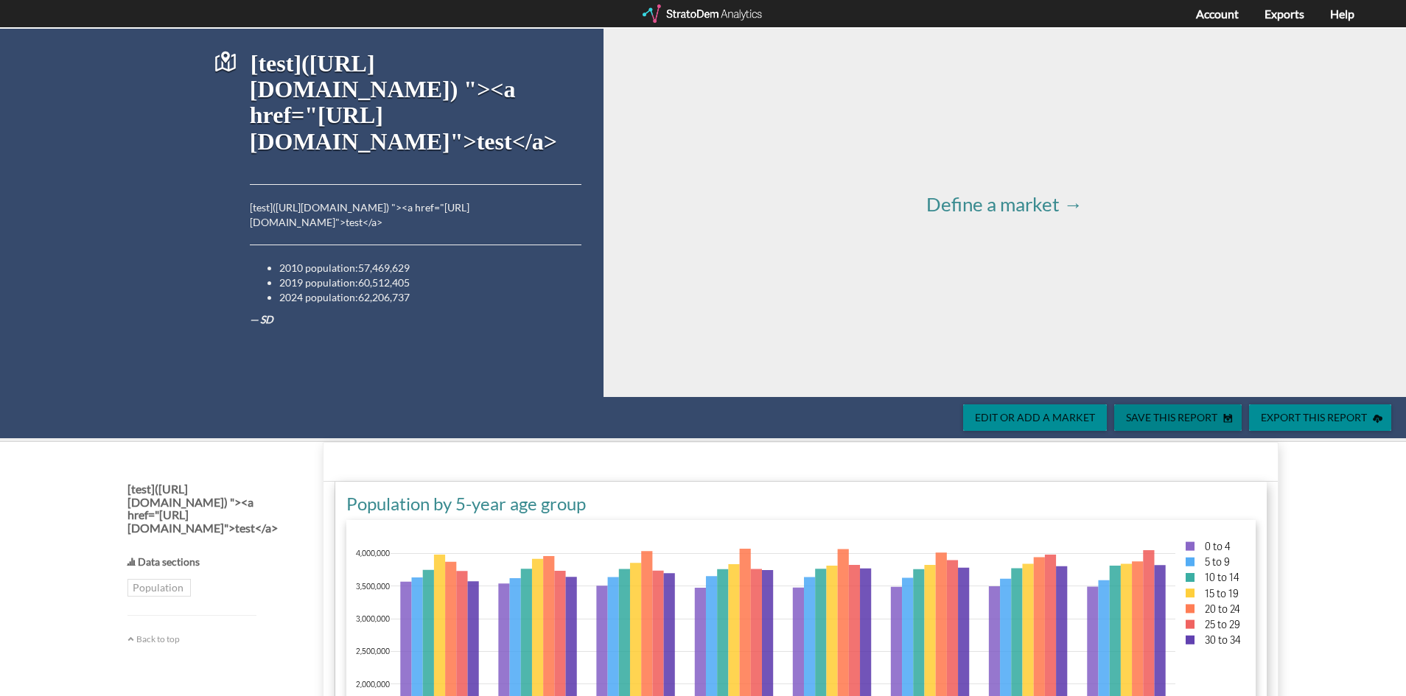
click at [1167, 420] on span "Save this report" at bounding box center [1168, 417] width 109 height 13
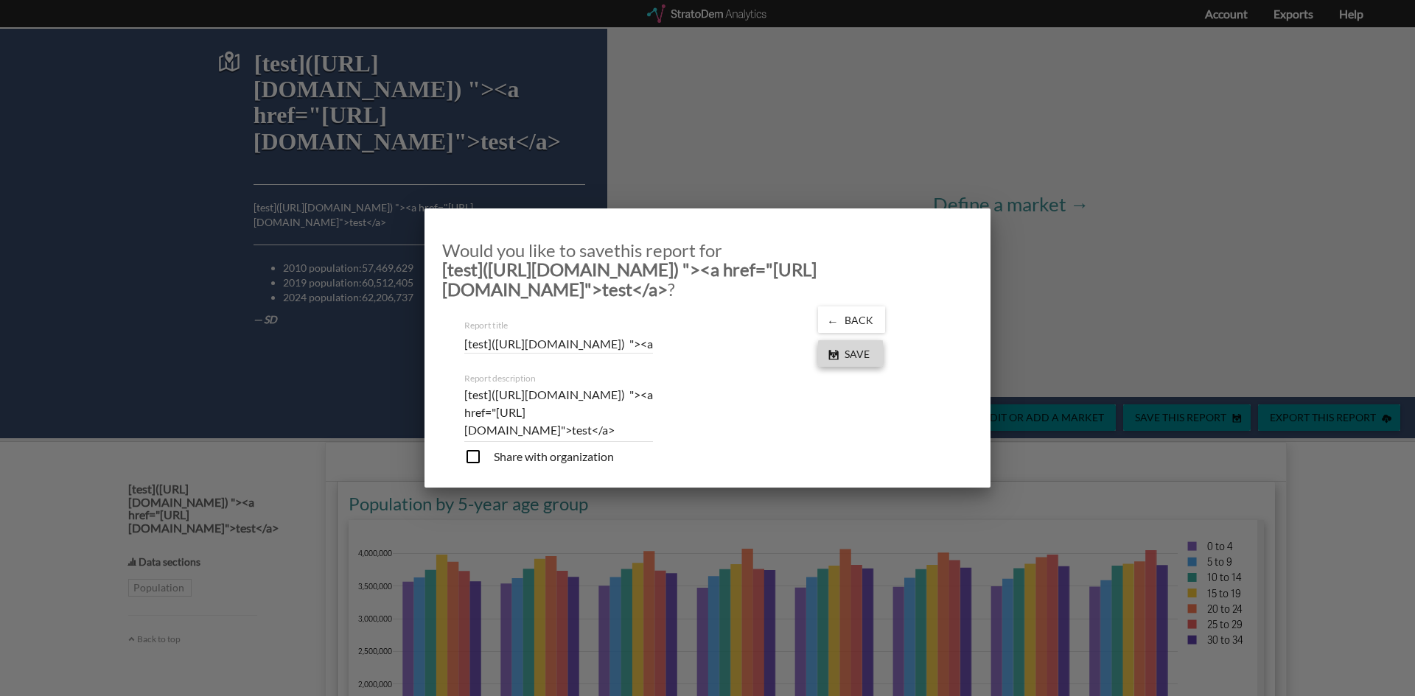
click at [856, 362] on div "Save" at bounding box center [850, 353] width 65 height 27
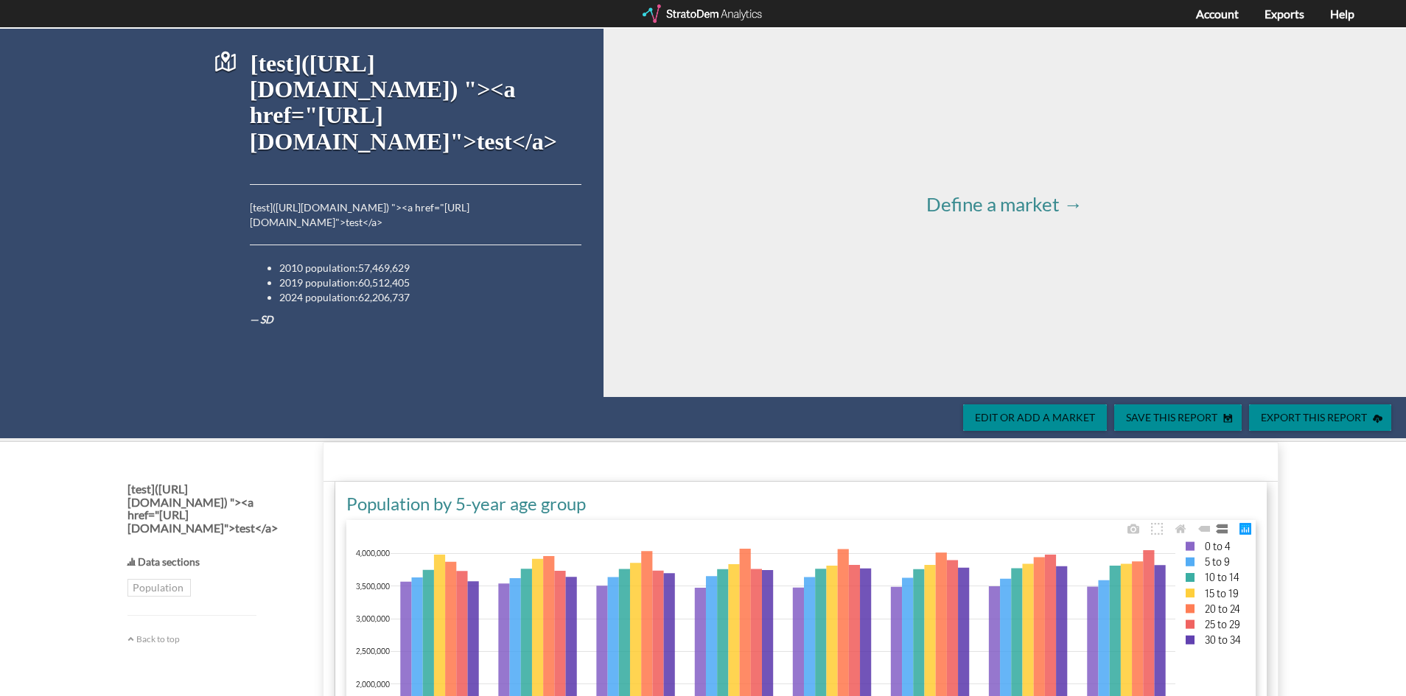
scroll to position [295, 0]
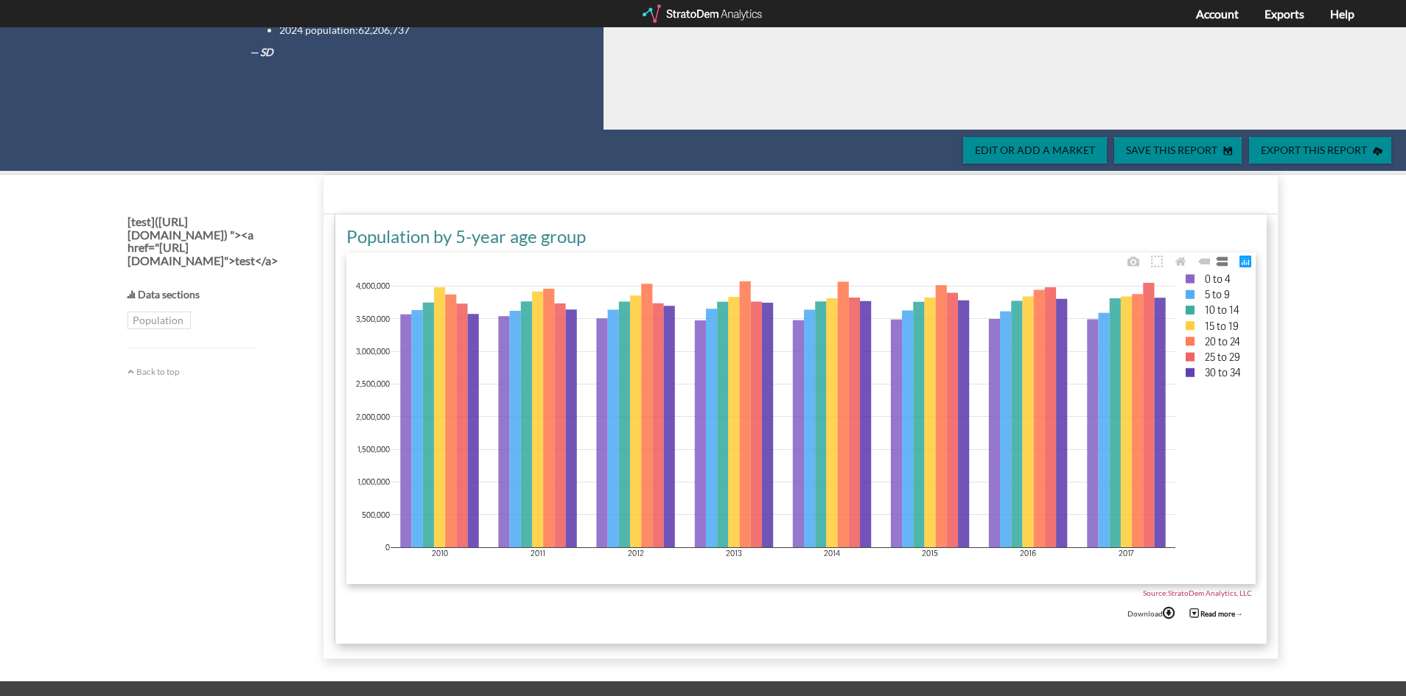
scroll to position [244, 0]
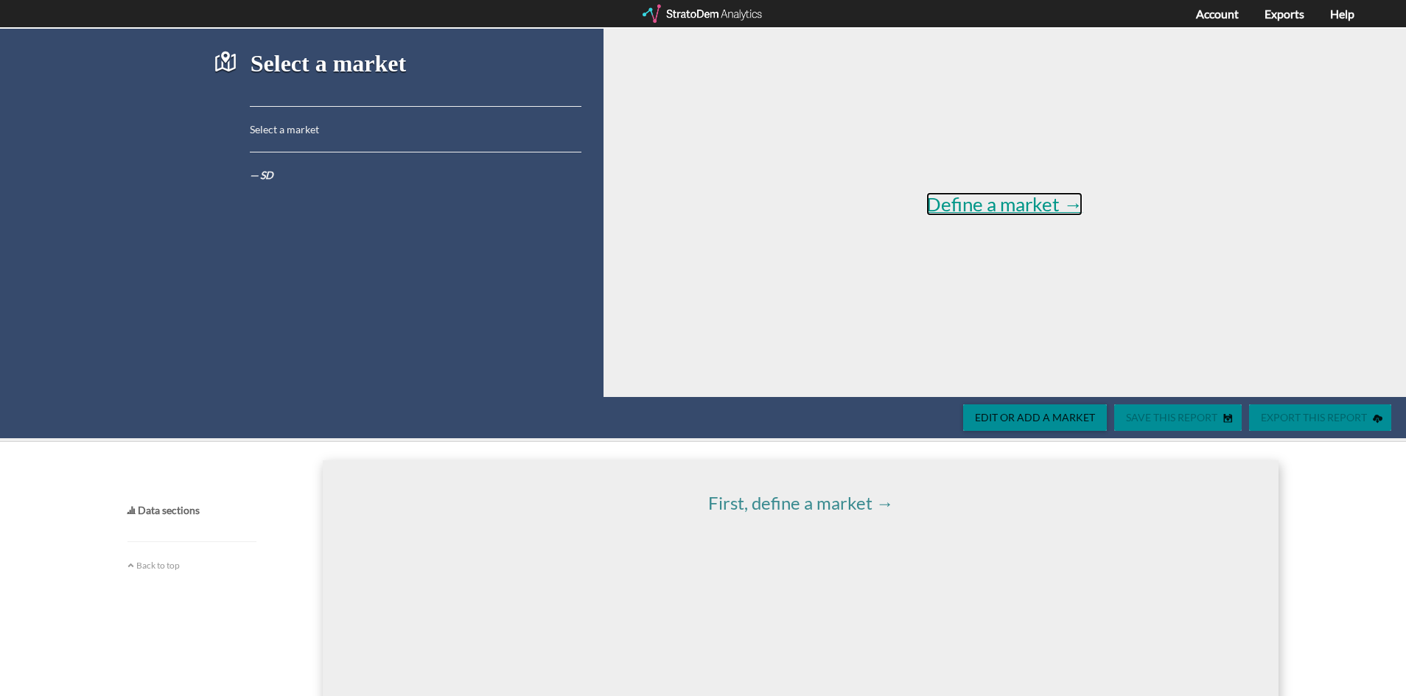
click at [1027, 207] on span "Define a market →" at bounding box center [1004, 204] width 156 height 24
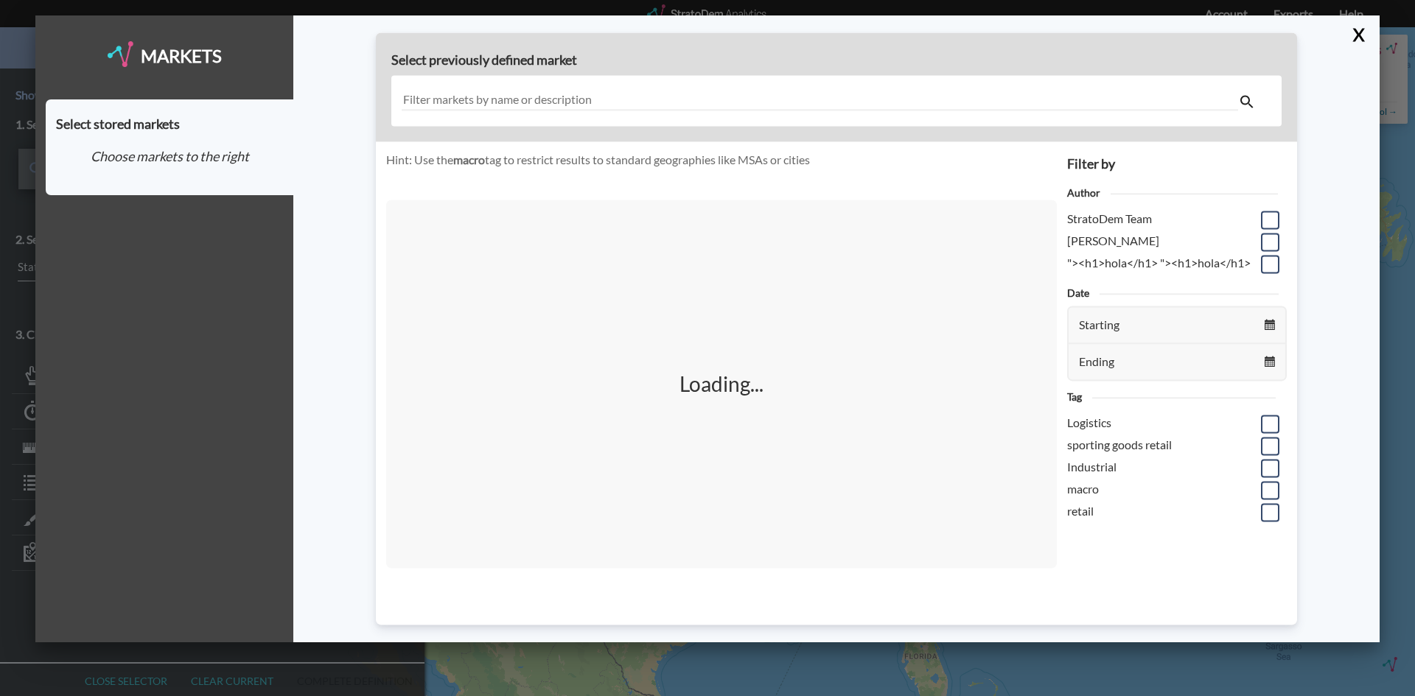
click at [249, 173] on div "Select stored markets Choose markets to the right" at bounding box center [170, 147] width 248 height 96
click at [571, 113] on div at bounding box center [836, 100] width 890 height 51
drag, startPoint x: 584, startPoint y: 93, endPoint x: 667, endPoint y: 114, distance: 85.3
click at [586, 93] on input "text" at bounding box center [820, 101] width 836 height 20
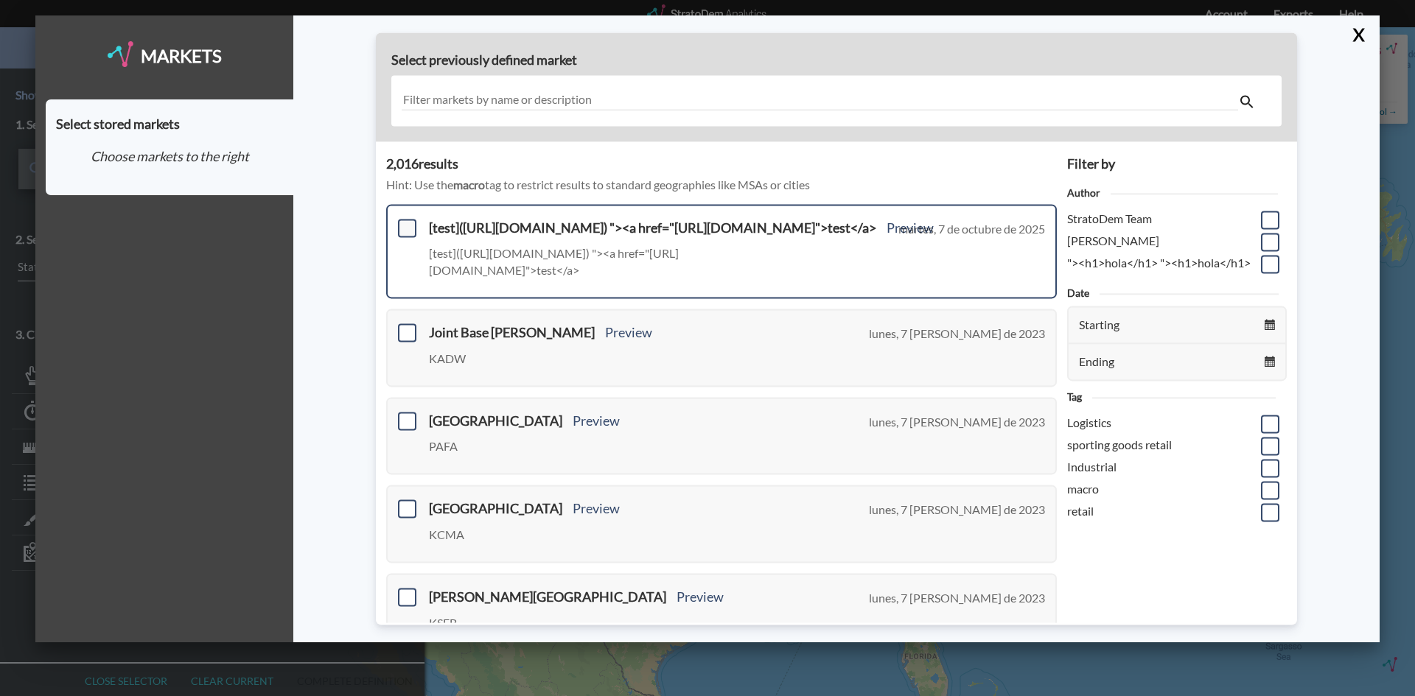
click at [402, 227] on span at bounding box center [407, 228] width 18 height 18
click at [405, 222] on input "checkbox" at bounding box center [405, 222] width 0 height 0
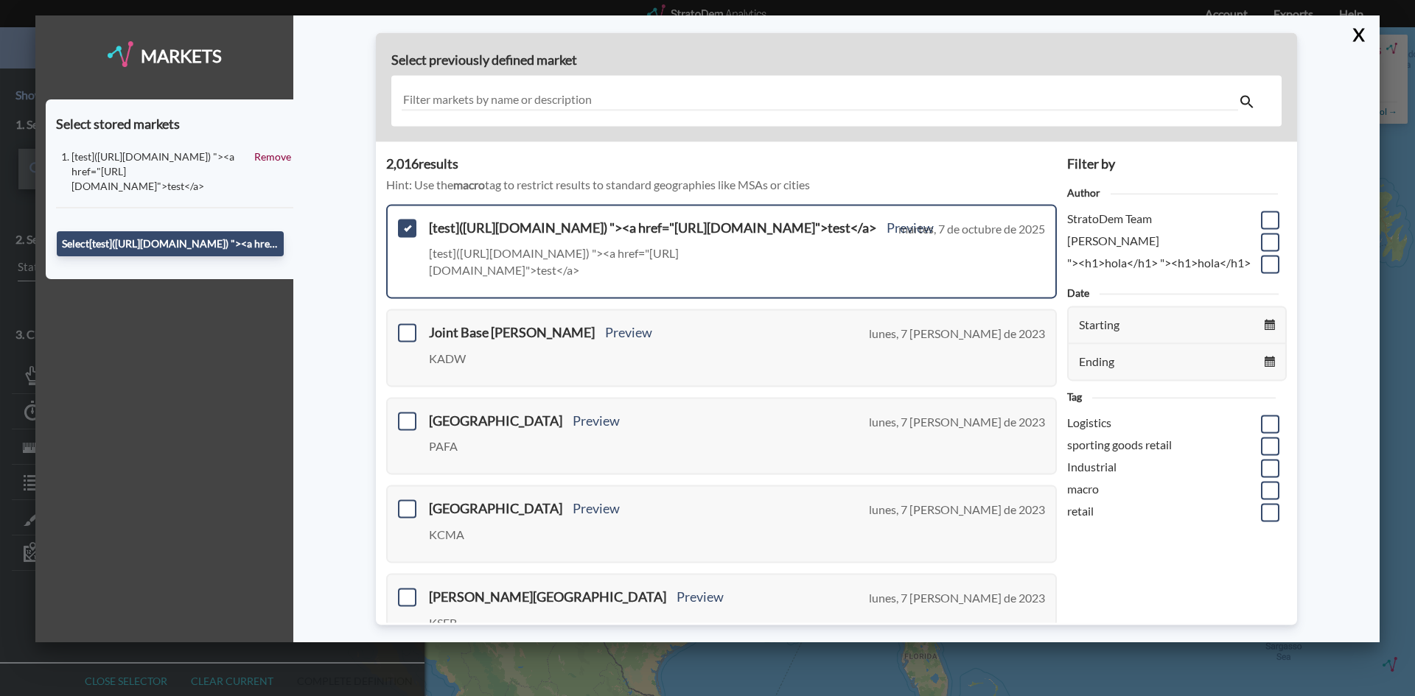
click at [164, 158] on div "[test]([URL][DOMAIN_NAME]) "><a href="[URL][DOMAIN_NAME]">test</a>" at bounding box center [162, 172] width 183 height 44
click at [184, 231] on button "Select [test]([URL][DOMAIN_NAME]) "><a href="[URL][DOMAIN_NAME]">test</a>" at bounding box center [170, 243] width 227 height 25
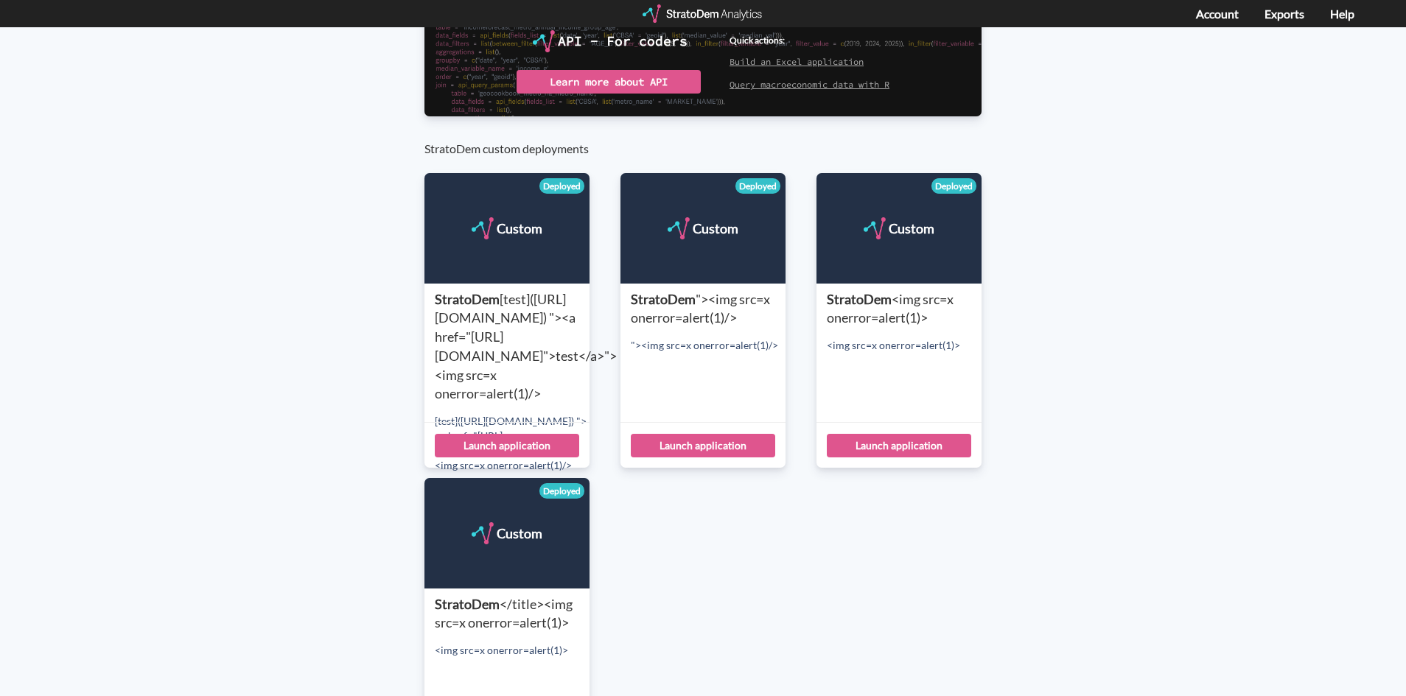
scroll to position [368, 0]
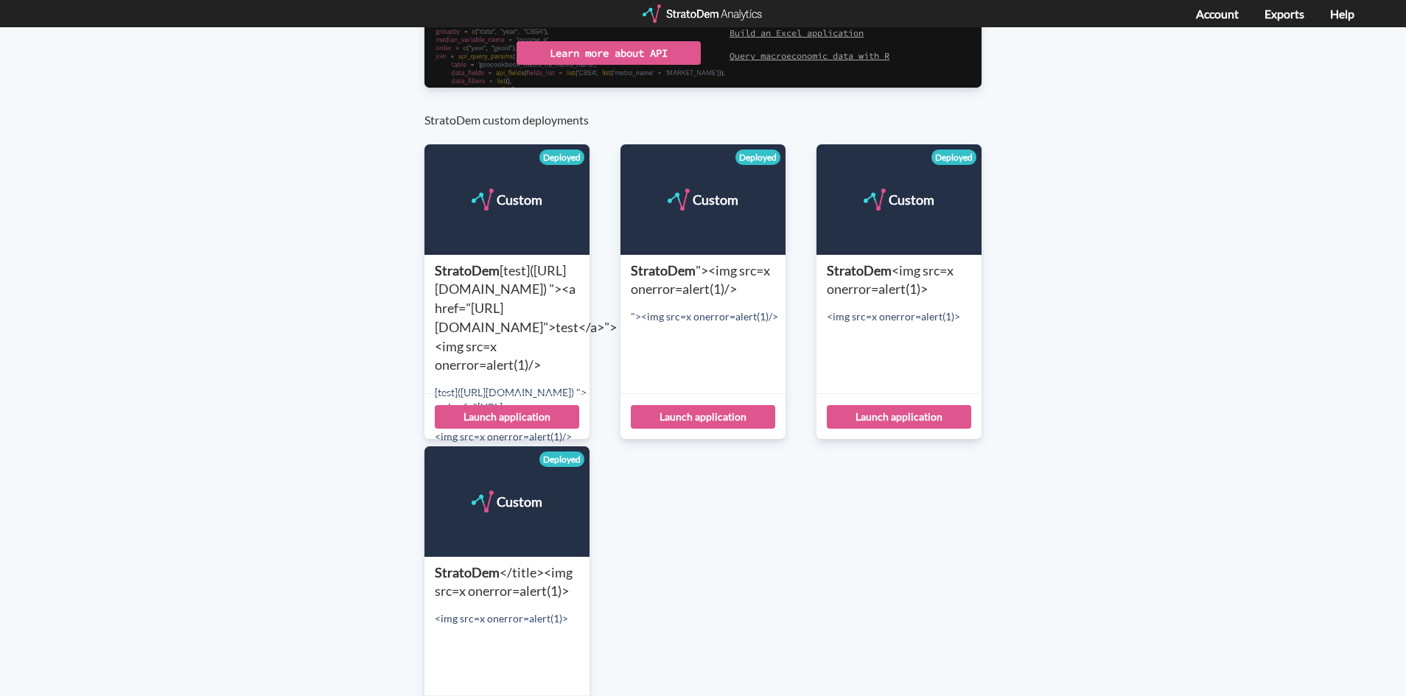
click at [521, 577] on span "</title><img src=x onerror=alert(1)>" at bounding box center [504, 582] width 138 height 35
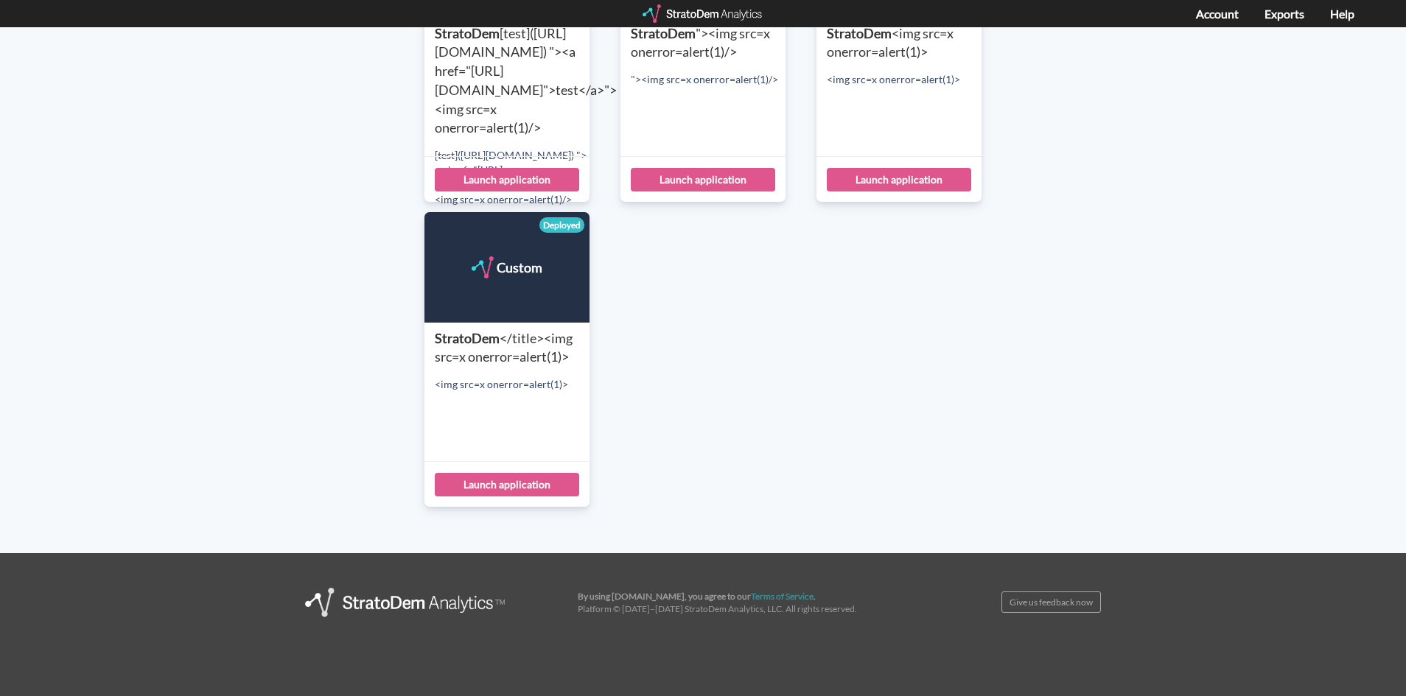
scroll to position [610, 0]
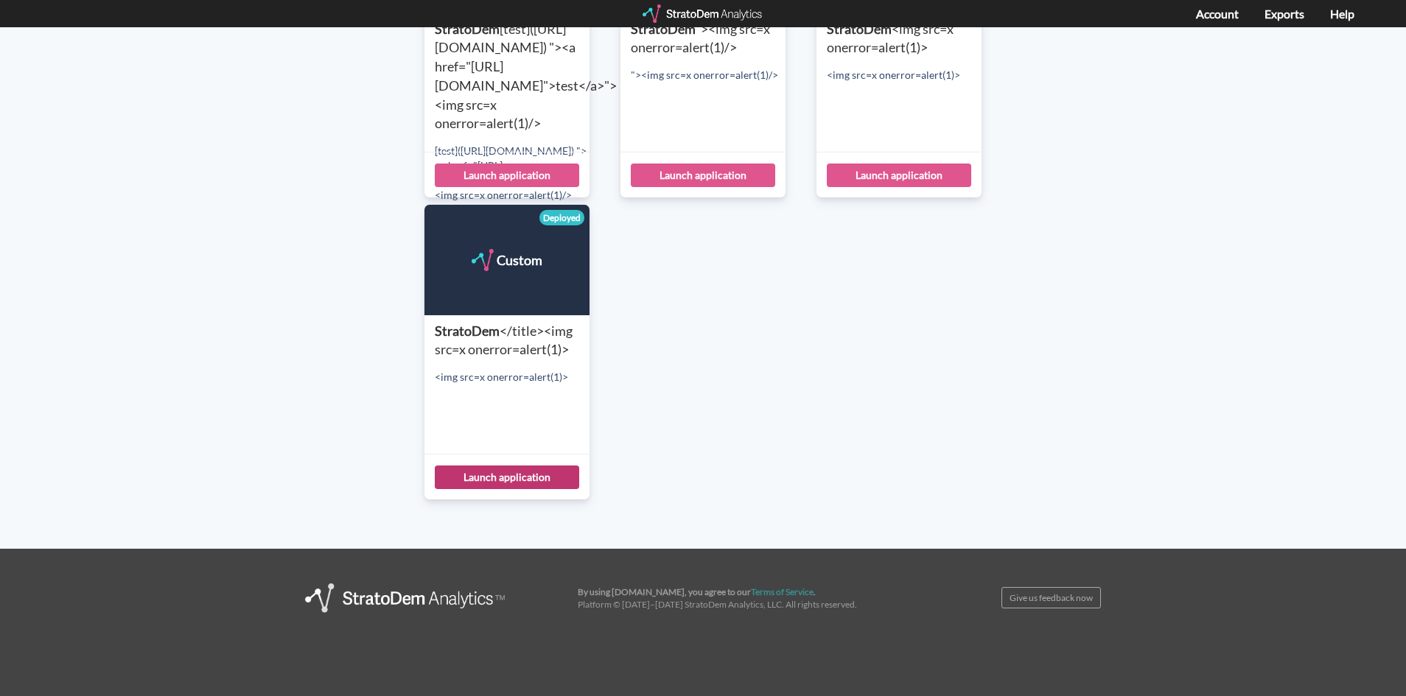
click at [497, 477] on div "Launch application" at bounding box center [507, 478] width 144 height 24
